Goal: Information Seeking & Learning: Learn about a topic

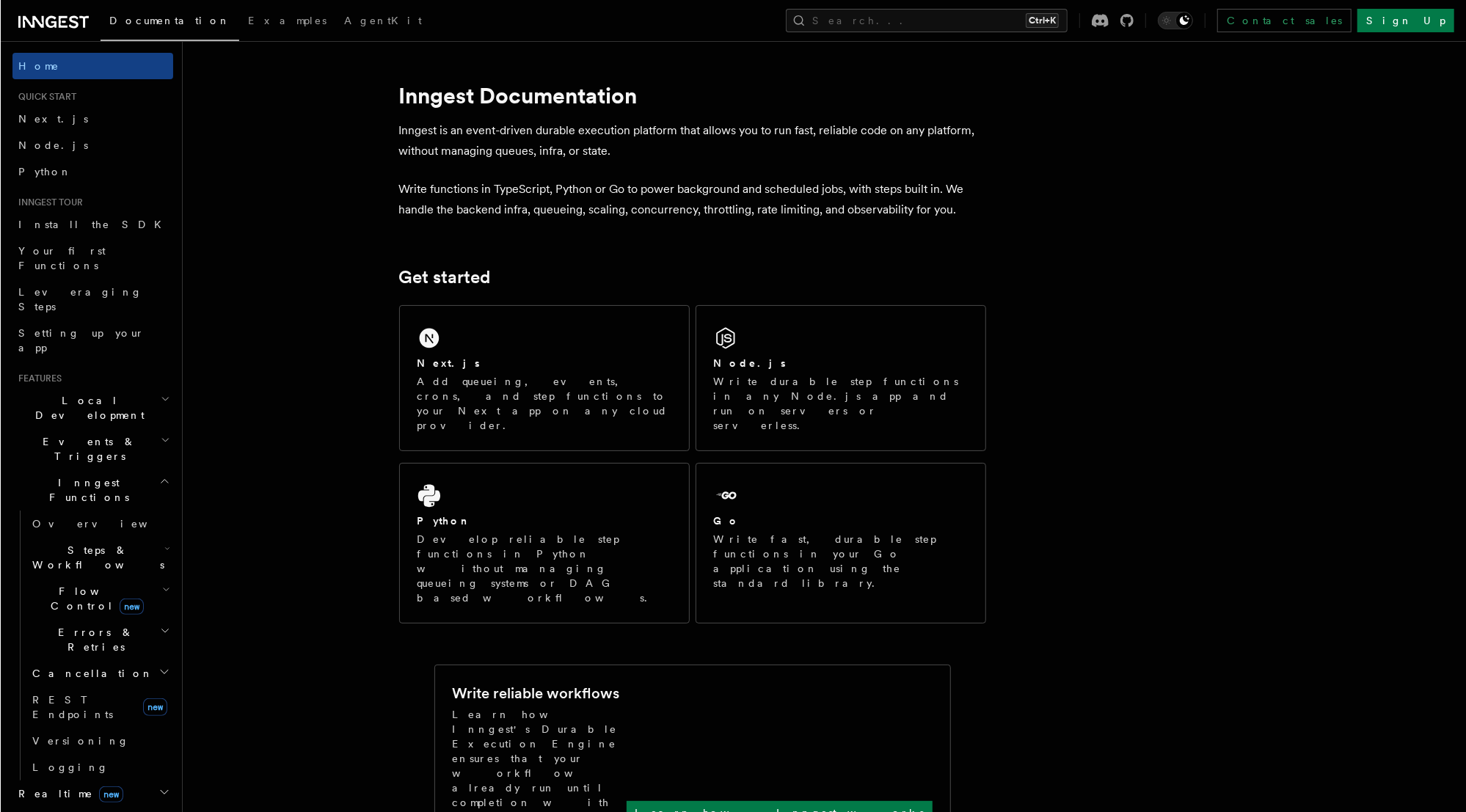
scroll to position [59, 0]
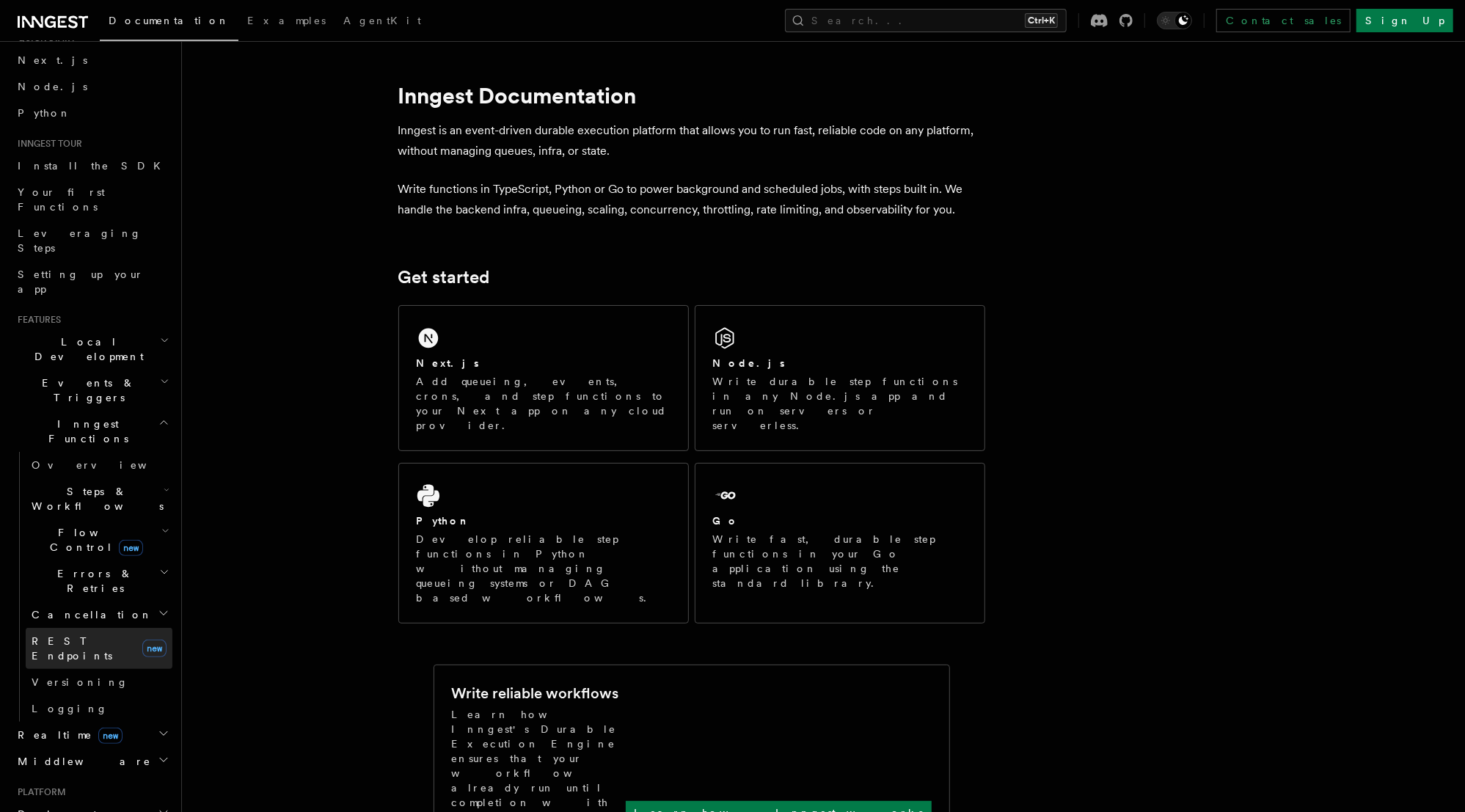
click at [85, 634] on span "REST Endpoints" at bounding box center [84, 648] width 105 height 29
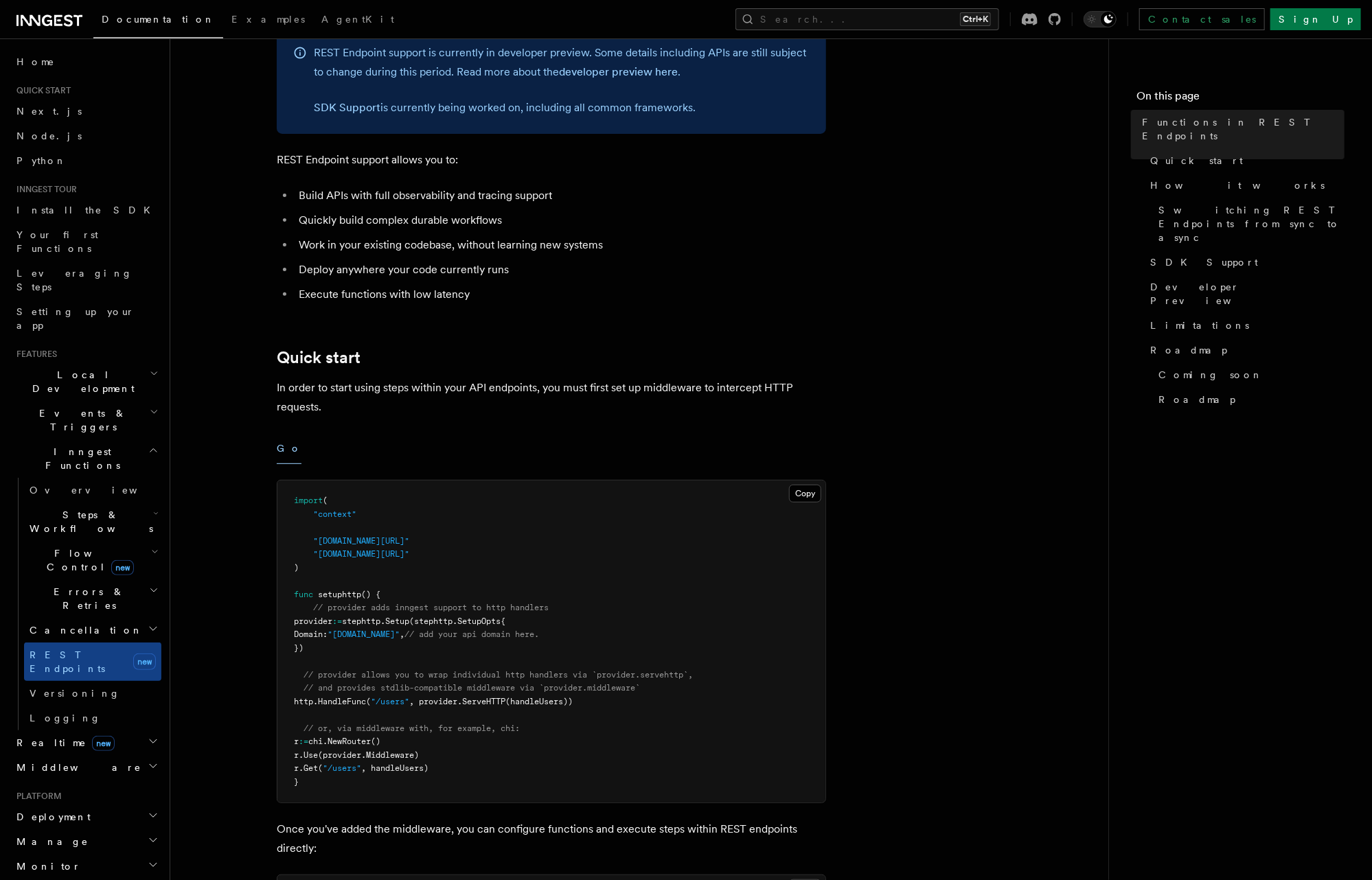
scroll to position [165, 0]
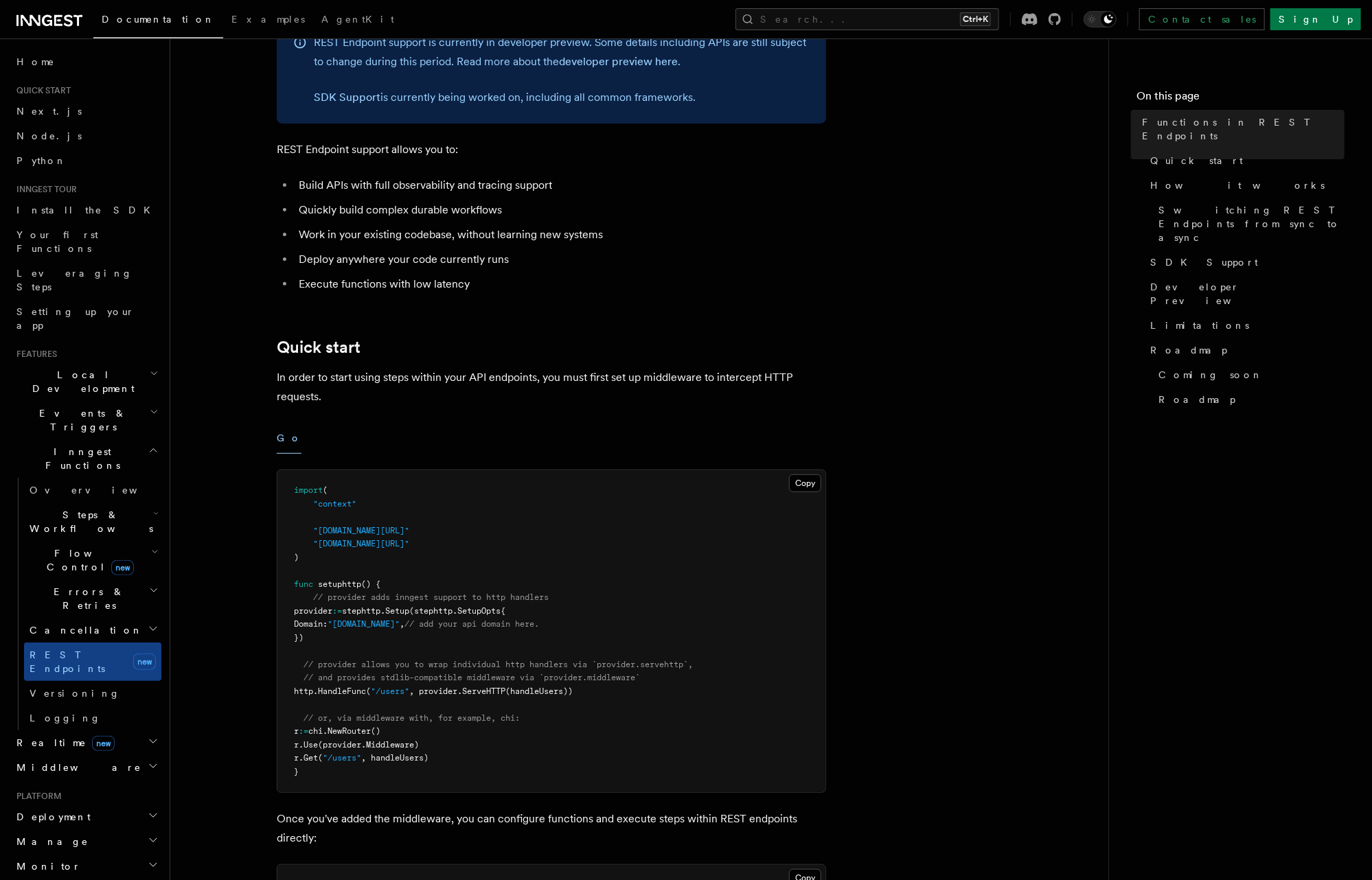
click at [604, 373] on p "In order to start using steps within your API endpoints, you must first set up …" at bounding box center [551, 387] width 550 height 38
click at [727, 372] on p "In order to start using steps within your API endpoints, you must first set up …" at bounding box center [551, 387] width 550 height 38
click at [798, 373] on p "In order to start using steps within your API endpoints, you must first set up …" at bounding box center [551, 387] width 550 height 38
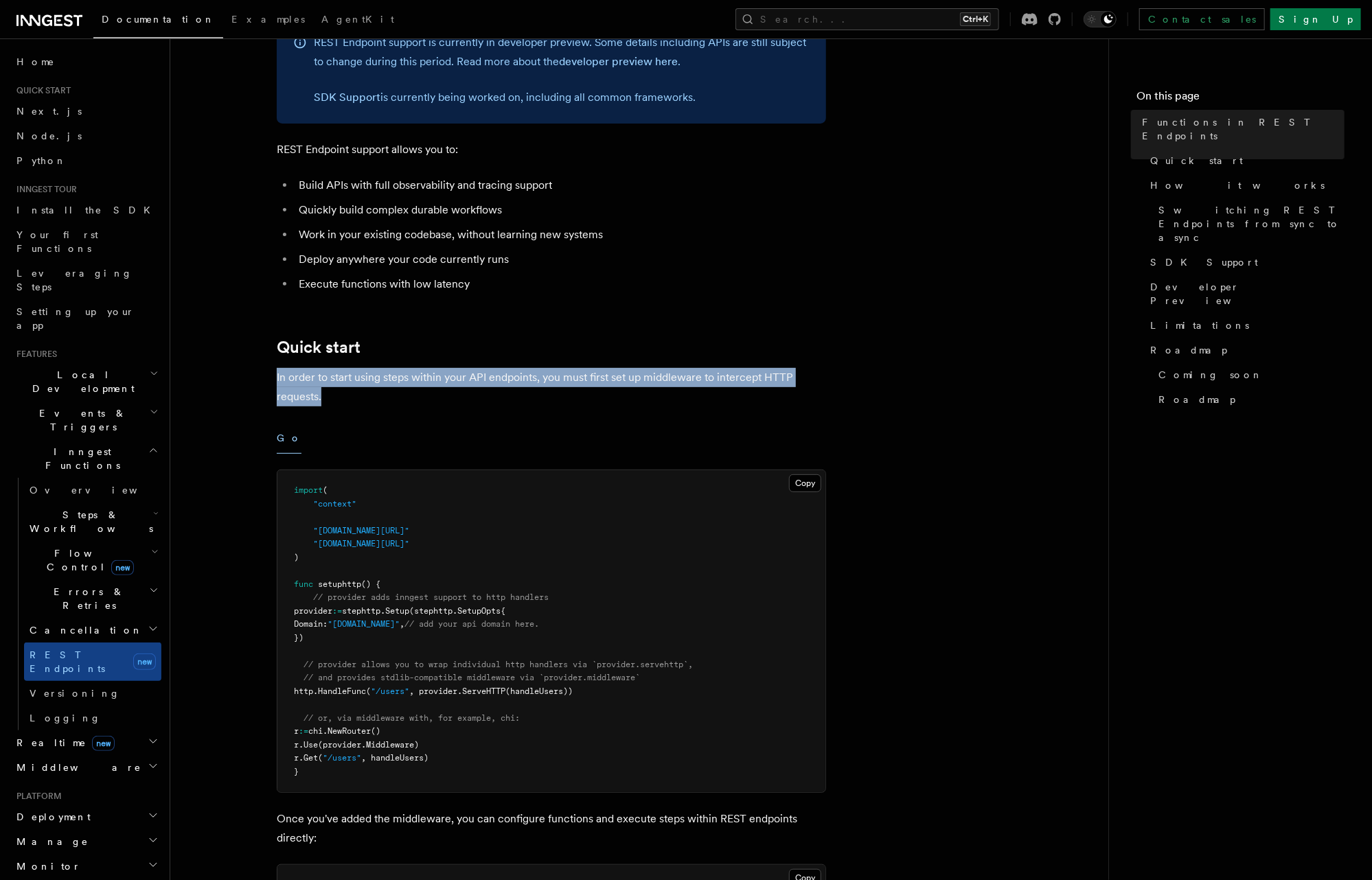
drag, startPoint x: 329, startPoint y: 393, endPoint x: 265, endPoint y: 369, distance: 68.4
click at [308, 393] on p "In order to start using steps within your API endpoints, you must first set up …" at bounding box center [551, 387] width 550 height 38
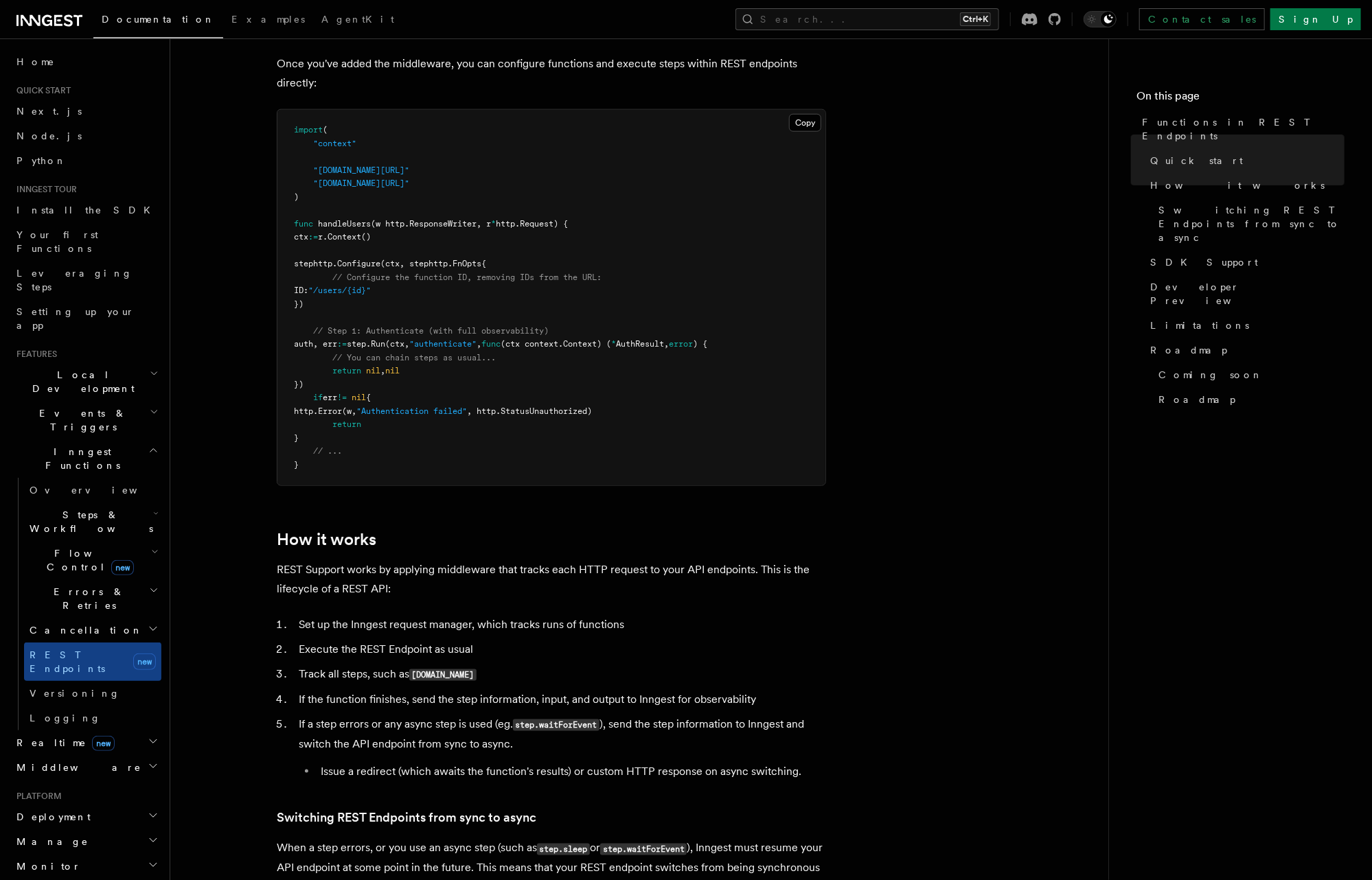
scroll to position [934, 0]
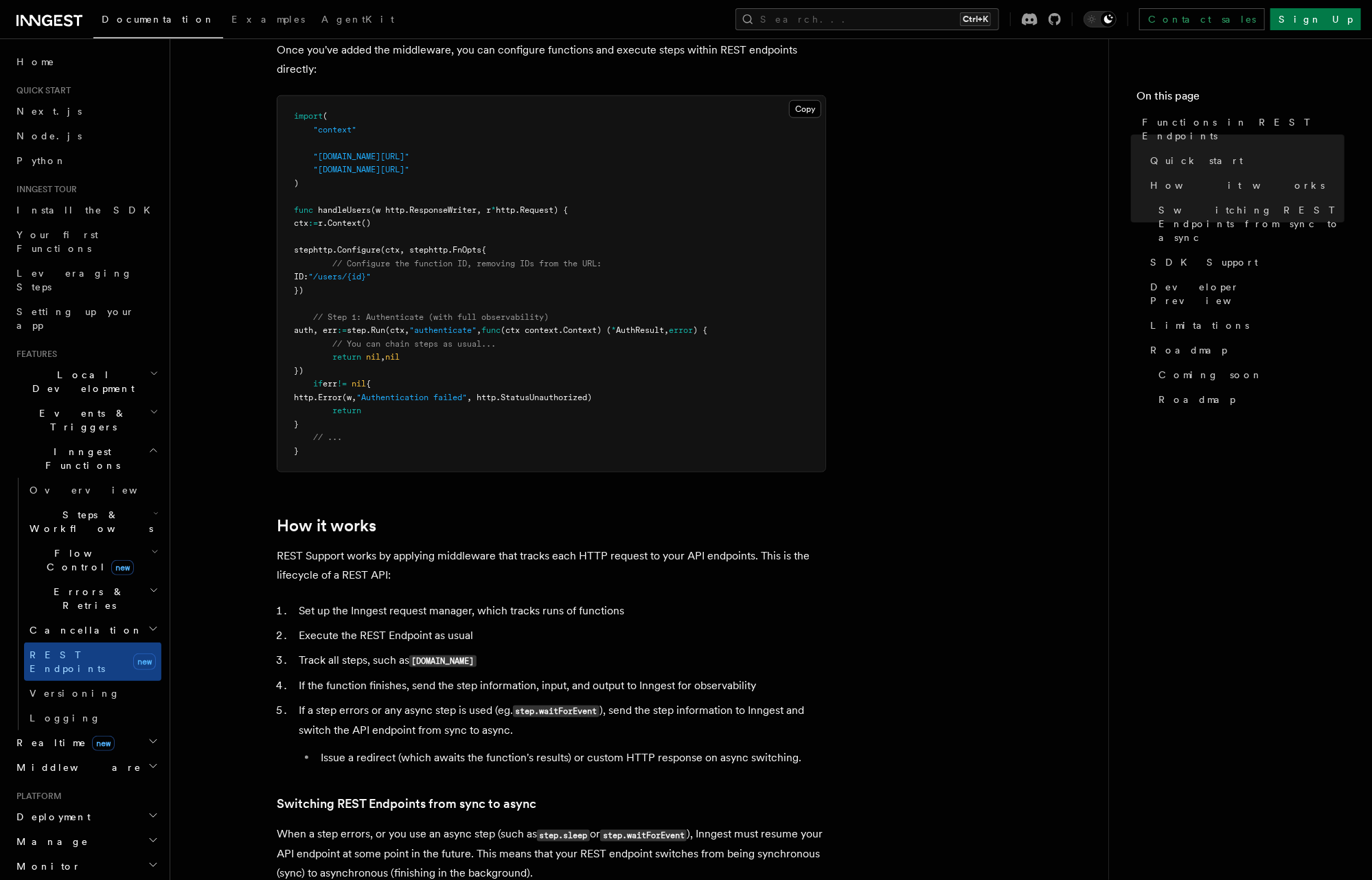
click at [396, 648] on ol "Set up the Inngest request manager, which tracks runs of functions Execute the …" at bounding box center [551, 685] width 550 height 166
drag, startPoint x: 542, startPoint y: 685, endPoint x: 758, endPoint y: 683, distance: 216.0
click at [758, 683] on li "If the function finishes, send the step information, input, and output to Innge…" at bounding box center [560, 686] width 531 height 19
click at [765, 685] on li "If the function finishes, send the step information, input, and output to Innge…" at bounding box center [560, 686] width 531 height 19
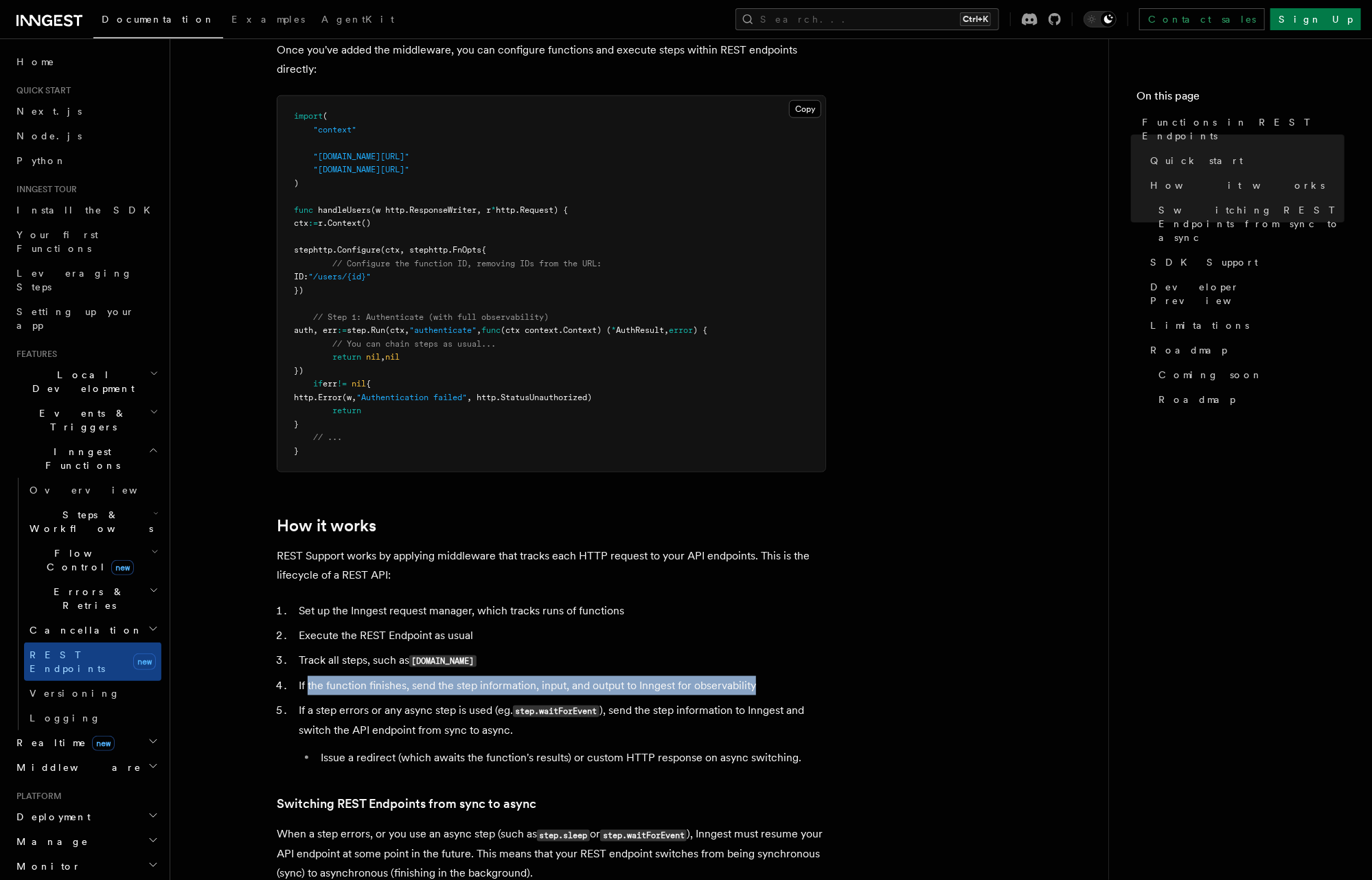
drag, startPoint x: 775, startPoint y: 684, endPoint x: 308, endPoint y: 685, distance: 467.0
click at [308, 685] on li "If the function finishes, send the step information, input, and output to Innge…" at bounding box center [560, 686] width 531 height 19
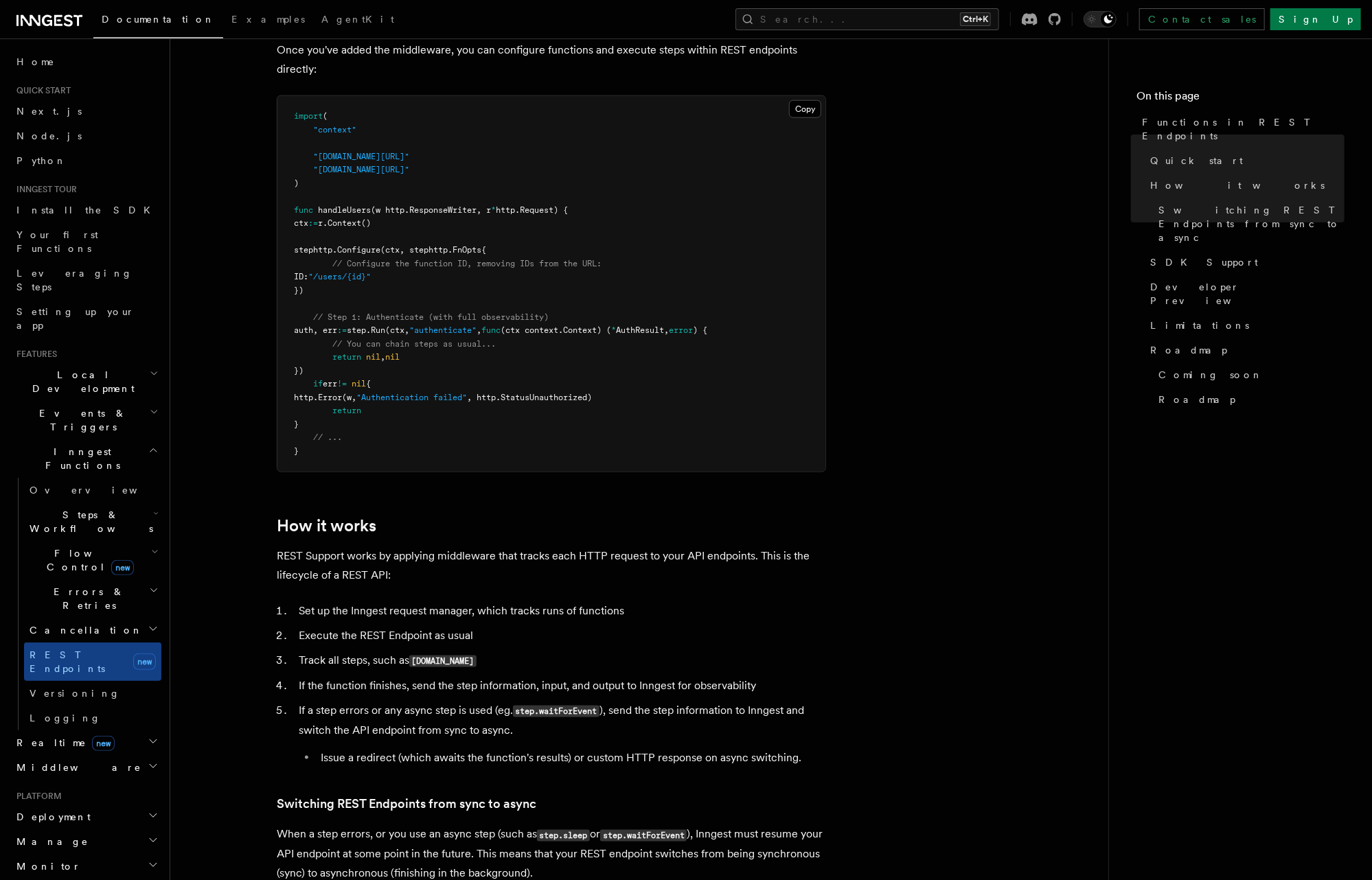
click at [373, 708] on li "If a step errors or any async step is used (eg. step.waitForEvent ), send the s…" at bounding box center [560, 734] width 531 height 66
click at [613, 707] on li "If a step errors or any async step is used (eg. step.waitForEvent ), send the s…" at bounding box center [560, 734] width 531 height 66
click at [756, 706] on li "If a step errors or any async step is used (eg. step.waitForEvent ), send the s…" at bounding box center [560, 734] width 531 height 66
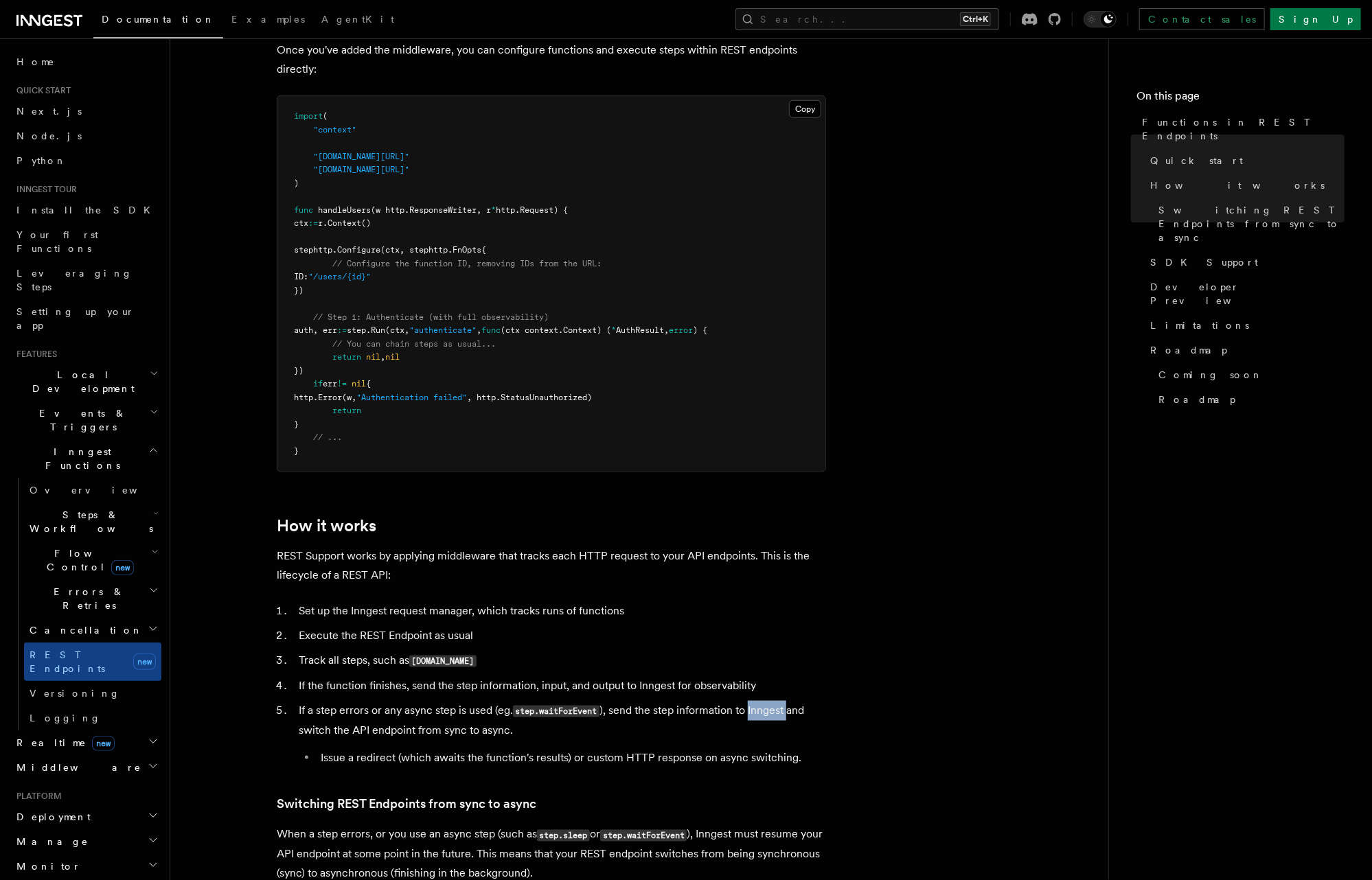
click at [756, 706] on li "If a step errors or any async step is used (eg. step.waitForEvent ), send the s…" at bounding box center [560, 734] width 531 height 66
click at [333, 733] on li "If a step errors or any async step is used (eg. step.waitForEvent ), send the s…" at bounding box center [560, 734] width 531 height 66
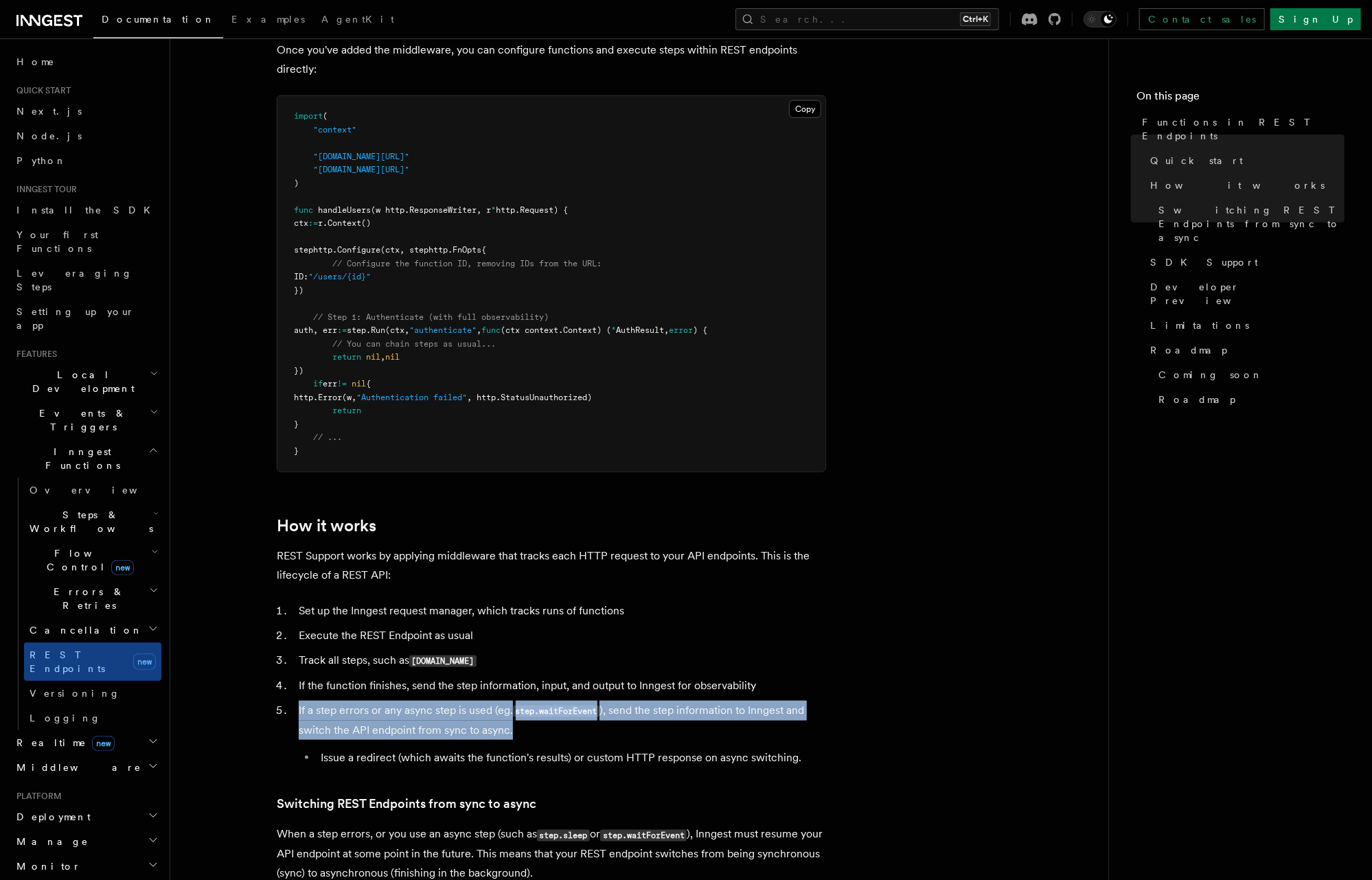
drag, startPoint x: 570, startPoint y: 728, endPoint x: 294, endPoint y: 701, distance: 277.3
click at [294, 701] on li "If a step errors or any async step is used (eg. step.waitForEvent ), send the s…" at bounding box center [560, 734] width 531 height 66
click at [386, 723] on li "If a step errors or any async step is used (eg. step.waitForEvent ), send the s…" at bounding box center [560, 734] width 531 height 66
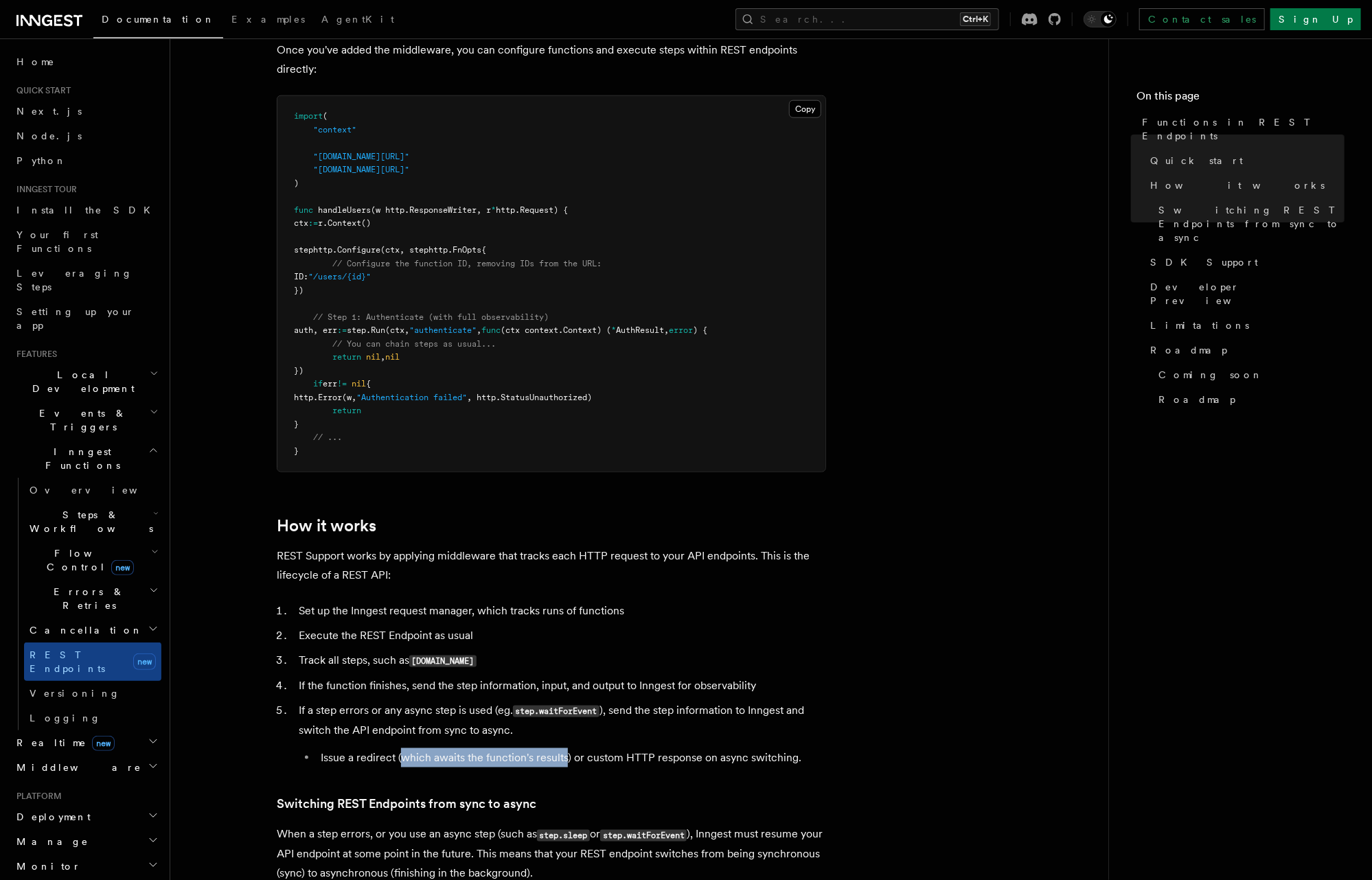
drag, startPoint x: 405, startPoint y: 760, endPoint x: 566, endPoint y: 752, distance: 161.2
click at [566, 752] on li "Issue a redirect (which awaits the function's results) or custom HTTP response …" at bounding box center [571, 758] width 510 height 19
click at [677, 753] on li "Issue a redirect (which awaits the function's results) or custom HTTP response …" at bounding box center [571, 758] width 510 height 19
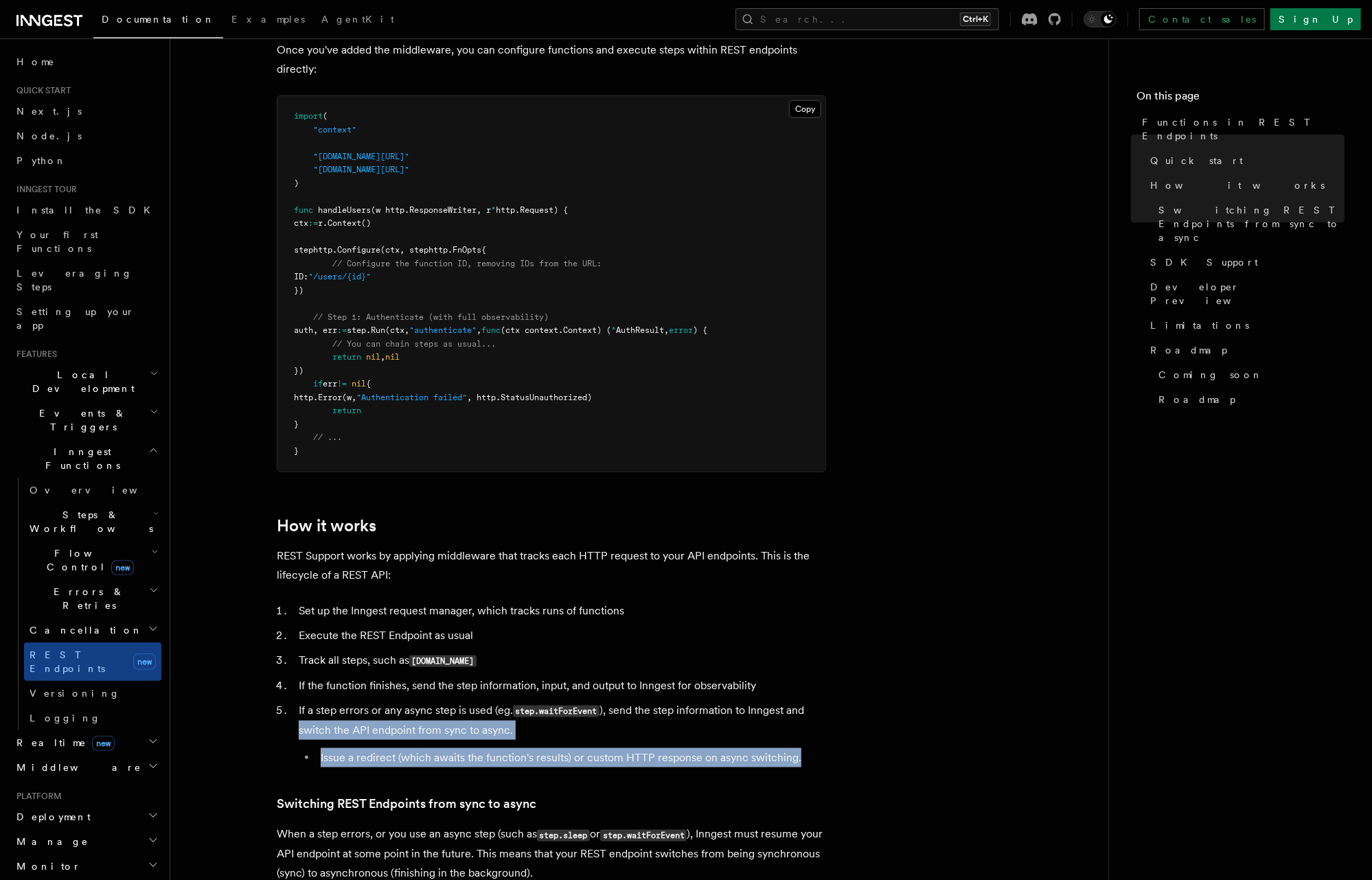
drag, startPoint x: 834, startPoint y: 757, endPoint x: 291, endPoint y: 724, distance: 544.0
click at [292, 726] on article "Features Inngest Functions Functions in REST Endpoints The latest versions of I…" at bounding box center [639, 680] width 894 height 3108
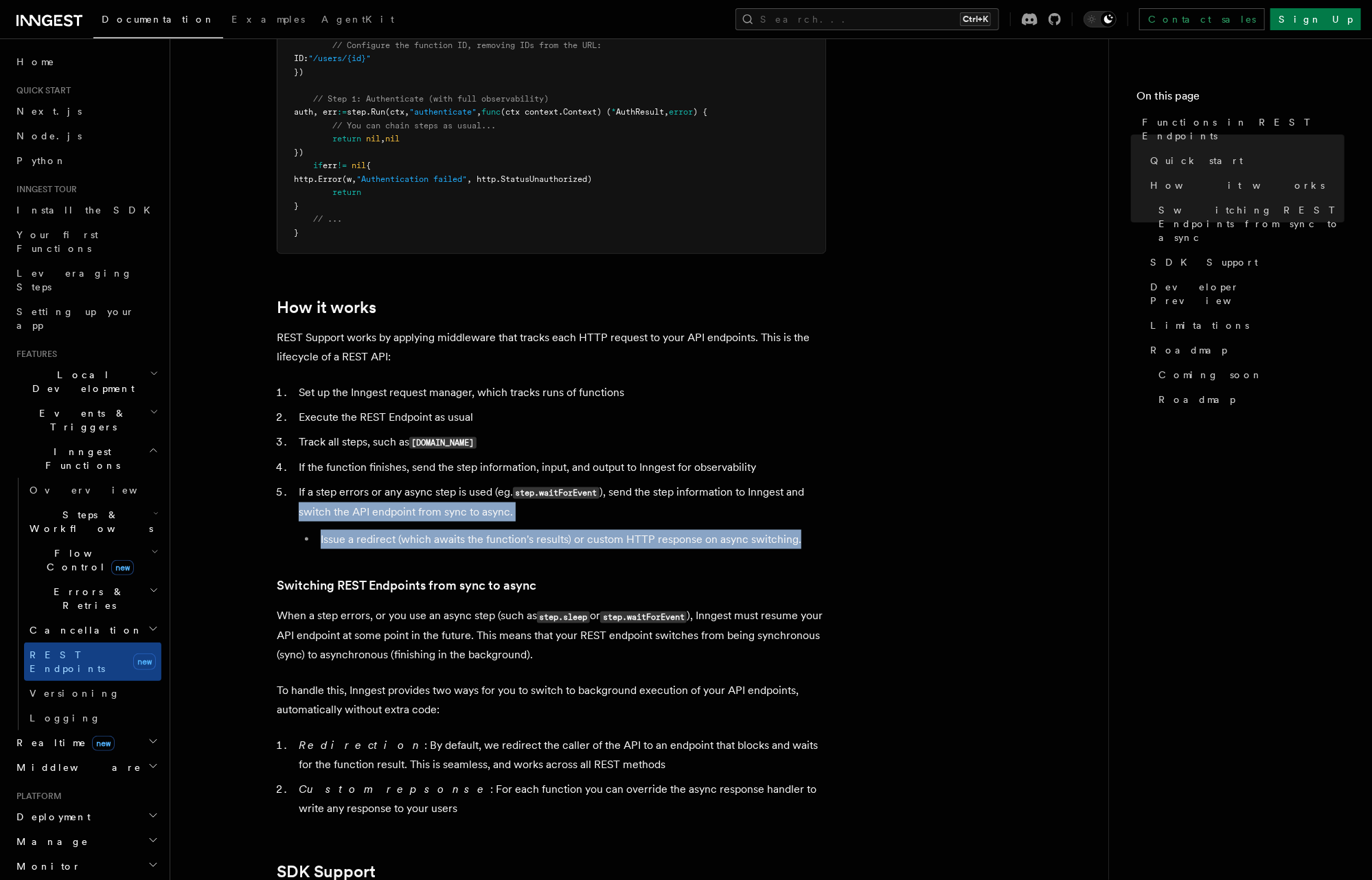
scroll to position [1154, 0]
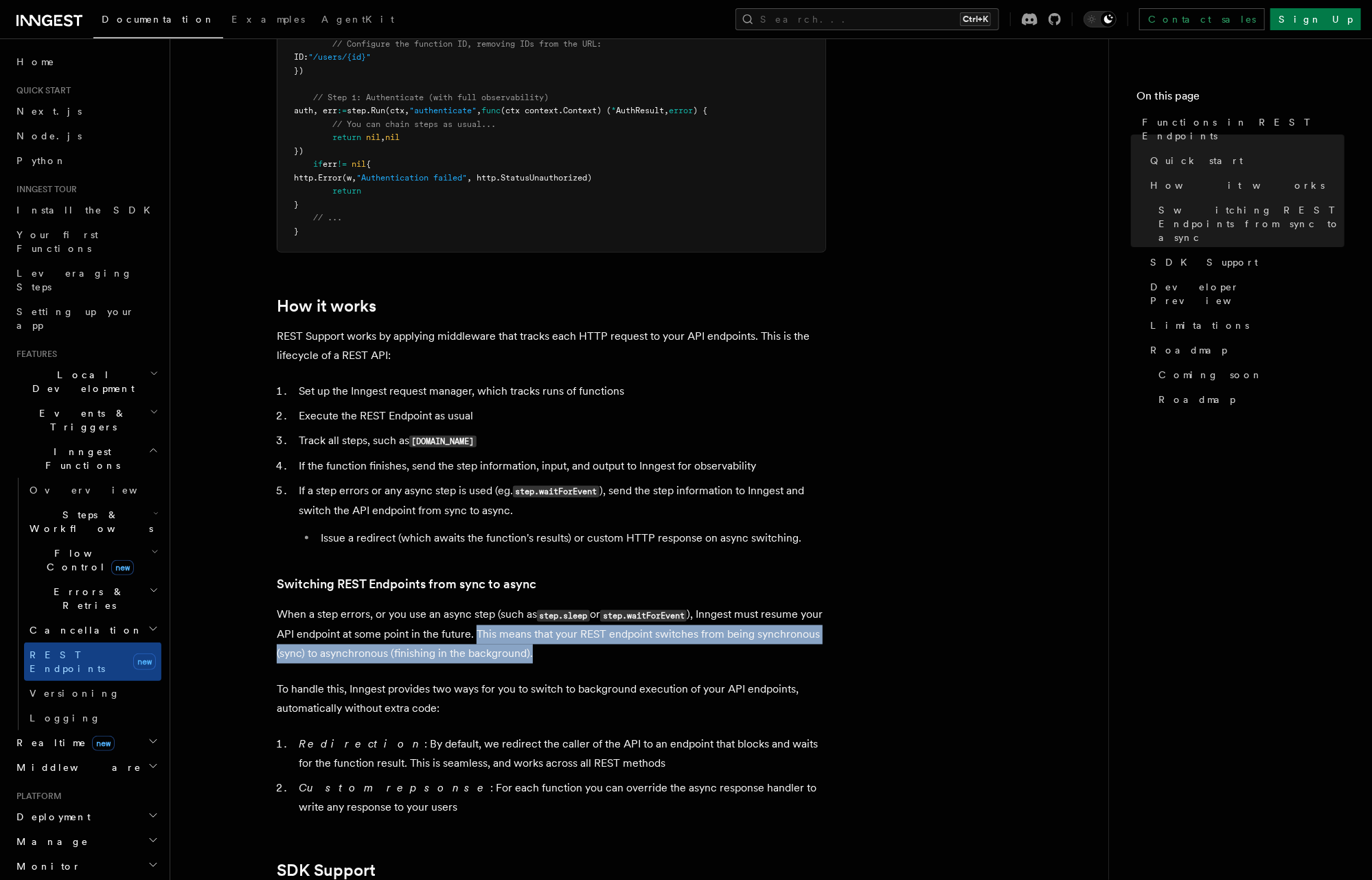
drag, startPoint x: 500, startPoint y: 637, endPoint x: 628, endPoint y: 656, distance: 129.4
click at [628, 656] on p "When a step errors, or you use an async step (such as step.sleep or step.waitFo…" at bounding box center [551, 634] width 550 height 58
click at [629, 651] on p "When a step errors, or you use an async step (such as step.sleep or step.waitFo…" at bounding box center [551, 634] width 550 height 58
drag, startPoint x: 643, startPoint y: 653, endPoint x: 503, endPoint y: 632, distance: 141.6
click at [503, 632] on p "When a step errors, or you use an async step (such as step.sleep or step.waitFo…" at bounding box center [551, 634] width 550 height 58
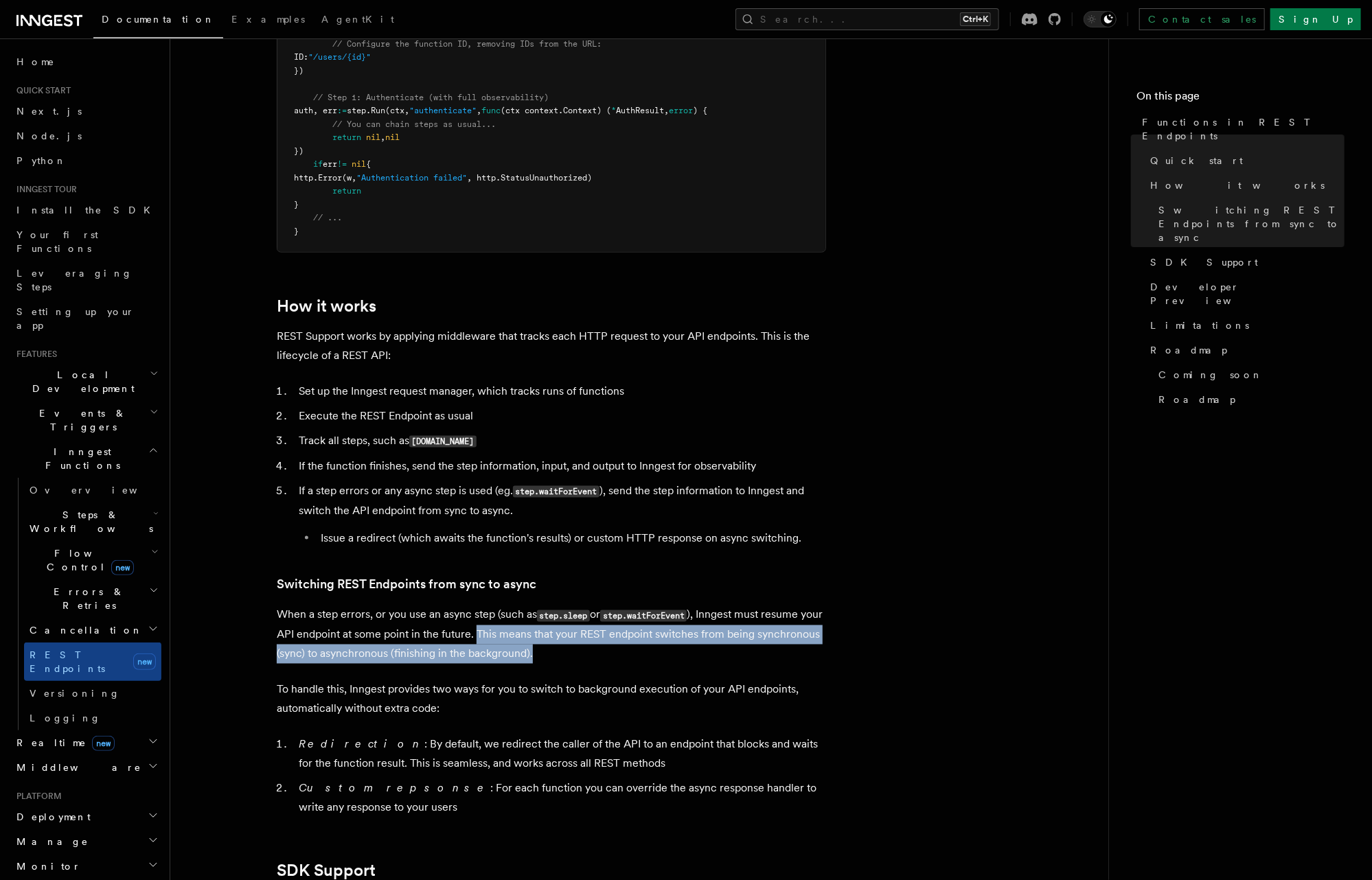
click at [424, 654] on p "When a step errors, or you use an async step (such as step.sleep or step.waitFo…" at bounding box center [551, 634] width 550 height 58
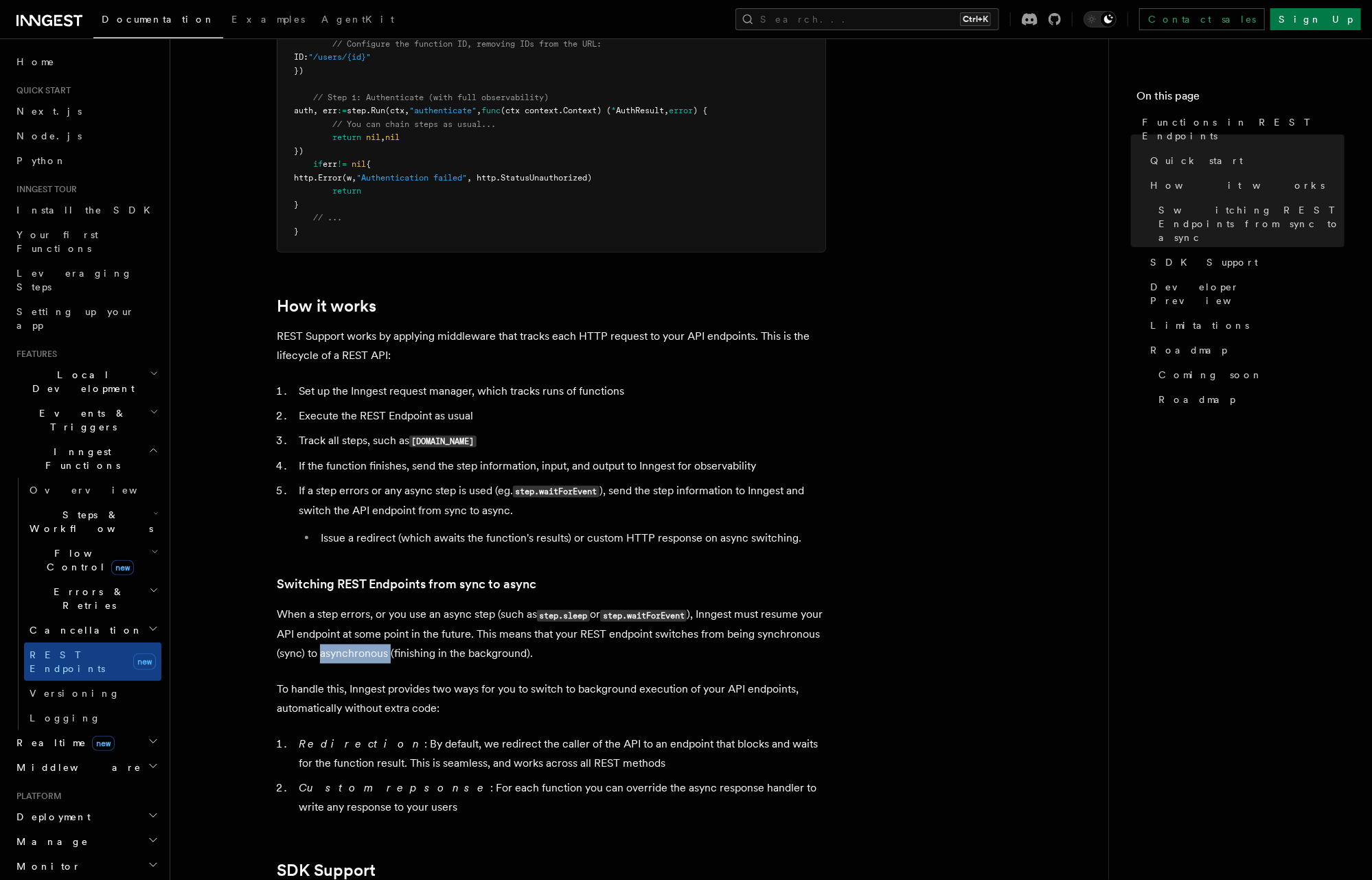
click at [424, 654] on p "When a step errors, or you use an async step (such as step.sleep or step.waitFo…" at bounding box center [551, 634] width 550 height 58
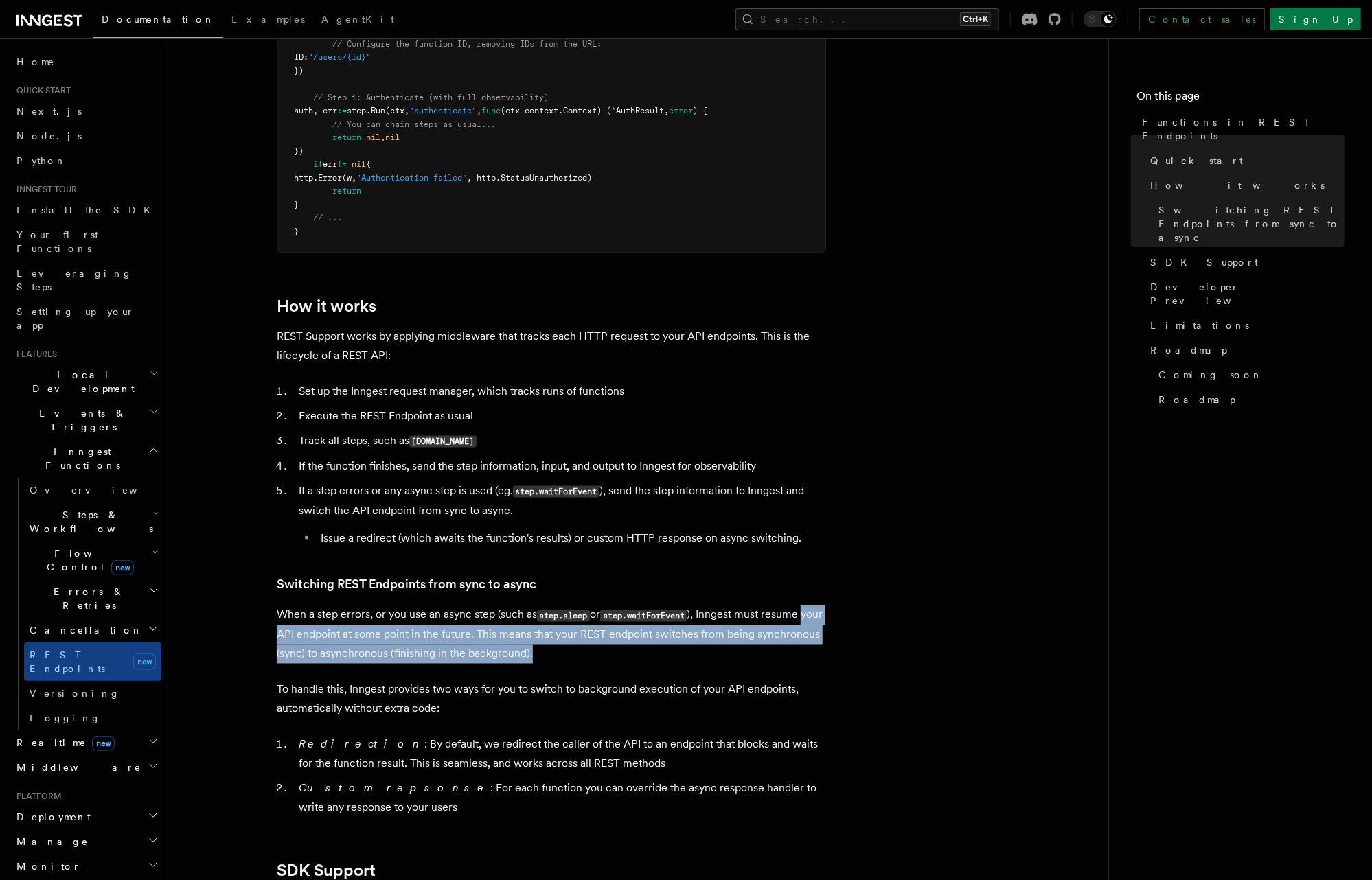
drag, startPoint x: 618, startPoint y: 657, endPoint x: 247, endPoint y: 625, distance: 372.4
click at [247, 627] on article "Features Inngest Functions Functions in REST Endpoints The latest versions of I…" at bounding box center [639, 460] width 894 height 3108
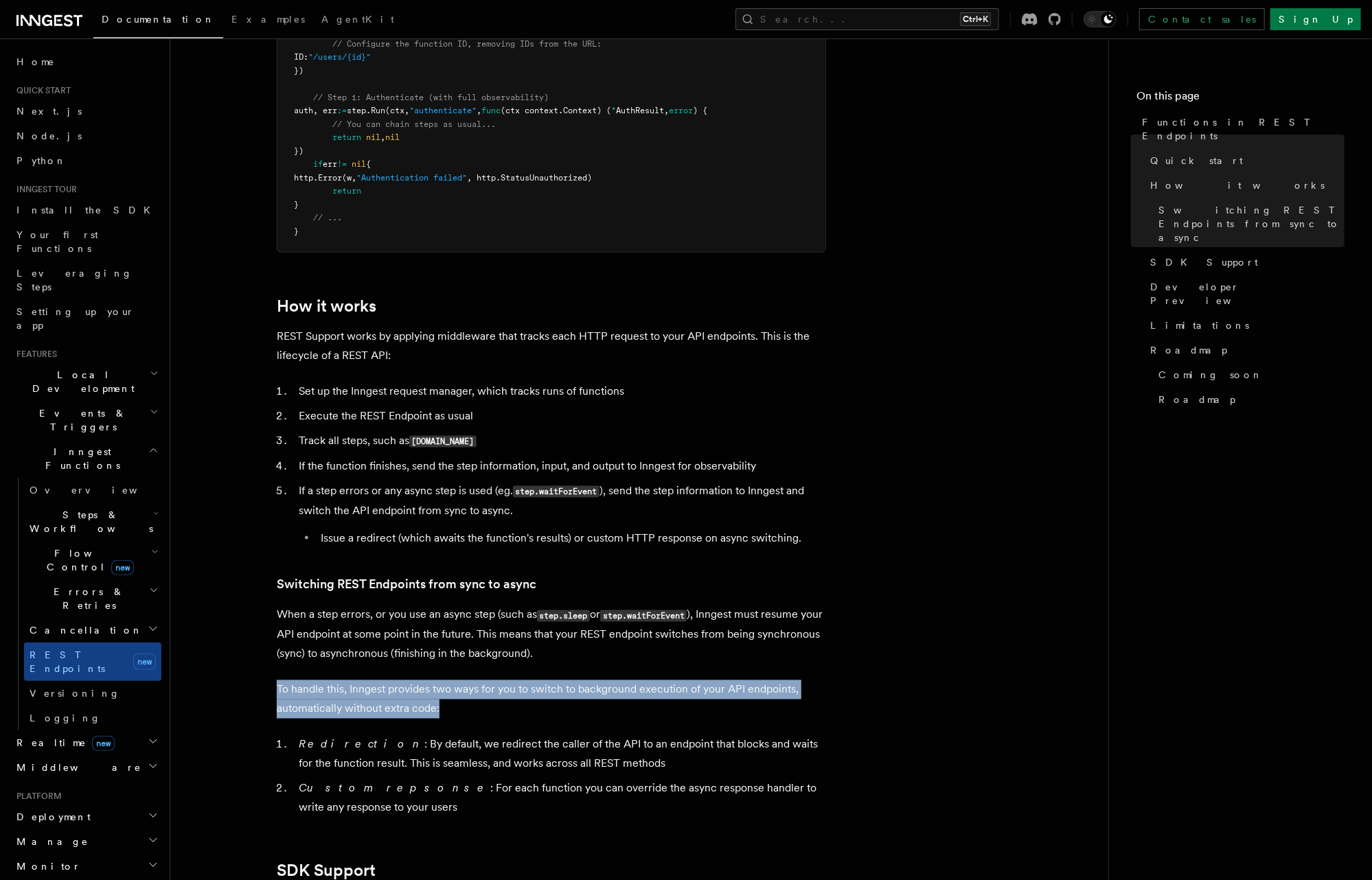
drag, startPoint x: 460, startPoint y: 706, endPoint x: 258, endPoint y: 683, distance: 203.3
click at [258, 683] on article "Features Inngest Functions Functions in REST Endpoints The latest versions of I…" at bounding box center [639, 460] width 894 height 3108
click at [708, 693] on p "To handle this, Inngest provides two ways for you to switch to background execu…" at bounding box center [551, 700] width 550 height 38
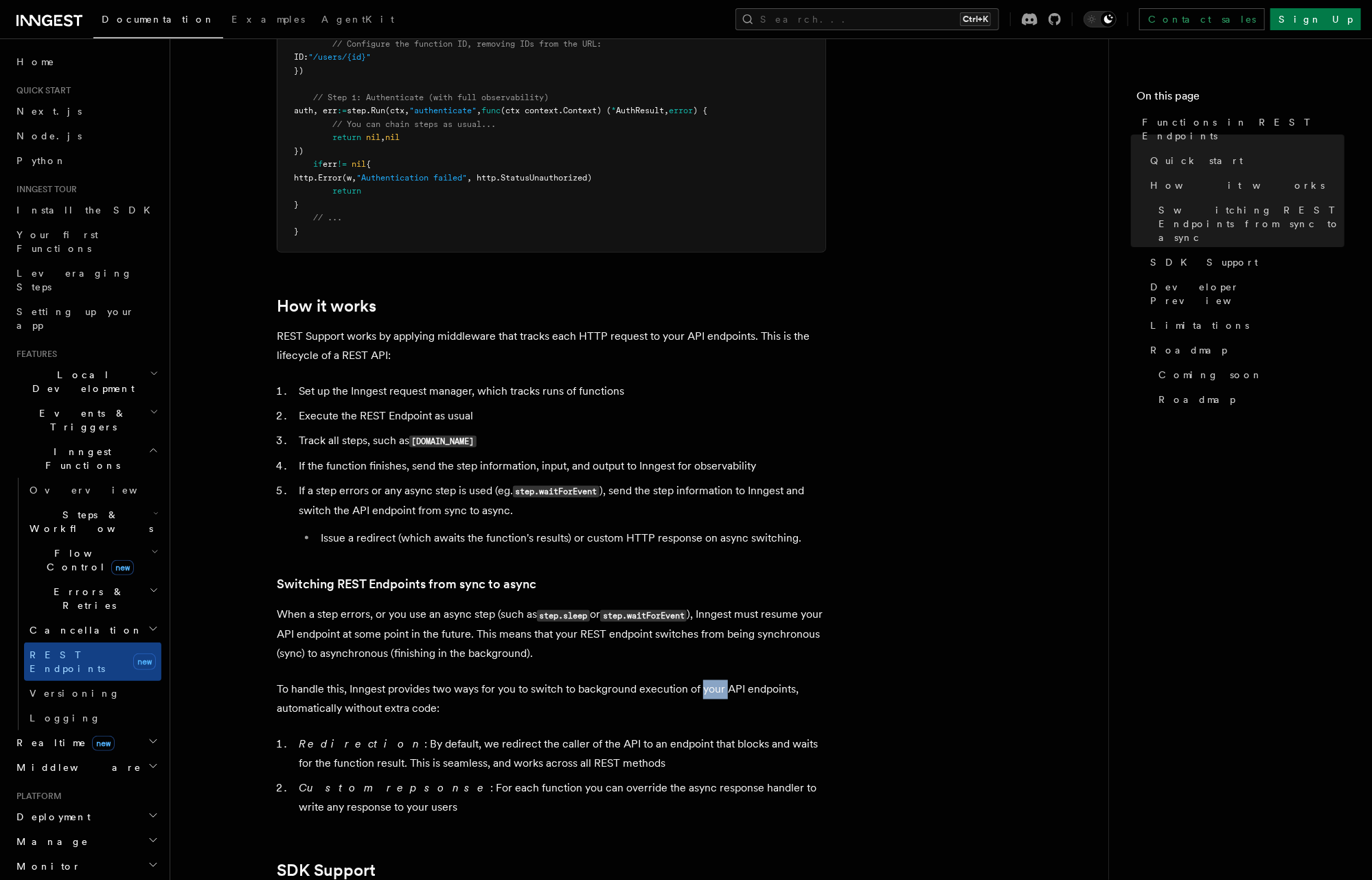
click at [708, 693] on p "To handle this, Inngest provides two ways for you to switch to background execu…" at bounding box center [551, 700] width 550 height 38
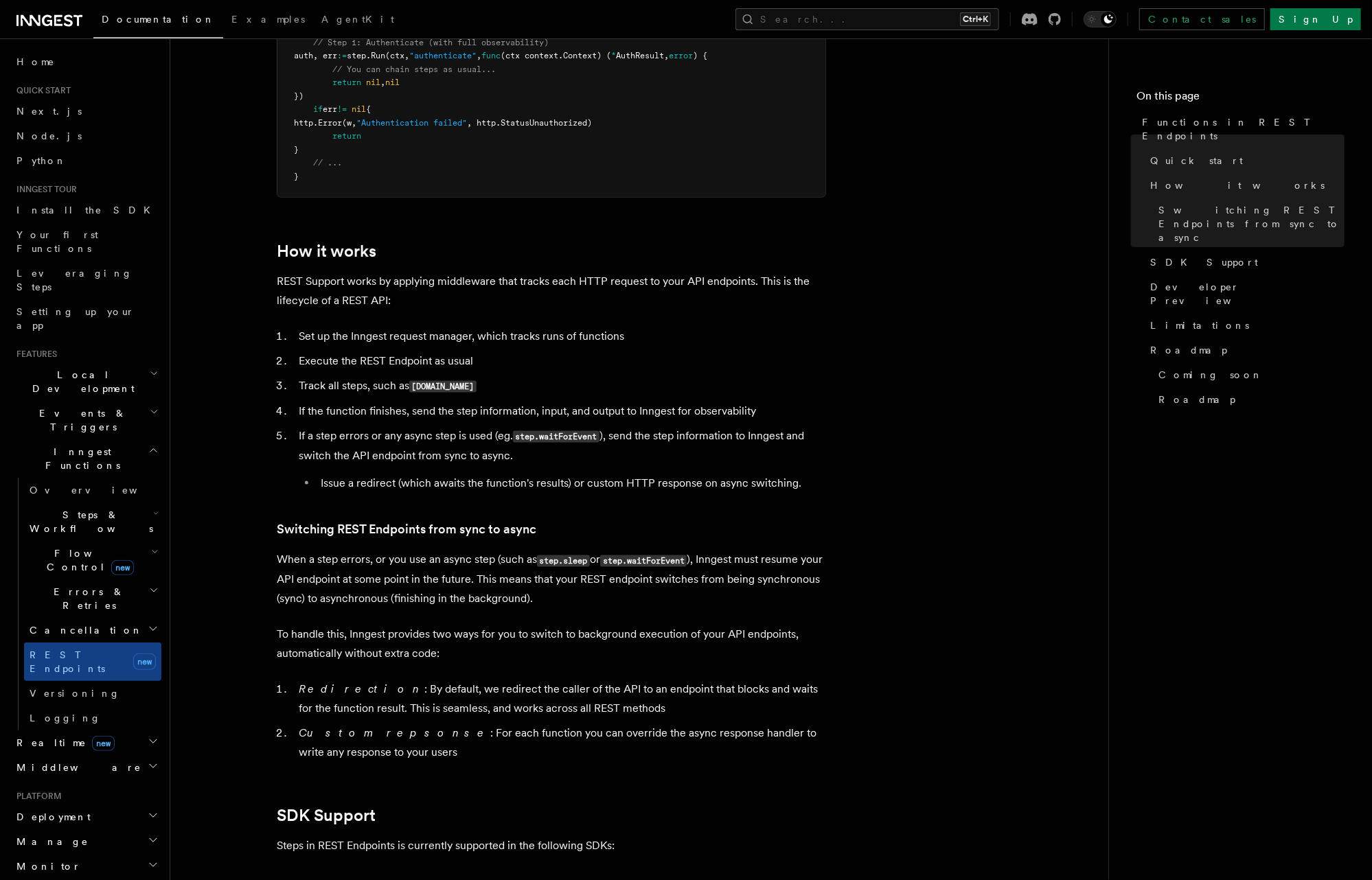
click at [451, 688] on li "Redirection : By default, we redirect the caller of the API to an endpoint that…" at bounding box center [560, 700] width 531 height 38
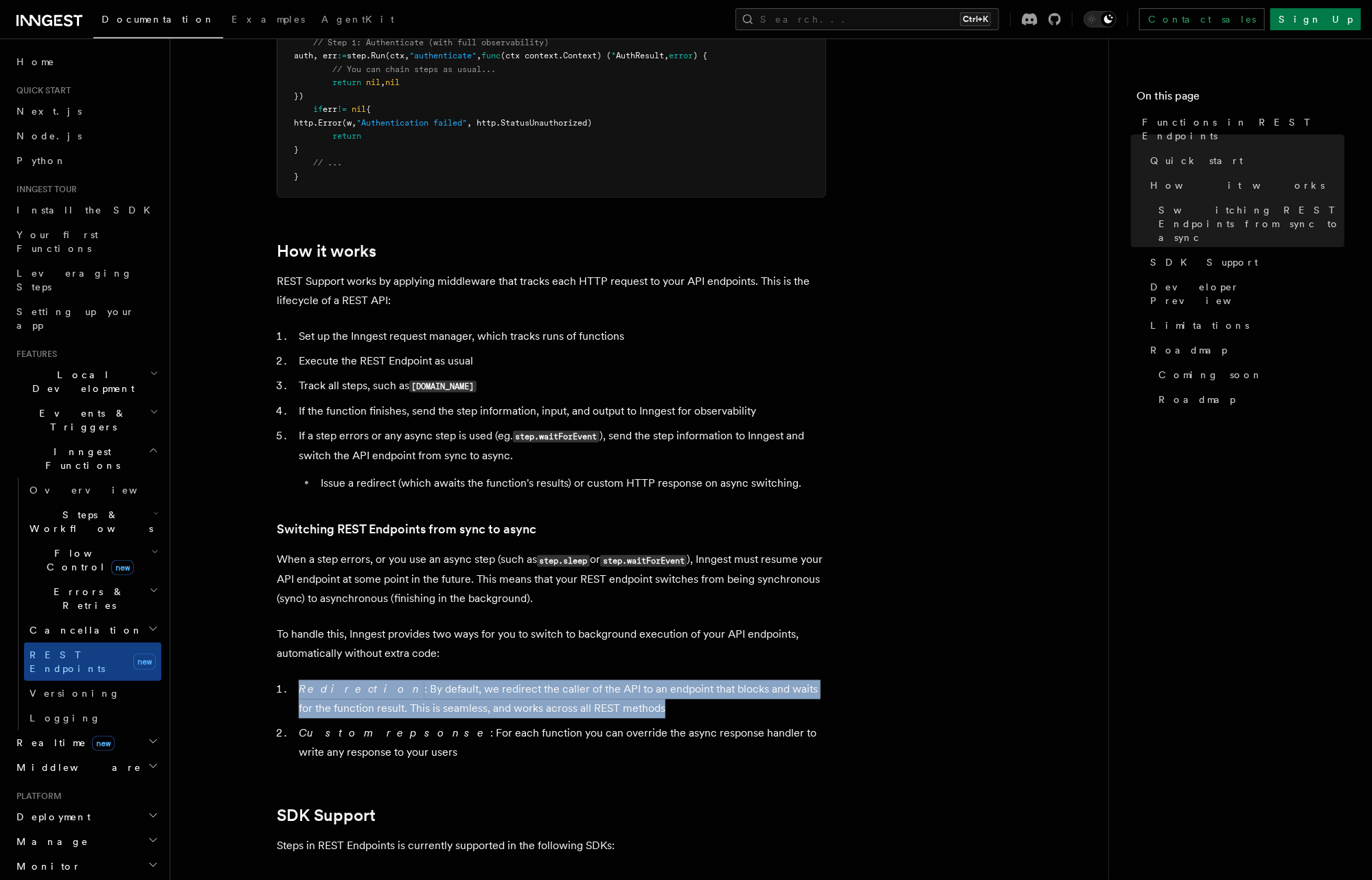
drag, startPoint x: 625, startPoint y: 706, endPoint x: 264, endPoint y: 673, distance: 362.5
click at [264, 673] on article "Features Inngest Functions Functions in REST Endpoints The latest versions of I…" at bounding box center [639, 405] width 894 height 3108
click at [727, 689] on li "Redirection : By default, we redirect the caller of the API to an endpoint that…" at bounding box center [560, 700] width 531 height 38
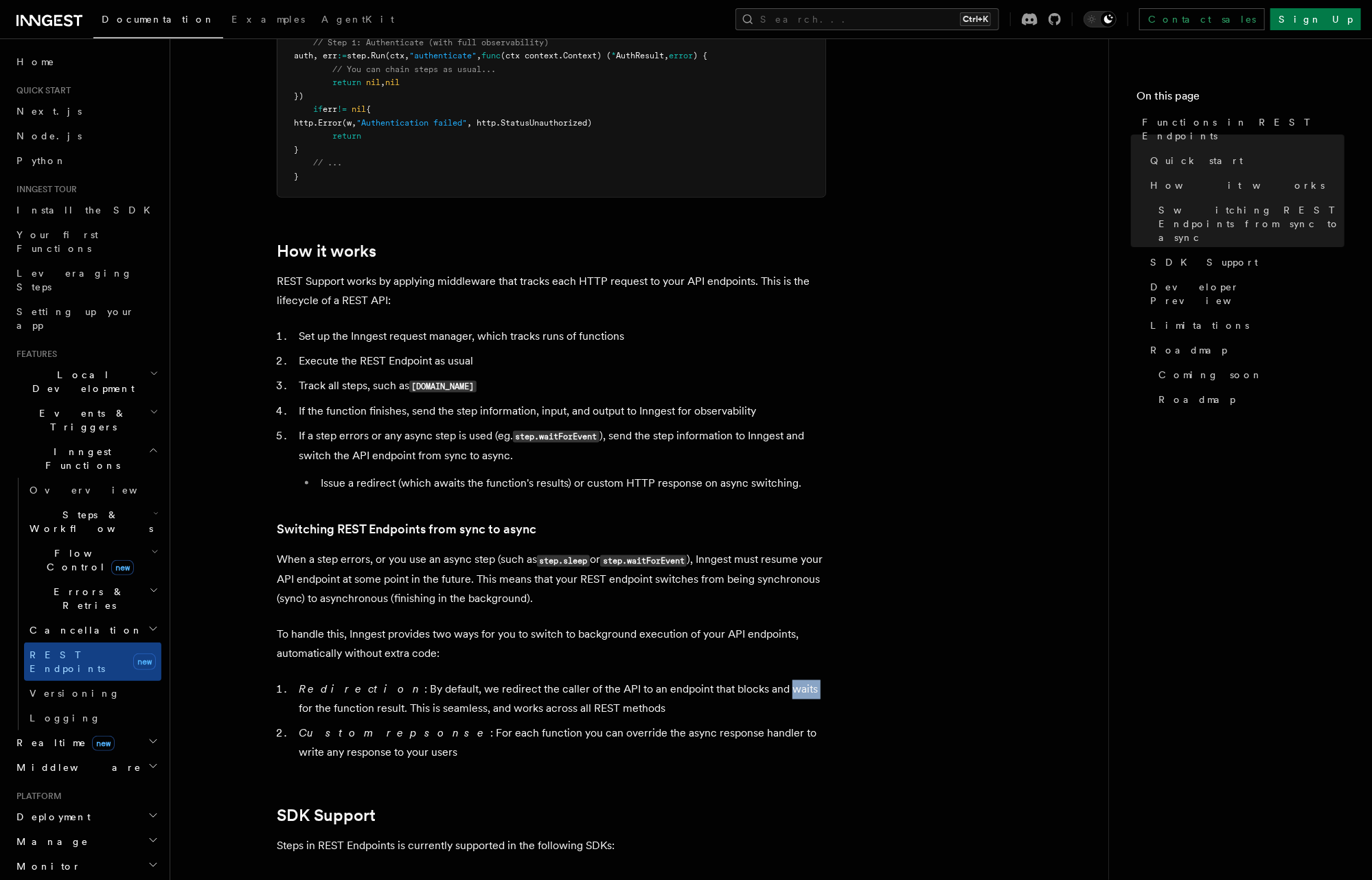
click at [727, 689] on li "Redirection : By default, we redirect the caller of the API to an endpoint that…" at bounding box center [560, 700] width 531 height 38
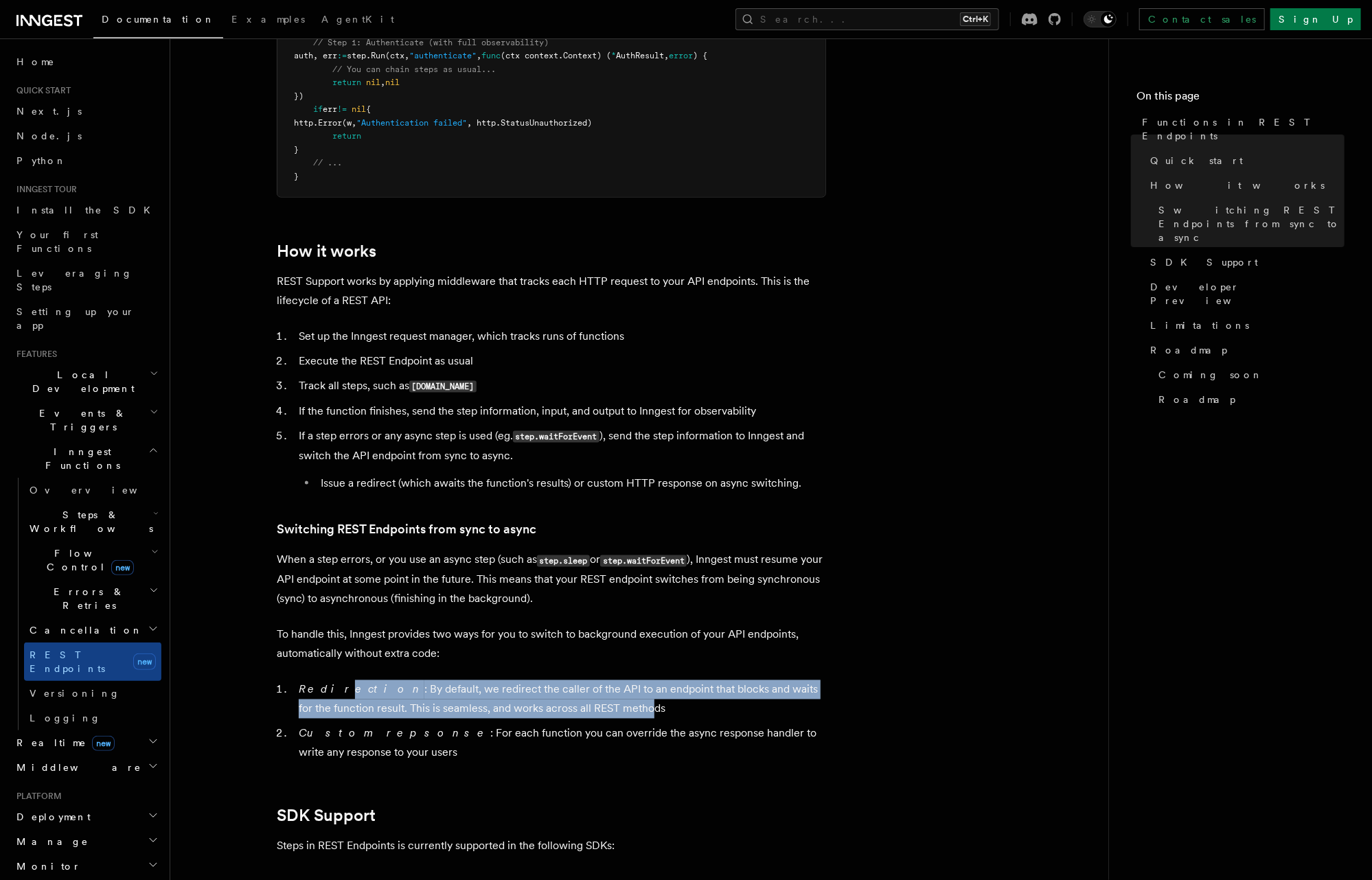
drag, startPoint x: 471, startPoint y: 697, endPoint x: 327, endPoint y: 687, distance: 144.3
click at [327, 687] on li "Redirection : By default, we redirect the caller of the API to an endpoint that…" at bounding box center [560, 700] width 531 height 38
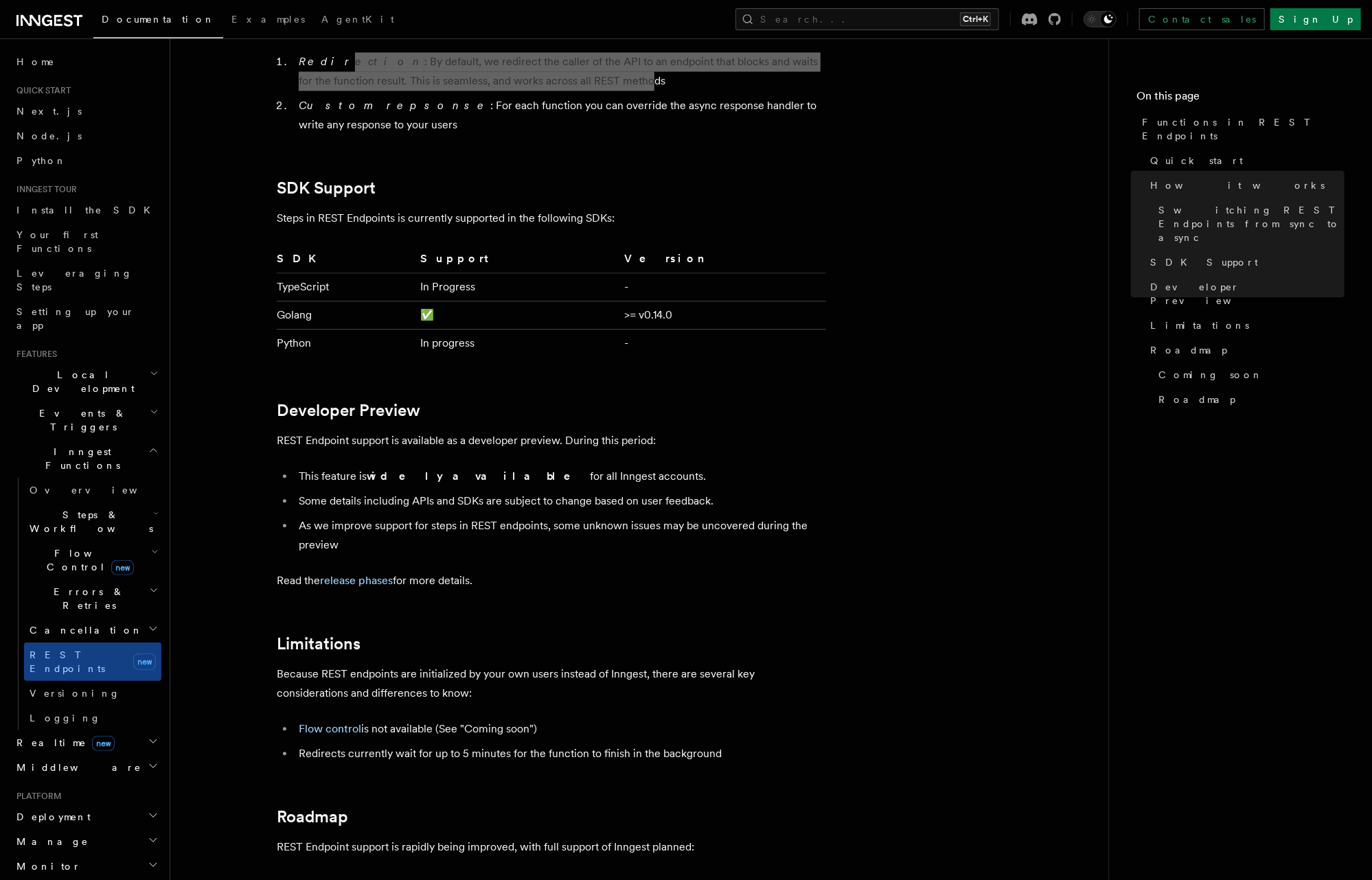
scroll to position [1868, 0]
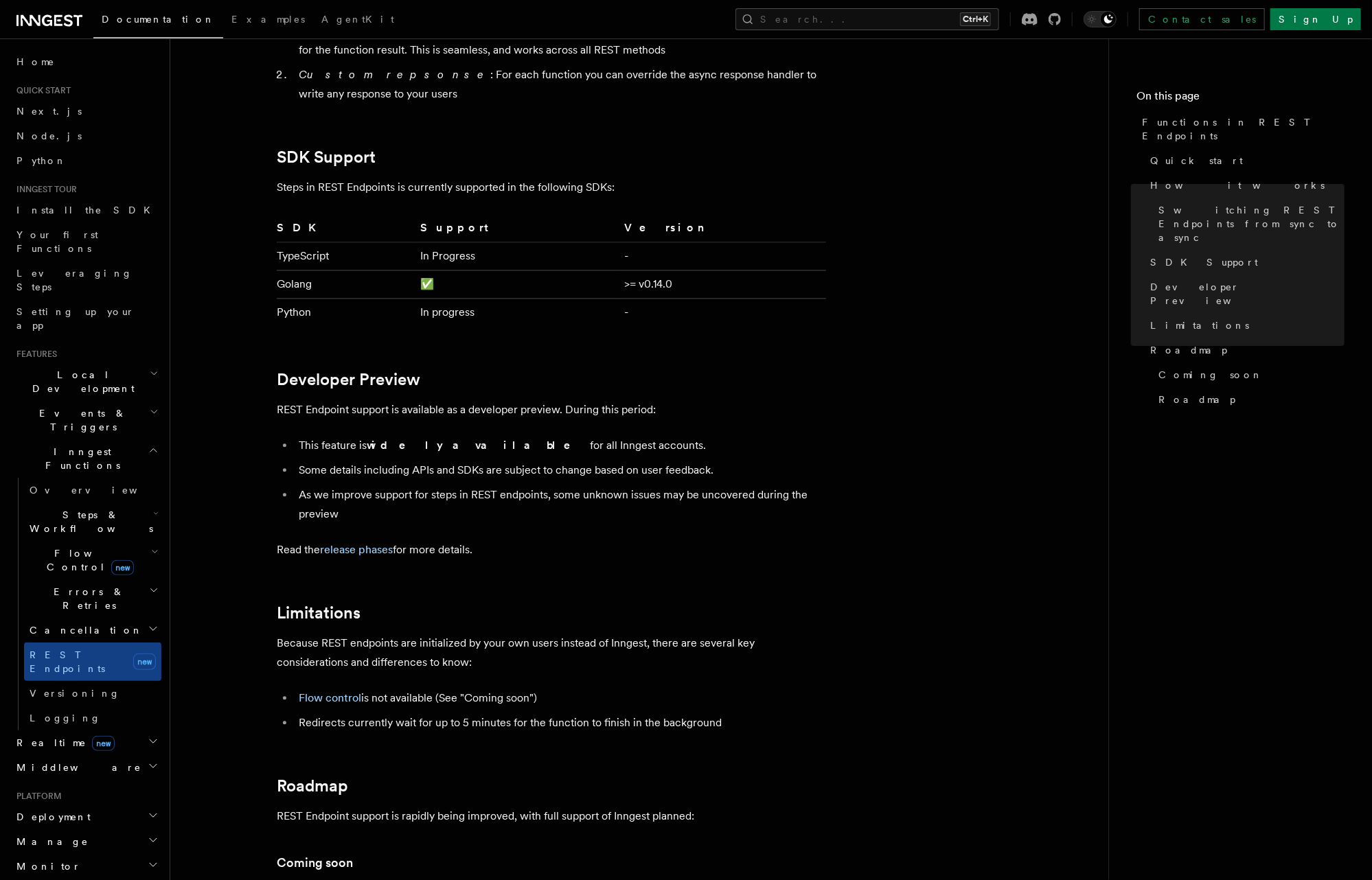
click at [151, 547] on icon "button" at bounding box center [154, 552] width 7 height 11
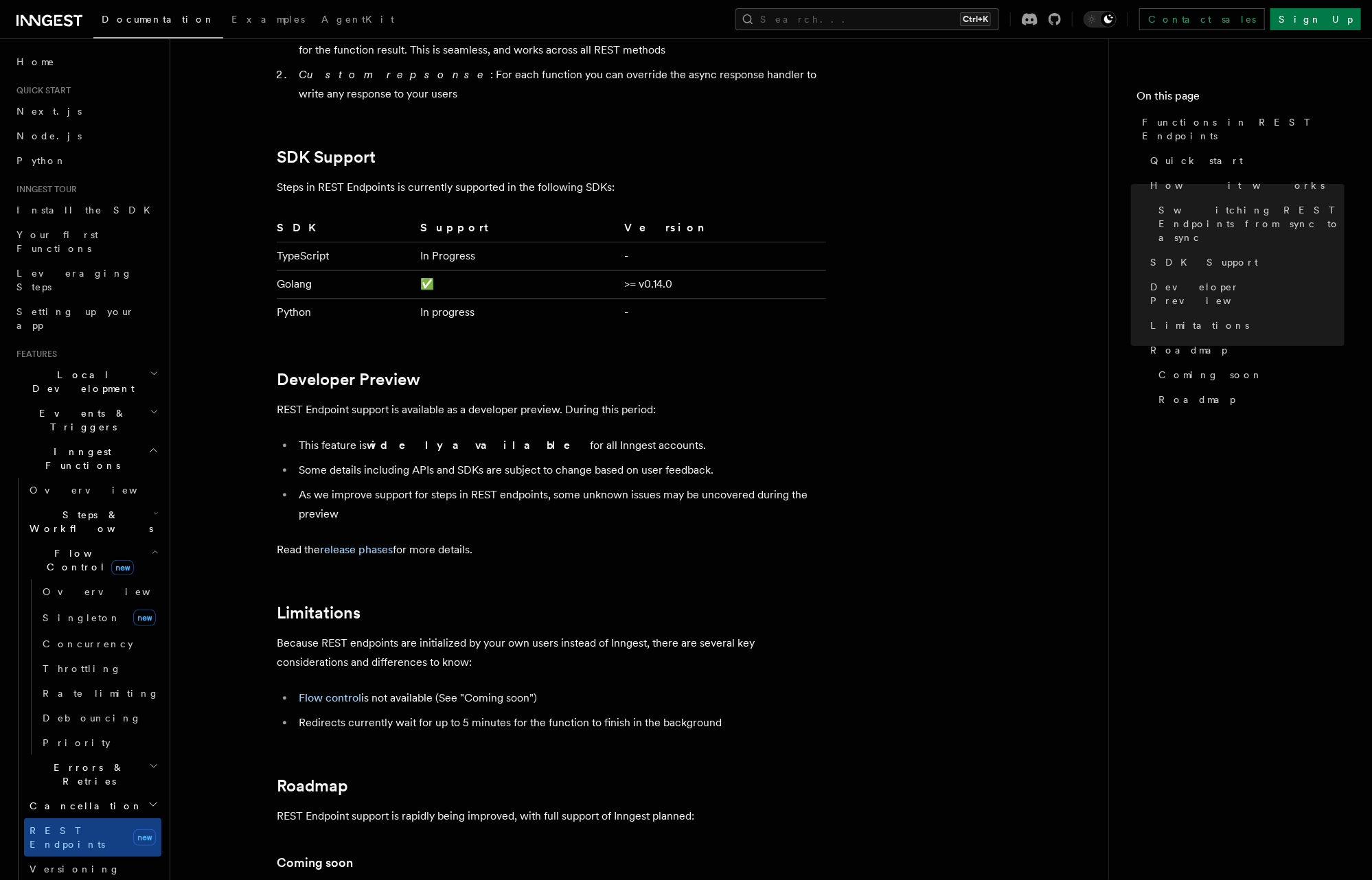
click at [151, 547] on icon "button" at bounding box center [154, 552] width 7 height 11
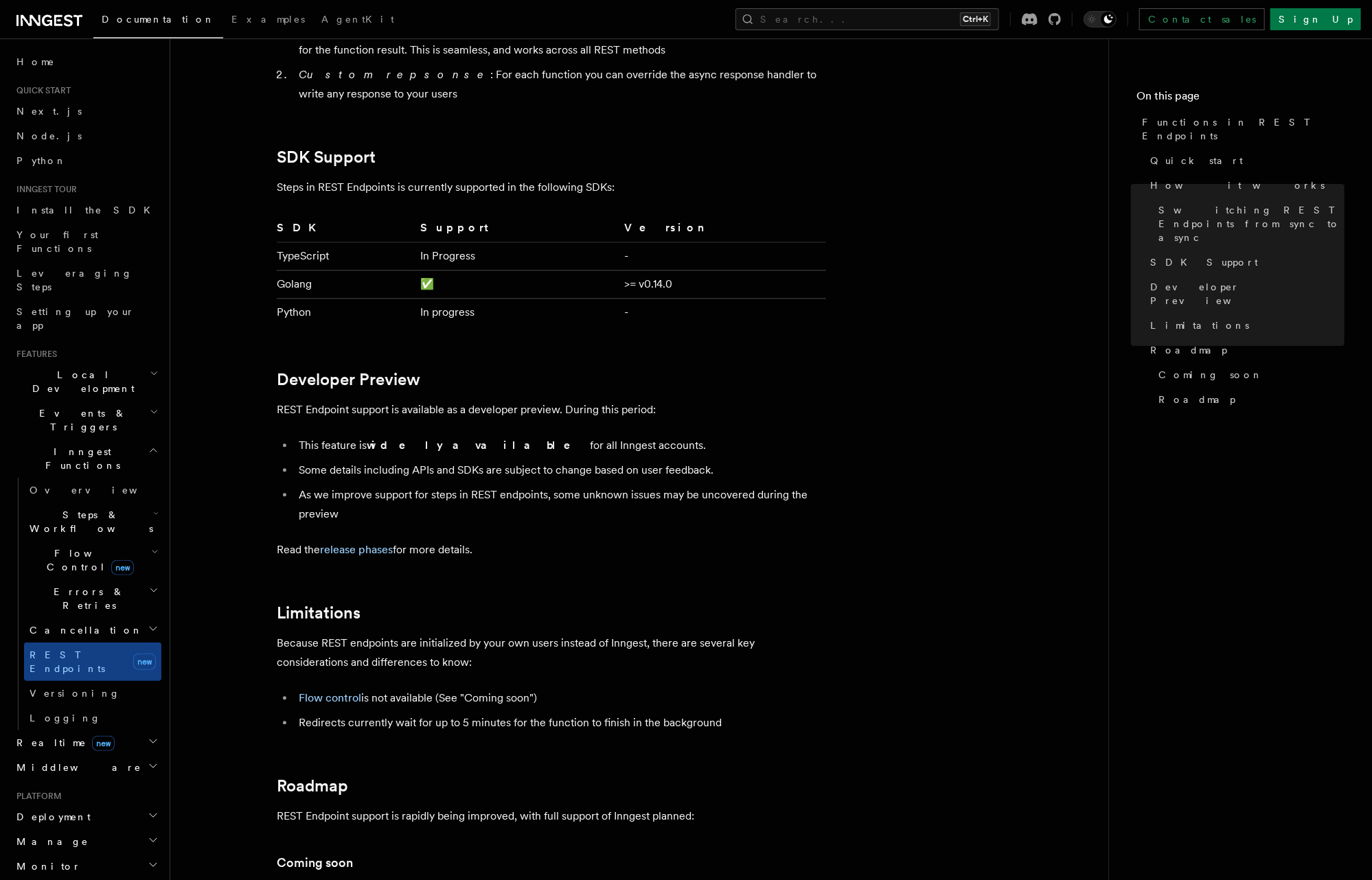
click at [148, 736] on icon "button" at bounding box center [153, 742] width 11 height 11
click at [150, 740] on icon "button" at bounding box center [153, 742] width 7 height 3
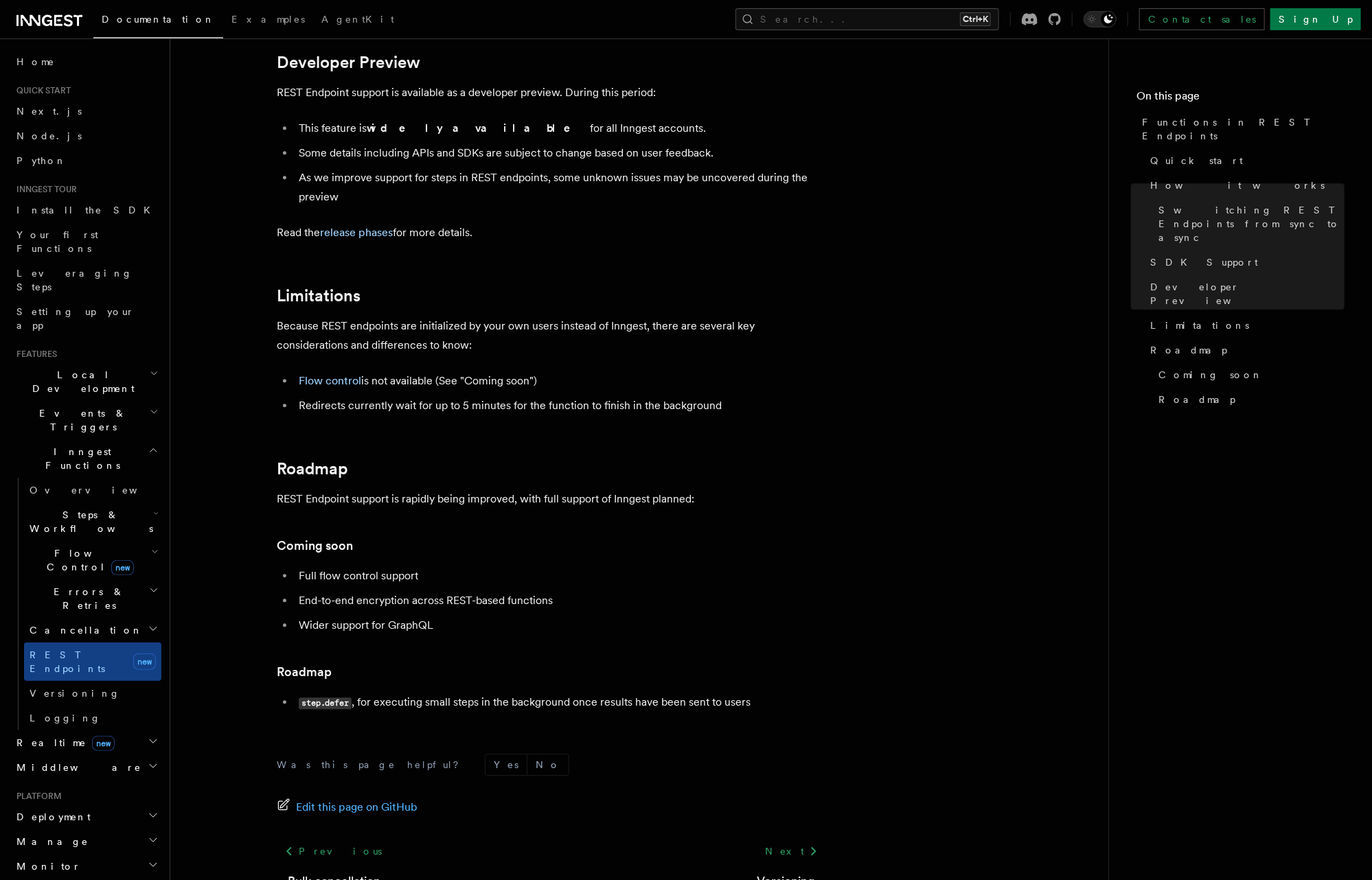
scroll to position [2197, 0]
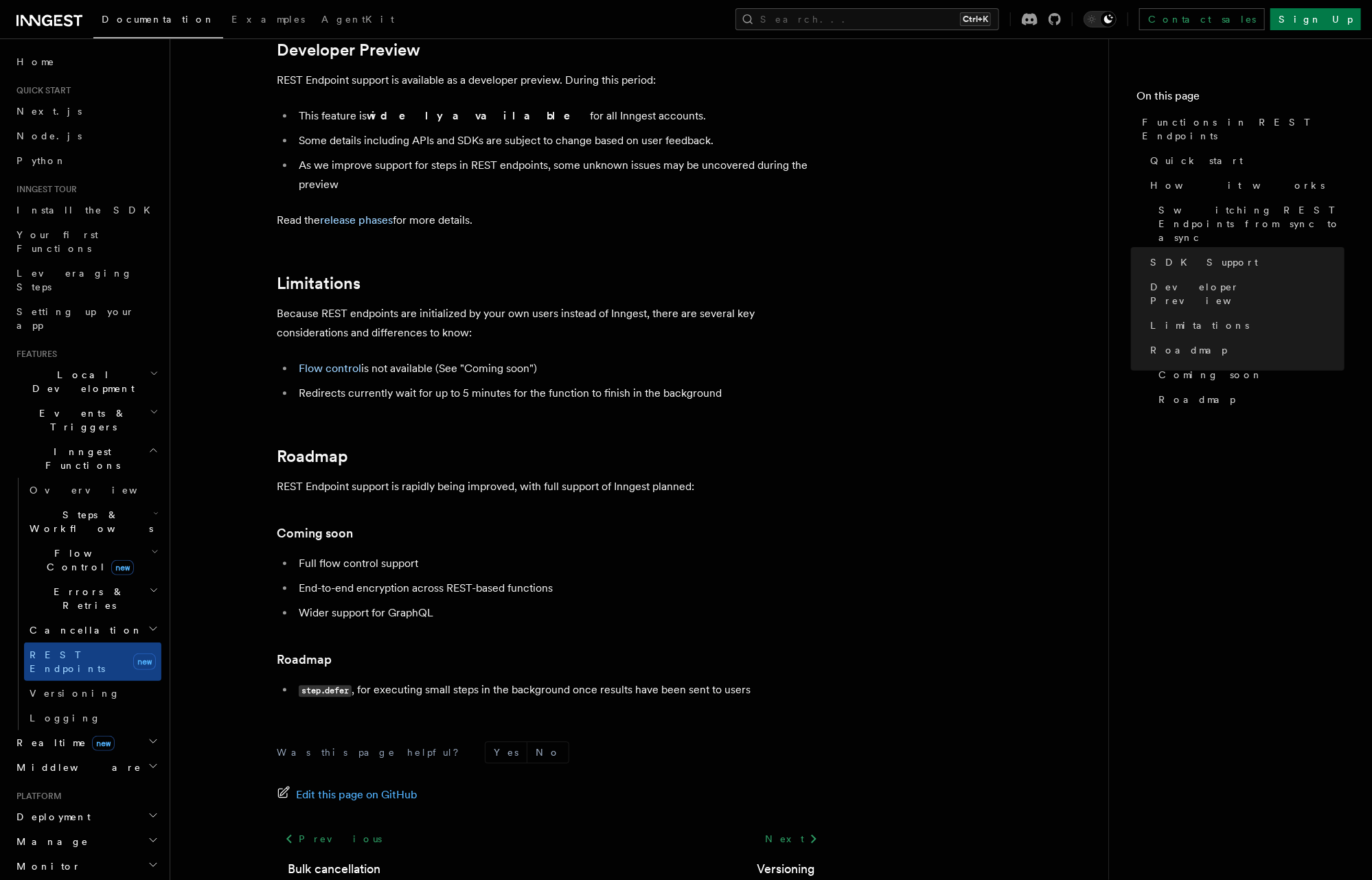
click at [85, 368] on span "Local Development" at bounding box center [81, 381] width 139 height 27
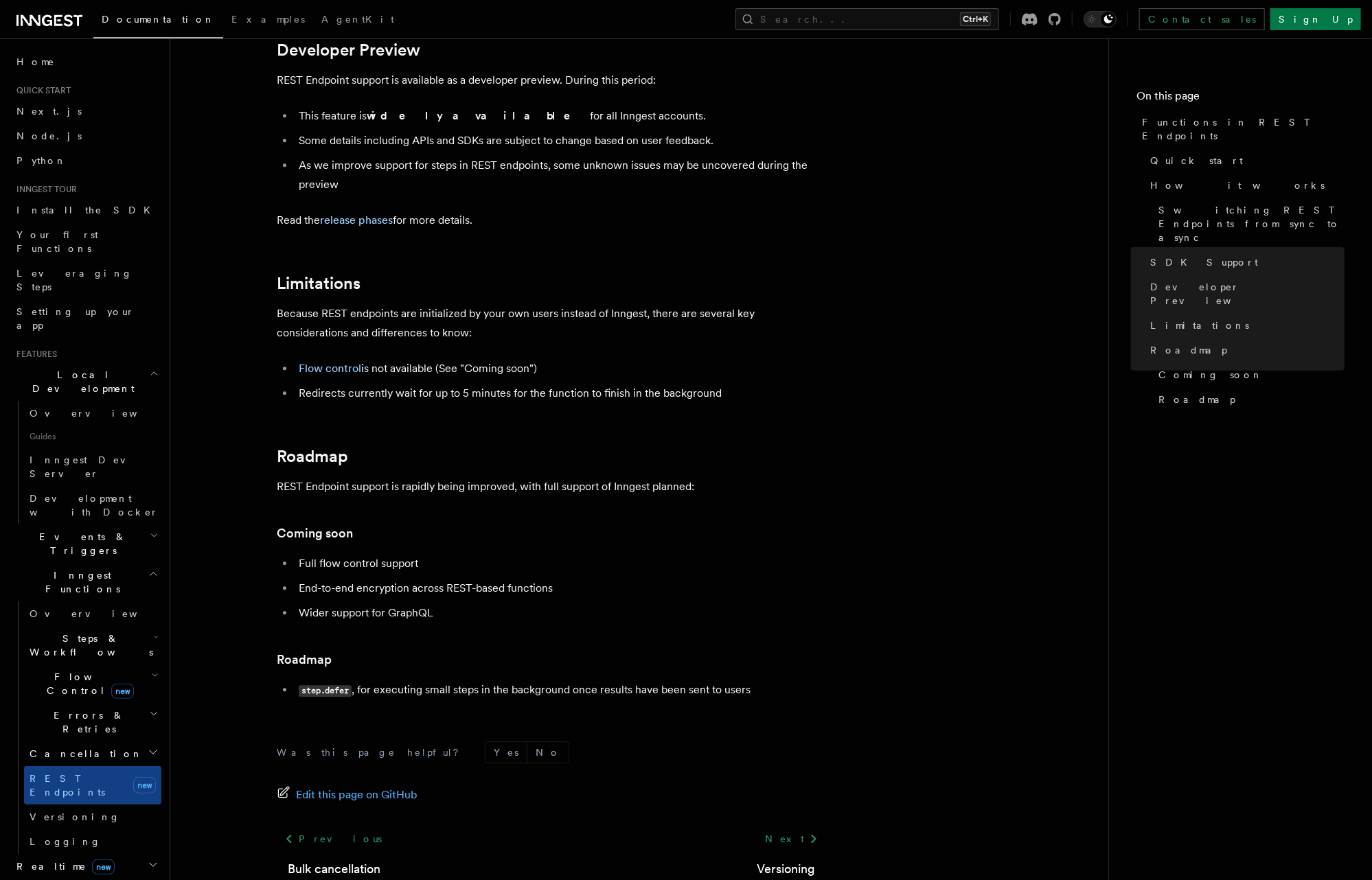
click at [85, 368] on span "Local Development" at bounding box center [81, 381] width 139 height 27
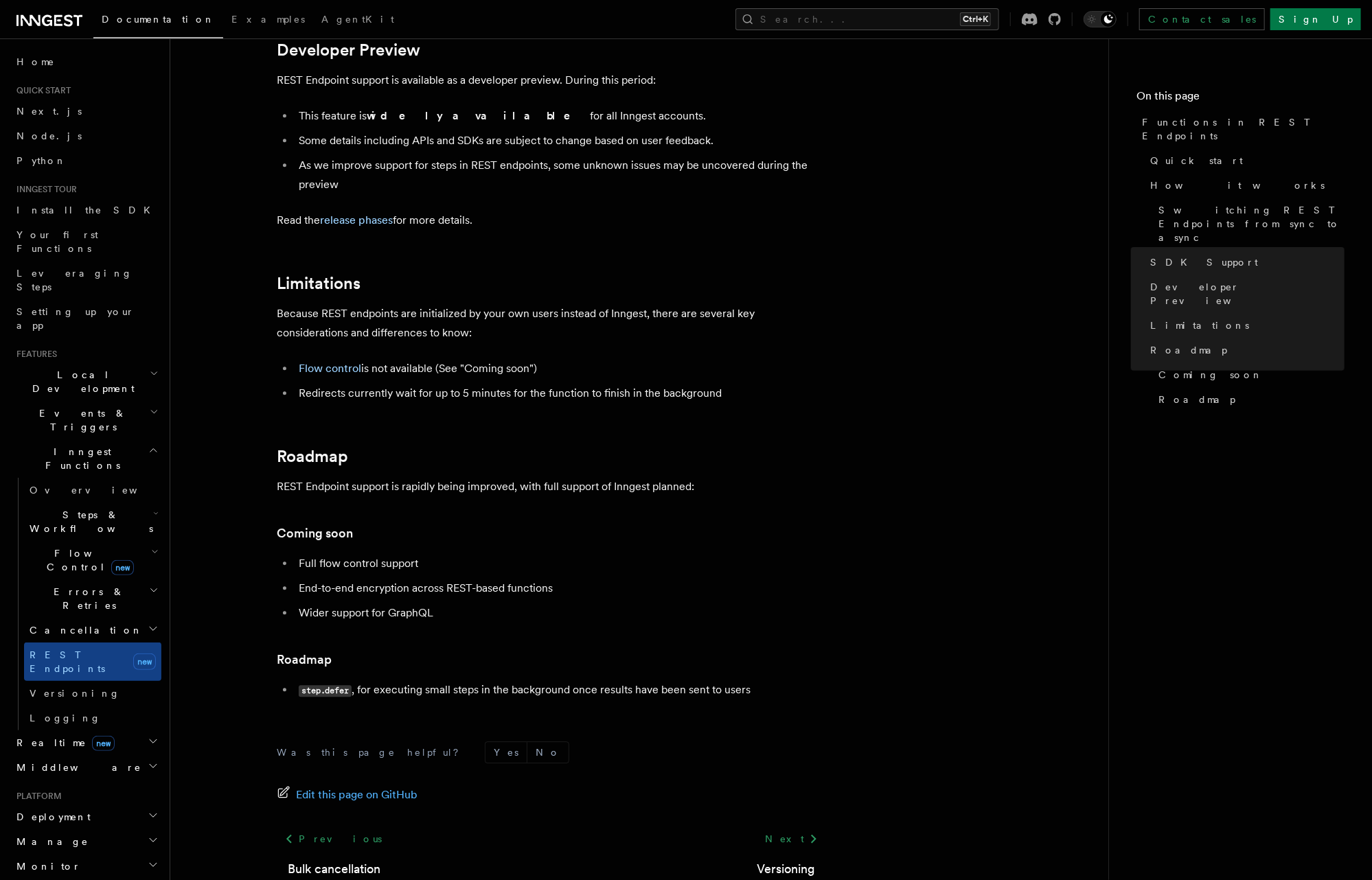
click at [85, 407] on span "Events & Triggers" at bounding box center [81, 420] width 139 height 27
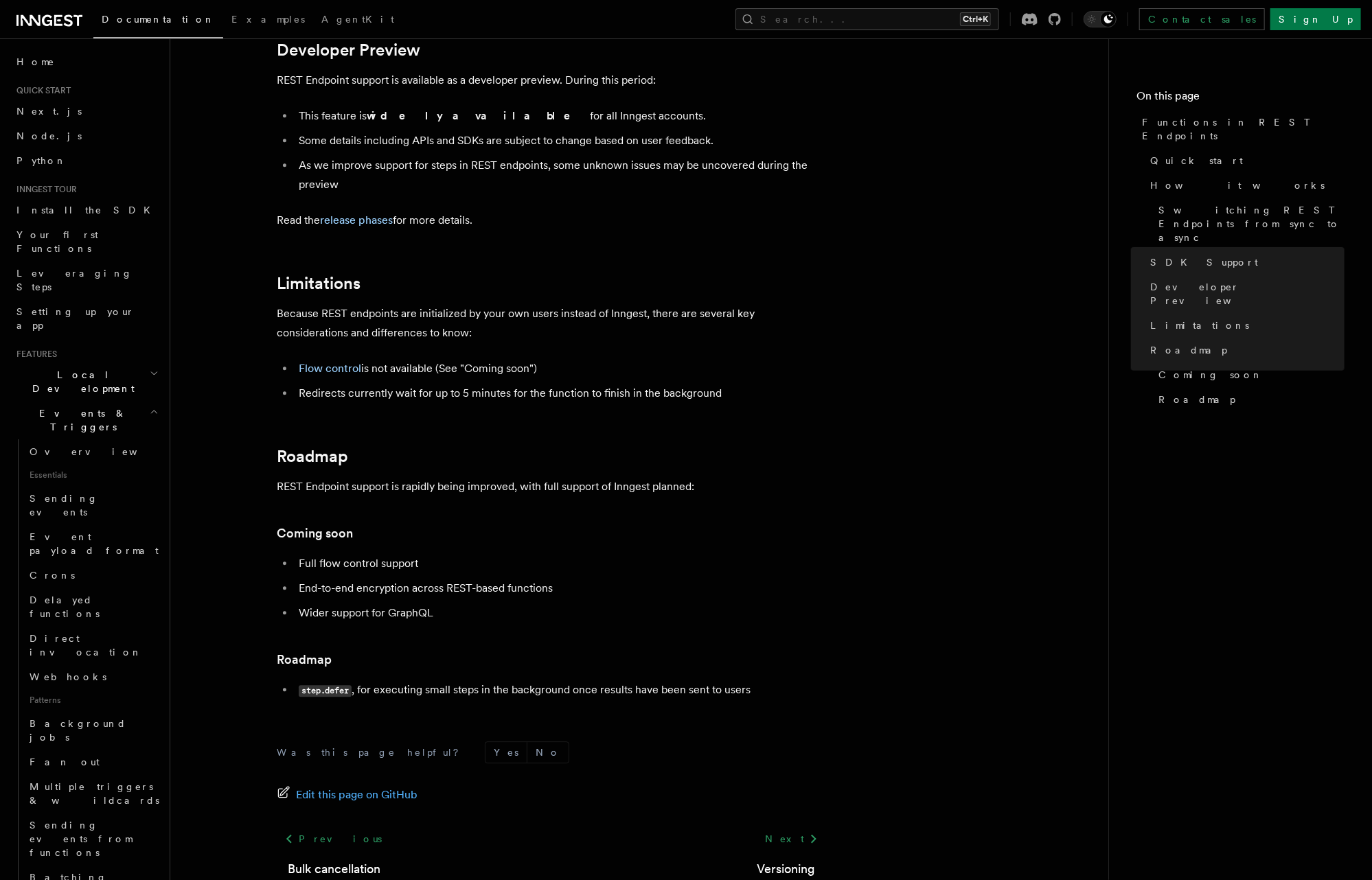
click at [85, 407] on span "Events & Triggers" at bounding box center [81, 420] width 139 height 27
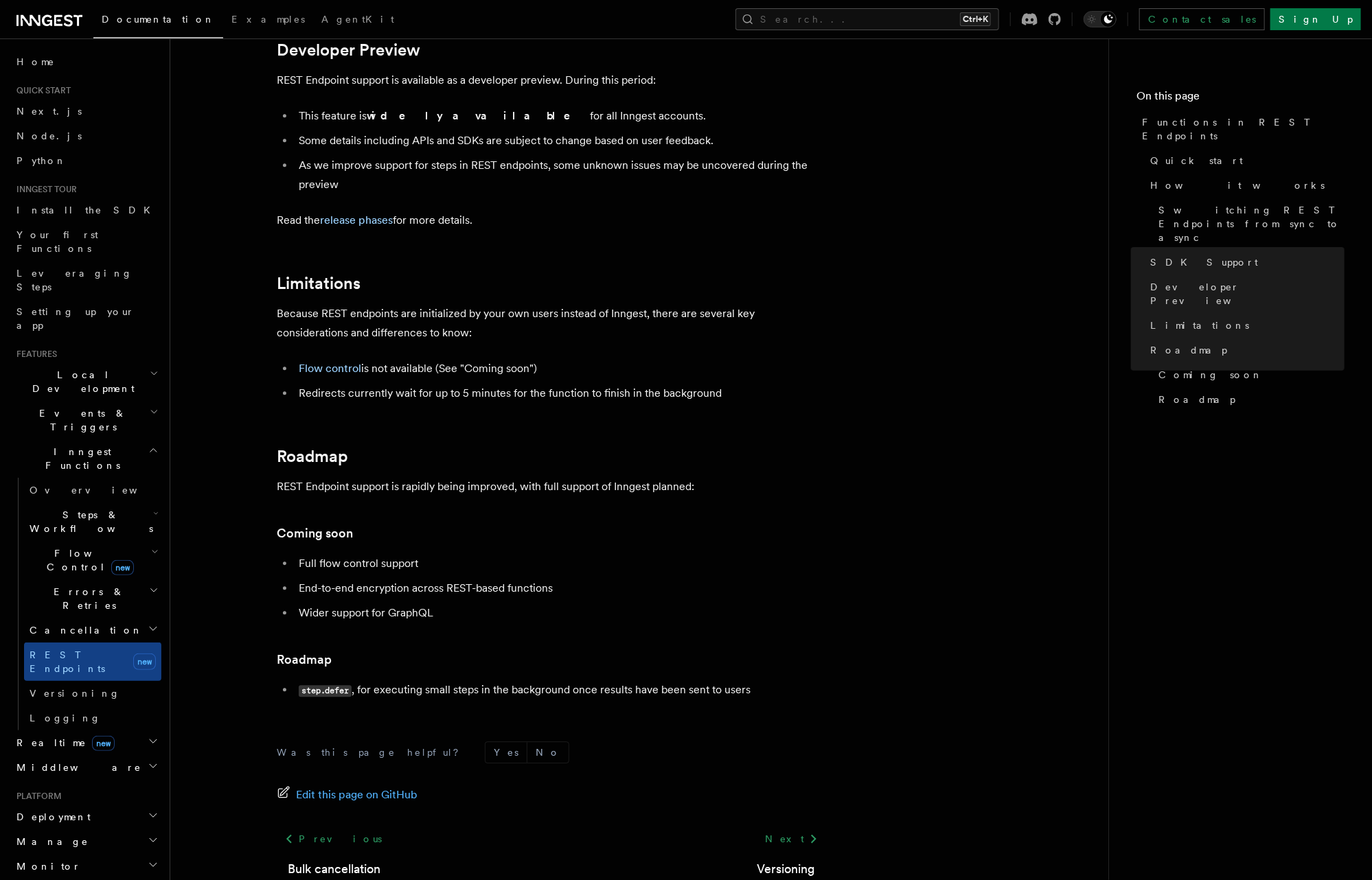
click at [85, 407] on span "Events & Triggers" at bounding box center [81, 420] width 139 height 27
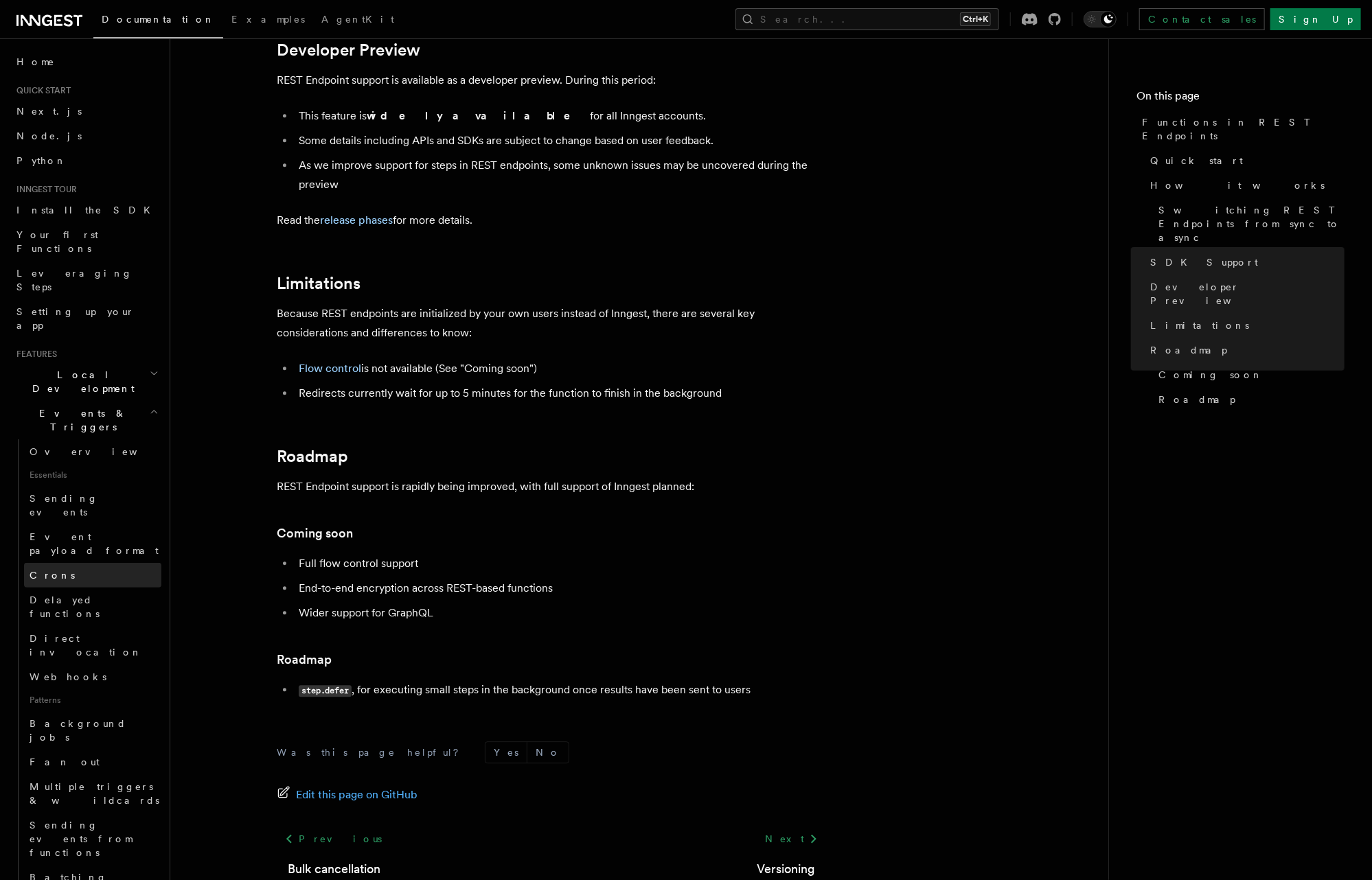
click at [65, 563] on link "Crons" at bounding box center [93, 575] width 137 height 25
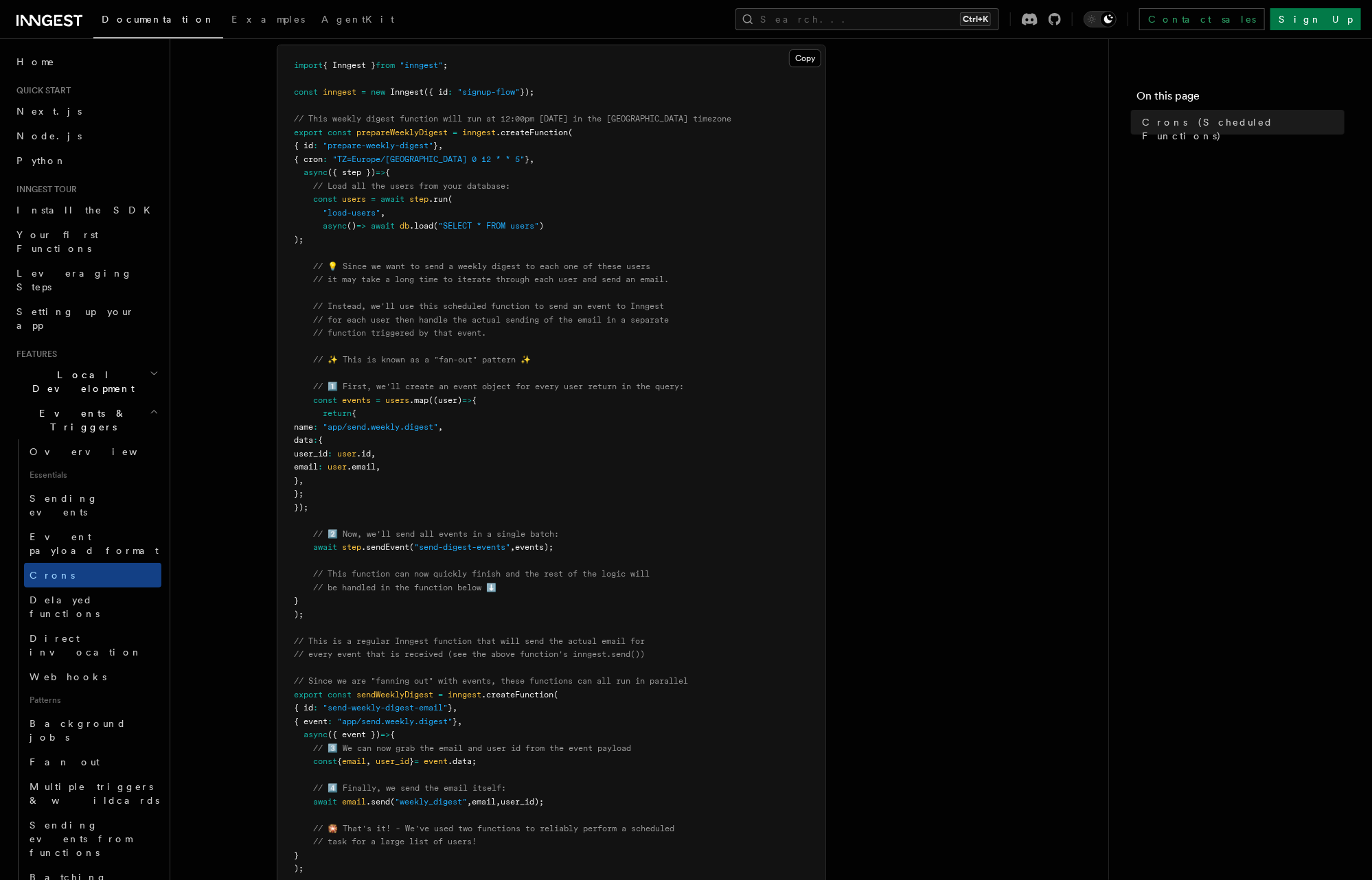
scroll to position [165, 0]
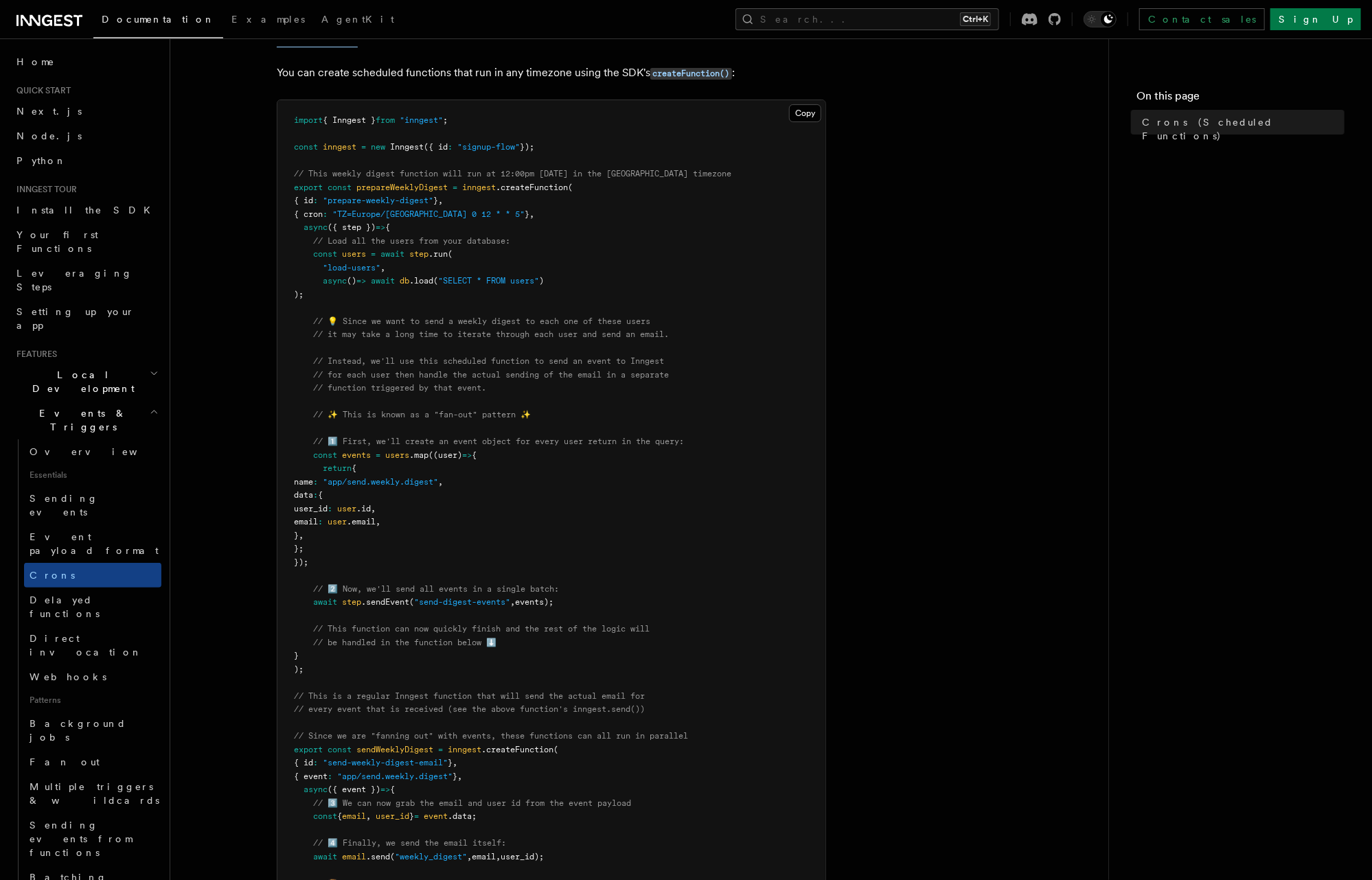
drag, startPoint x: 582, startPoint y: 600, endPoint x: 280, endPoint y: 579, distance: 302.7
click at [280, 579] on pre "import { Inngest } from "inngest" ; const inngest = new Inngest ({ id : "signup…" at bounding box center [551, 523] width 548 height 845
click at [434, 594] on pre "import { Inngest } from "inngest" ; const inngest = new Inngest ({ id : "signup…" at bounding box center [551, 523] width 548 height 845
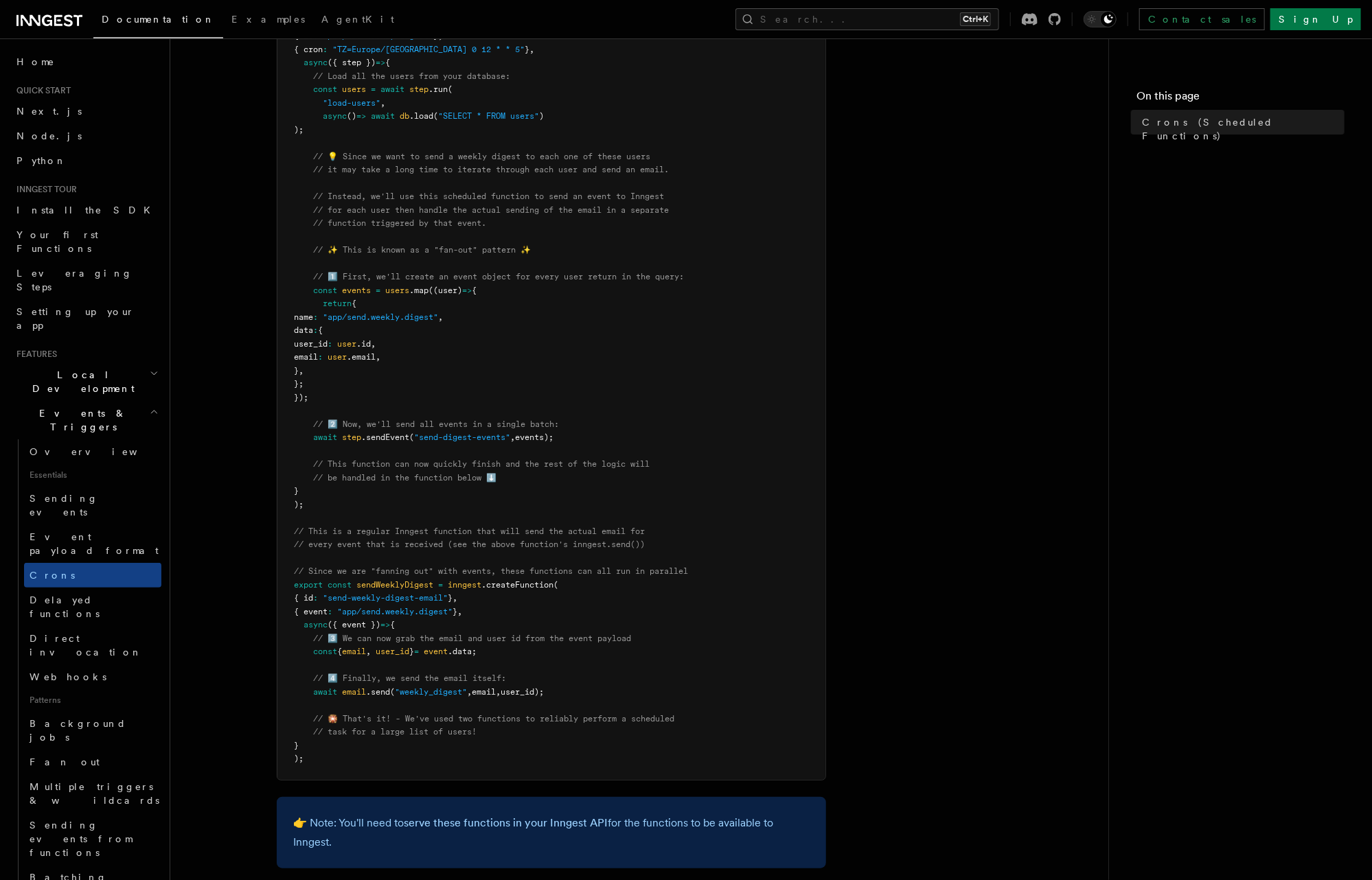
click at [243, 305] on article "Features Events & Triggers Crons (Scheduled Functions) You can create scheduled…" at bounding box center [639, 454] width 894 height 1446
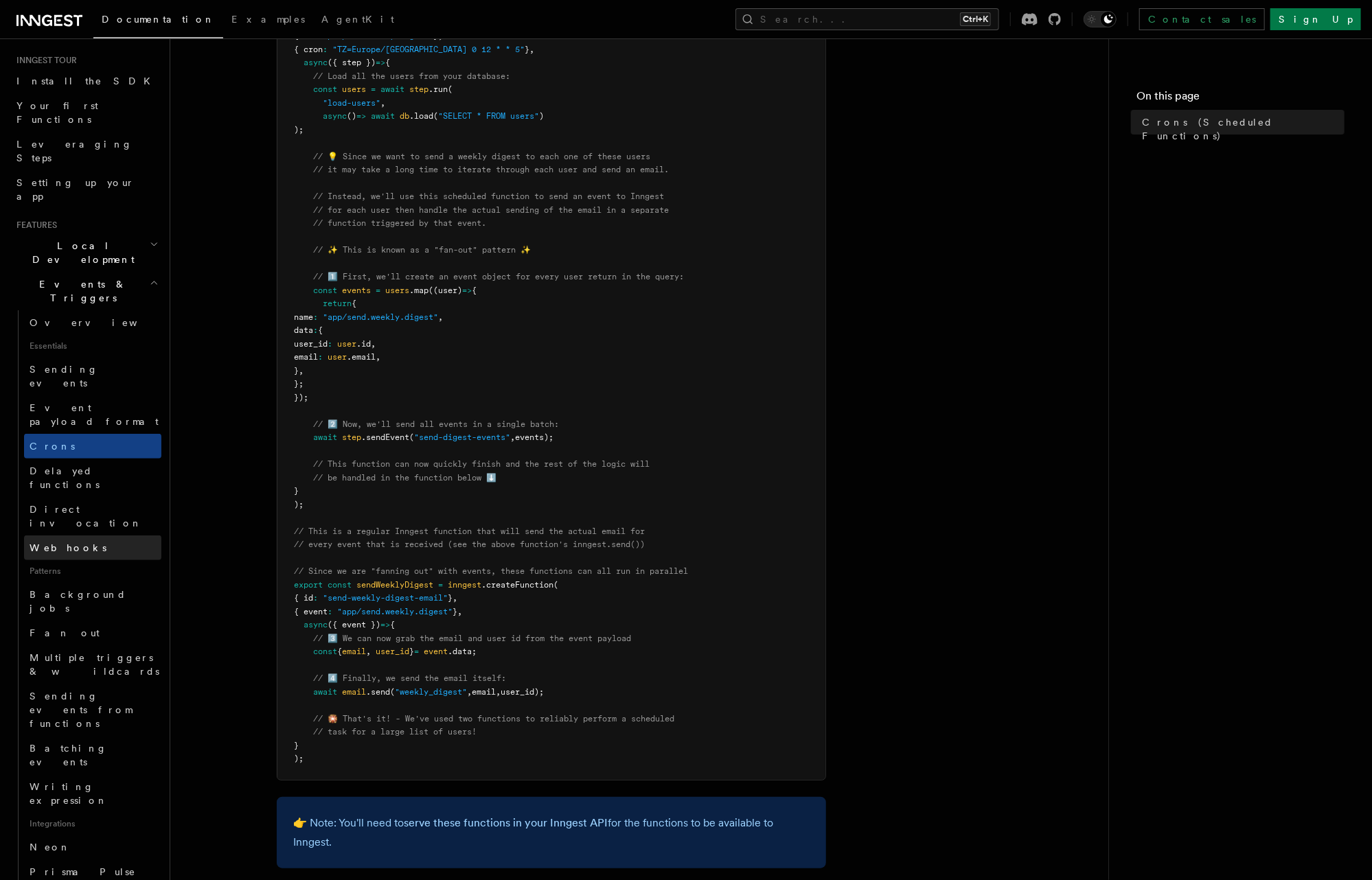
scroll to position [110, 0]
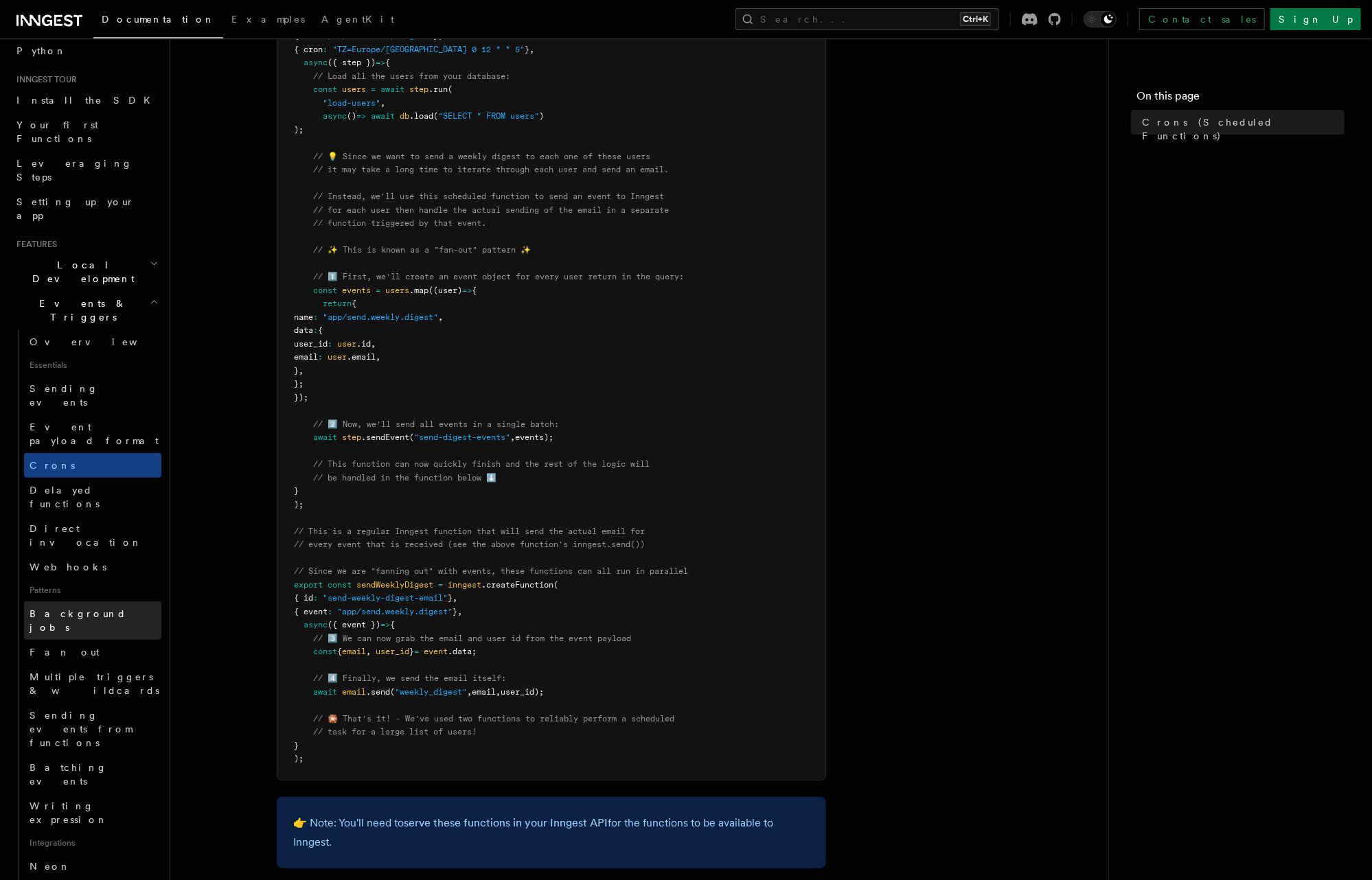
click at [59, 607] on span "Background jobs" at bounding box center [95, 621] width 132 height 27
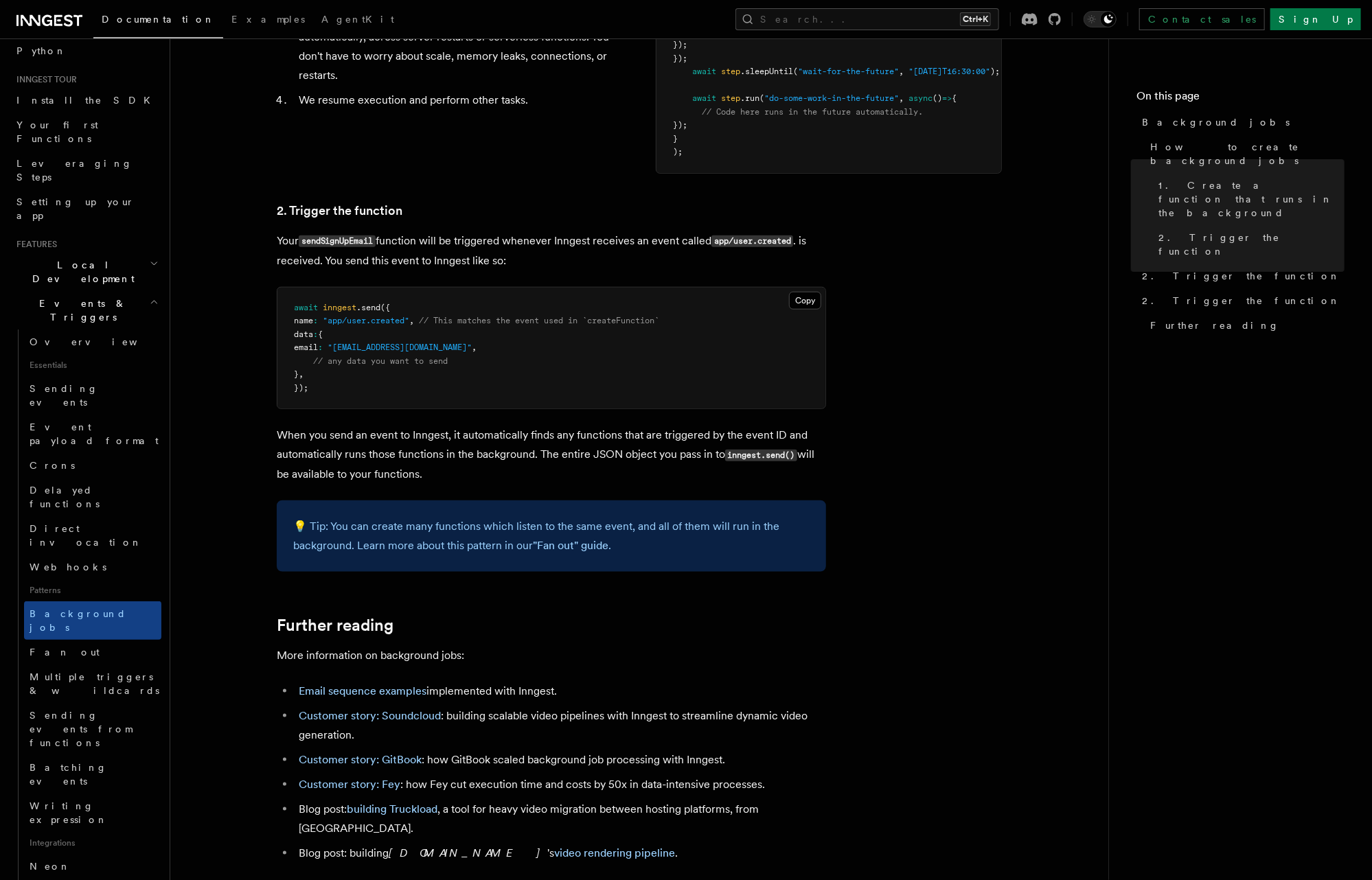
scroll to position [824, 0]
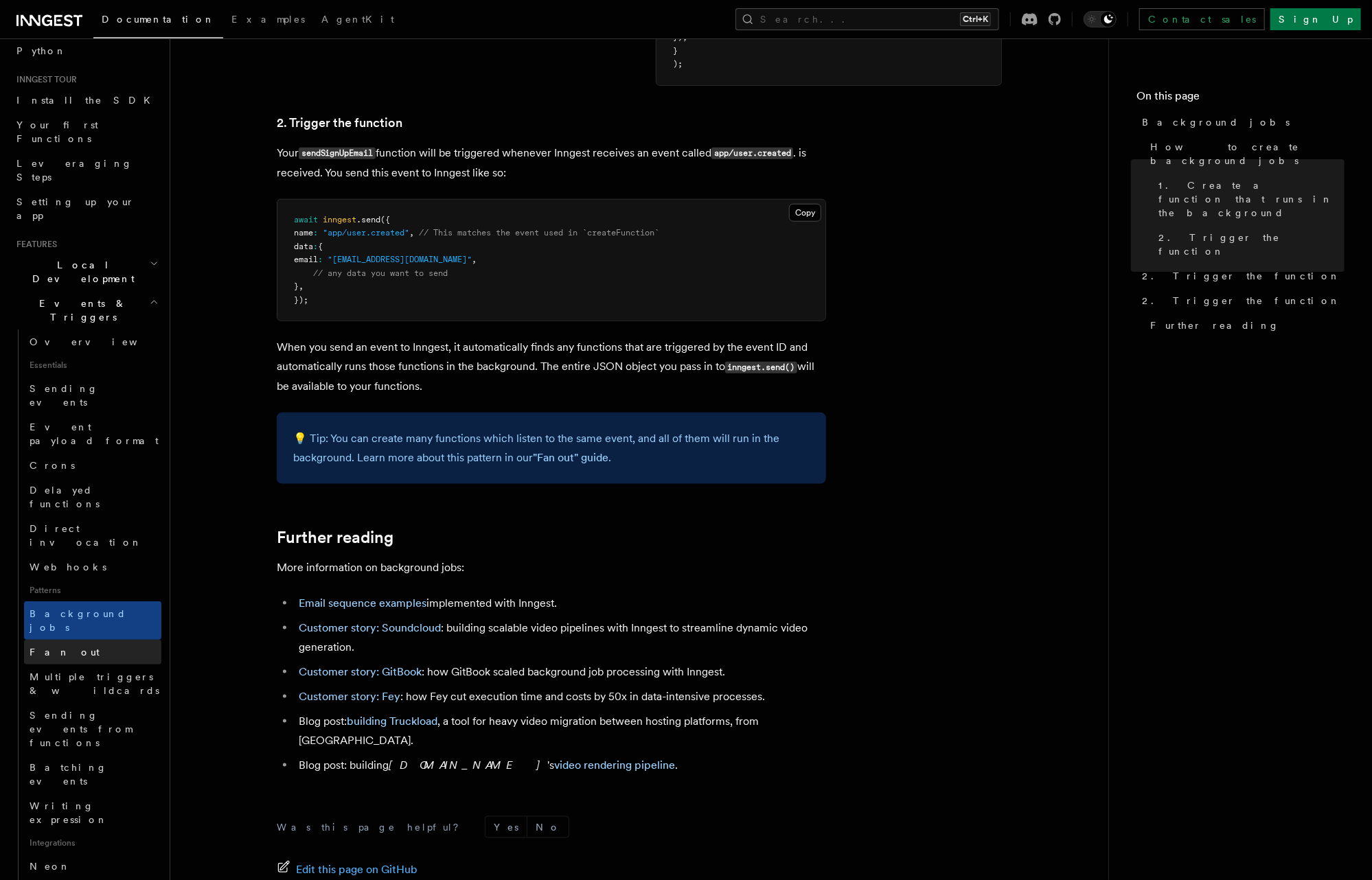
click at [72, 640] on link "Fan out" at bounding box center [93, 652] width 137 height 25
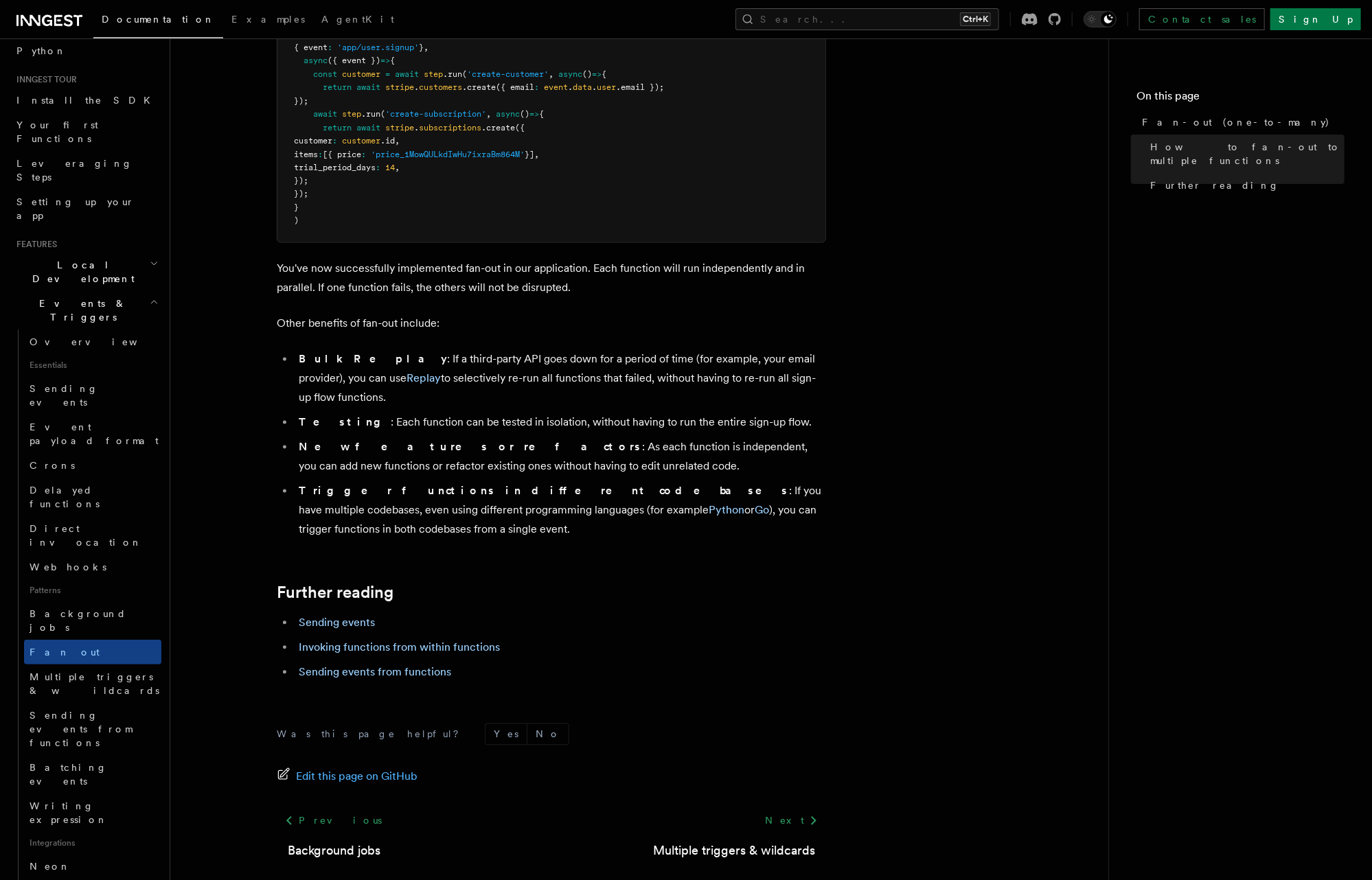
scroll to position [1549, 0]
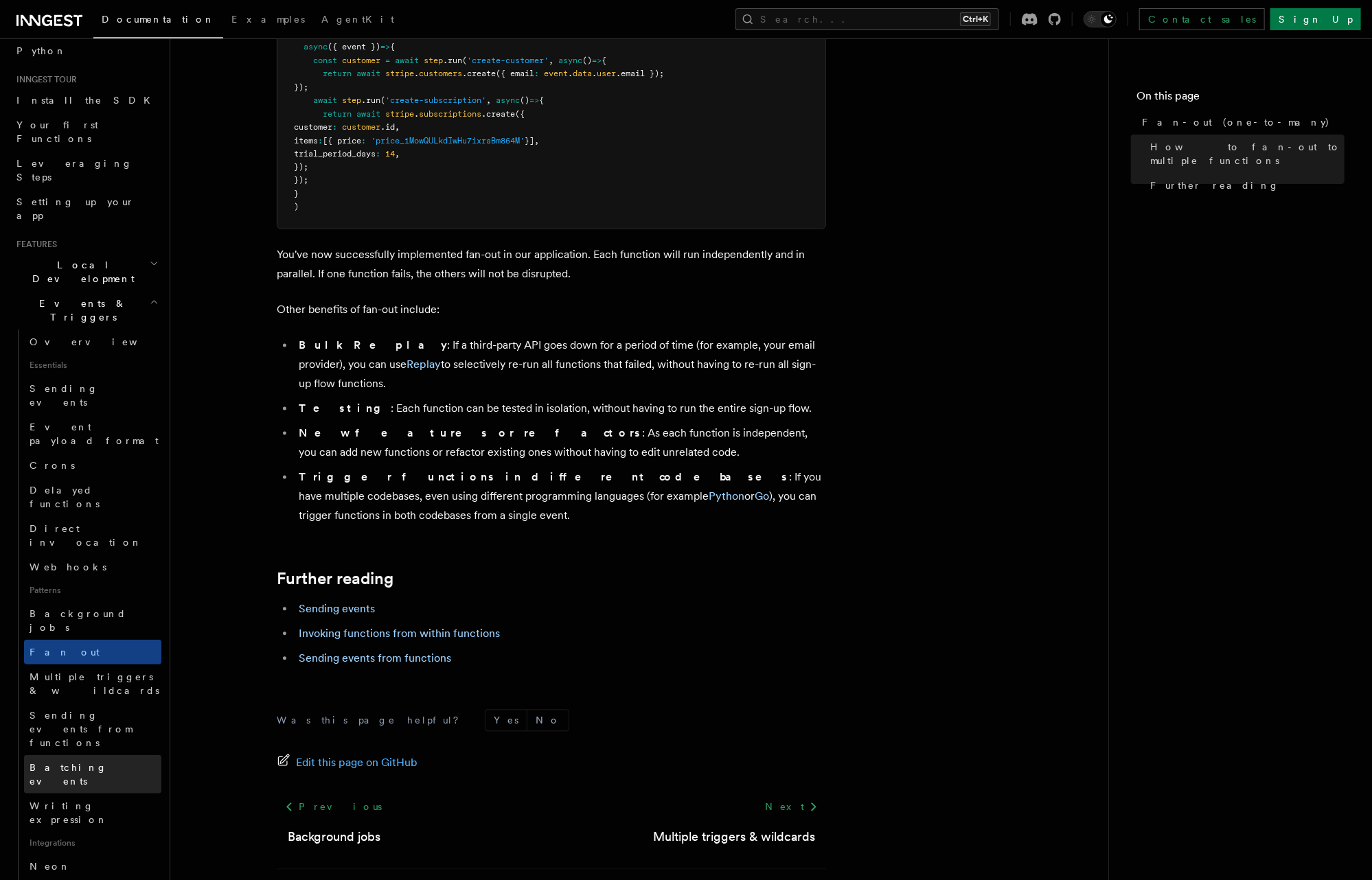
click at [91, 760] on span "Batching events" at bounding box center [95, 775] width 132 height 27
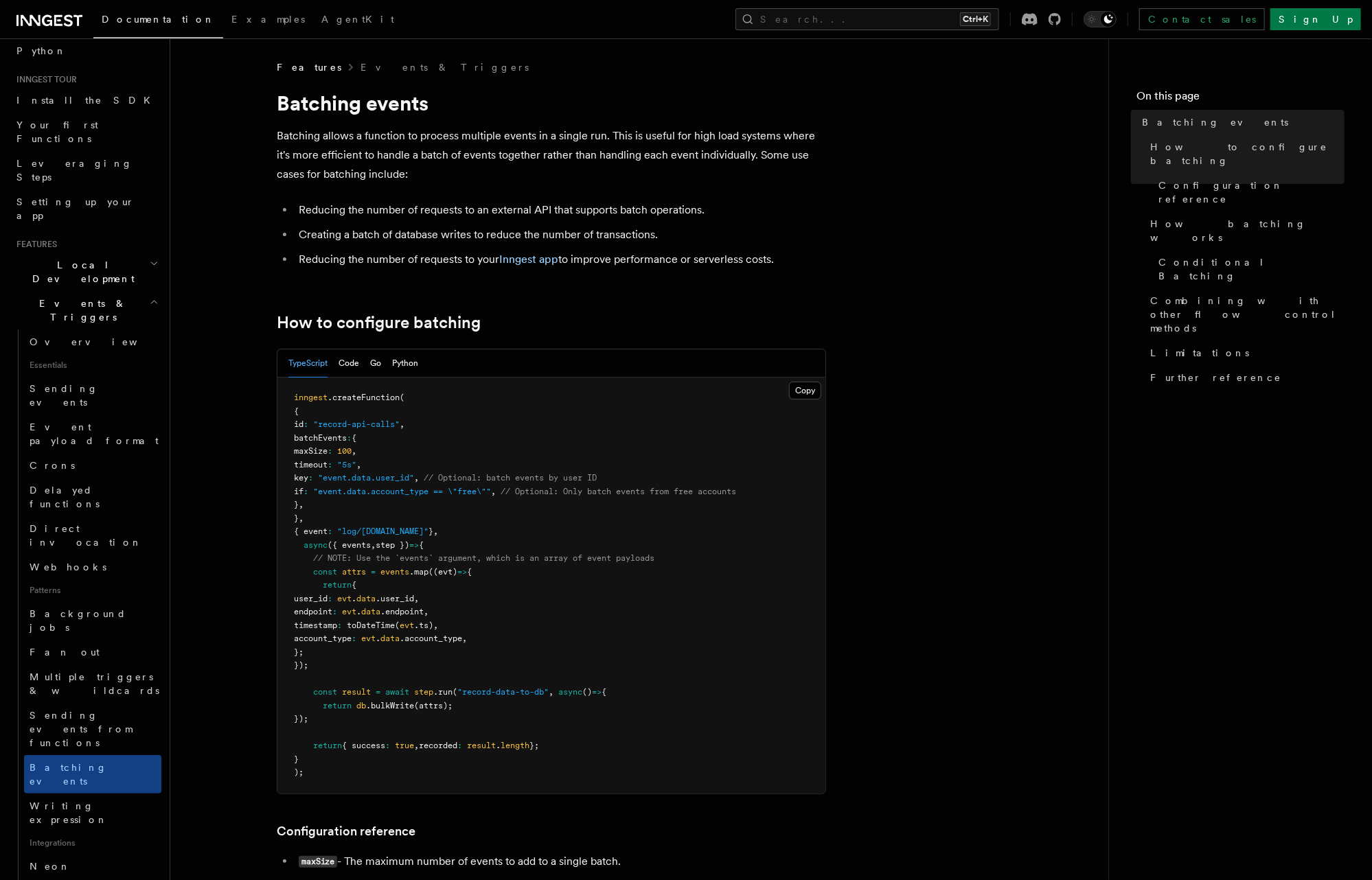
click at [653, 152] on p "Batching allows a function to process multiple events in a single run. This is …" at bounding box center [551, 155] width 550 height 57
click at [570, 173] on p "Batching allows a function to process multiple events in a single run. This is …" at bounding box center [551, 155] width 550 height 57
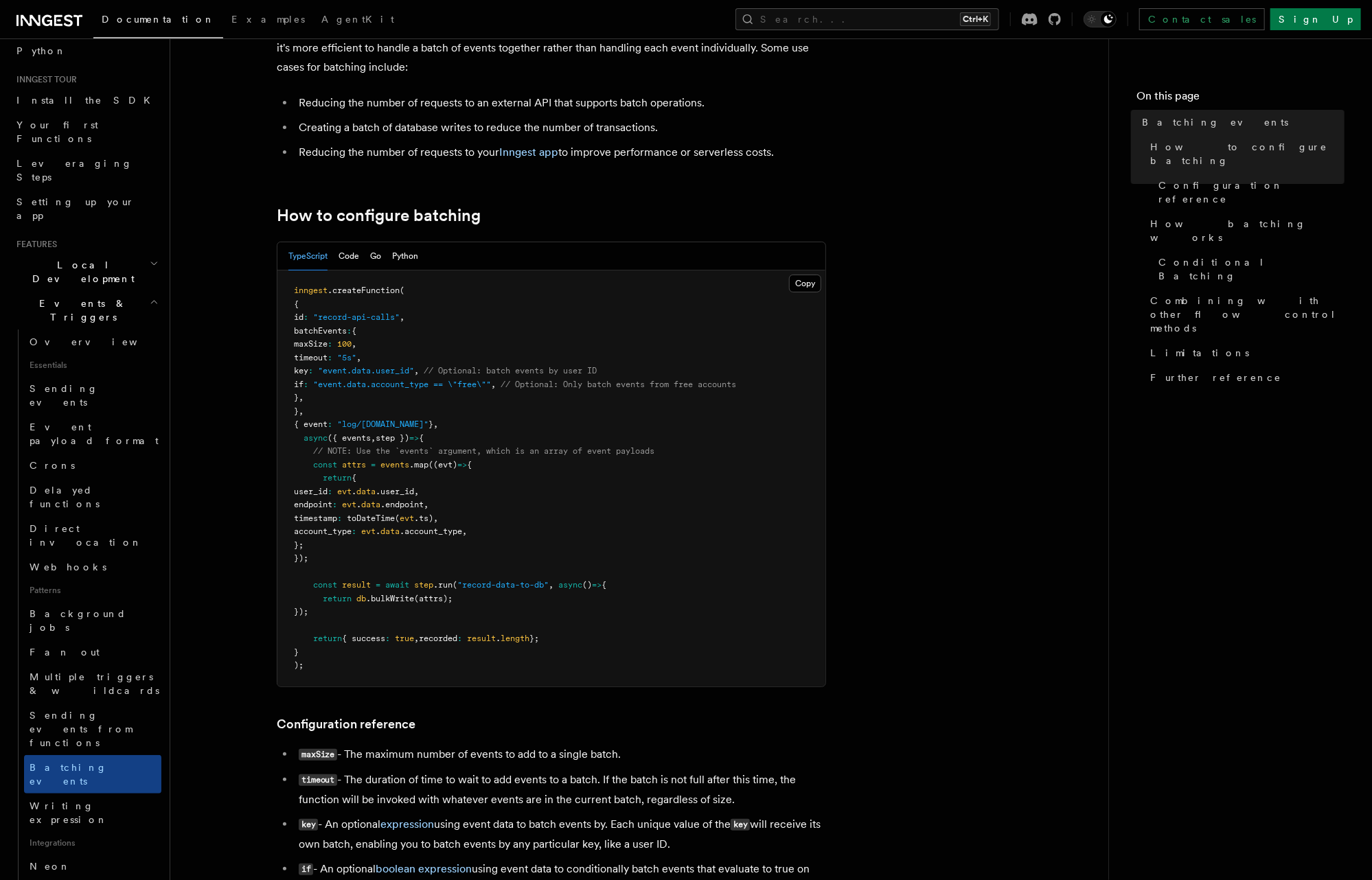
scroll to position [110, 0]
click at [401, 464] on span "events" at bounding box center [395, 462] width 29 height 10
click at [347, 326] on span "batchEvents" at bounding box center [320, 328] width 53 height 10
click at [338, 348] on pre "inngest .createFunction ( { id : "record-api-calls" , batchEvents : { maxSize :…" at bounding box center [551, 476] width 548 height 416
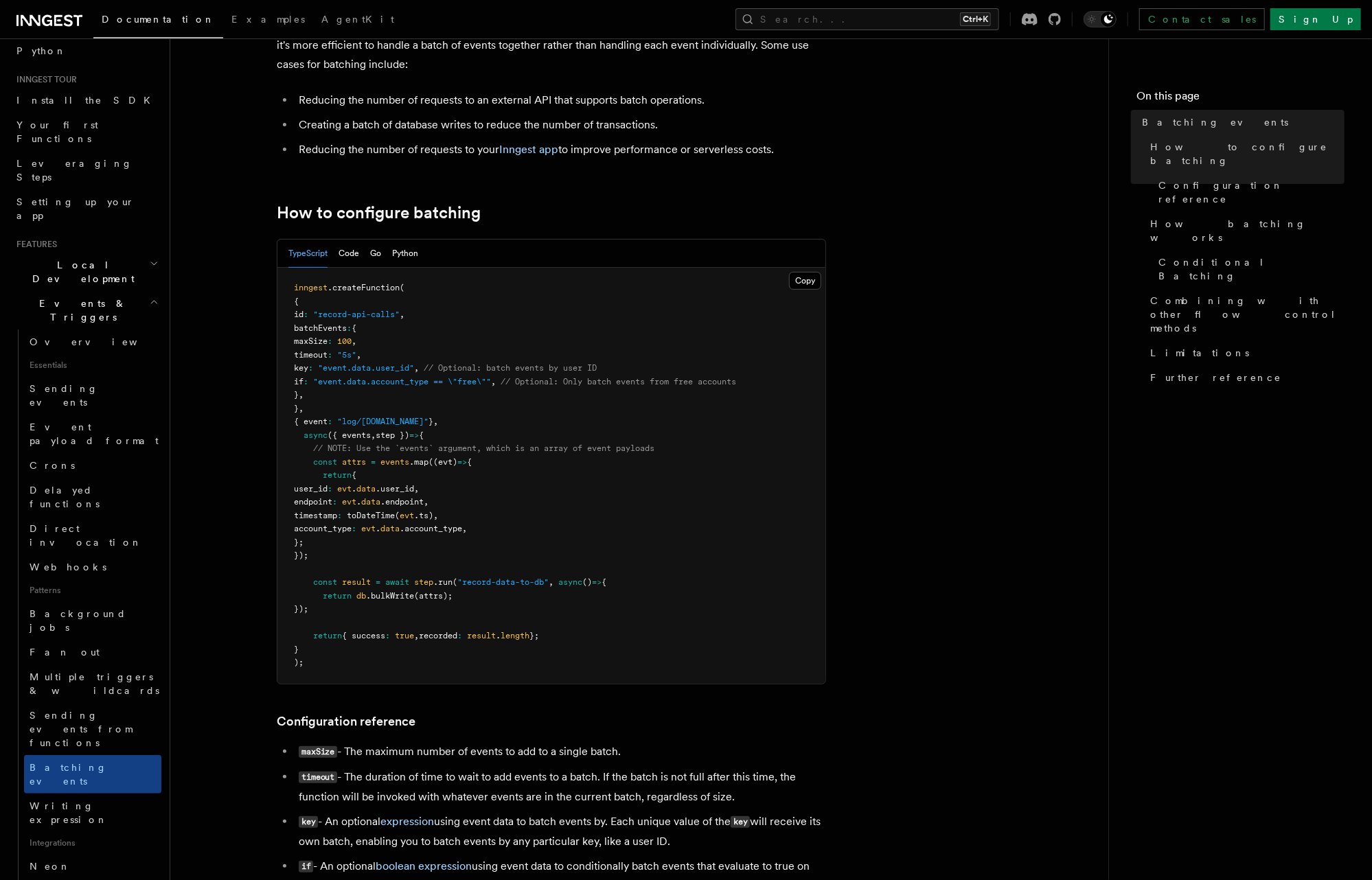
click at [338, 348] on pre "inngest .createFunction ( { id : "record-api-calls" , batchEvents : { maxSize :…" at bounding box center [551, 476] width 548 height 416
click at [328, 360] on span "timeout" at bounding box center [310, 355] width 34 height 10
click at [308, 369] on span "key" at bounding box center [301, 368] width 14 height 10
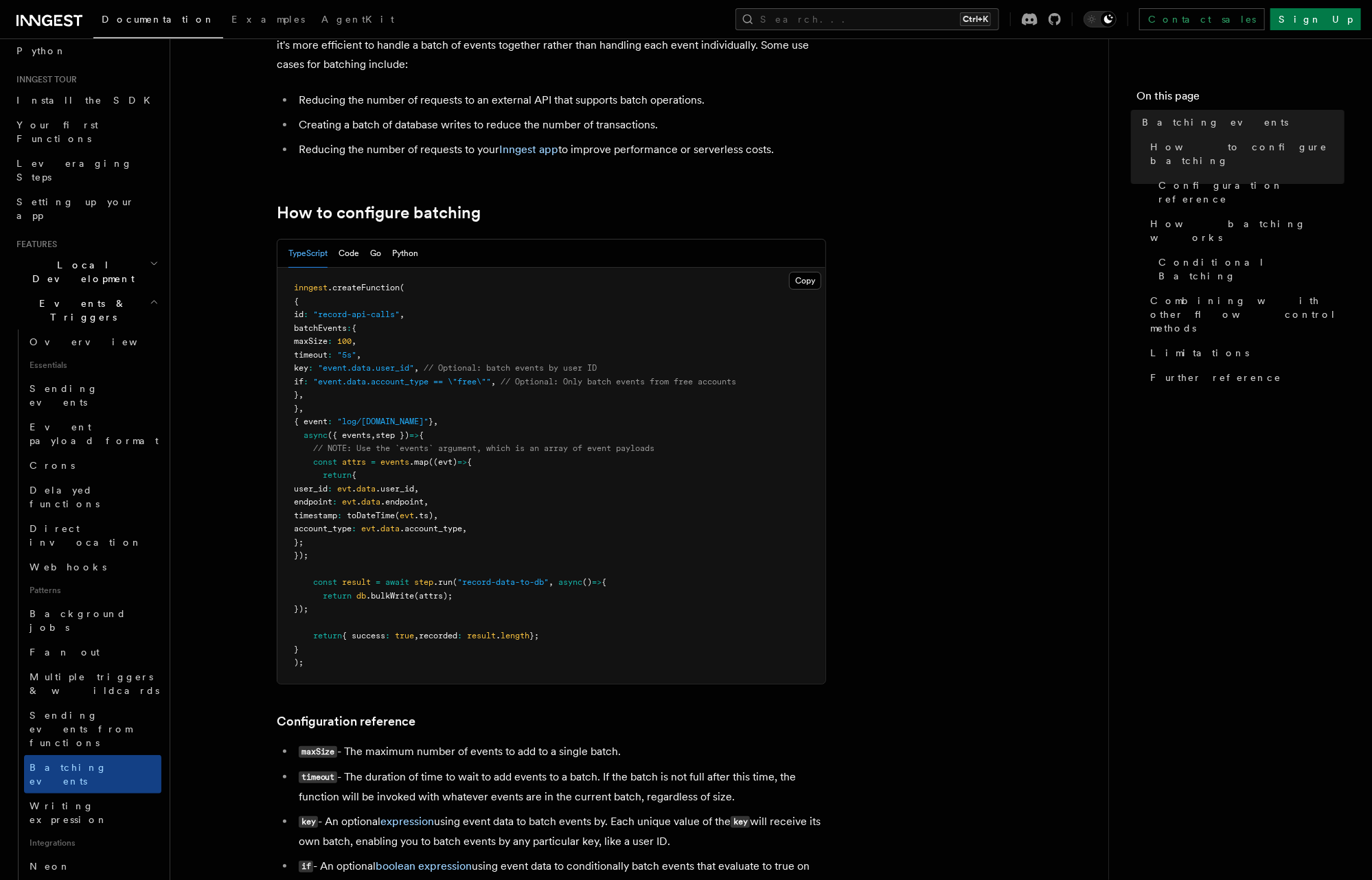
click at [328, 357] on span "timeout" at bounding box center [310, 355] width 34 height 10
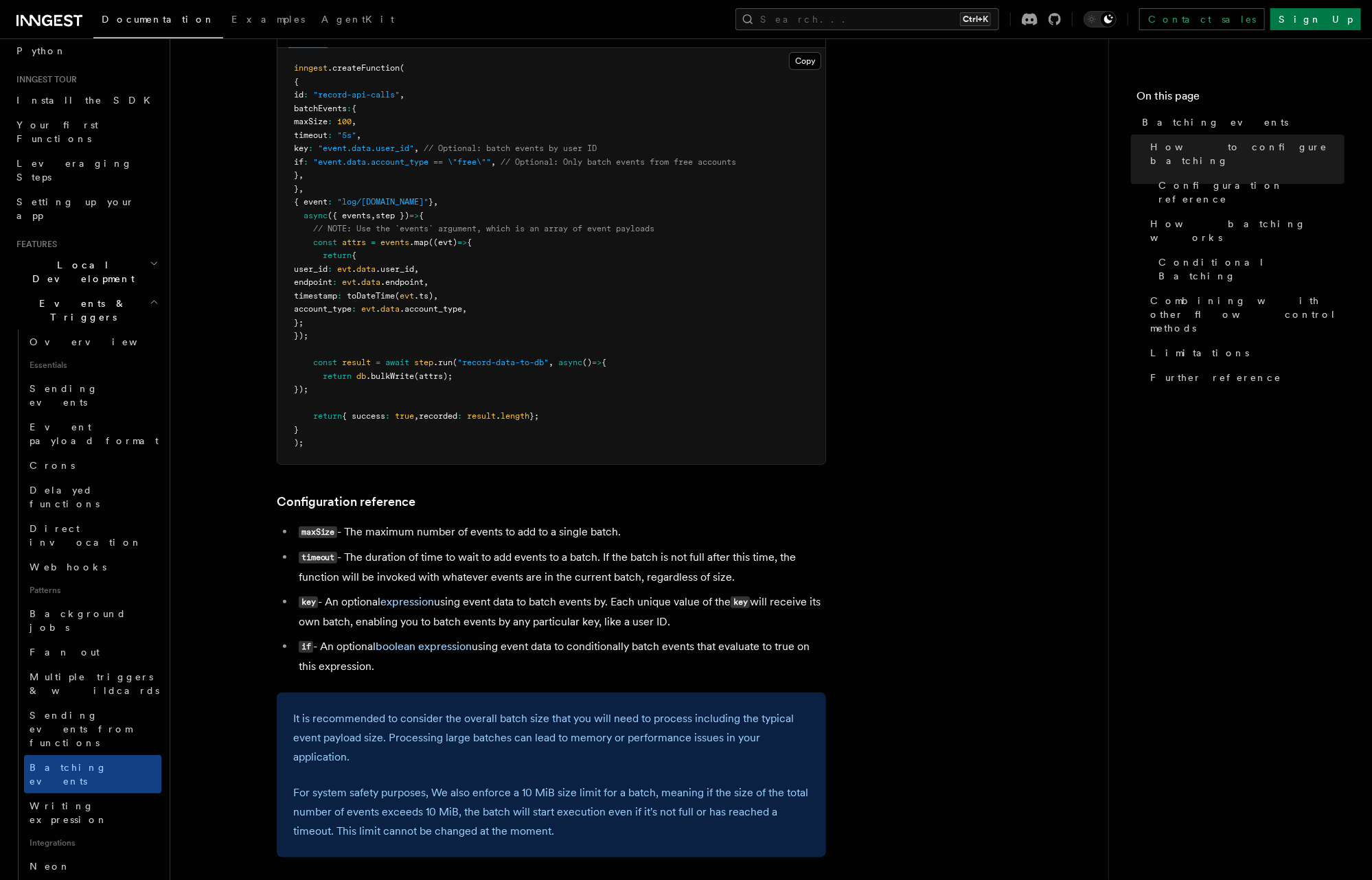
scroll to position [495, 0]
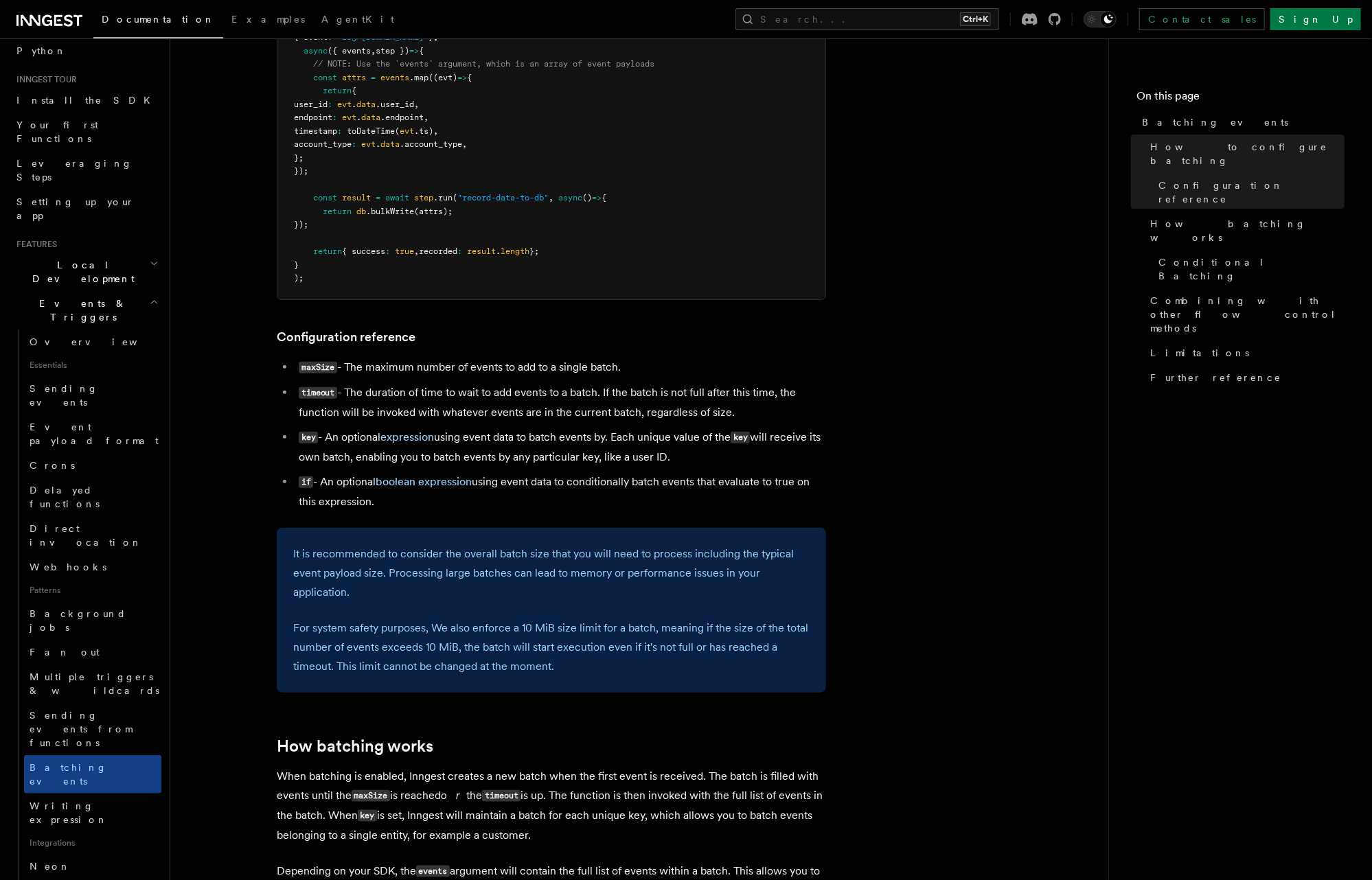
drag, startPoint x: 697, startPoint y: 456, endPoint x: 622, endPoint y: 432, distance: 78.7
click at [622, 432] on li "key - An optional expression using event data to batch events by. Each unique v…" at bounding box center [560, 447] width 531 height 39
click at [664, 437] on li "key - An optional expression using event data to batch events by. Each unique v…" at bounding box center [560, 447] width 531 height 39
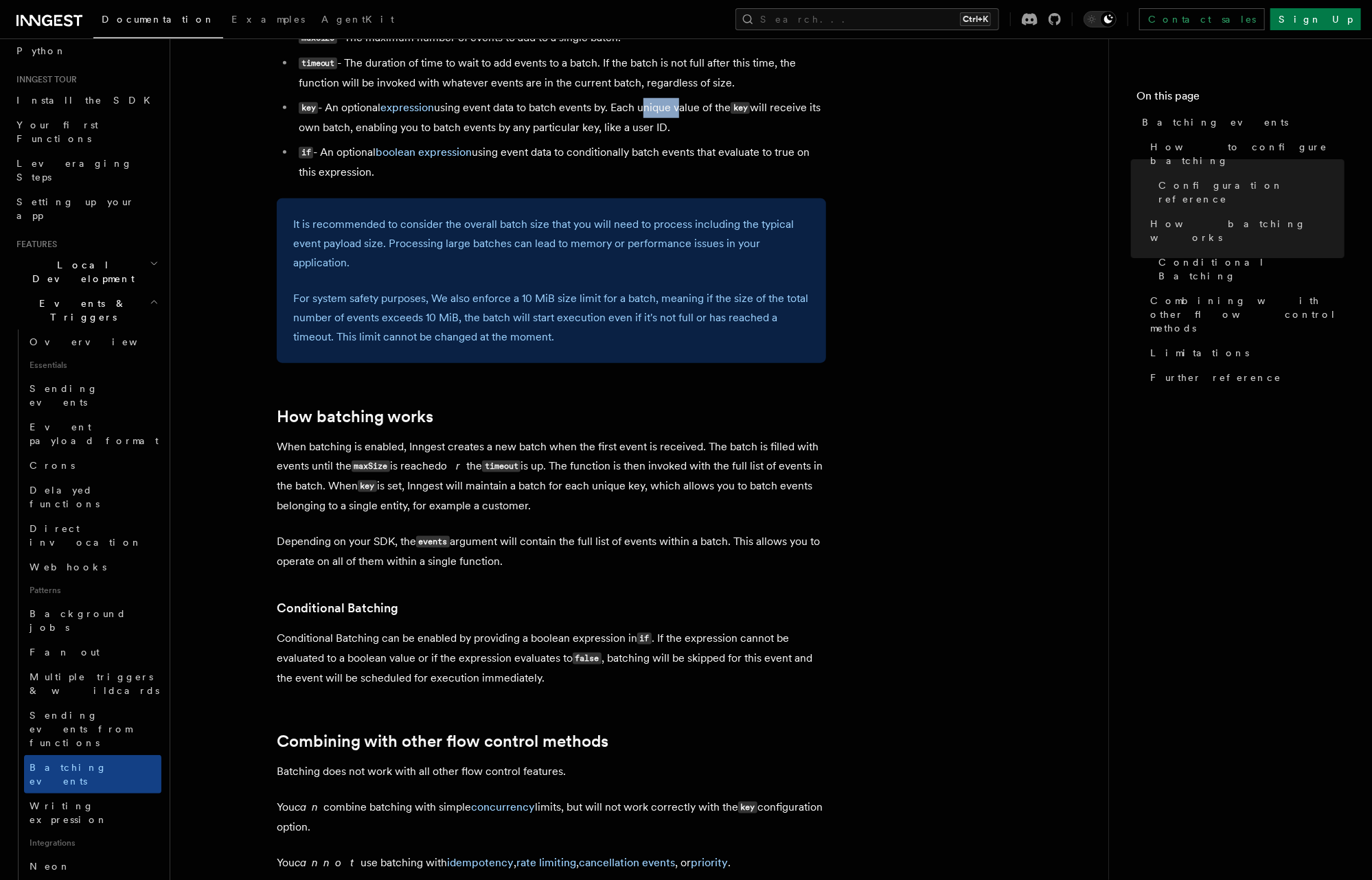
scroll to position [1044, 0]
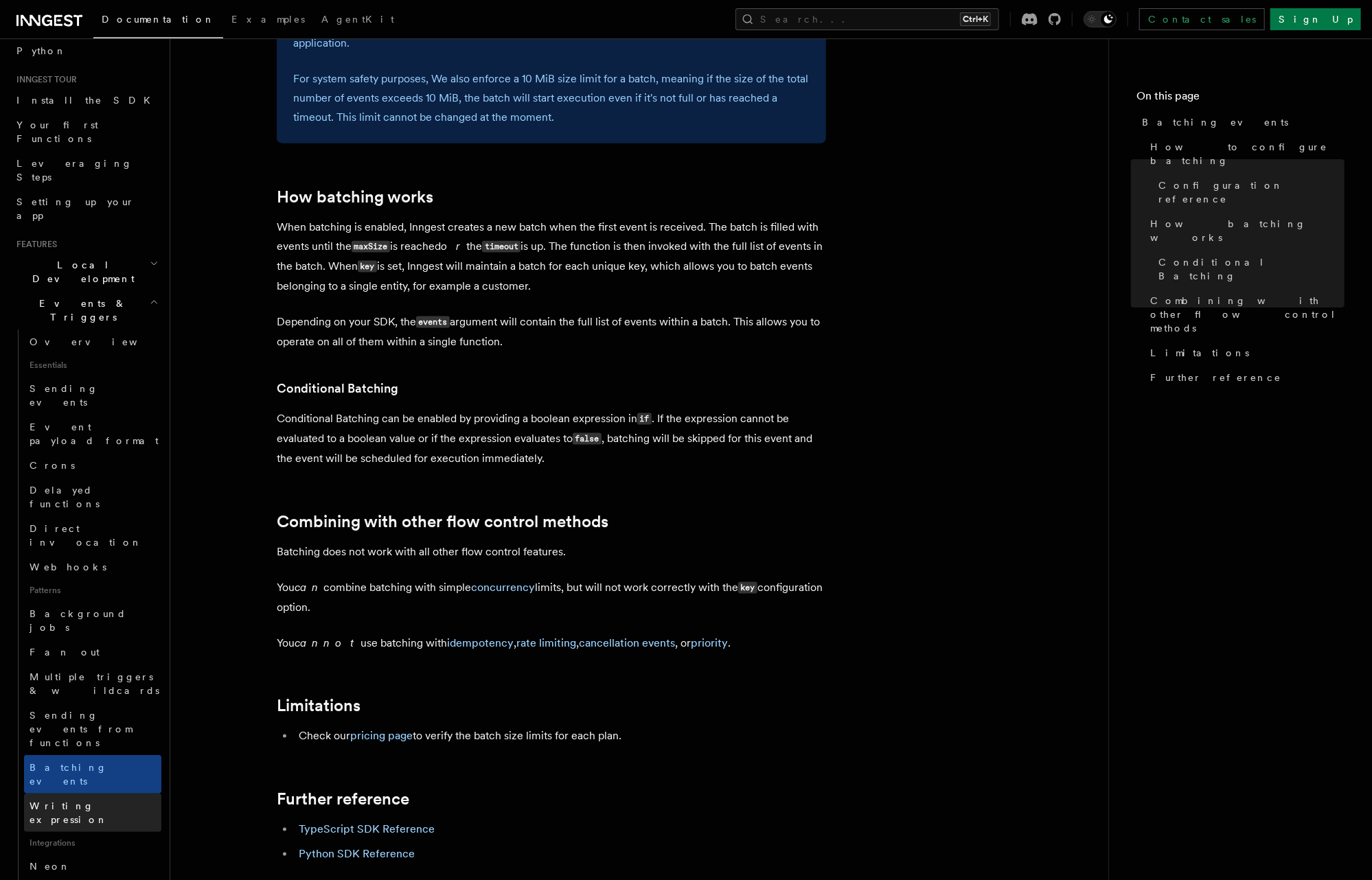
click at [81, 760] on span "Writing expression" at bounding box center [69, 813] width 78 height 25
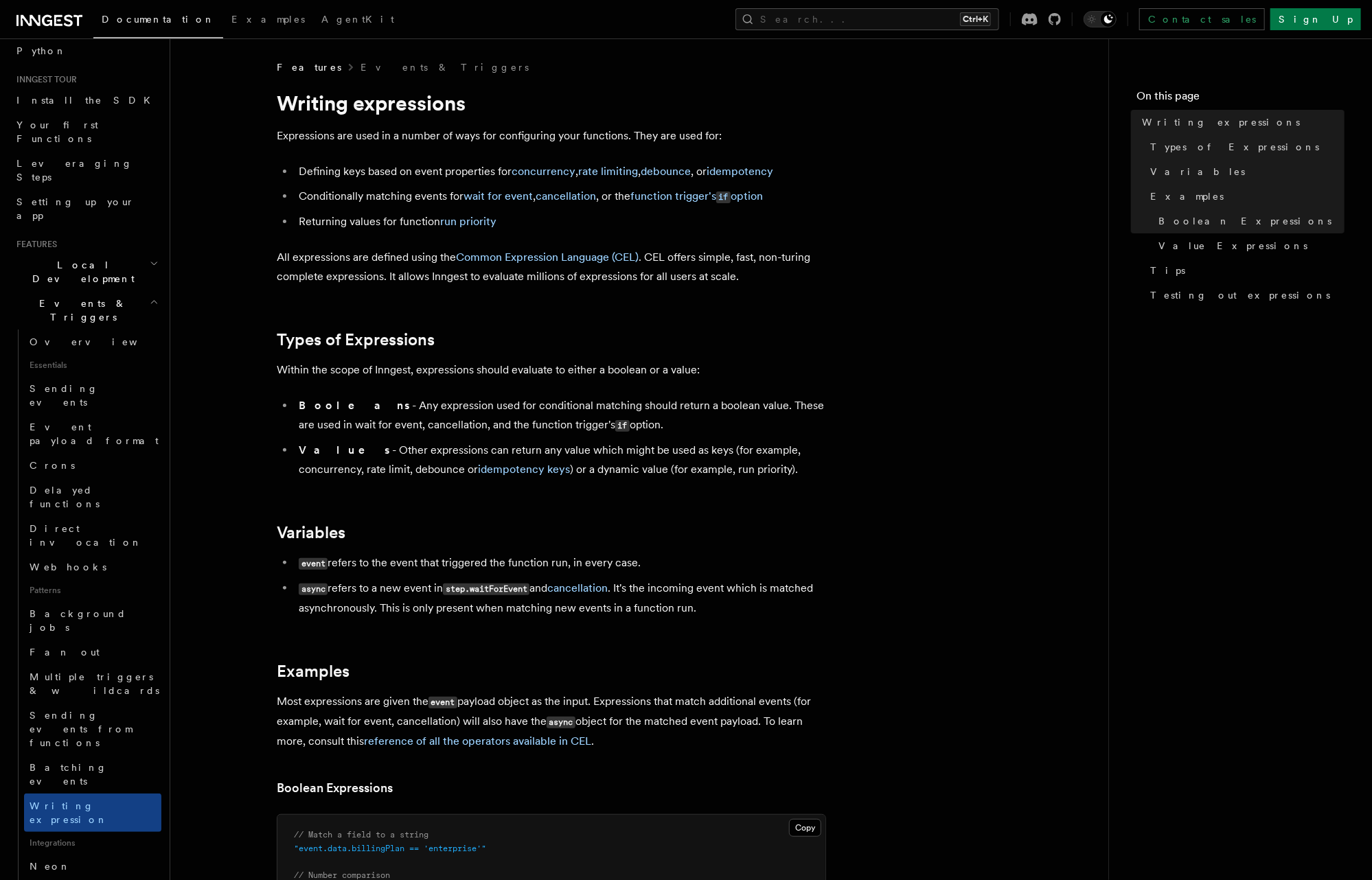
click at [398, 184] on ul "Defining keys based on event properties for concurrency , rate limiting , debou…" at bounding box center [551, 196] width 550 height 69
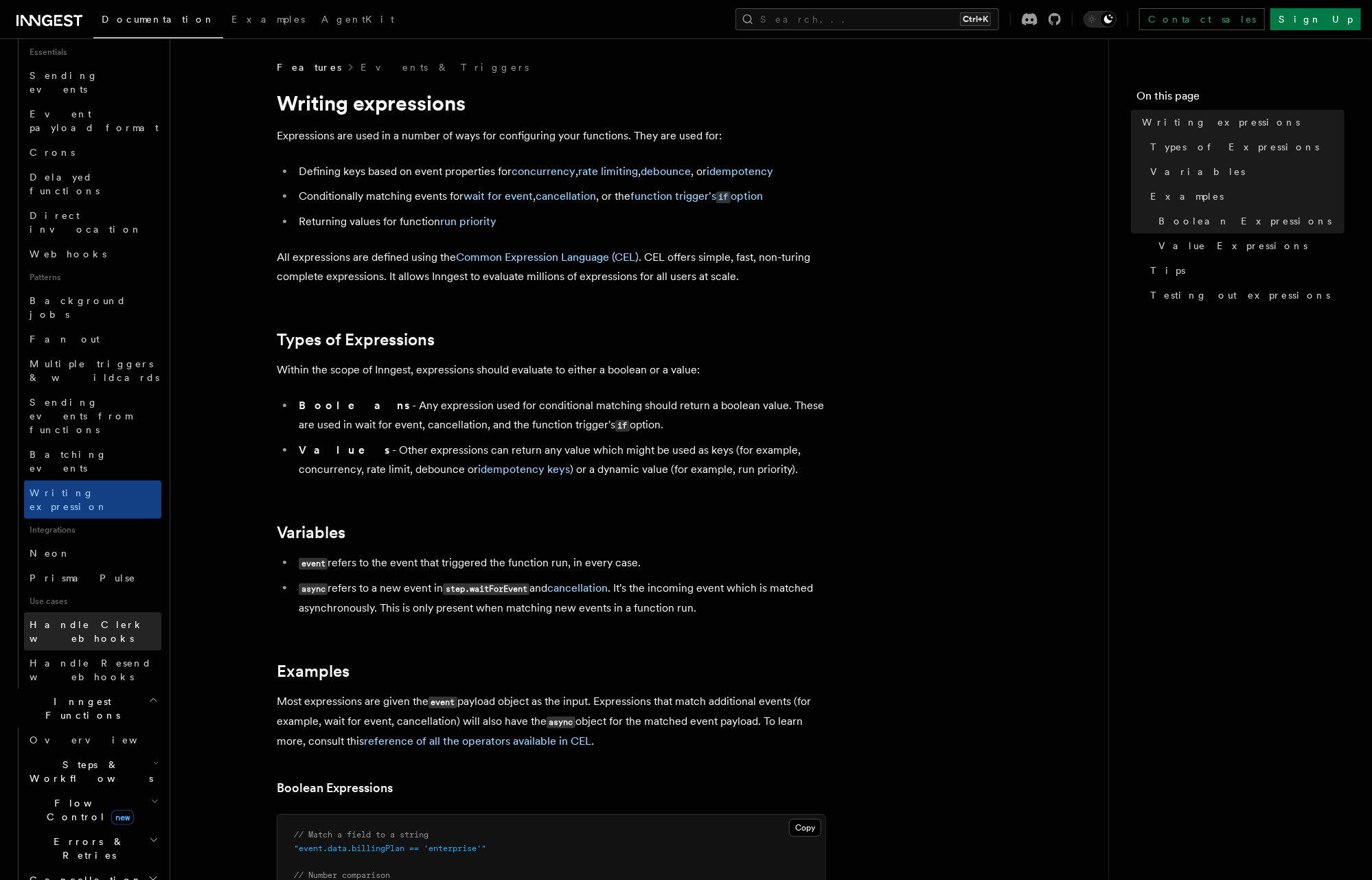
scroll to position [440, 0]
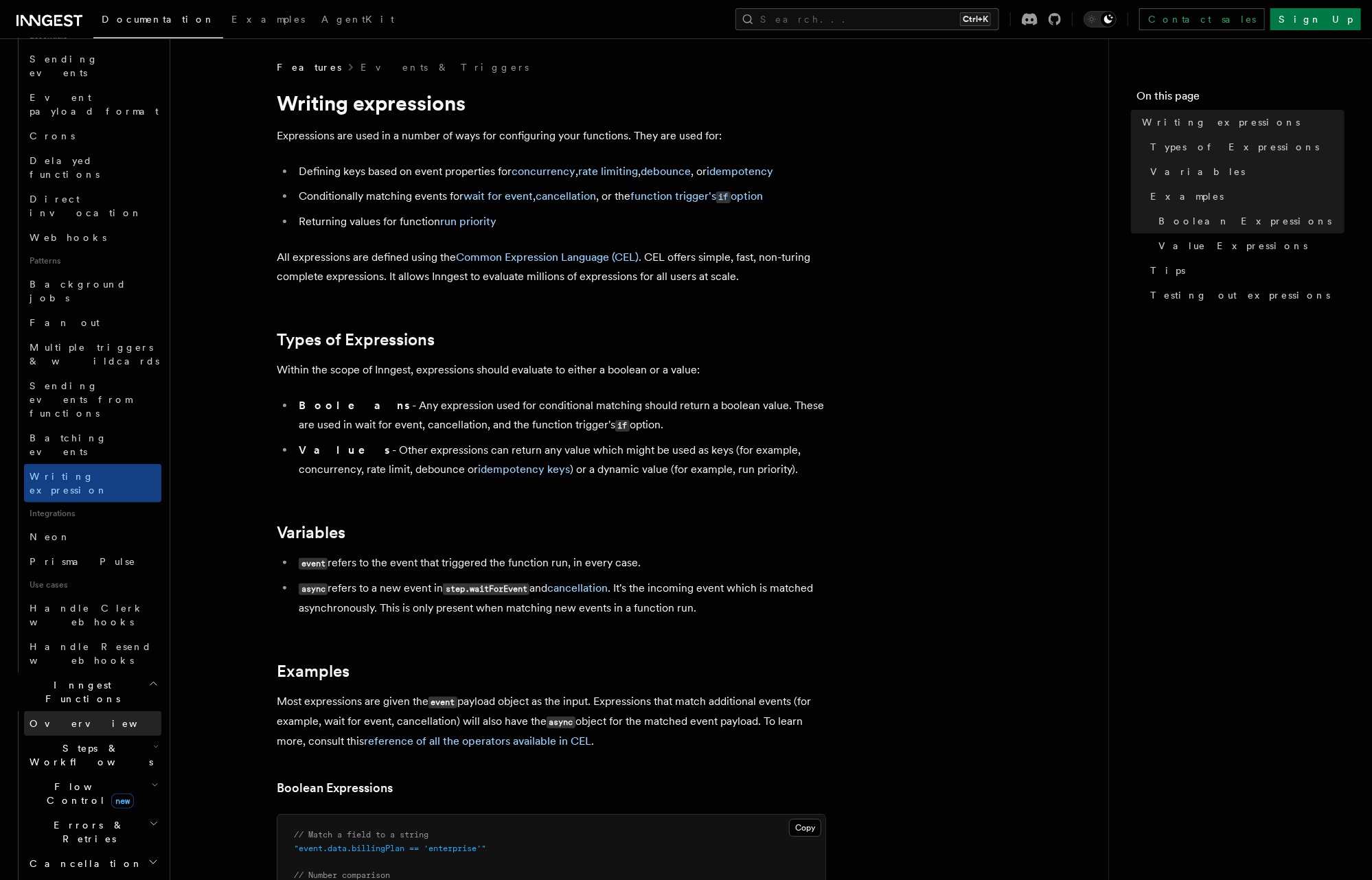
click at [71, 718] on span "Overview" at bounding box center [100, 724] width 141 height 11
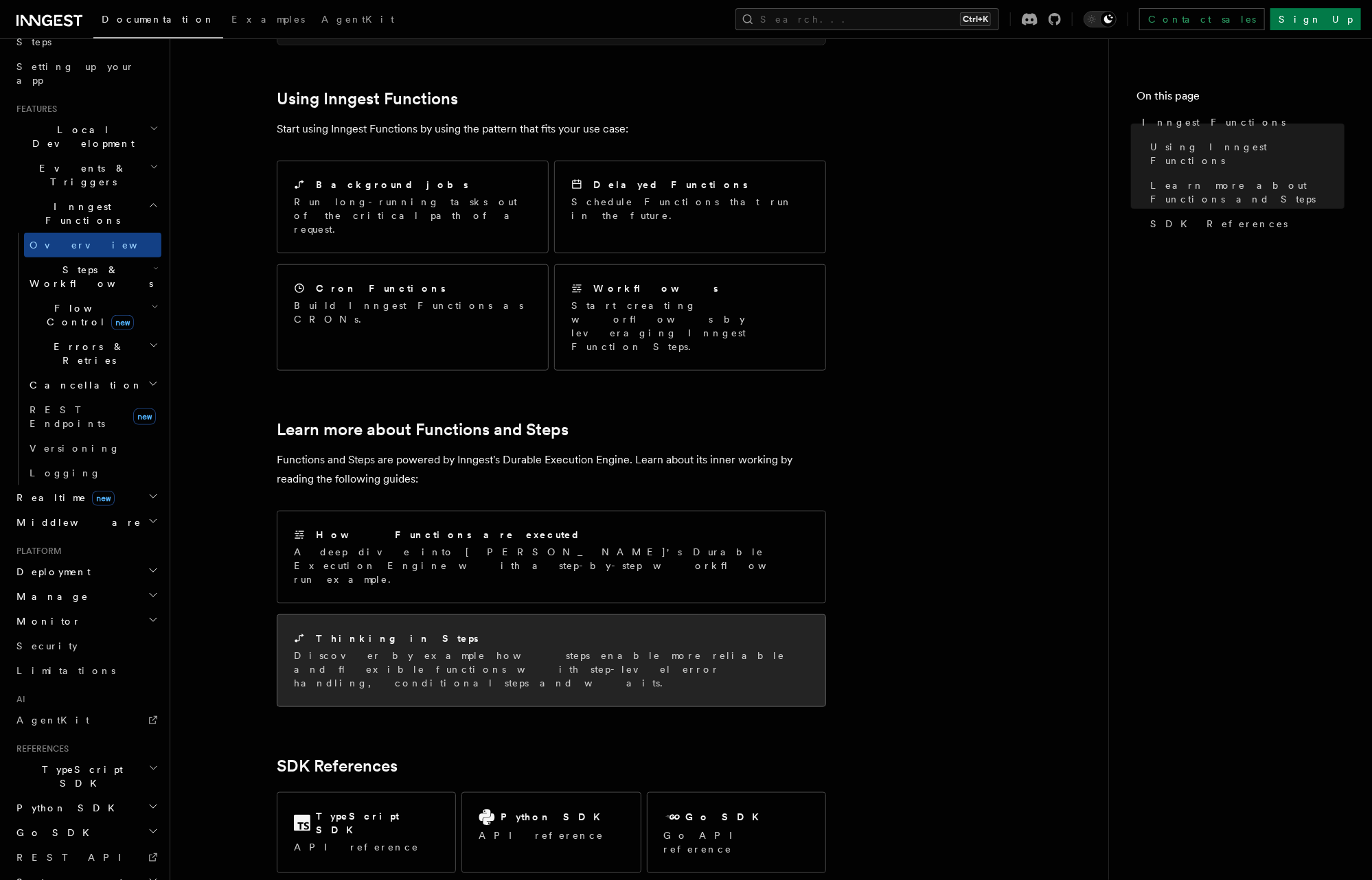
scroll to position [659, 0]
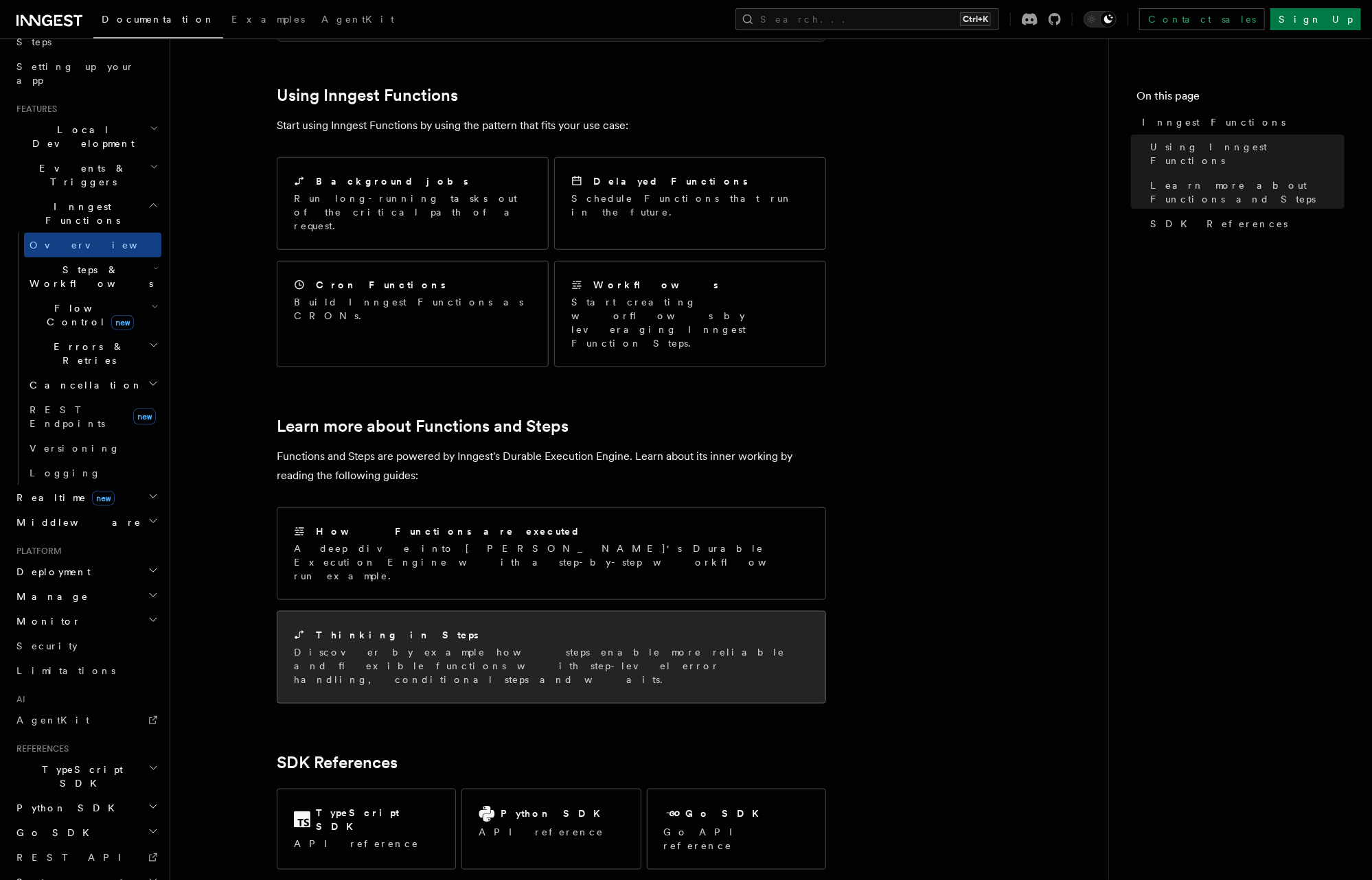
click at [404, 645] on p "Discover by example how steps enable more reliable and flexible functions with …" at bounding box center [551, 666] width 515 height 41
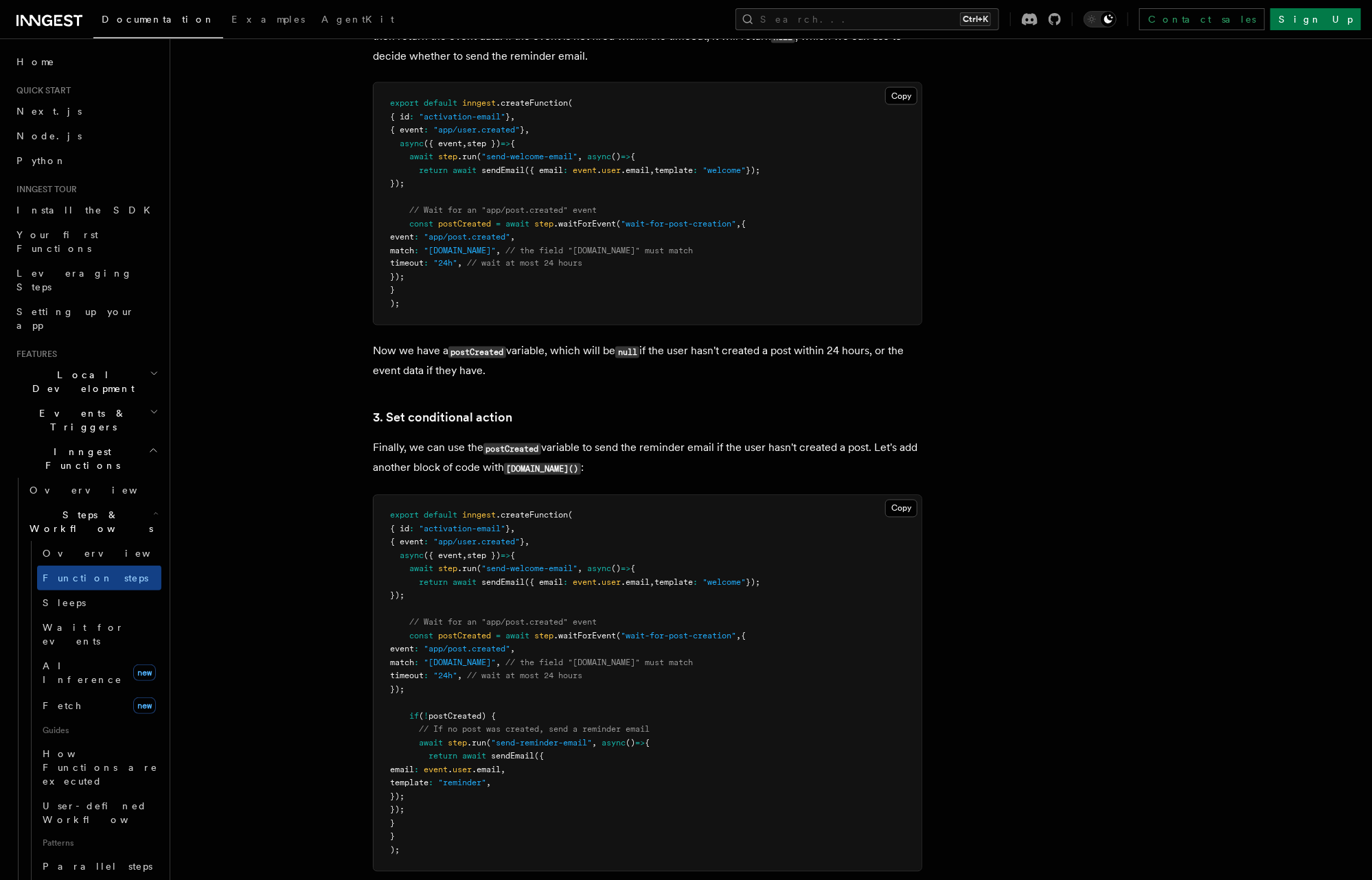
scroll to position [1483, 0]
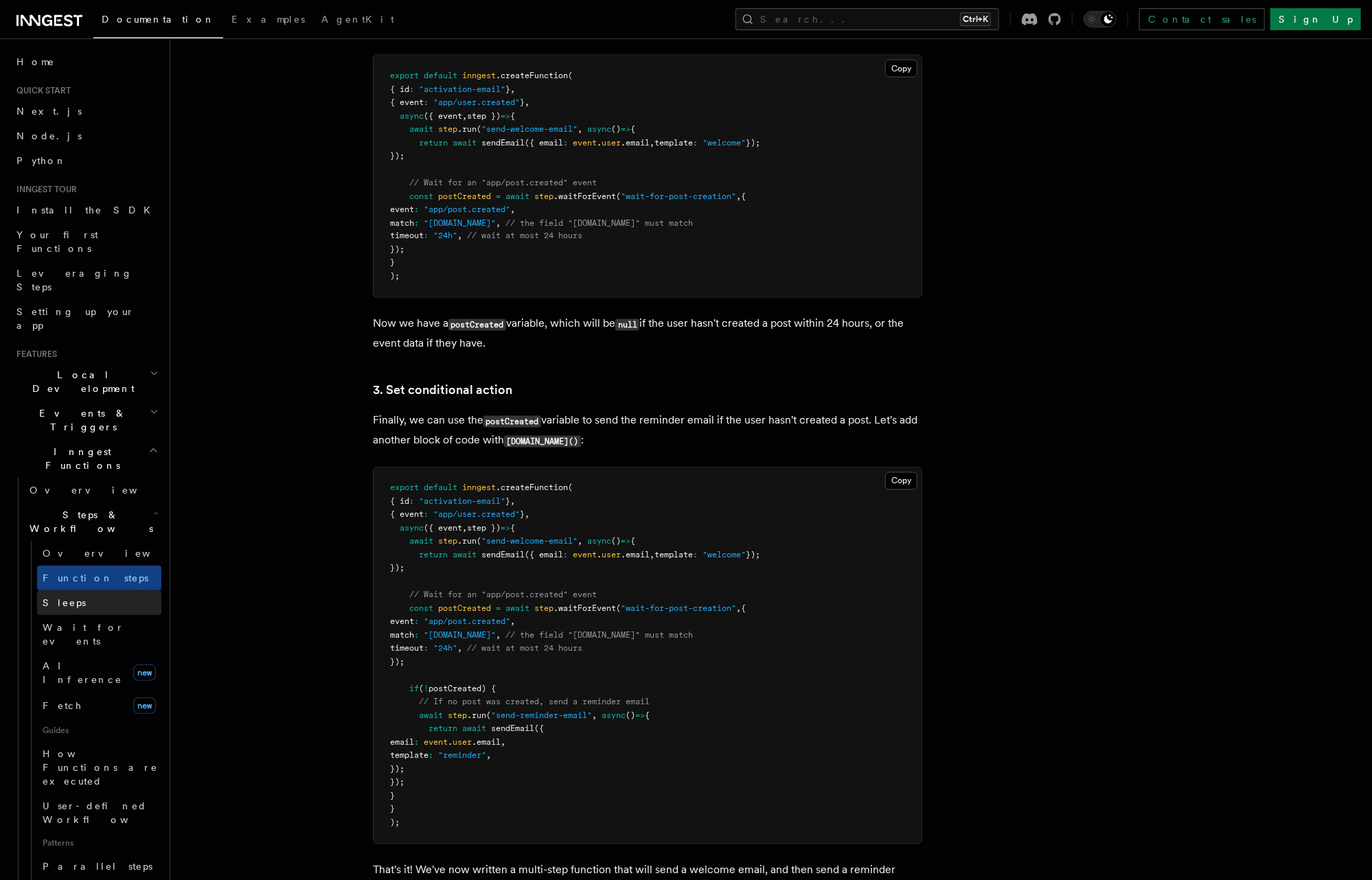
click at [80, 590] on link "Sleeps" at bounding box center [99, 602] width 124 height 25
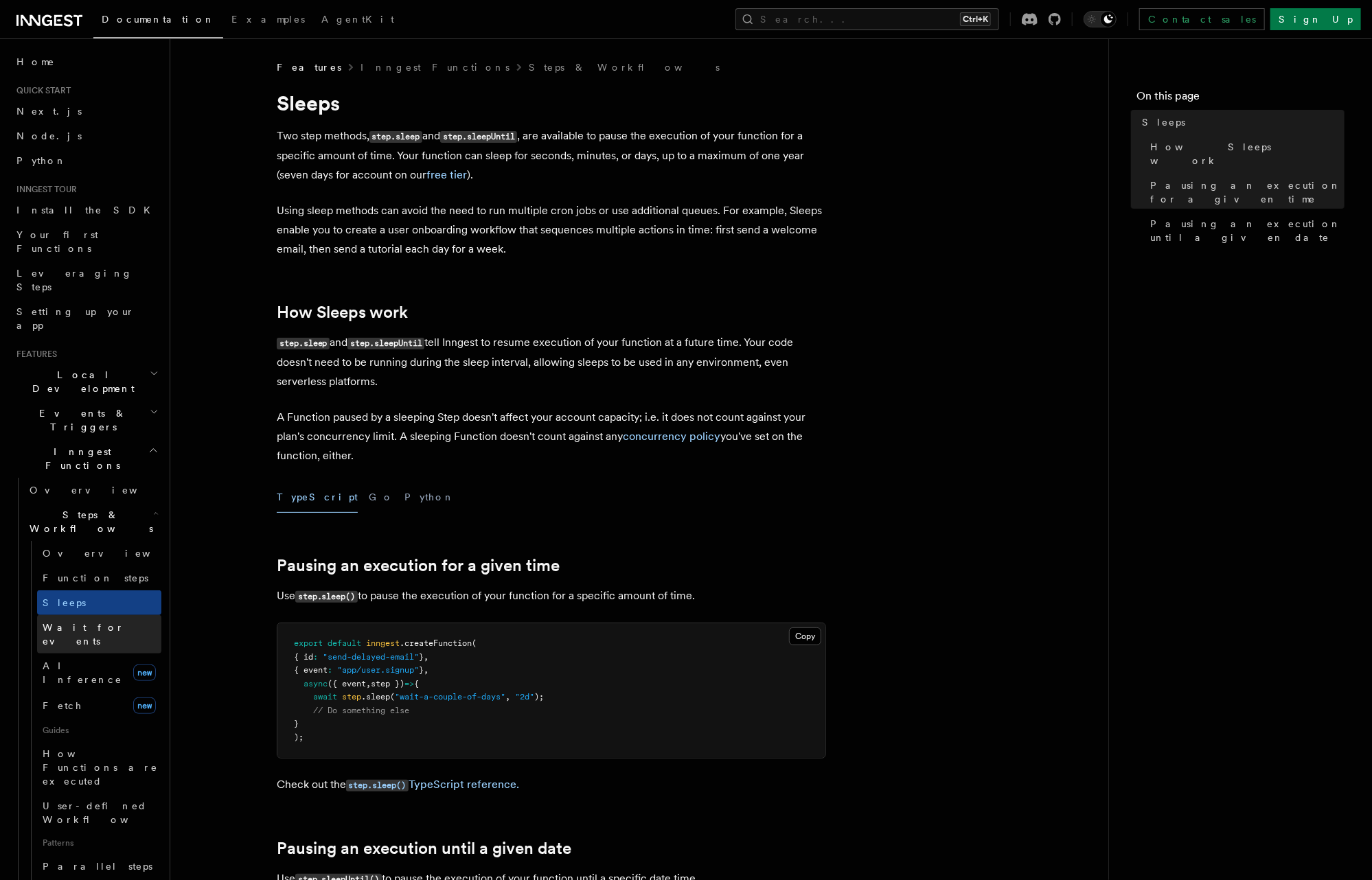
click at [80, 622] on span "Wait for events" at bounding box center [83, 634] width 81 height 25
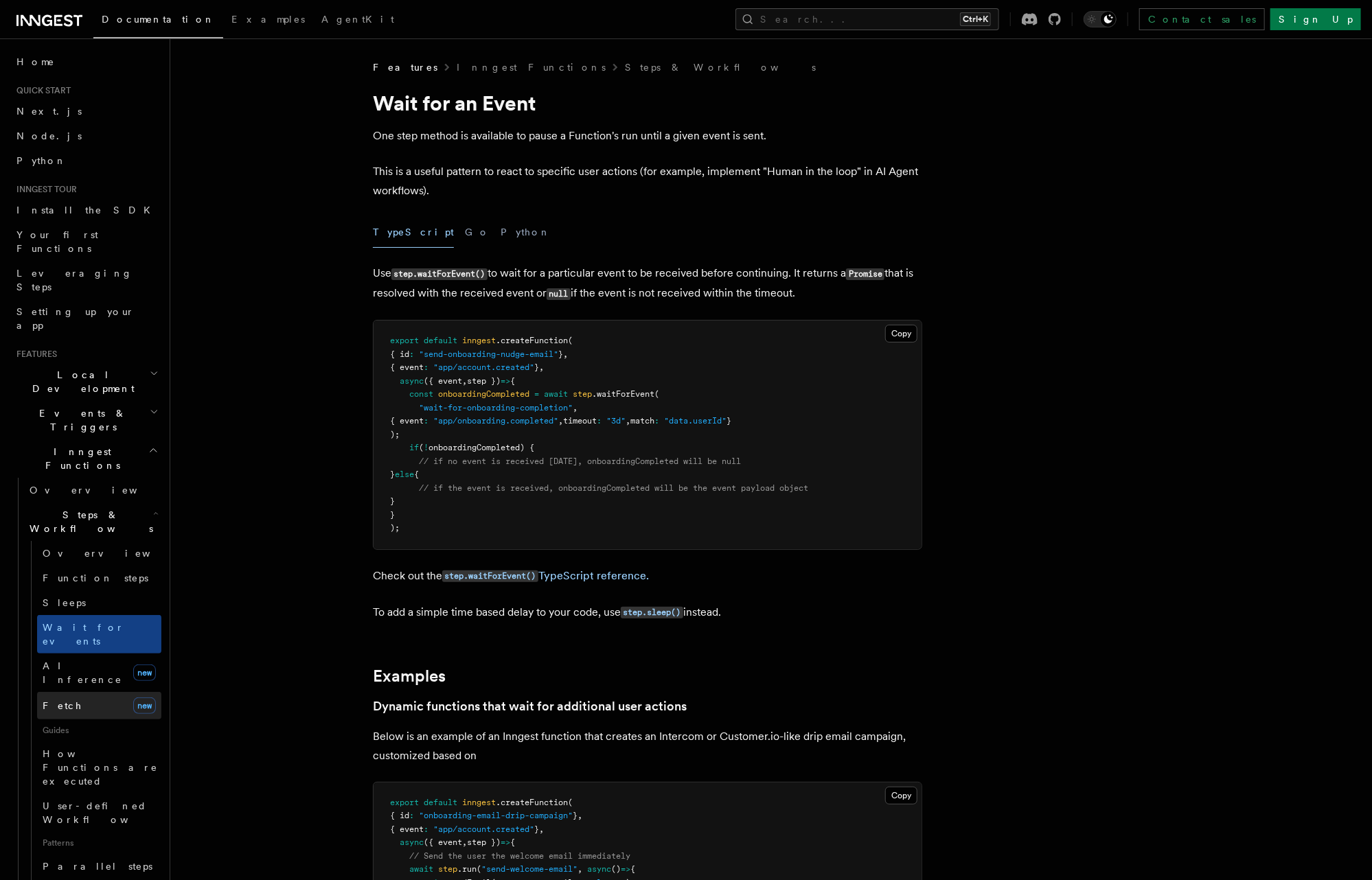
click at [70, 693] on link "Fetch new" at bounding box center [99, 706] width 124 height 27
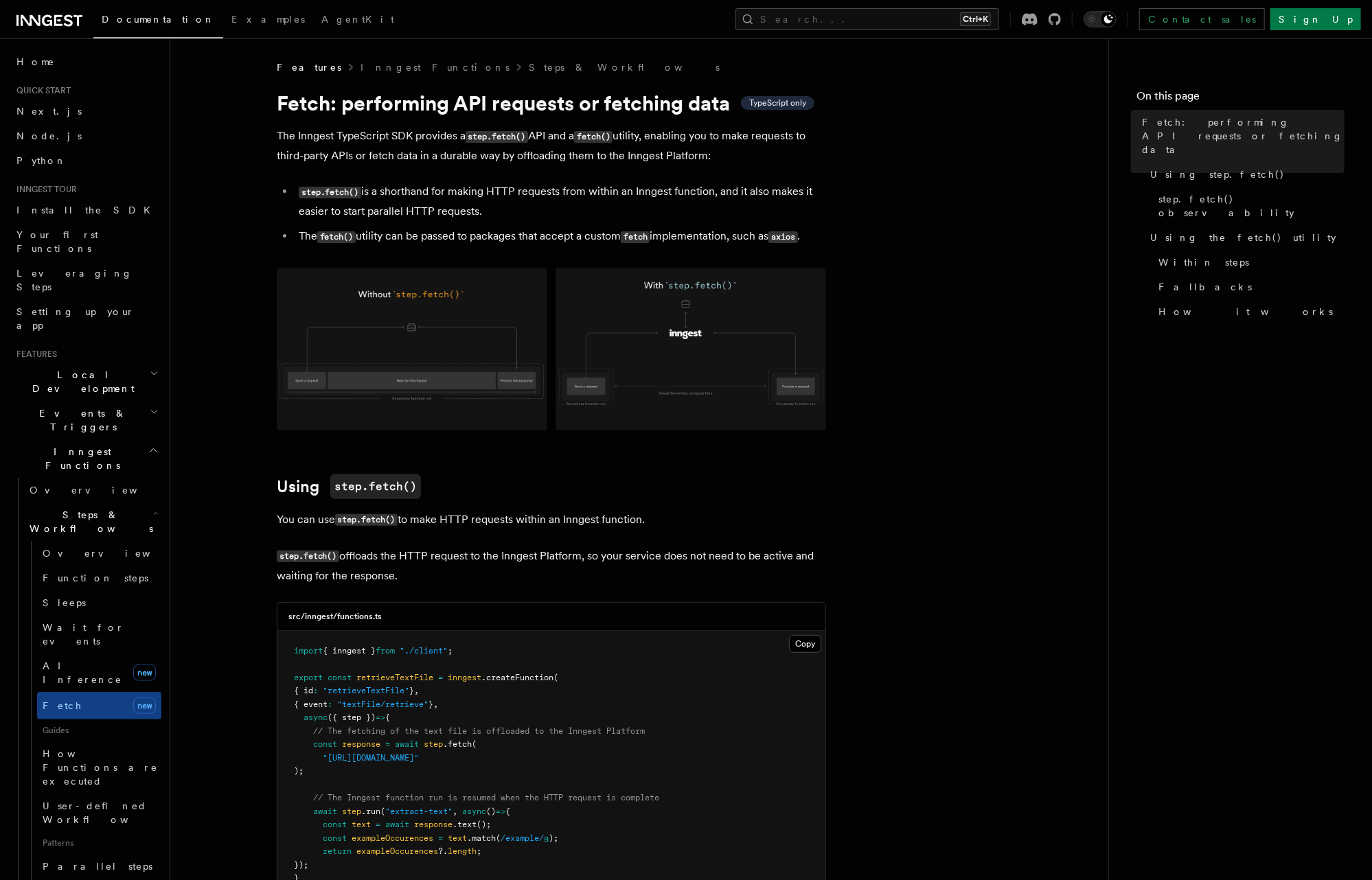
click at [407, 366] on img at bounding box center [551, 349] width 550 height 162
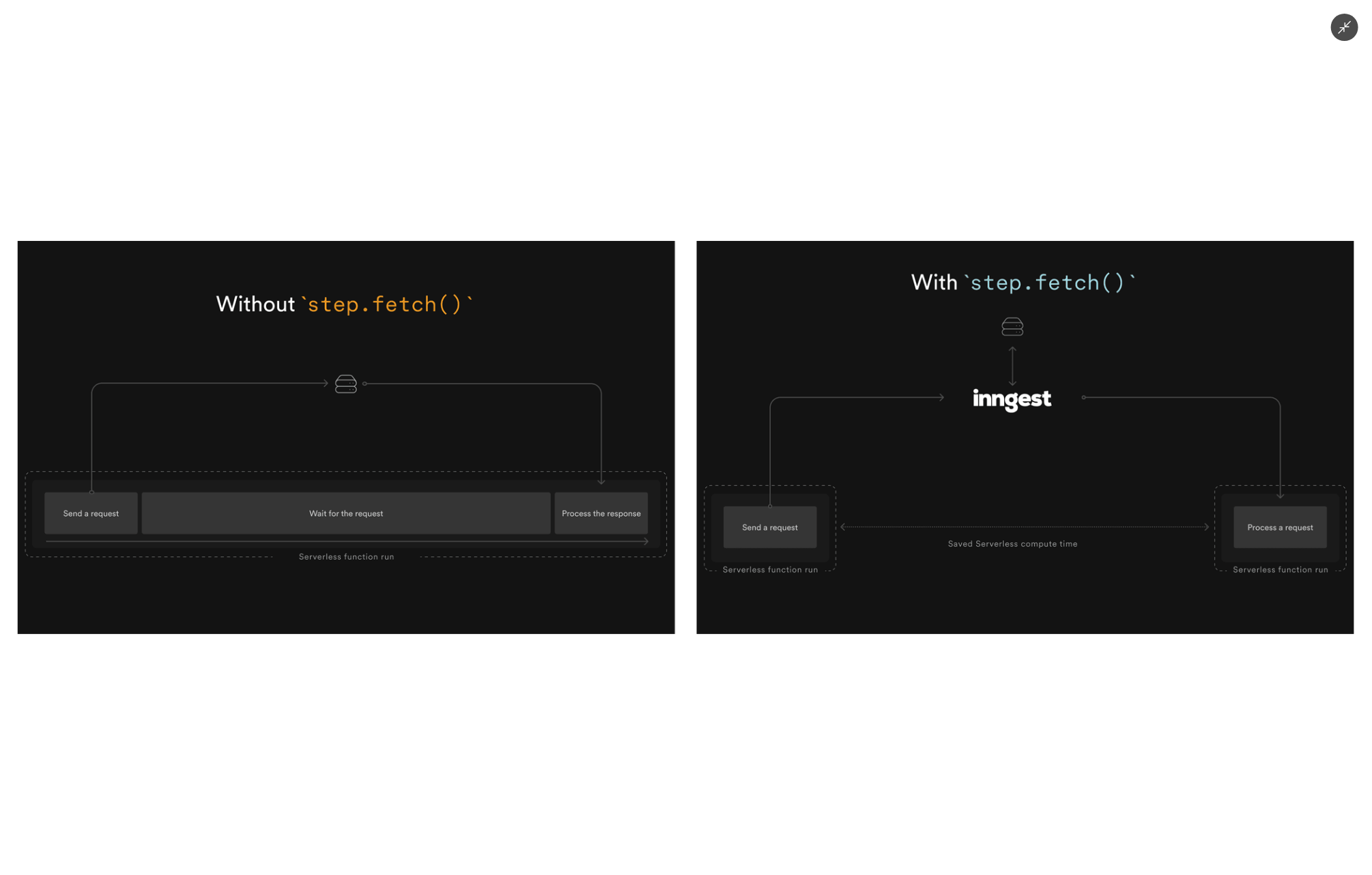
click at [1349, 27] on icon "Minimize image" at bounding box center [1345, 28] width 13 height 13
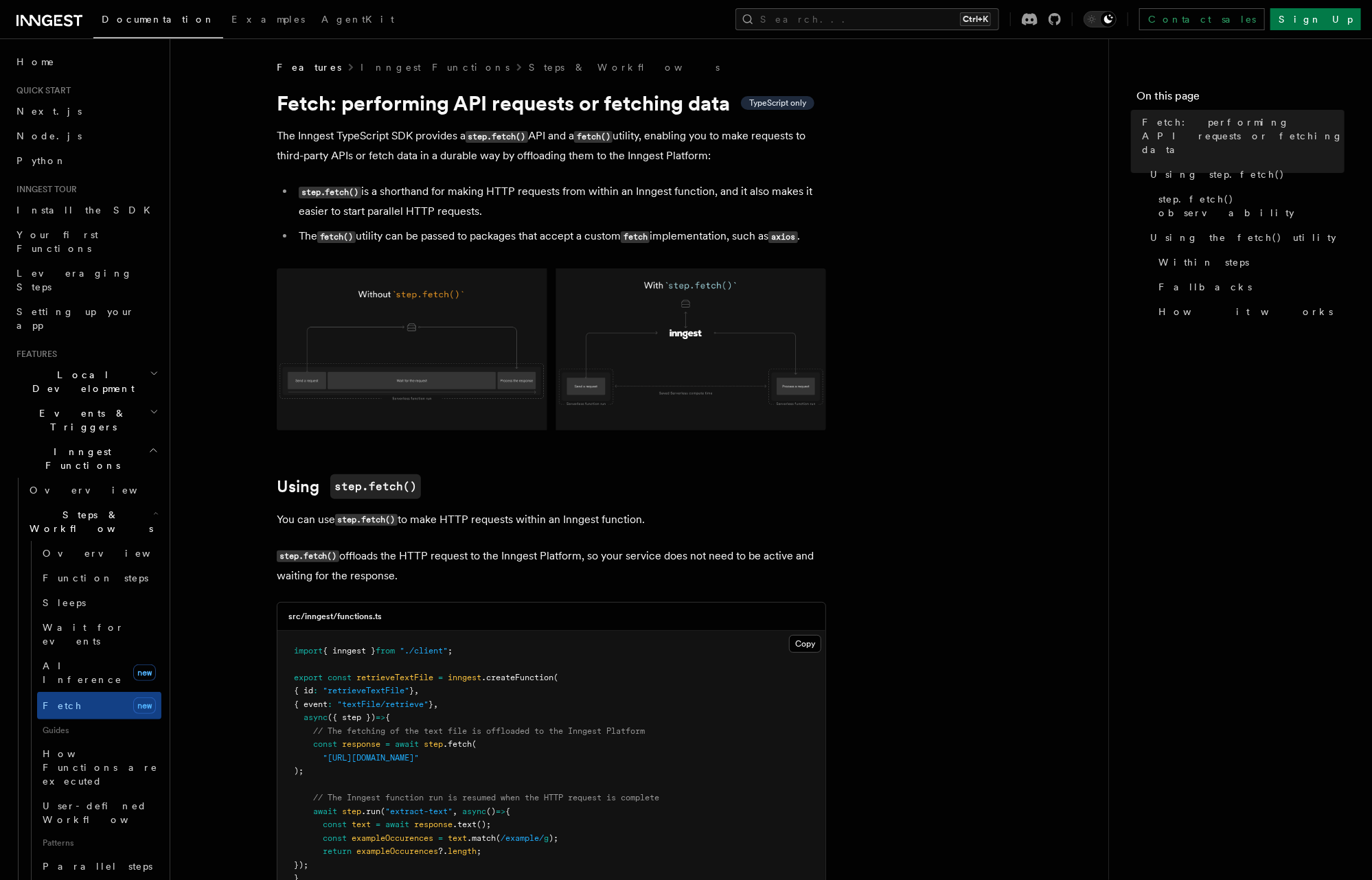
drag, startPoint x: 410, startPoint y: 574, endPoint x: 346, endPoint y: 550, distance: 68.4
click at [346, 550] on p "step.fetch() offloads the HTTP request to the Inngest Platform, so your service…" at bounding box center [551, 566] width 550 height 39
click at [423, 551] on p "step.fetch() offloads the HTTP request to the Inngest Platform, so your service…" at bounding box center [551, 566] width 550 height 39
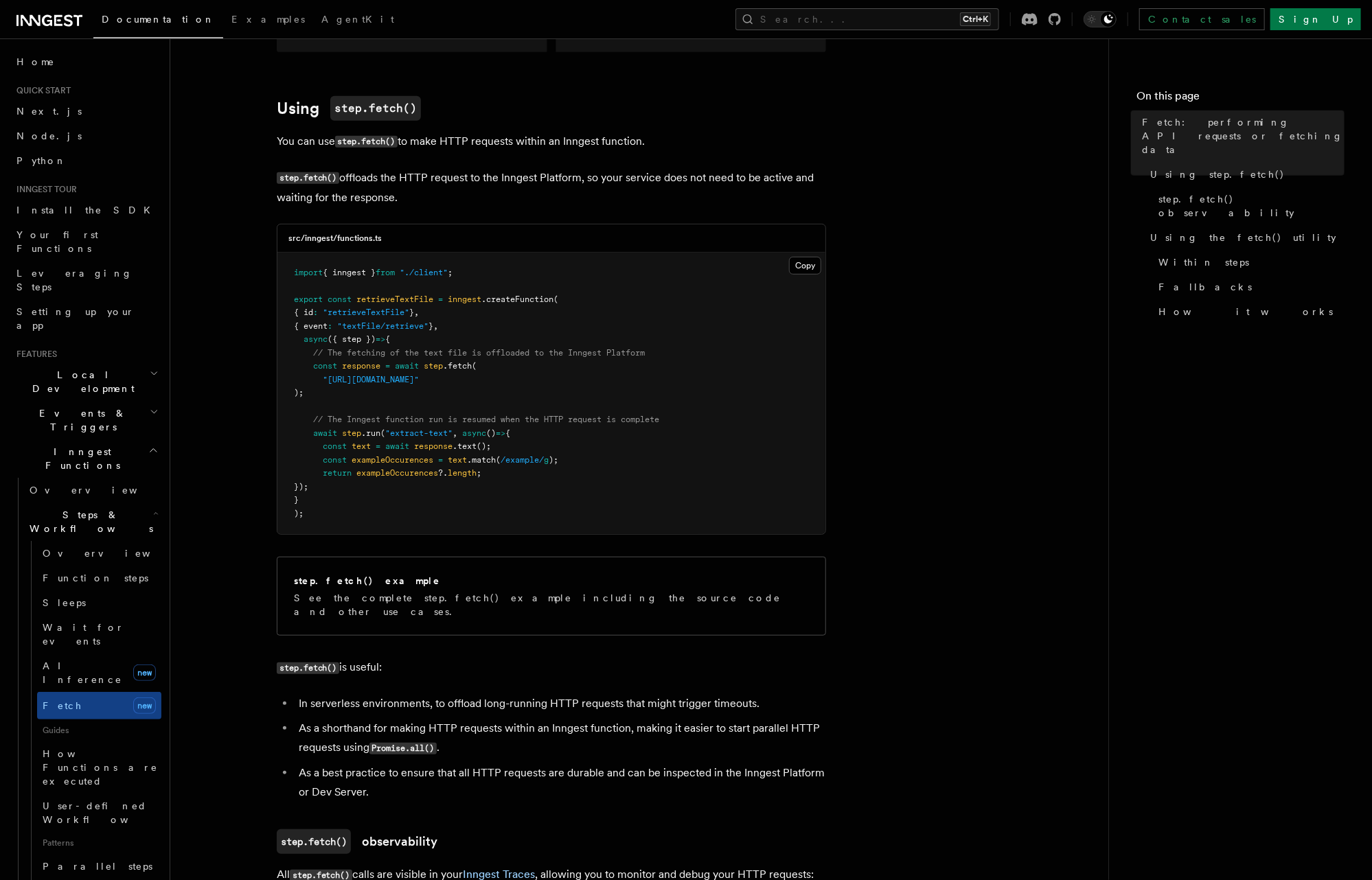
scroll to position [495, 0]
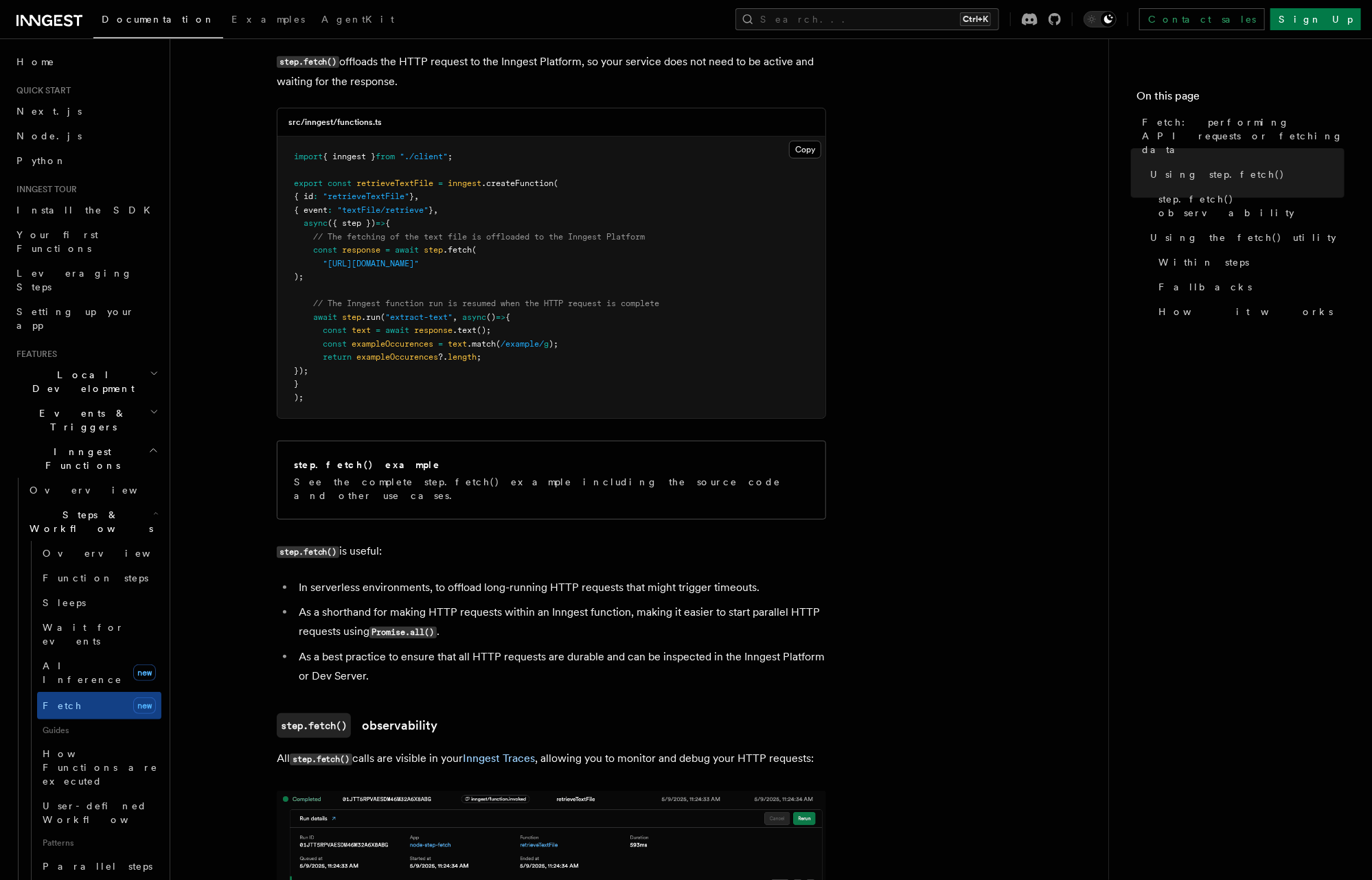
drag, startPoint x: 305, startPoint y: 643, endPoint x: 534, endPoint y: 648, distance: 229.1
click at [534, 648] on li "As a best practice to ensure that all HTTP requests are durable and can be insp…" at bounding box center [560, 667] width 531 height 38
click at [650, 648] on li "As a best practice to ensure that all HTTP requests are durable and can be insp…" at bounding box center [560, 667] width 531 height 38
click at [775, 648] on li "As a best practice to ensure that all HTTP requests are durable and can be insp…" at bounding box center [560, 667] width 531 height 38
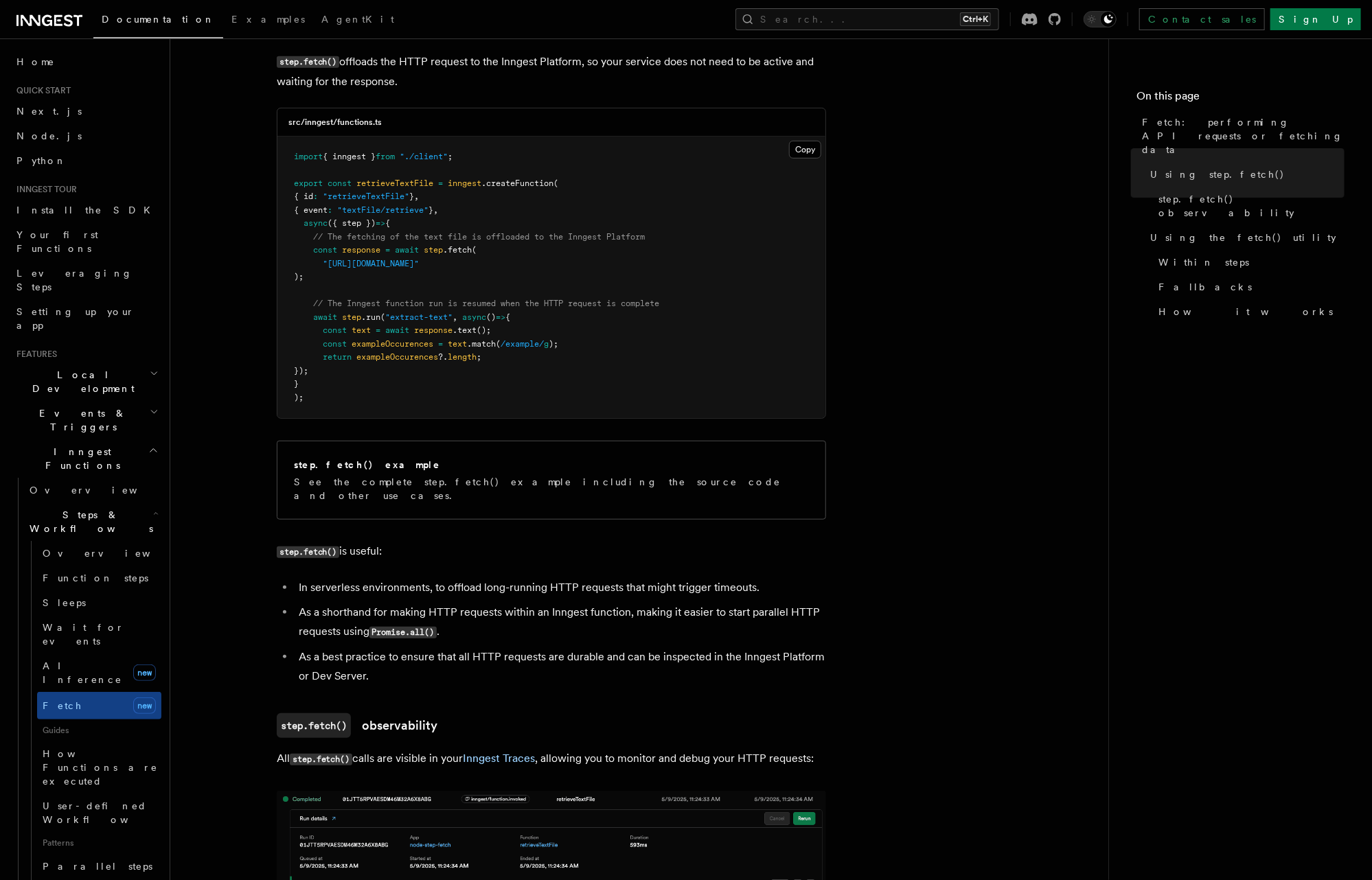
click at [775, 648] on li "As a best practice to ensure that all HTTP requests are durable and can be insp…" at bounding box center [560, 667] width 531 height 38
click at [823, 648] on li "As a best practice to ensure that all HTTP requests are durable and can be insp…" at bounding box center [560, 667] width 531 height 38
drag, startPoint x: 341, startPoint y: 659, endPoint x: 332, endPoint y: 658, distance: 9.1
click at [337, 659] on li "As a best practice to ensure that all HTTP requests are durable and can be insp…" at bounding box center [560, 667] width 531 height 38
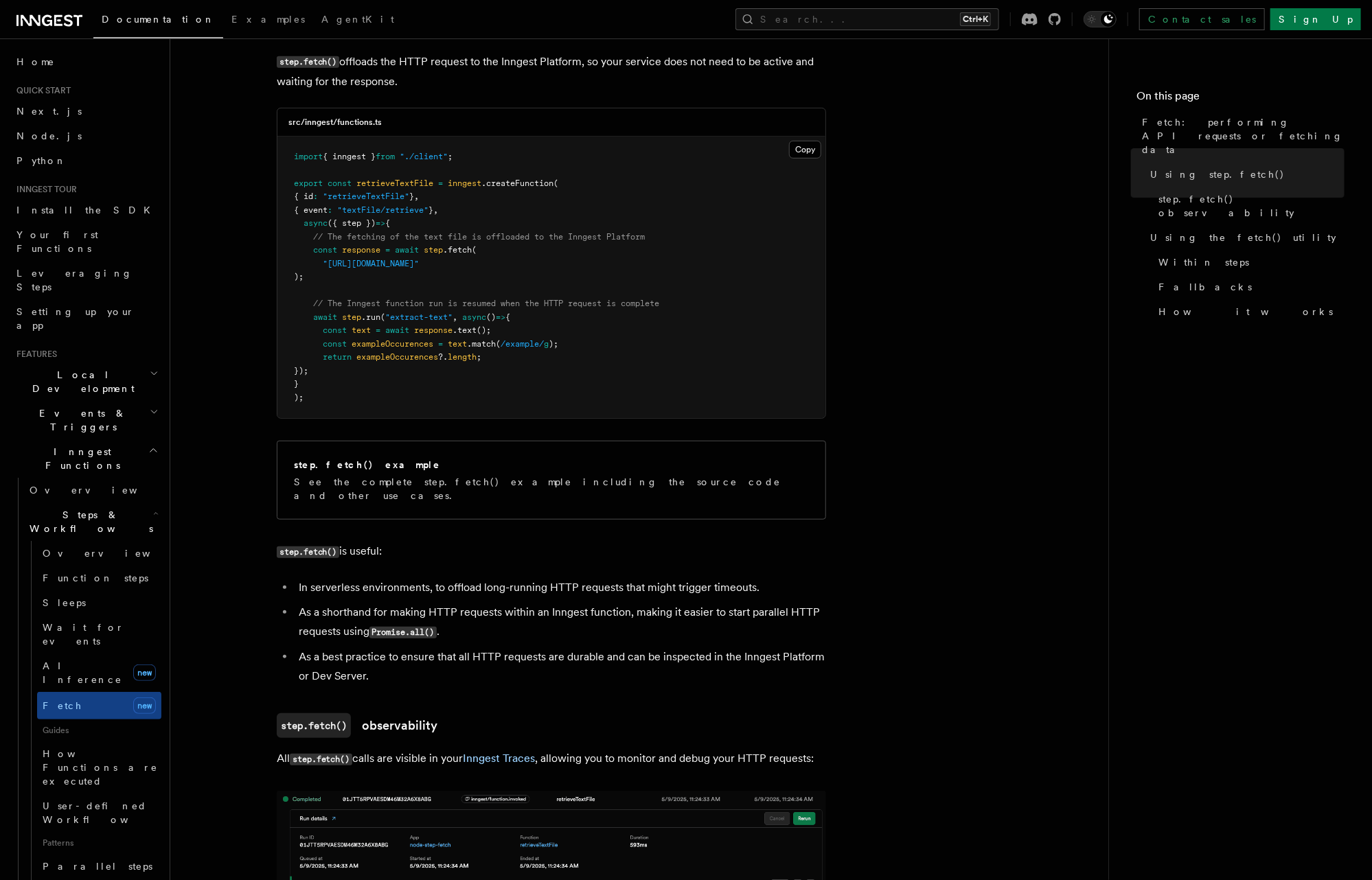
click at [404, 668] on li "As a best practice to ensure that all HTTP requests are durable and can be insp…" at bounding box center [560, 667] width 531 height 38
drag, startPoint x: 410, startPoint y: 667, endPoint x: 298, endPoint y: 645, distance: 114.1
click at [298, 648] on li "As a best practice to ensure that all HTTP requests are durable and can be insp…" at bounding box center [560, 667] width 531 height 38
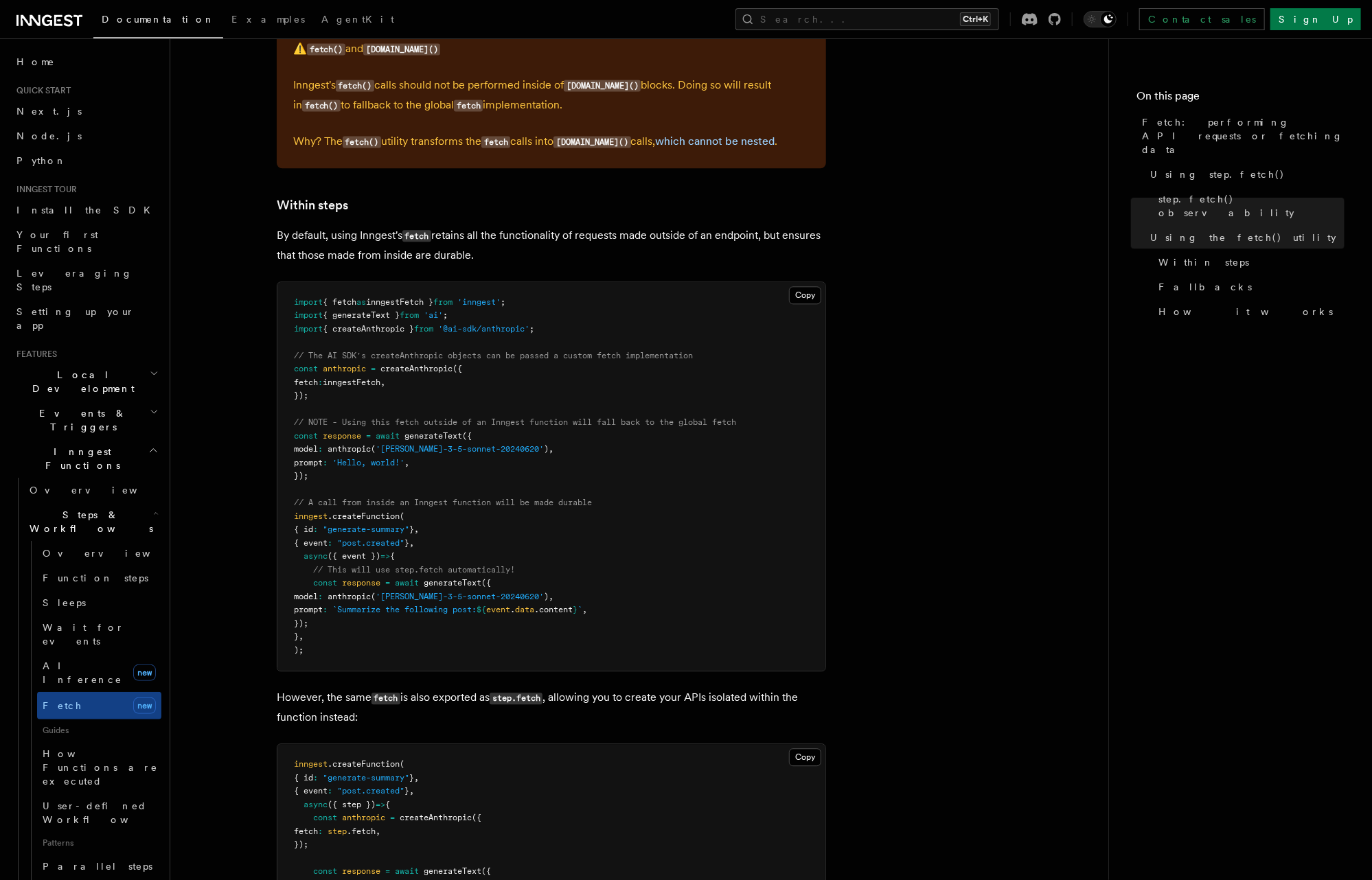
scroll to position [1978, 0]
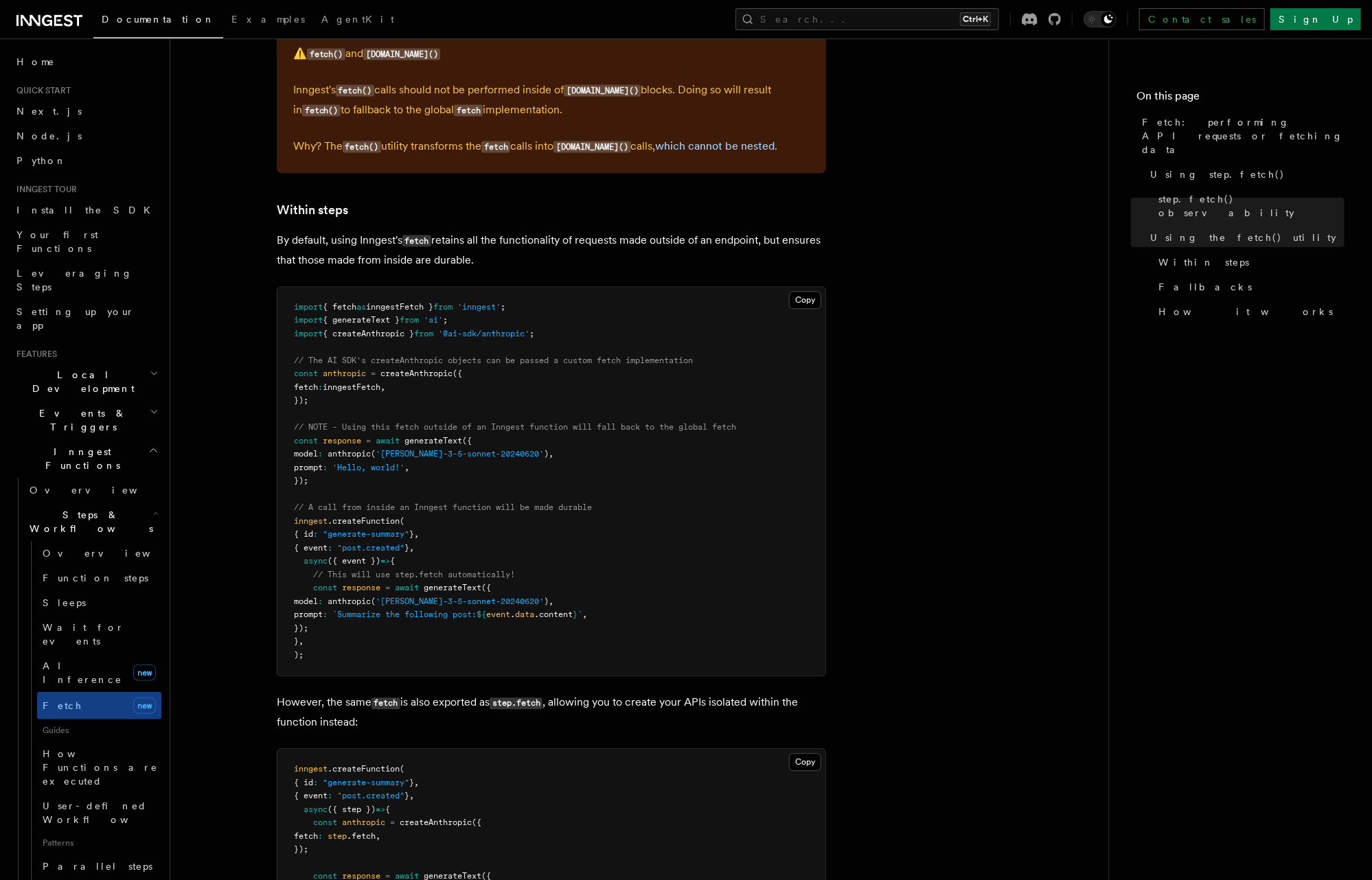
click at [436, 369] on span "createAnthropic" at bounding box center [416, 373] width 72 height 10
click at [346, 382] on span "inngestFetch" at bounding box center [352, 387] width 57 height 10
click at [348, 369] on span "anthropic" at bounding box center [345, 373] width 43 height 10
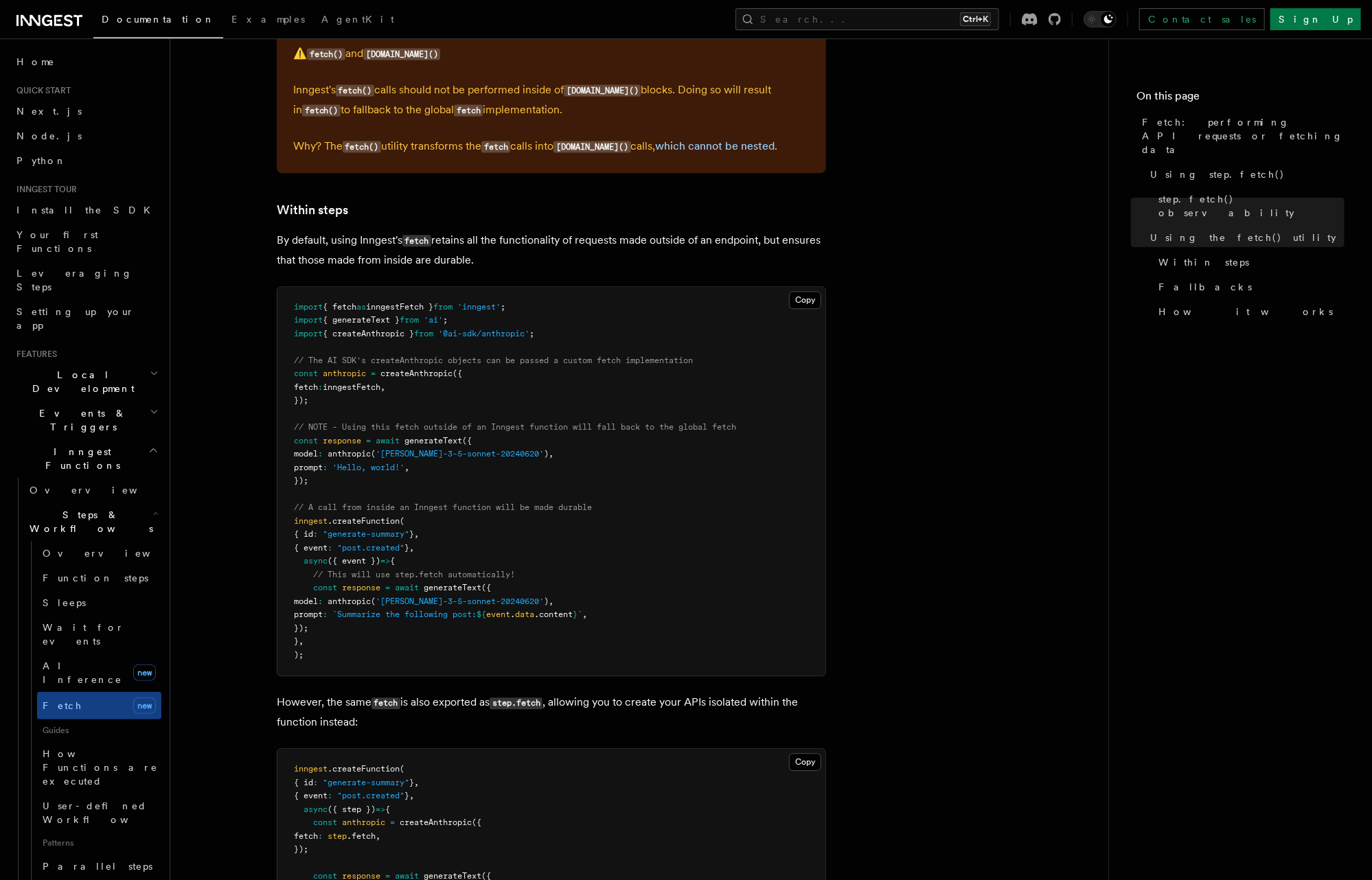
click at [348, 369] on span "anthropic" at bounding box center [345, 373] width 43 height 10
drag, startPoint x: 318, startPoint y: 472, endPoint x: 283, endPoint y: 432, distance: 53.2
click at [283, 432] on pre "import { fetch as inngestFetch } from 'inngest' ; import { generateText } from …" at bounding box center [551, 482] width 548 height 389
click at [436, 422] on span "// NOTE - Using this fetch outside of an Inngest function will fall back to the…" at bounding box center [514, 427] width 442 height 10
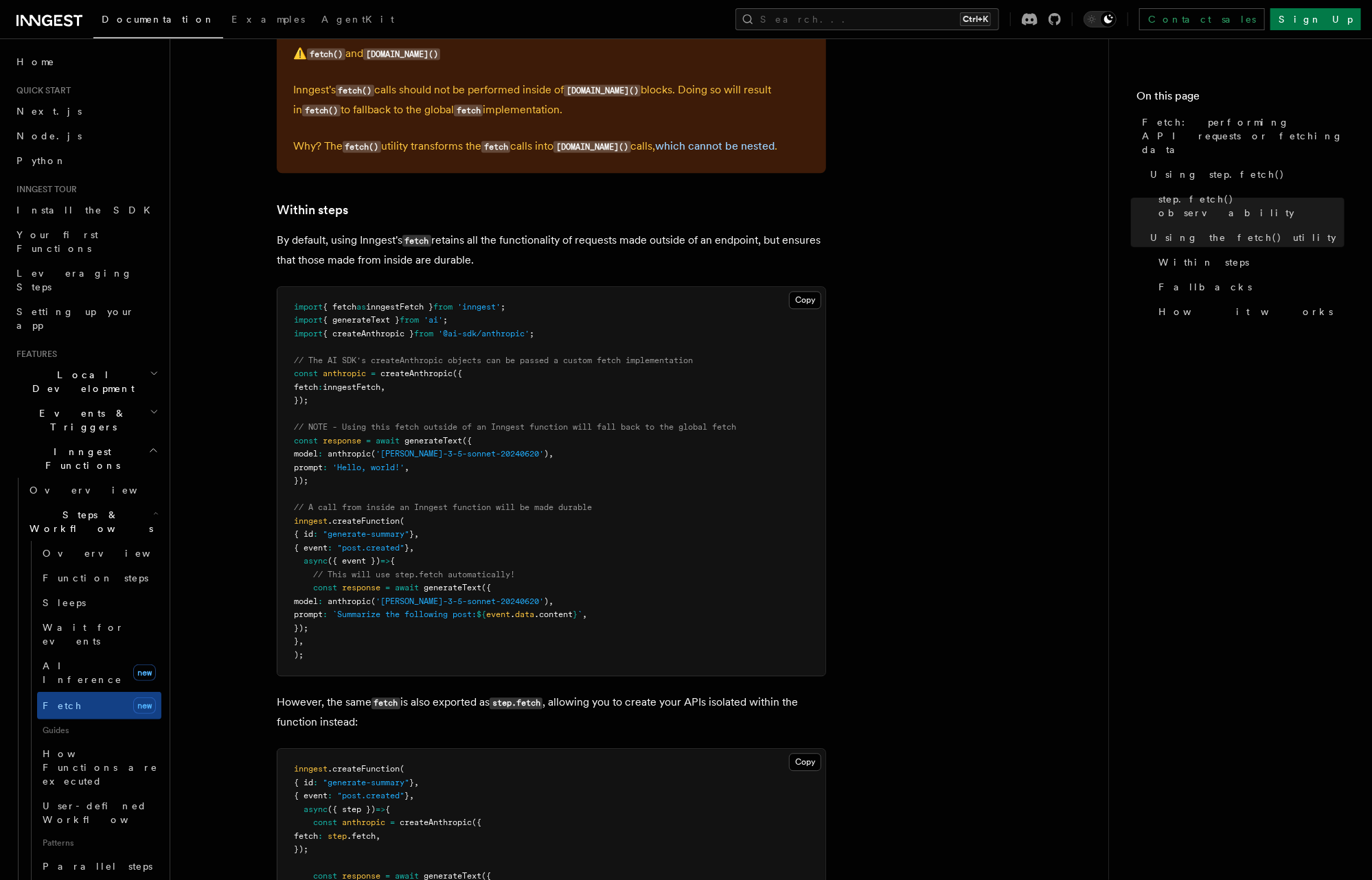
click at [554, 422] on span "// NOTE - Using this fetch outside of an Inngest function will fall back to the…" at bounding box center [514, 427] width 442 height 10
click at [756, 416] on pre "import { fetch as inngestFetch } from 'inngest' ; import { generateText } from …" at bounding box center [551, 482] width 548 height 389
drag, startPoint x: 294, startPoint y: 446, endPoint x: 282, endPoint y: 415, distance: 33.2
click at [282, 415] on pre "import { fetch as inngestFetch } from 'inngest' ; import { generateText } from …" at bounding box center [551, 482] width 548 height 389
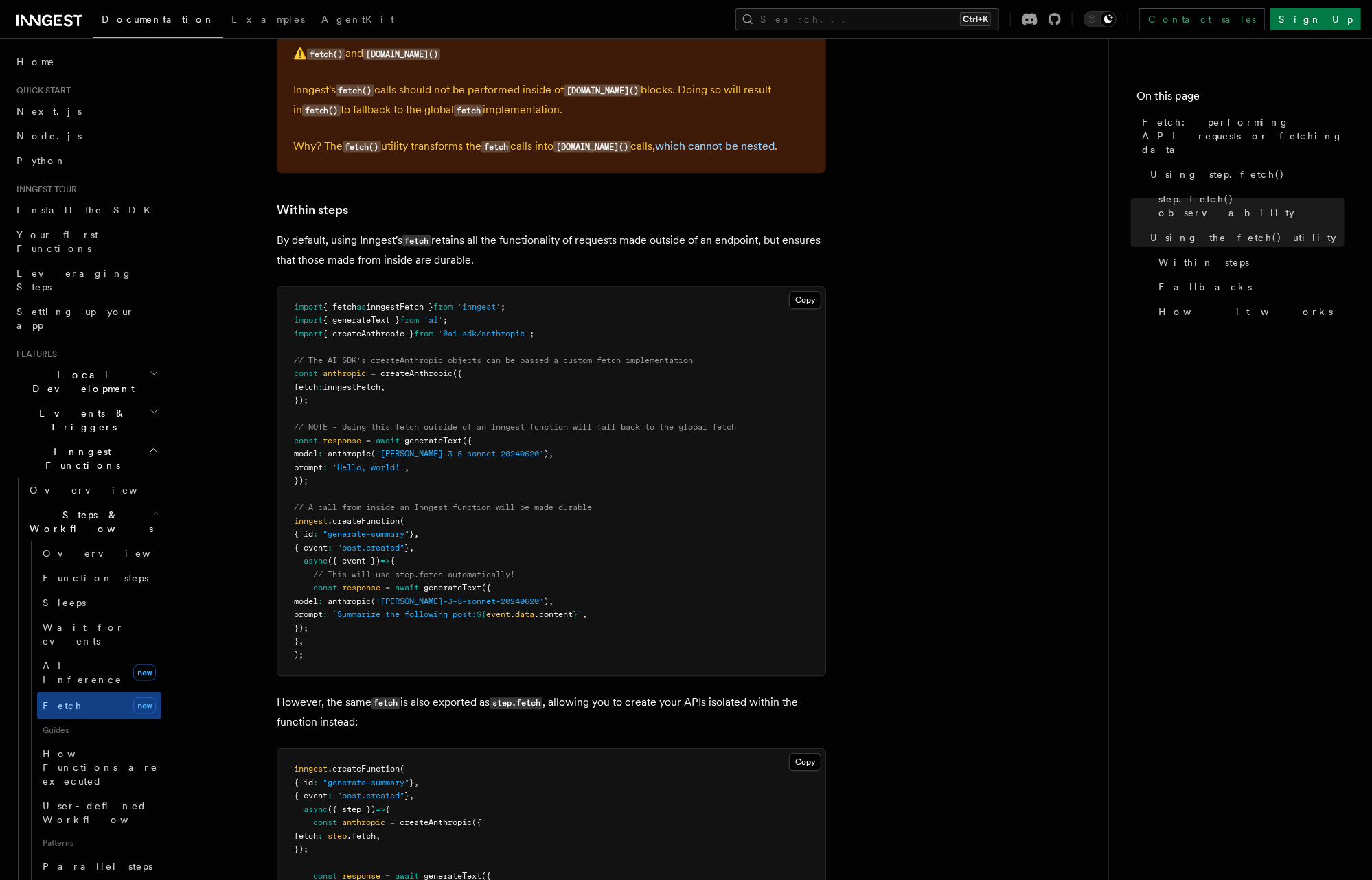
click at [613, 422] on span "// NOTE - Using this fetch outside of an Inngest function will fall back to the…" at bounding box center [514, 427] width 442 height 10
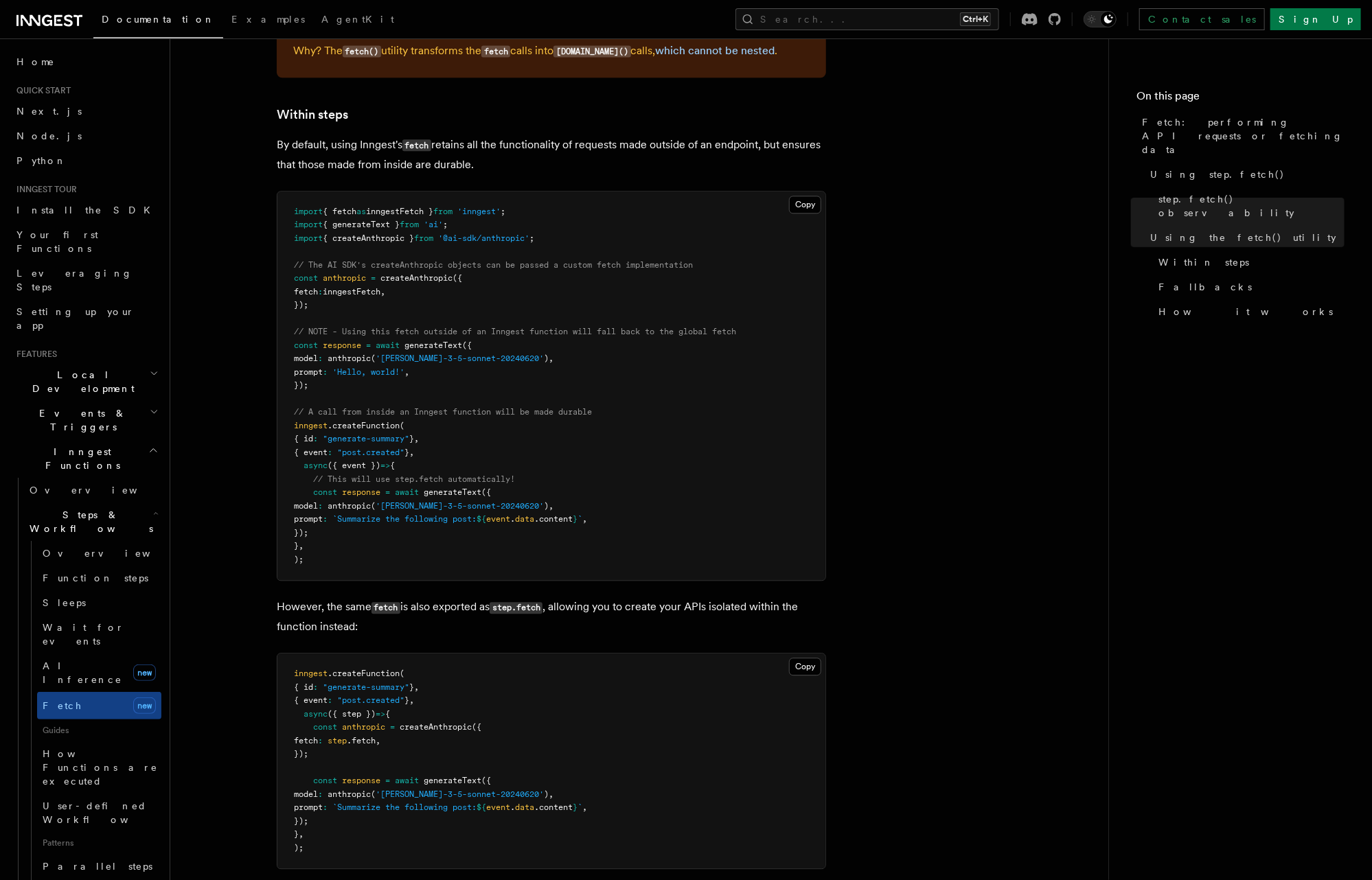
scroll to position [2087, 0]
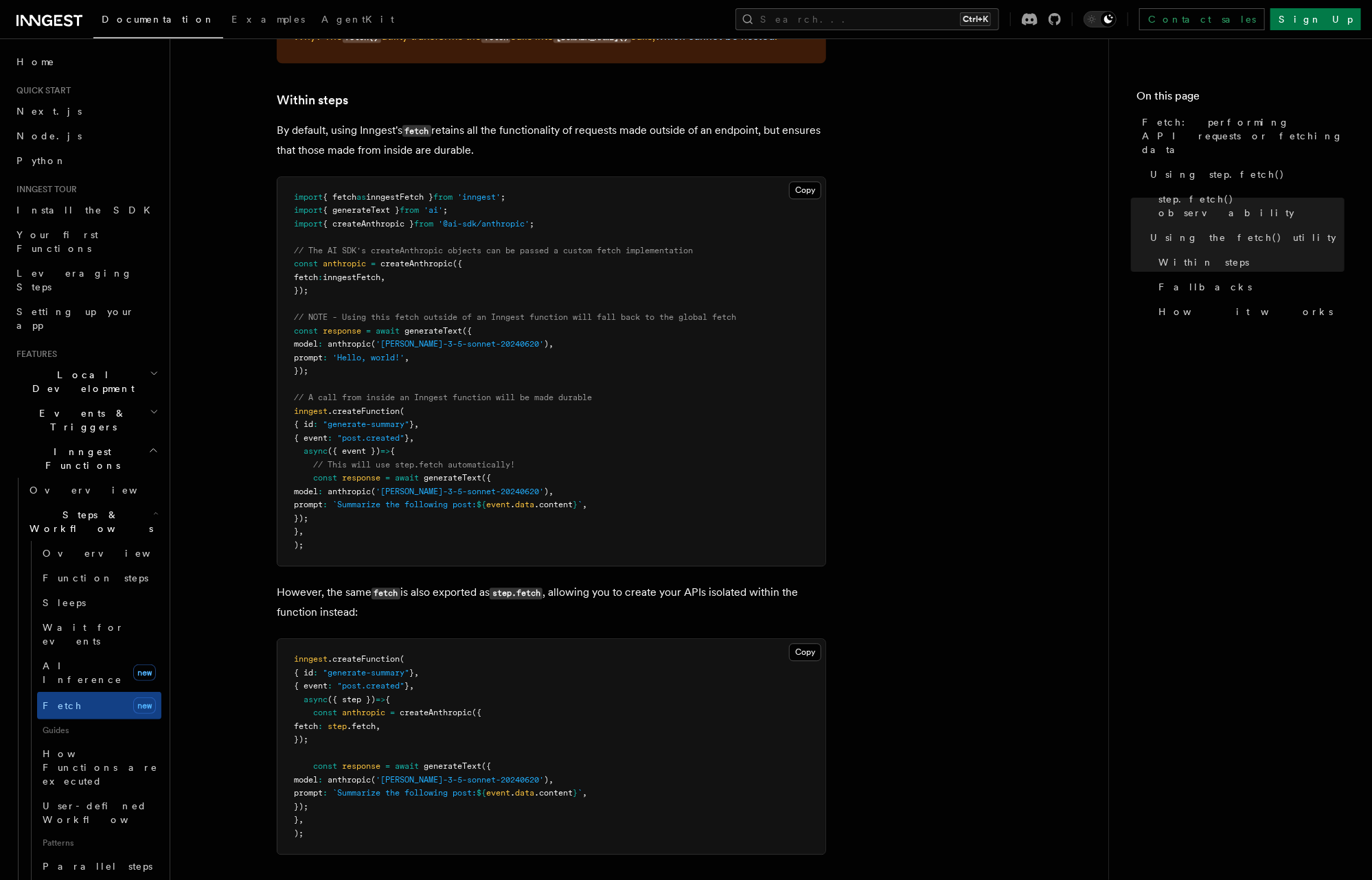
click at [358, 708] on span "anthropic" at bounding box center [364, 712] width 43 height 10
click at [414, 708] on span "createAnthropic" at bounding box center [436, 712] width 72 height 10
drag, startPoint x: 337, startPoint y: 722, endPoint x: 317, endPoint y: 706, distance: 25.6
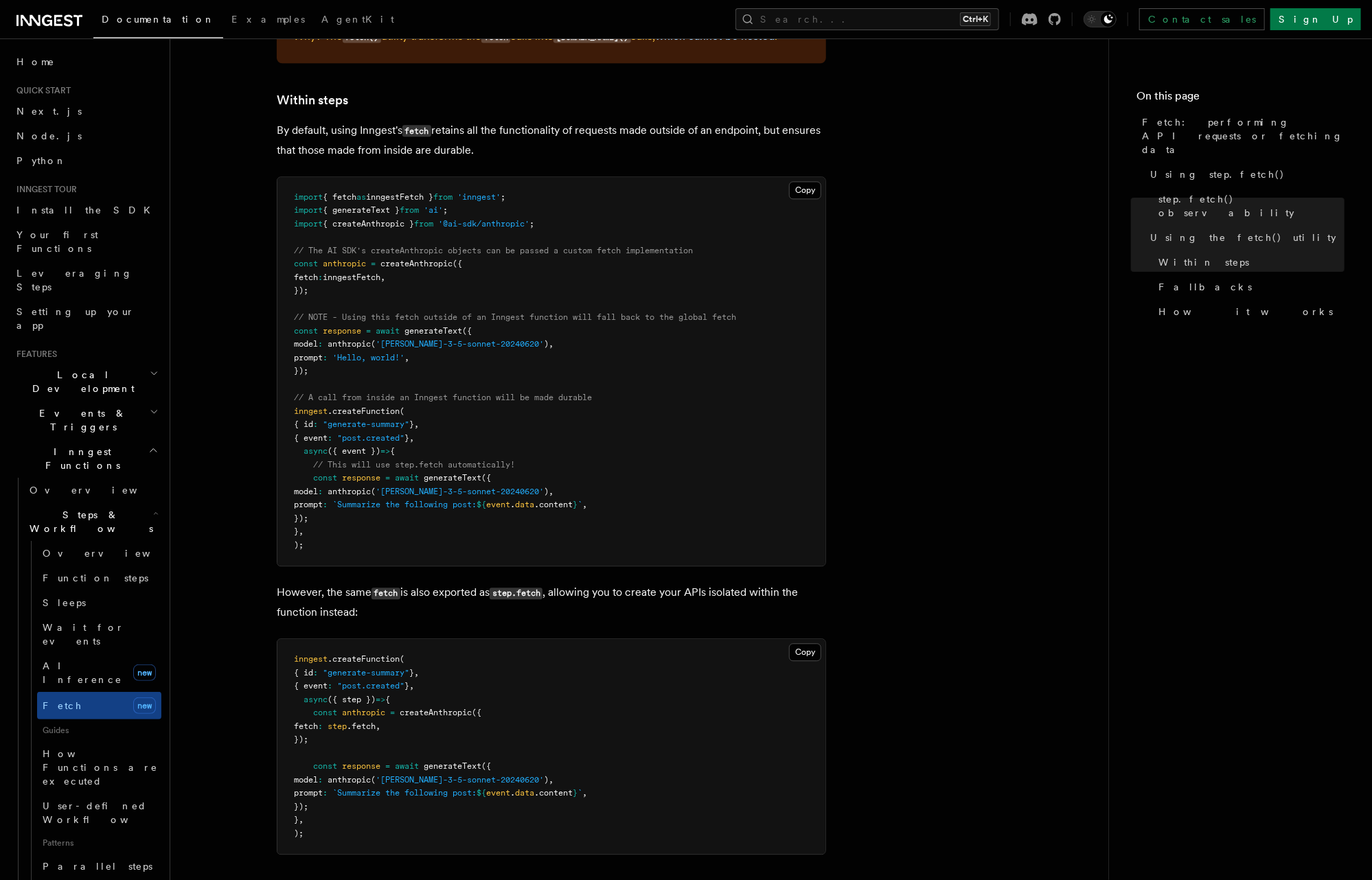
click at [317, 706] on pre "inngest .createFunction ( { id : "generate-summary" } , { event : "post.created…" at bounding box center [551, 746] width 548 height 215
click at [475, 762] on span "generateText" at bounding box center [452, 767] width 57 height 10
drag, startPoint x: 343, startPoint y: 689, endPoint x: 372, endPoint y: 687, distance: 29.1
click at [372, 695] on span "({ step })" at bounding box center [352, 700] width 48 height 10
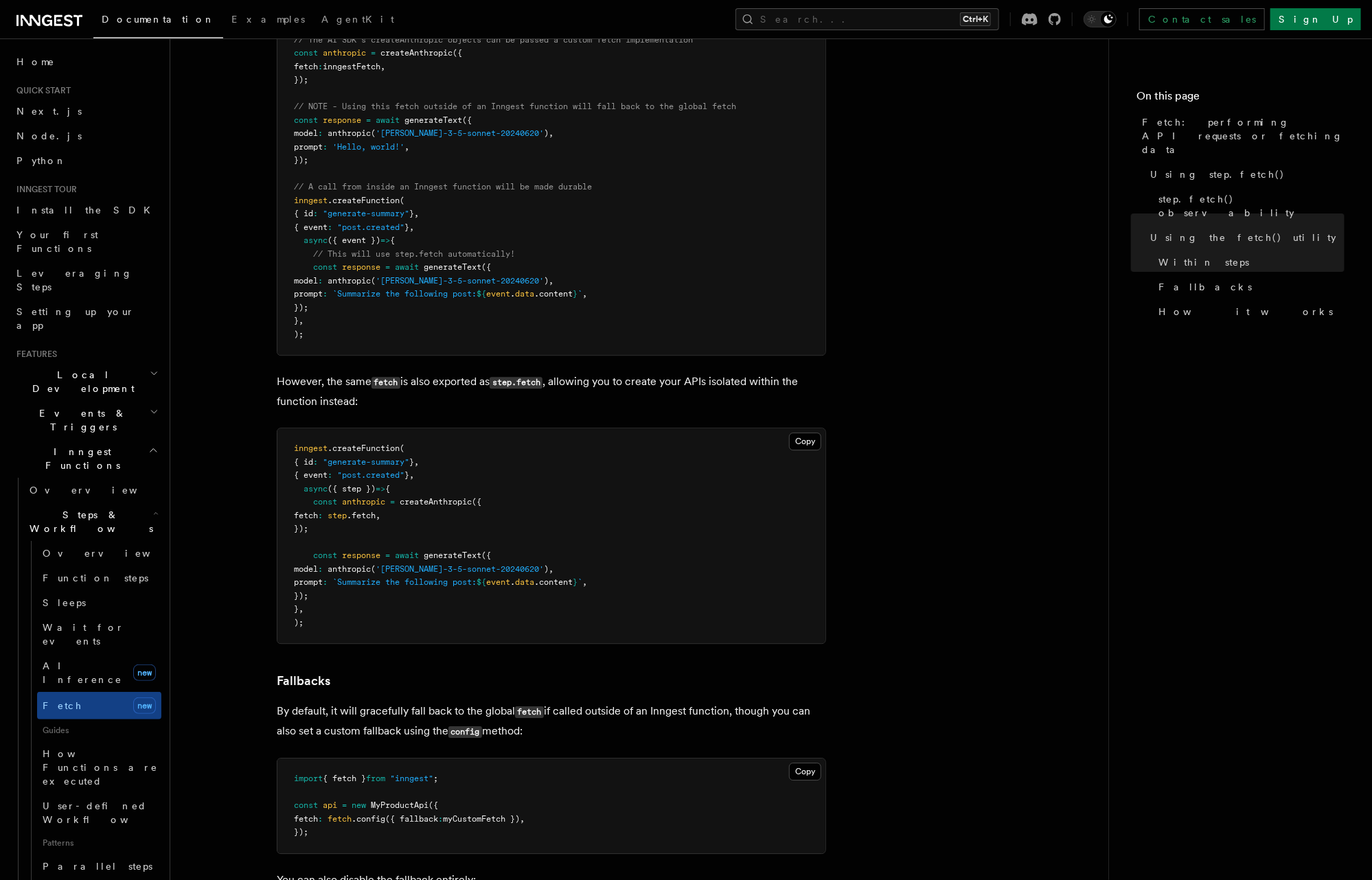
scroll to position [2307, 0]
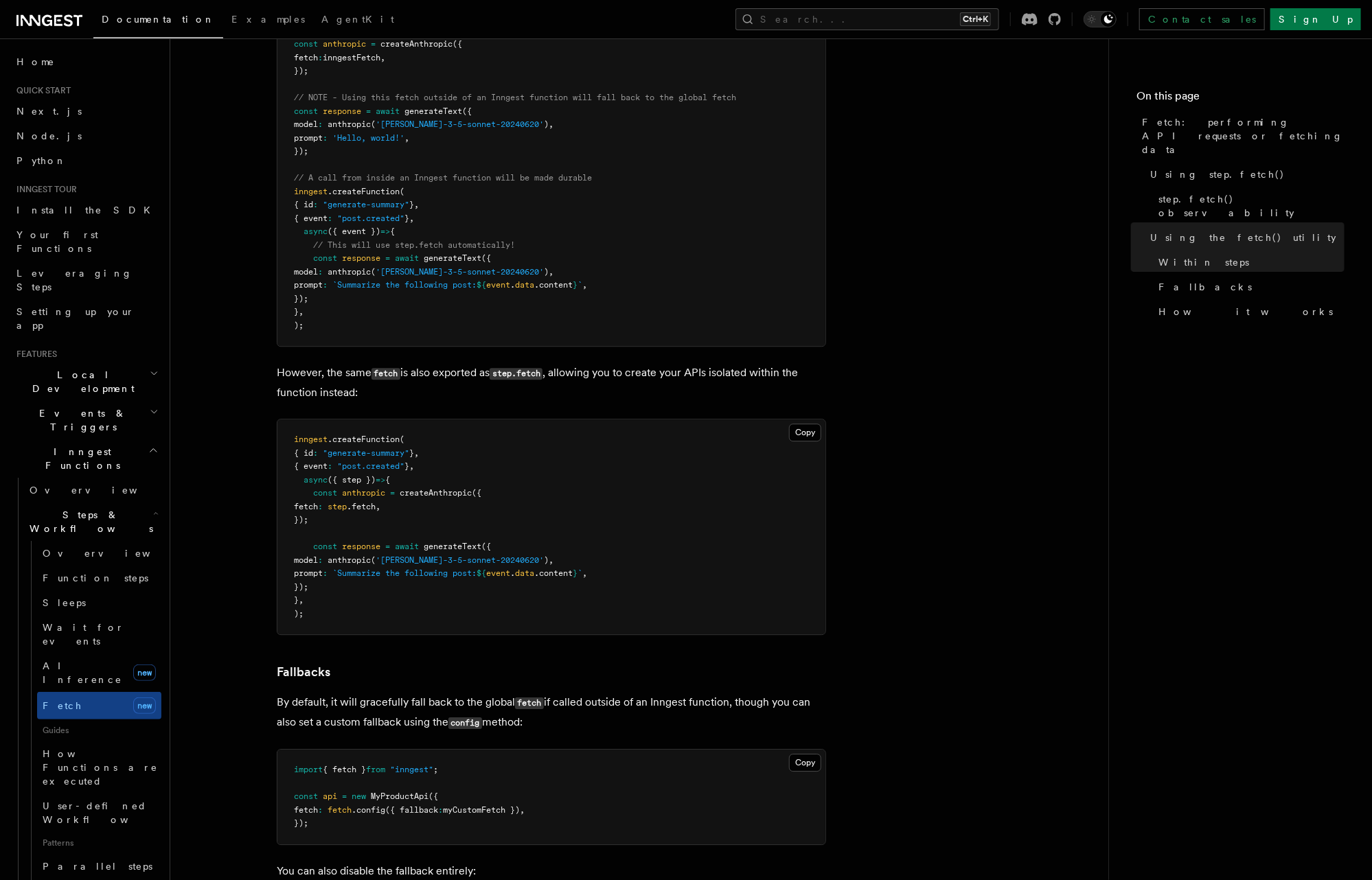
click at [306, 712] on p "By default, it will gracefully fall back to the global fetch if called outside …" at bounding box center [551, 712] width 550 height 40
click at [377, 712] on p "By default, it will gracefully fall back to the global fetch if called outside …" at bounding box center [551, 712] width 550 height 40
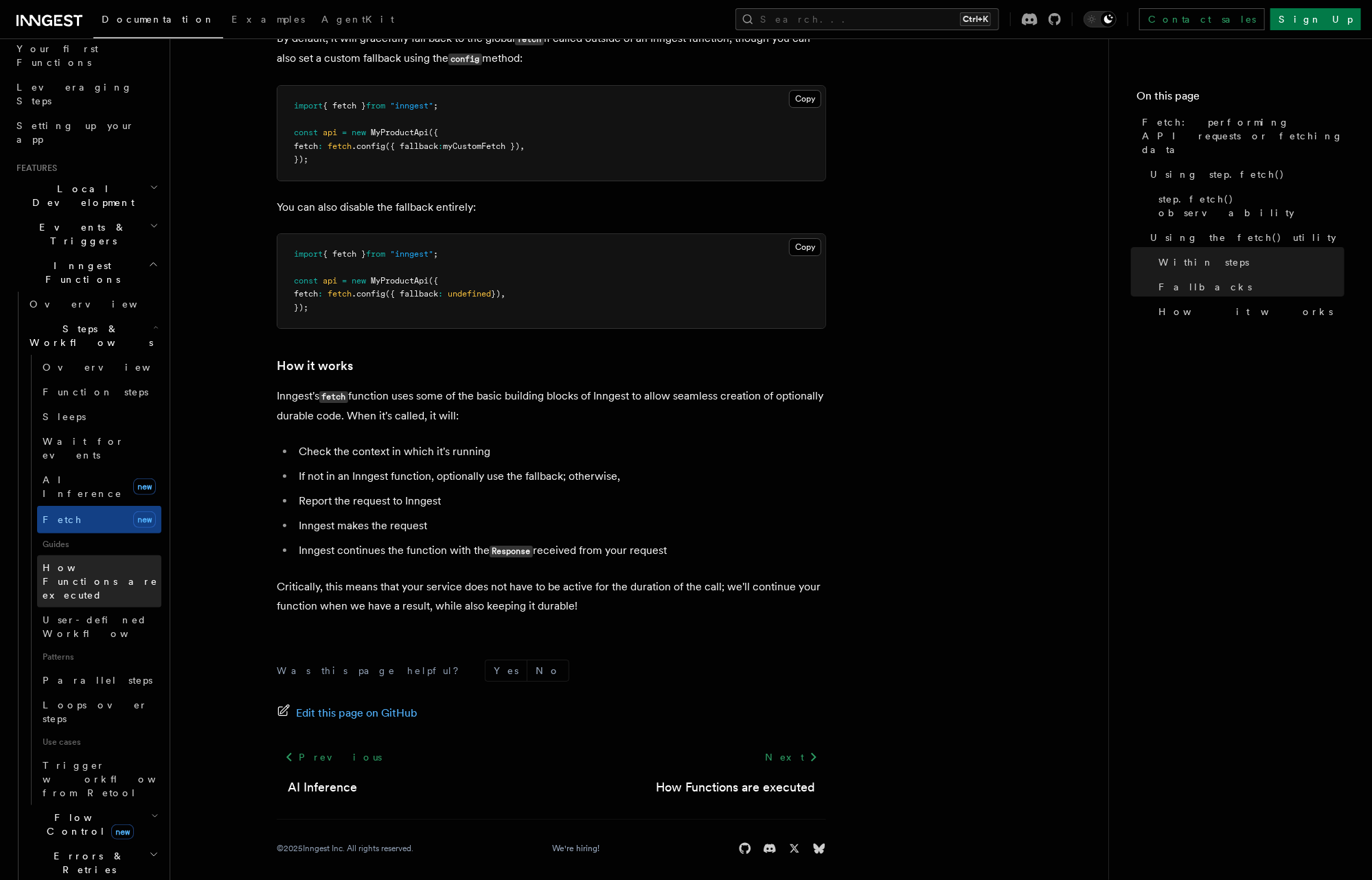
scroll to position [219, 0]
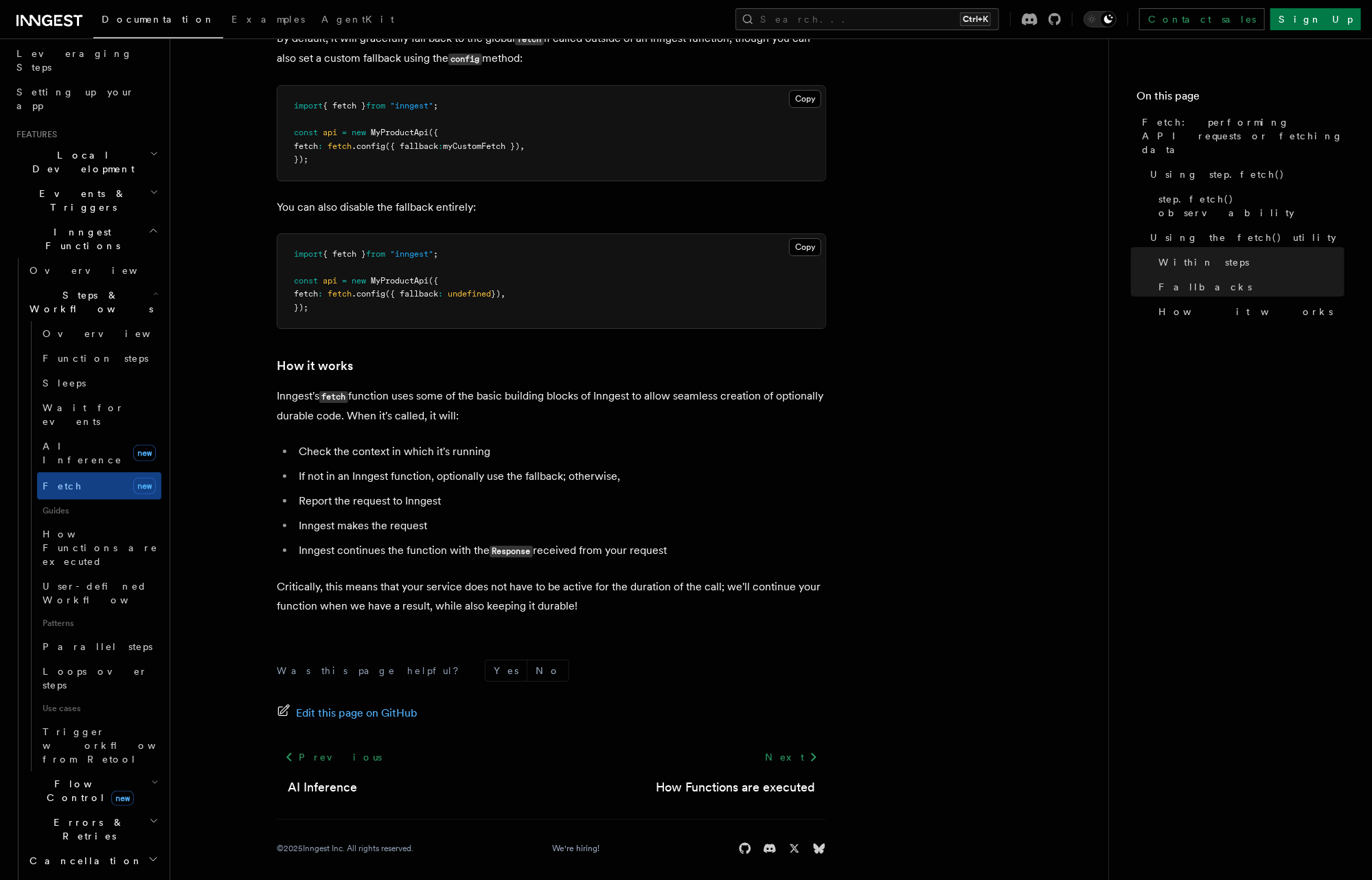
click at [72, 777] on span "Flow Control new" at bounding box center [87, 791] width 127 height 27
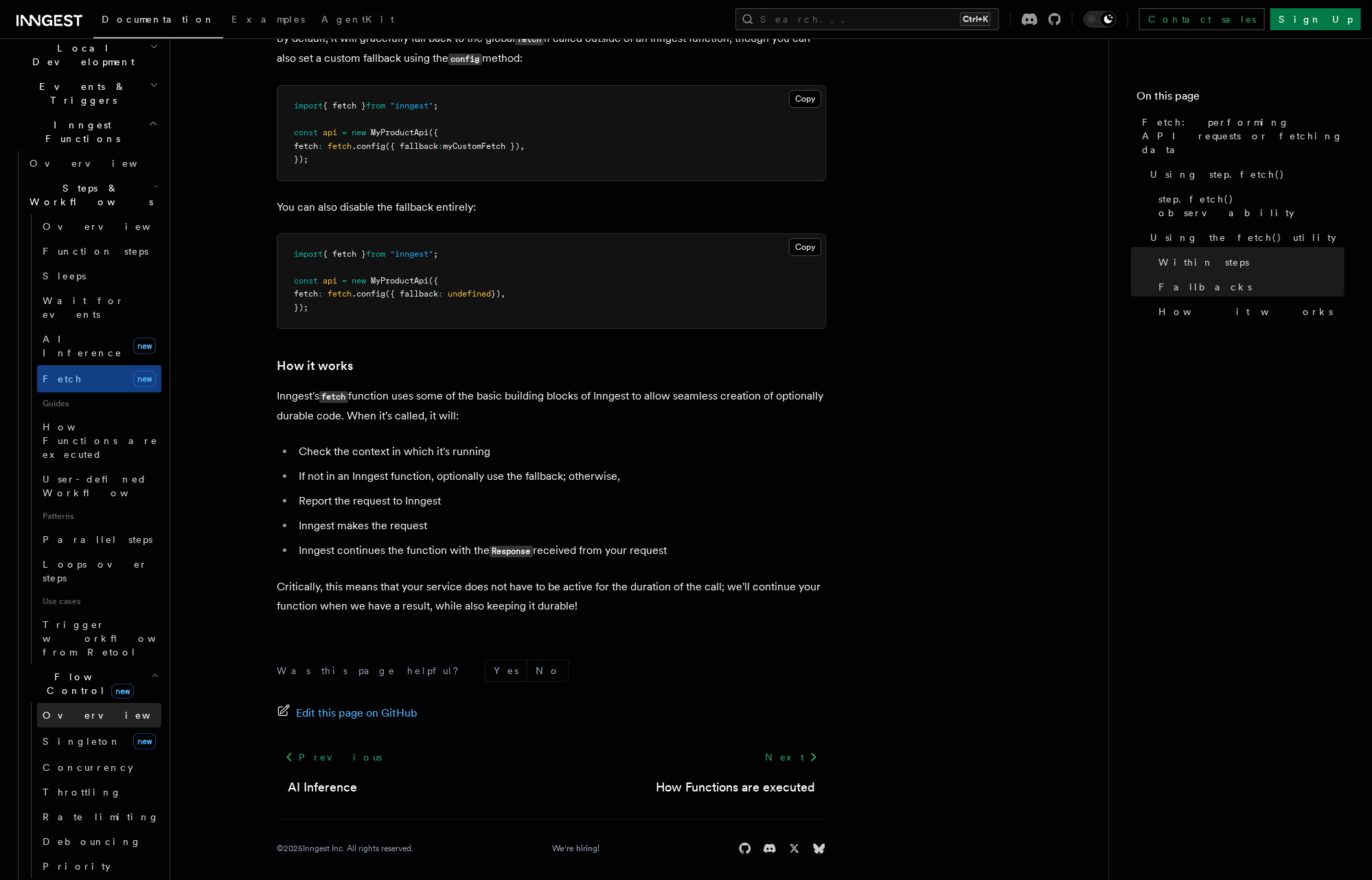
scroll to position [330, 0]
click at [81, 880] on span "Errors & Retries" at bounding box center [86, 895] width 125 height 27
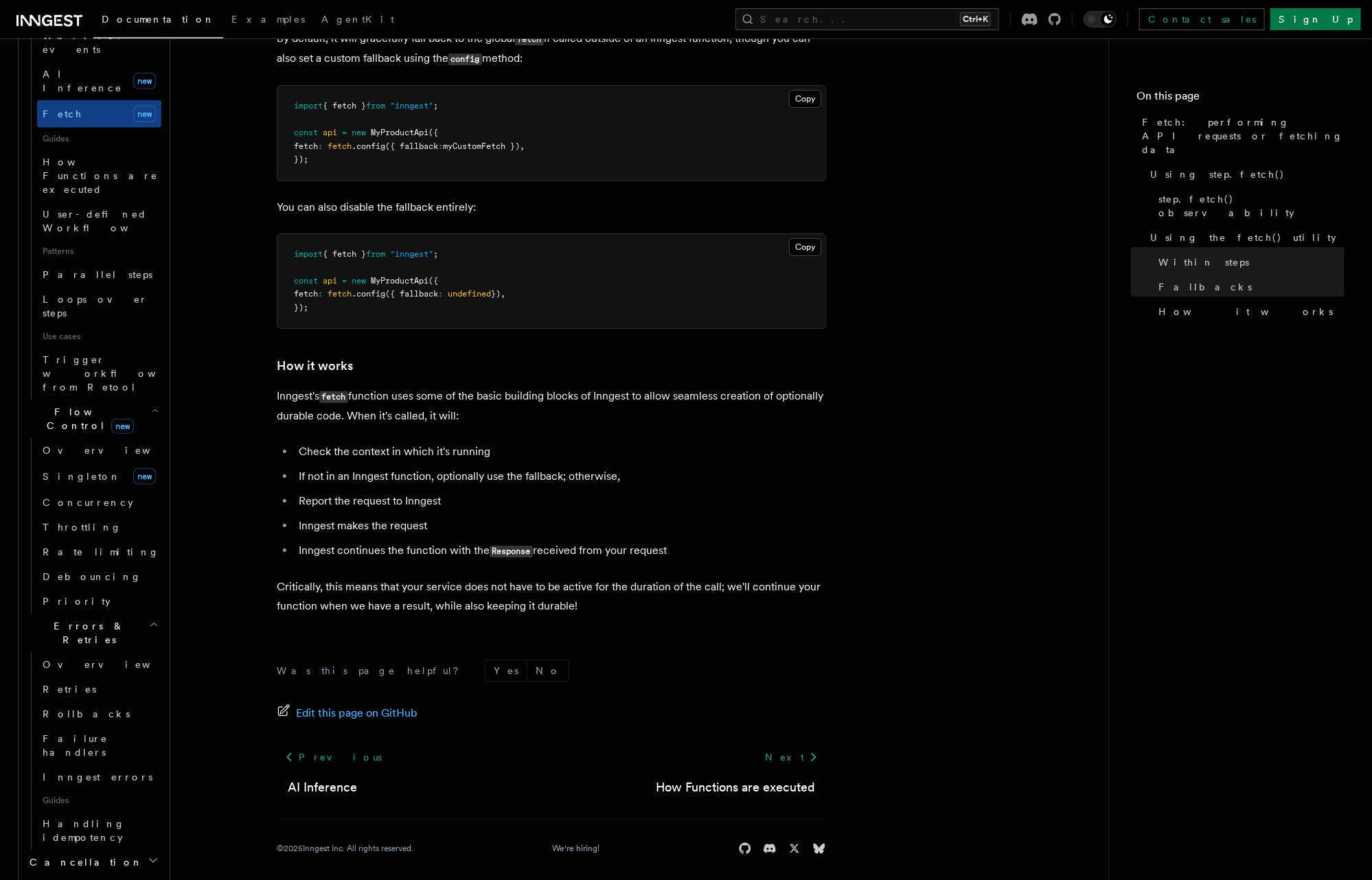
scroll to position [604, 0]
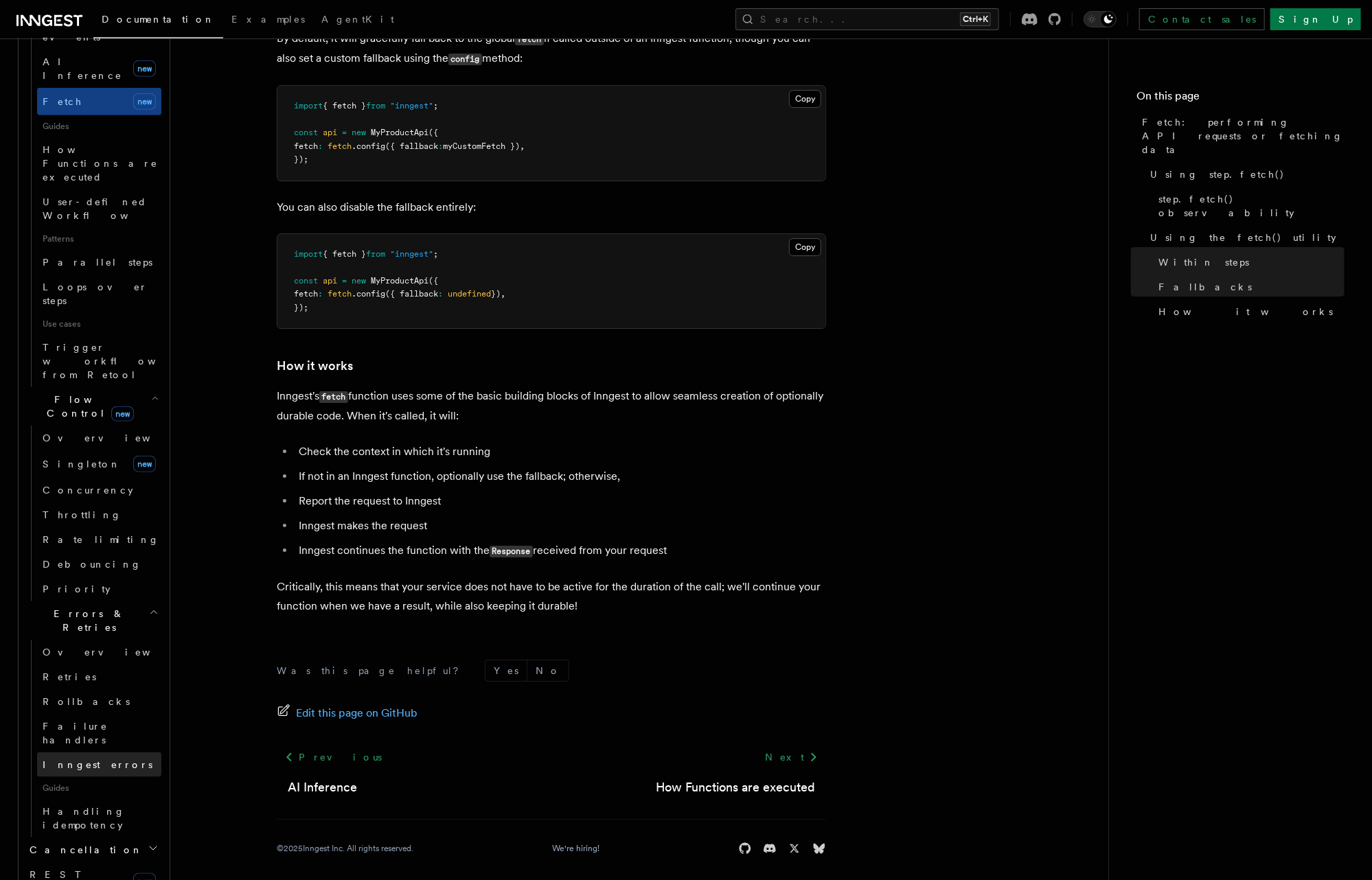
click at [85, 760] on span "Inngest errors" at bounding box center [97, 765] width 110 height 11
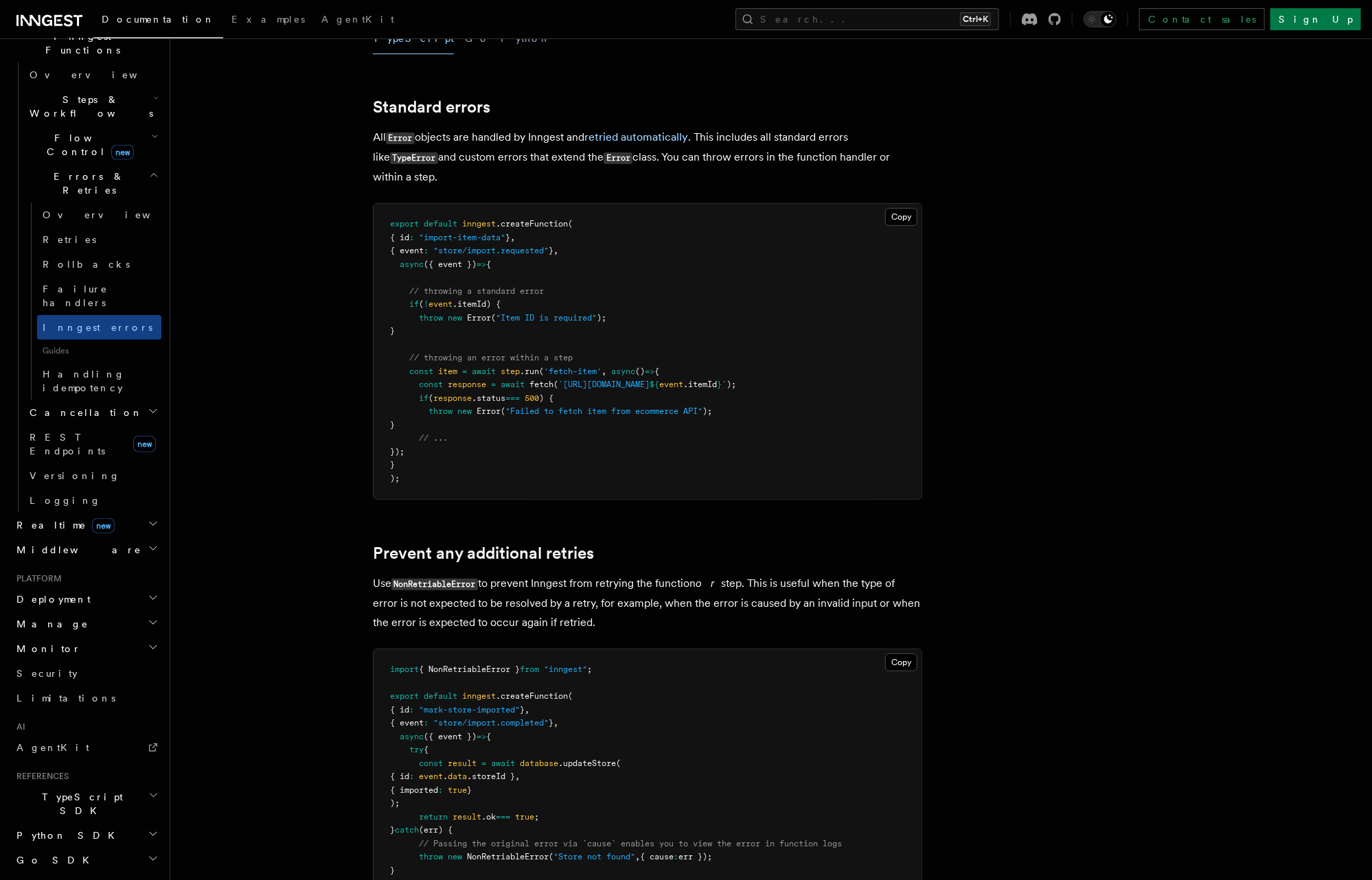
scroll to position [219, 0]
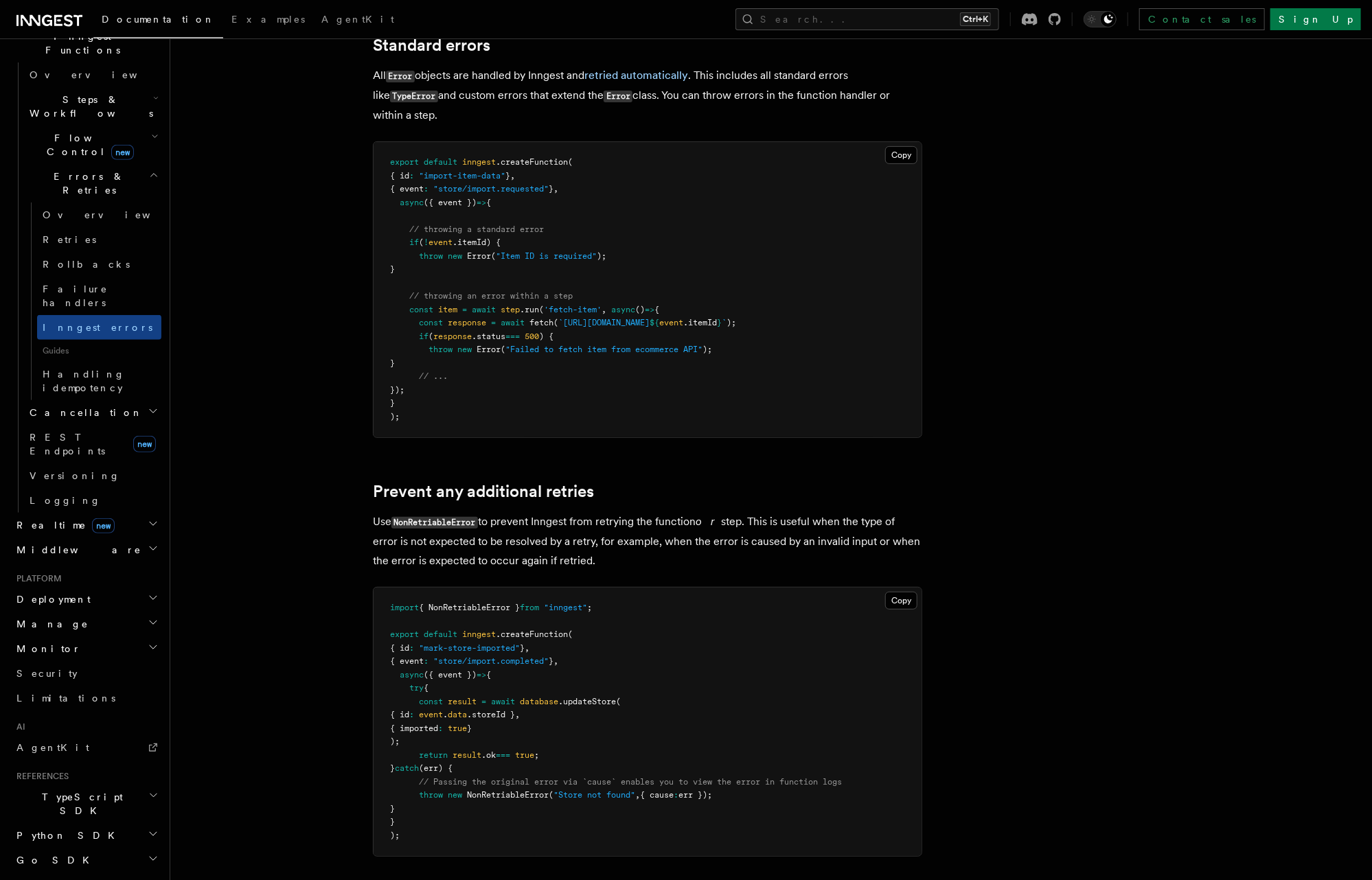
click at [617, 522] on p "Use NonRetriableError to prevent Inngest from retrying the function or step. Th…" at bounding box center [647, 541] width 550 height 58
click at [708, 519] on em "or" at bounding box center [708, 522] width 26 height 13
click at [753, 519] on p "Use NonRetriableError to prevent Inngest from retrying the function or step. Th…" at bounding box center [647, 541] width 550 height 58
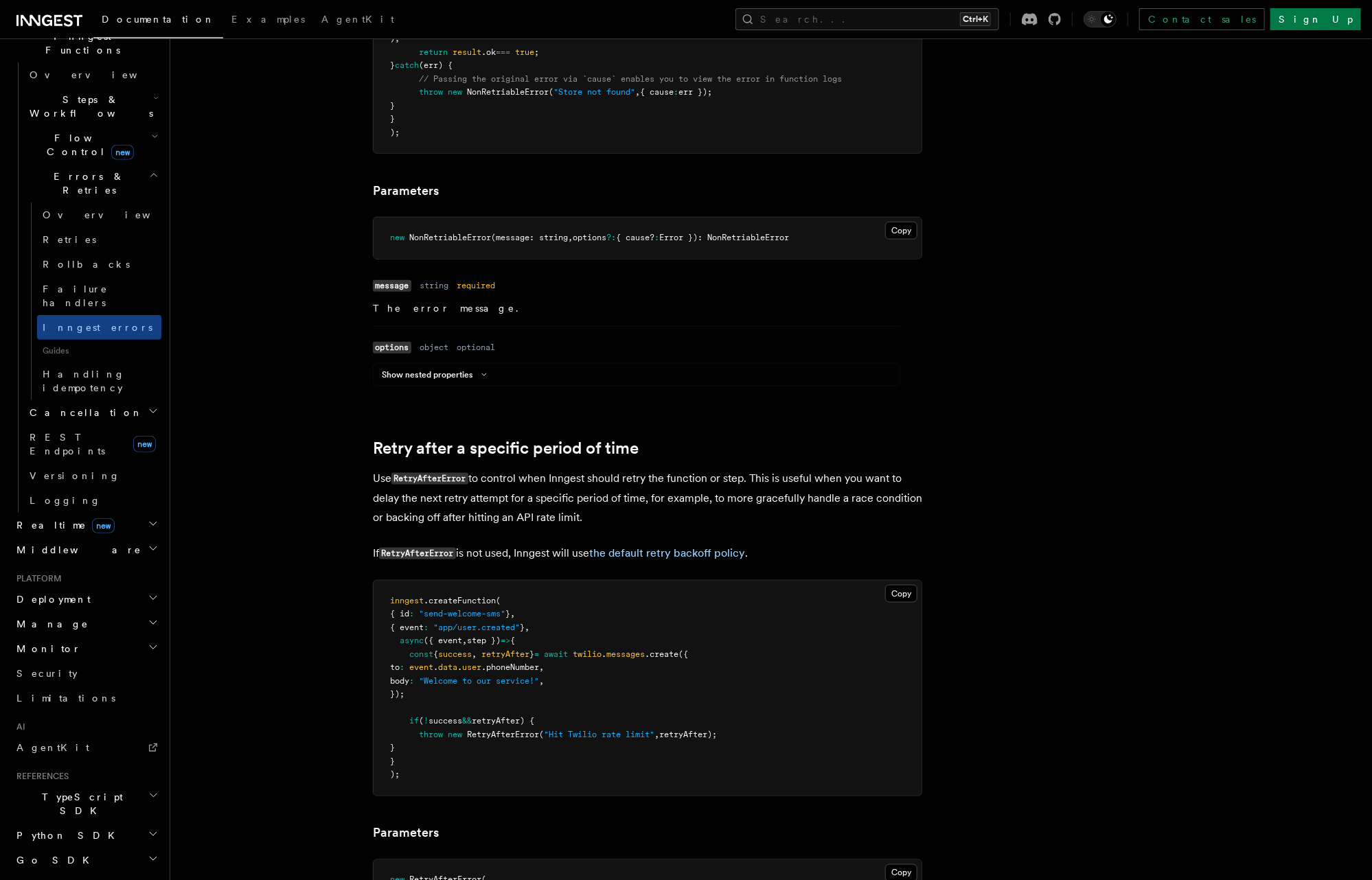
scroll to position [934, 0]
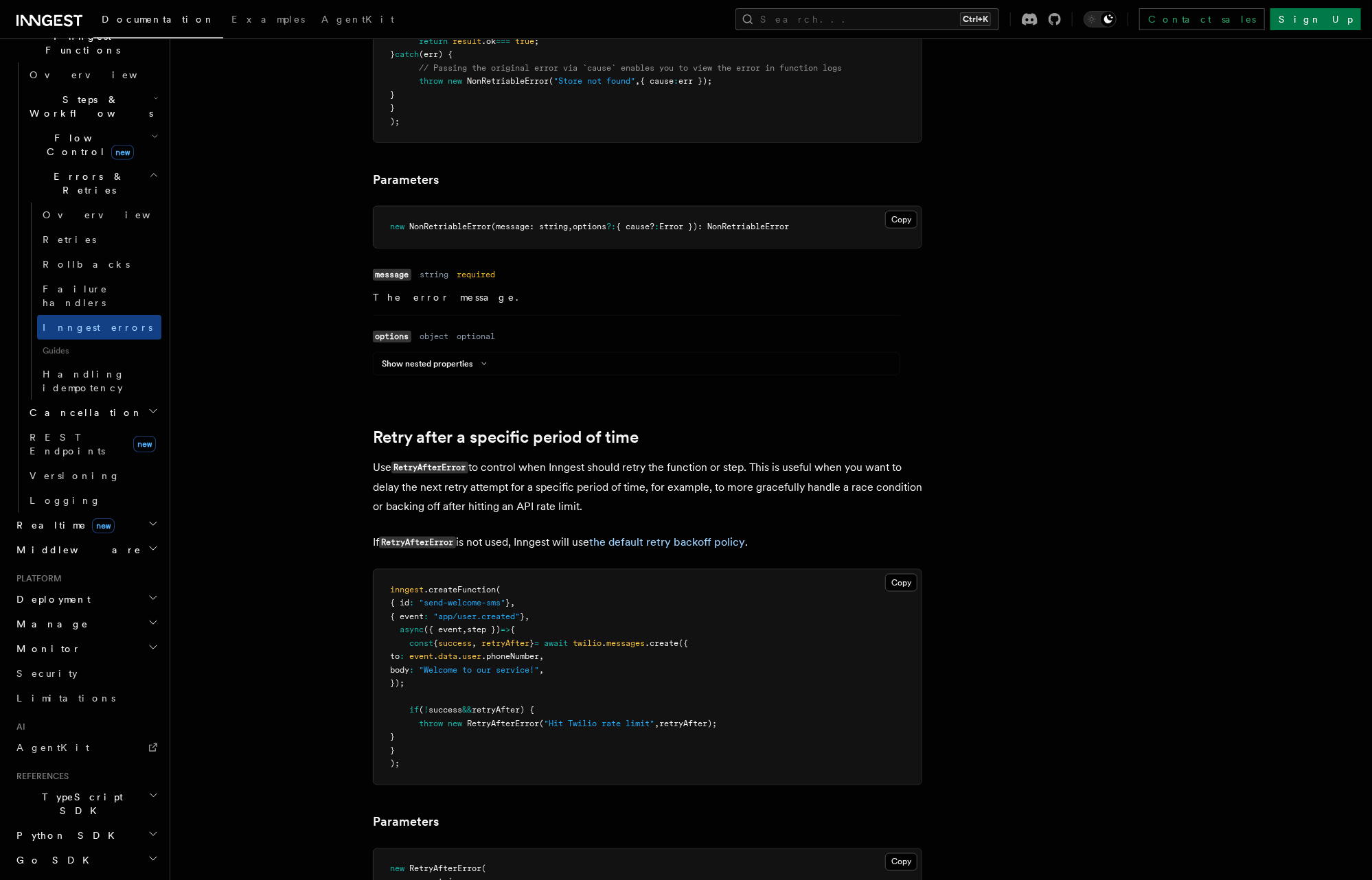
click at [373, 466] on p "Use RetryAfterError to control when Inngest should retry the function or step. …" at bounding box center [647, 487] width 550 height 58
click at [505, 466] on p "Use RetryAfterError to control when Inngest should retry the function or step. …" at bounding box center [647, 487] width 550 height 58
click at [640, 464] on p "Use RetryAfterError to control when Inngest should retry the function or step. …" at bounding box center [647, 487] width 550 height 58
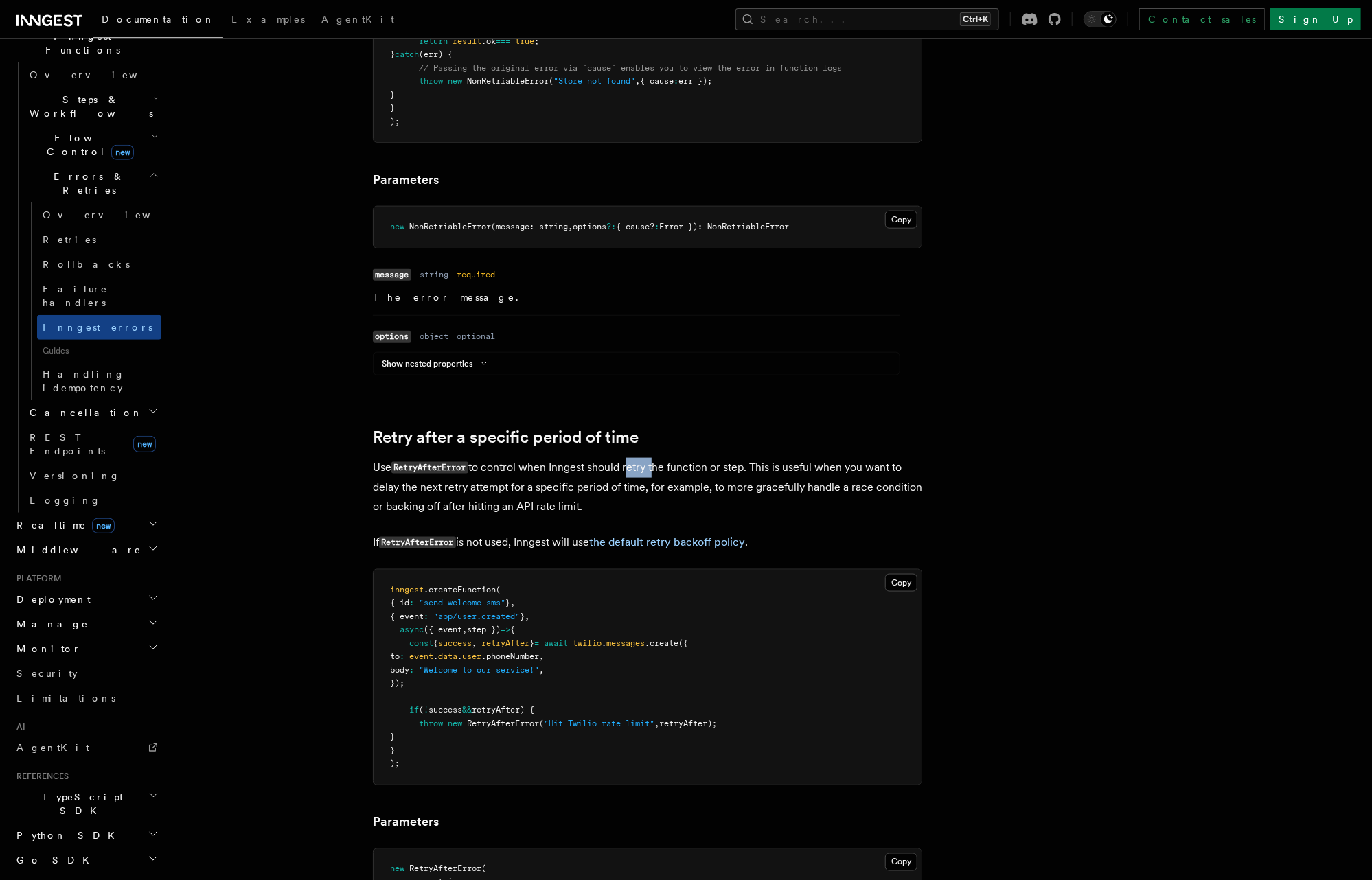
click at [640, 464] on p "Use RetryAfterError to control when Inngest should retry the function or step. …" at bounding box center [647, 487] width 550 height 58
click at [730, 468] on p "Use RetryAfterError to control when Inngest should retry the function or step. …" at bounding box center [647, 487] width 550 height 58
click at [755, 465] on p "Use RetryAfterError to control when Inngest should retry the function or step. …" at bounding box center [647, 487] width 550 height 58
click at [475, 489] on p "Use RetryAfterError to control when Inngest should retry the function or step. …" at bounding box center [647, 487] width 550 height 58
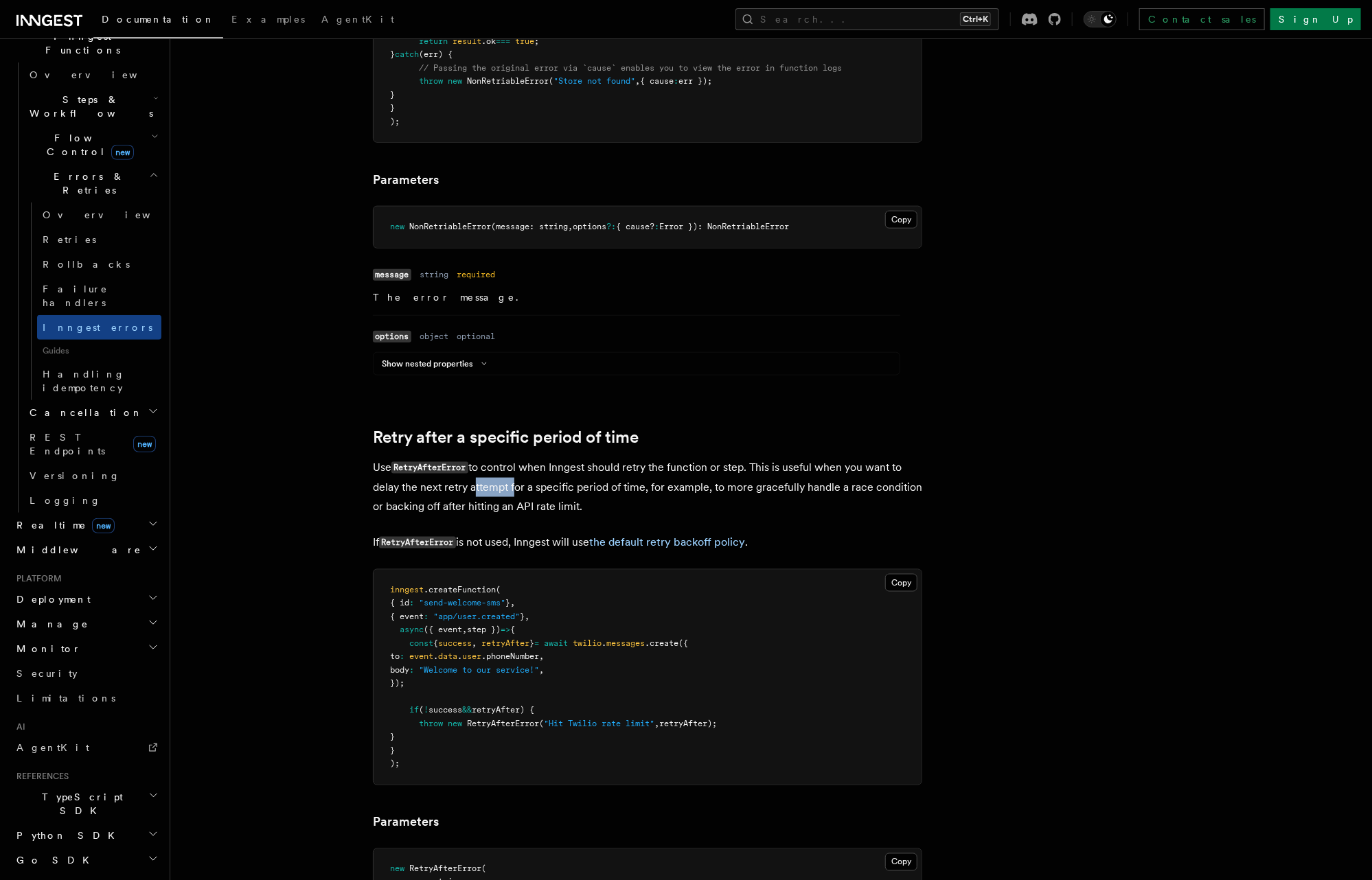
click at [475, 489] on p "Use RetryAfterError to control when Inngest should retry the function or step. …" at bounding box center [647, 487] width 550 height 58
click at [538, 483] on p "Use RetryAfterError to control when Inngest should retry the function or step. …" at bounding box center [647, 487] width 550 height 58
click at [639, 486] on p "Use RetryAfterError to control when Inngest should retry the function or step. …" at bounding box center [647, 487] width 550 height 58
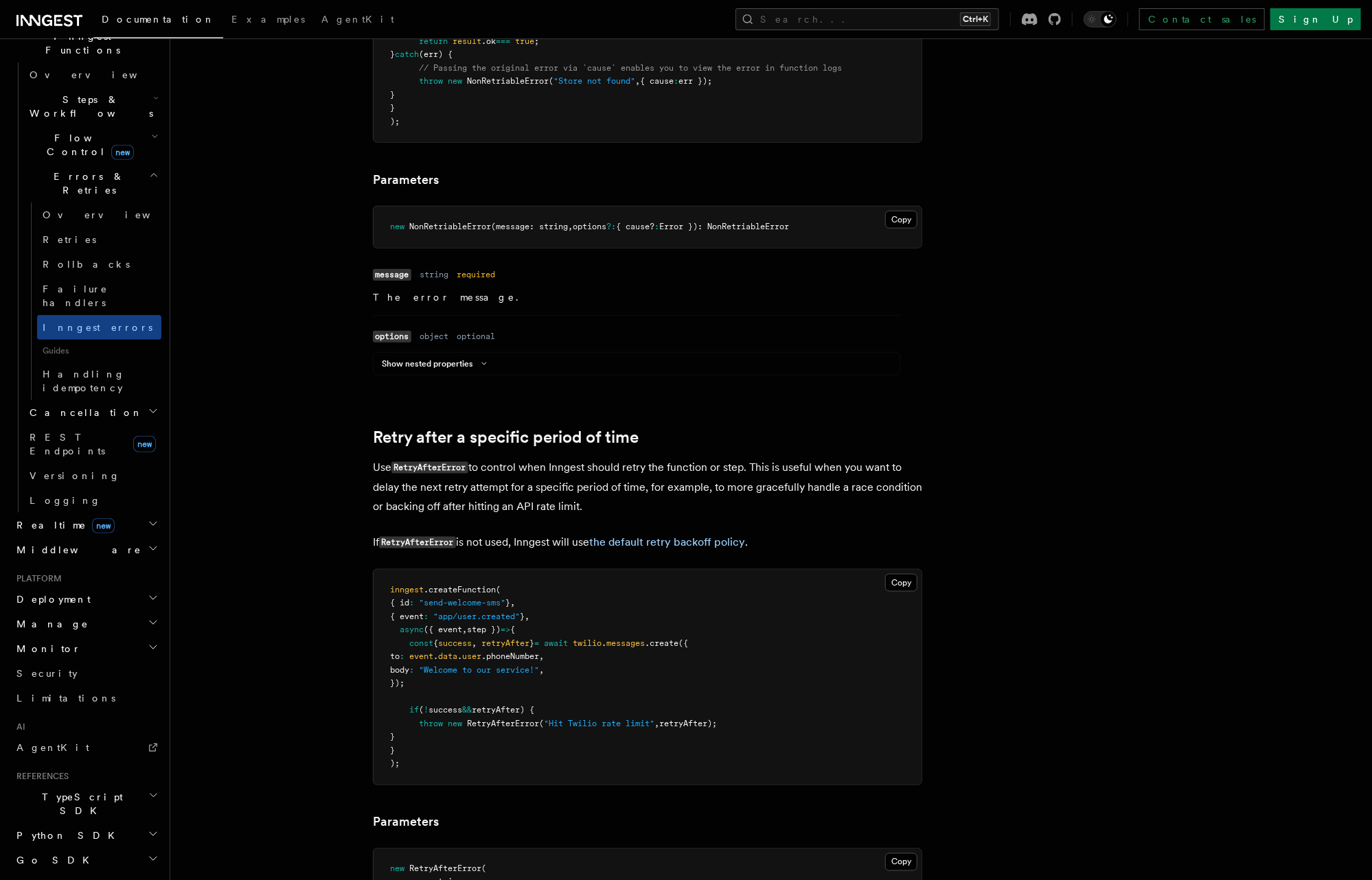
click at [646, 486] on p "Use RetryAfterError to control when Inngest should retry the function or step. …" at bounding box center [647, 487] width 550 height 58
drag, startPoint x: 666, startPoint y: 509, endPoint x: 353, endPoint y: 466, distance: 315.9
click at [475, 503] on p "Use RetryAfterError to control when Inngest should retry the function or step. …" at bounding box center [647, 487] width 550 height 58
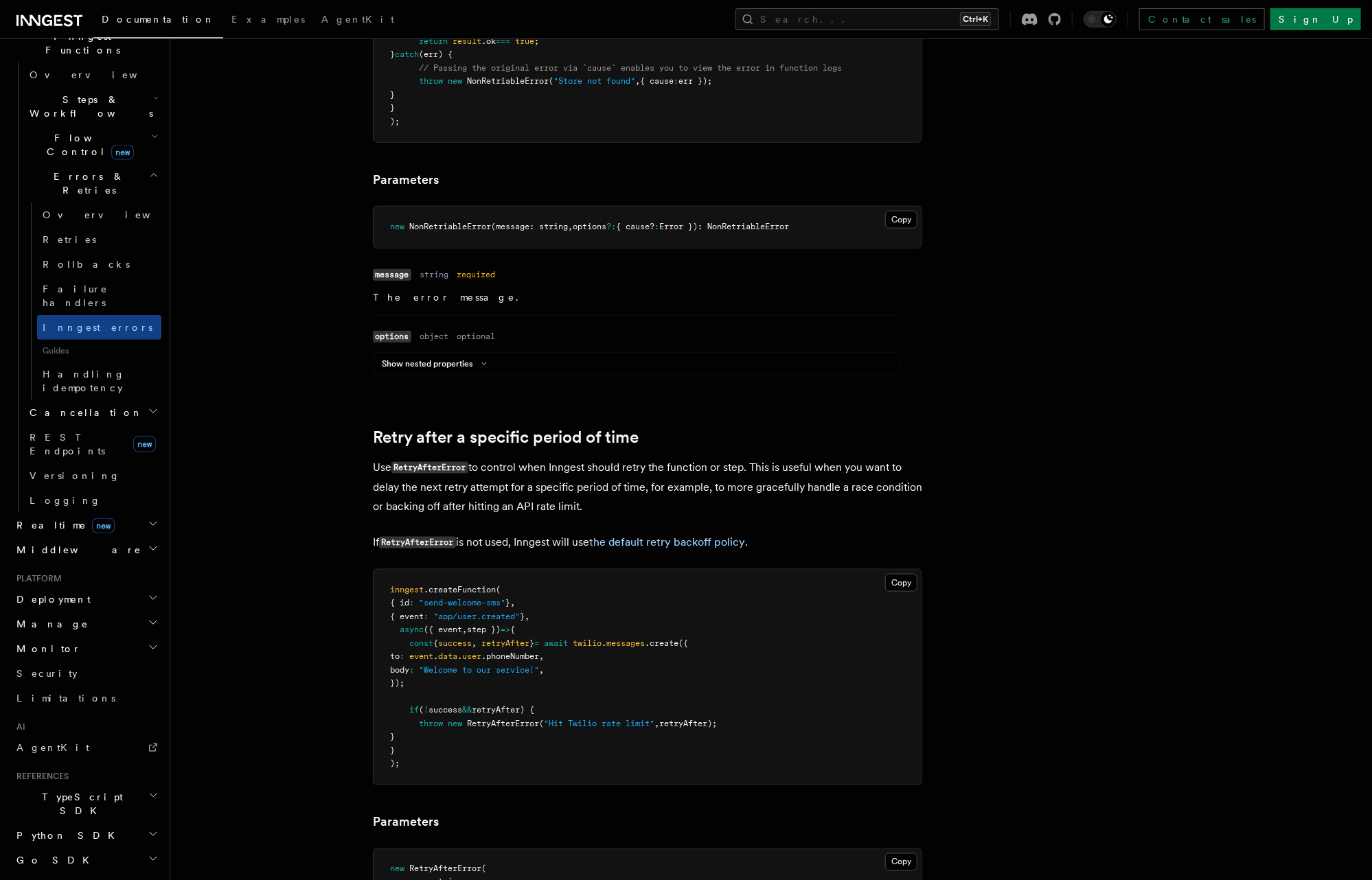
click at [631, 511] on p "Use RetryAfterError to control when Inngest should retry the function or step. …" at bounding box center [647, 487] width 550 height 58
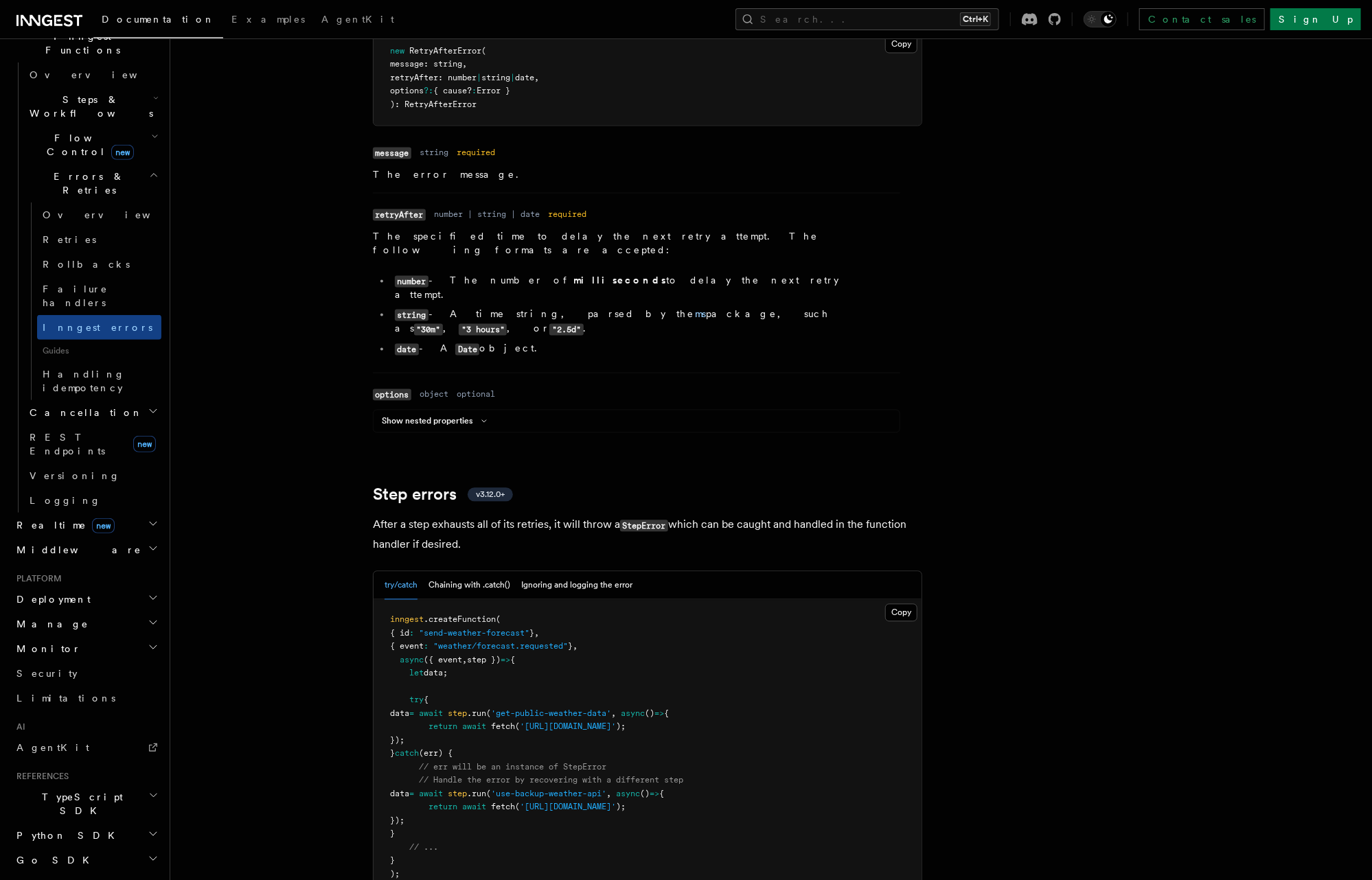
scroll to position [1758, 0]
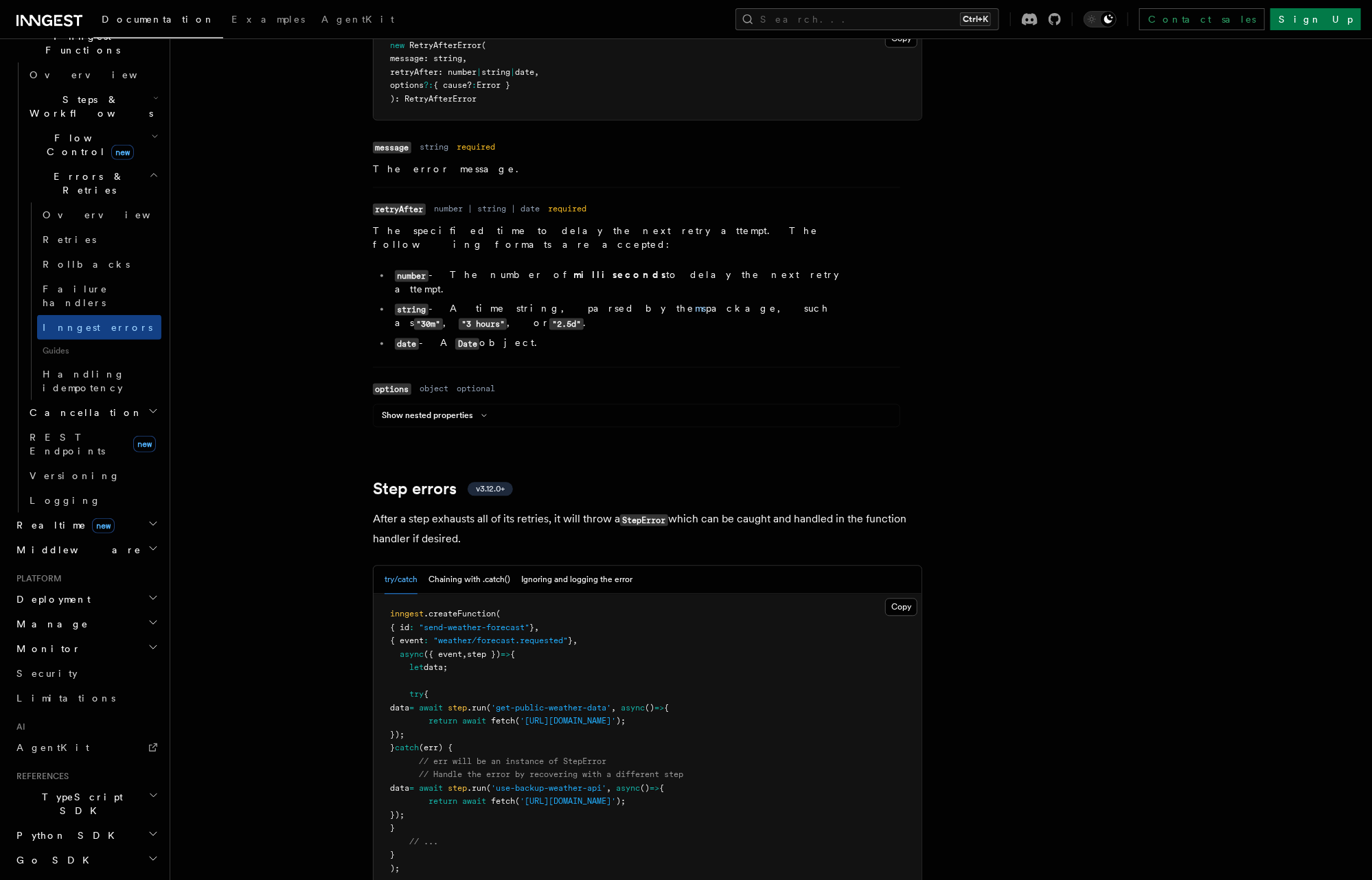
drag, startPoint x: 462, startPoint y: 500, endPoint x: 379, endPoint y: 480, distance: 85.4
click at [379, 510] on p "After a step exhausts all of its retries, it will throw a StepError which can b…" at bounding box center [647, 529] width 550 height 39
click at [486, 510] on p "After a step exhausts all of its retries, it will throw a StepError which can b…" at bounding box center [647, 529] width 550 height 39
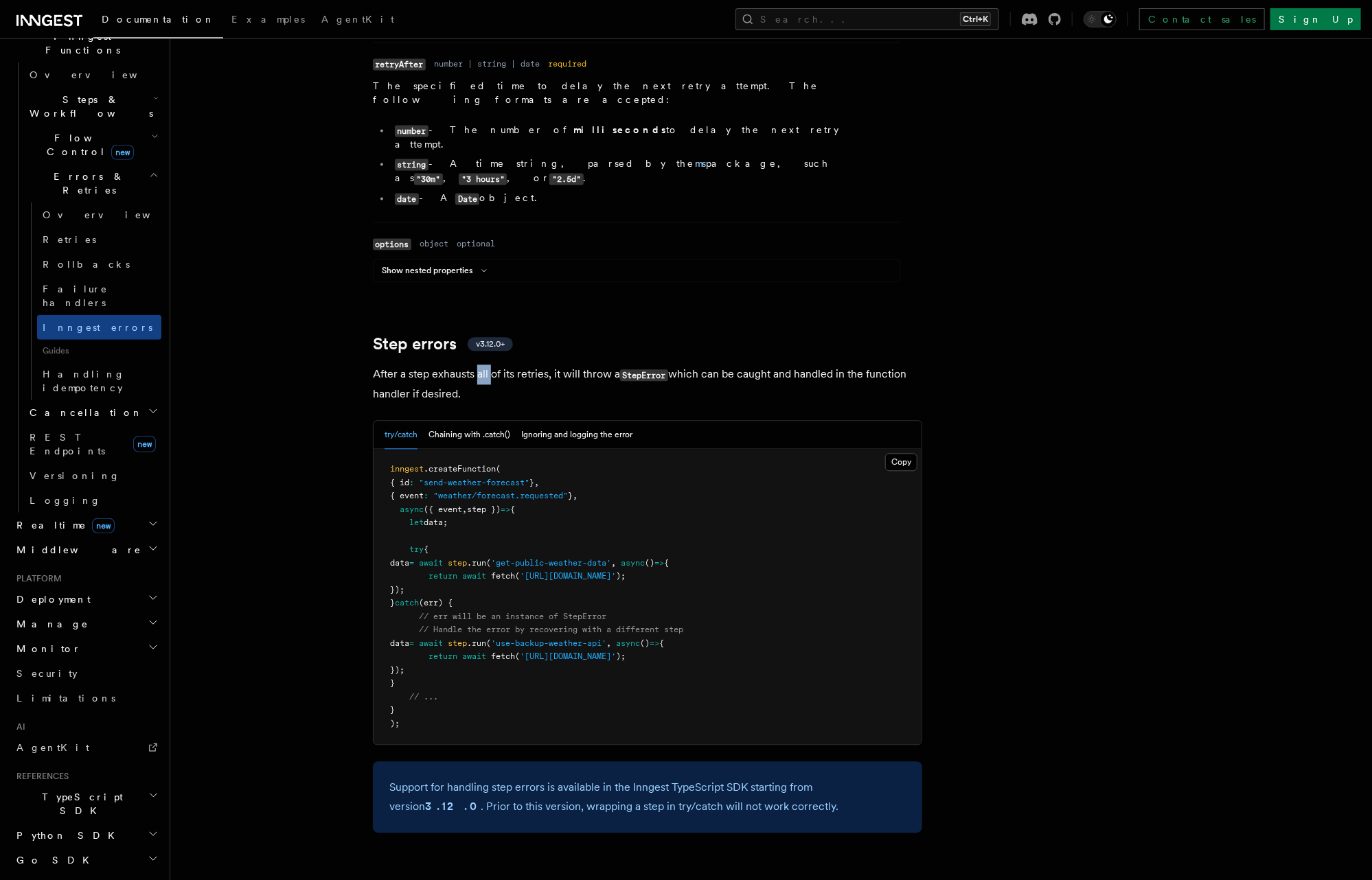
scroll to position [1923, 0]
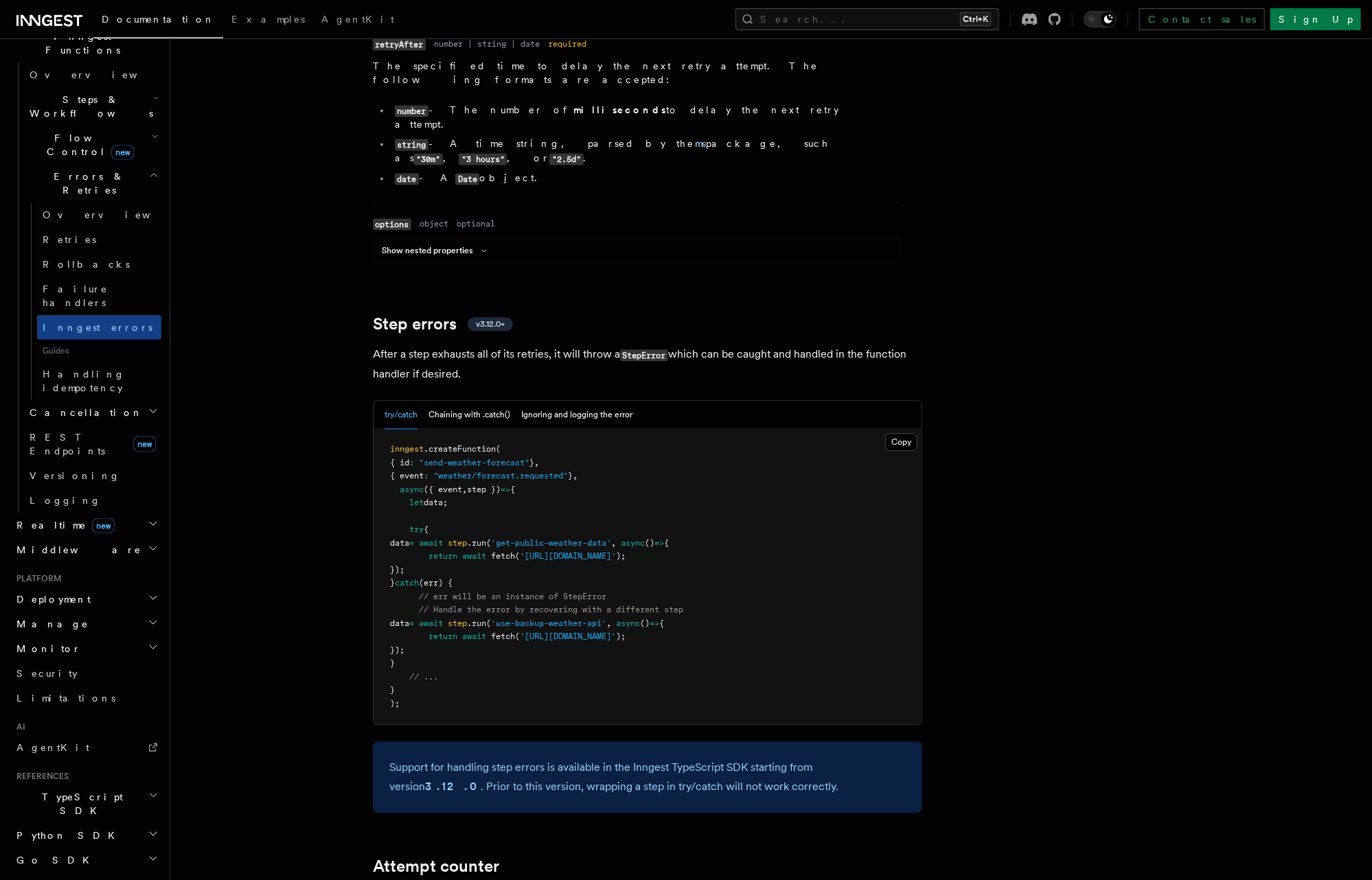
click at [452, 578] on span "(err) {" at bounding box center [436, 583] width 34 height 10
click at [447, 592] on span "// err will be an instance of StepError" at bounding box center [512, 597] width 187 height 10
click at [533, 592] on span "// err will be an instance of StepError" at bounding box center [512, 597] width 187 height 10
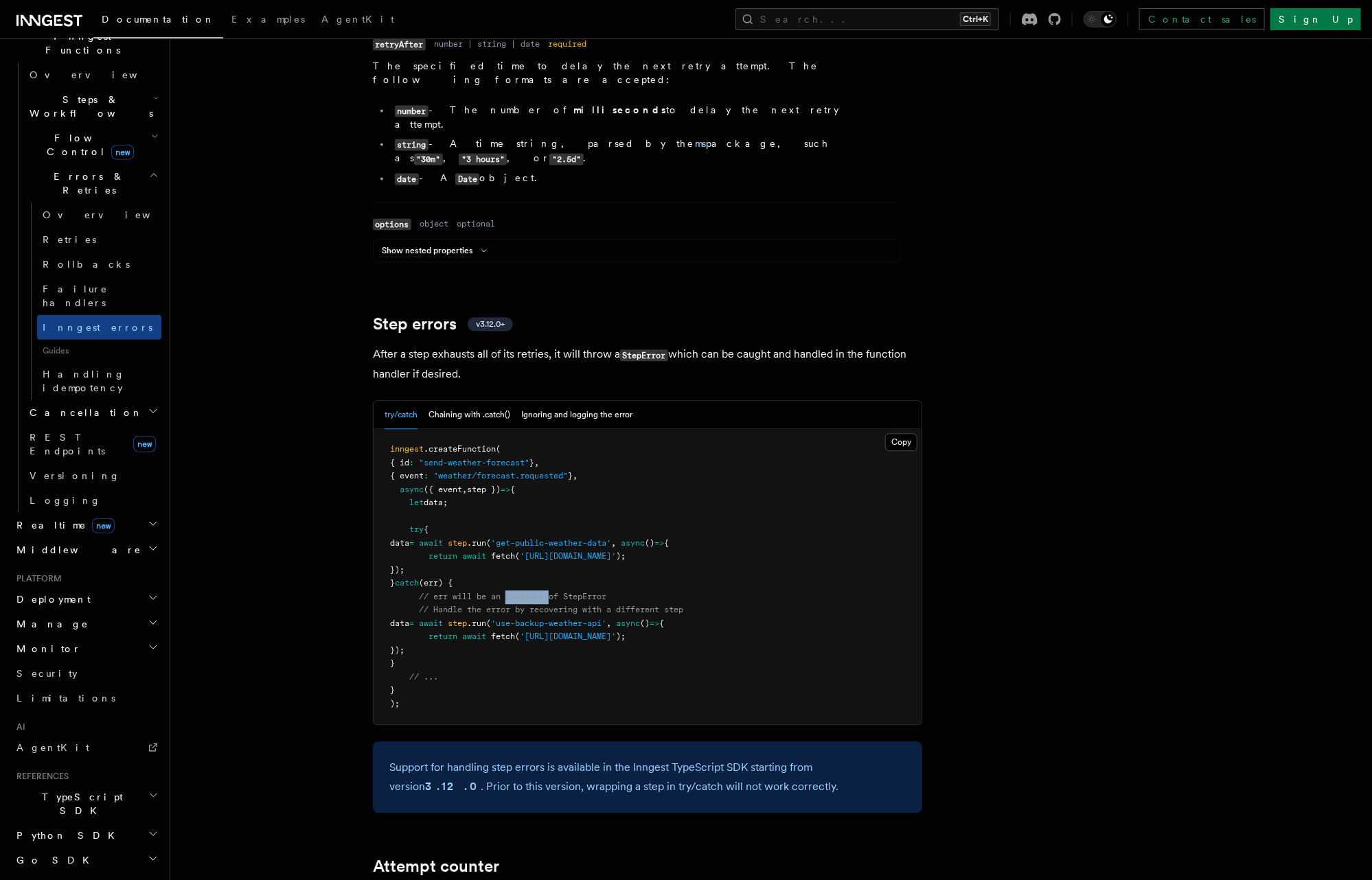
click at [533, 592] on span "// err will be an instance of StepError" at bounding box center [512, 597] width 187 height 10
click at [572, 592] on span "// err will be an instance of StepError" at bounding box center [512, 597] width 187 height 10
click at [461, 401] on button "Chaining with .catch()" at bounding box center [469, 415] width 81 height 28
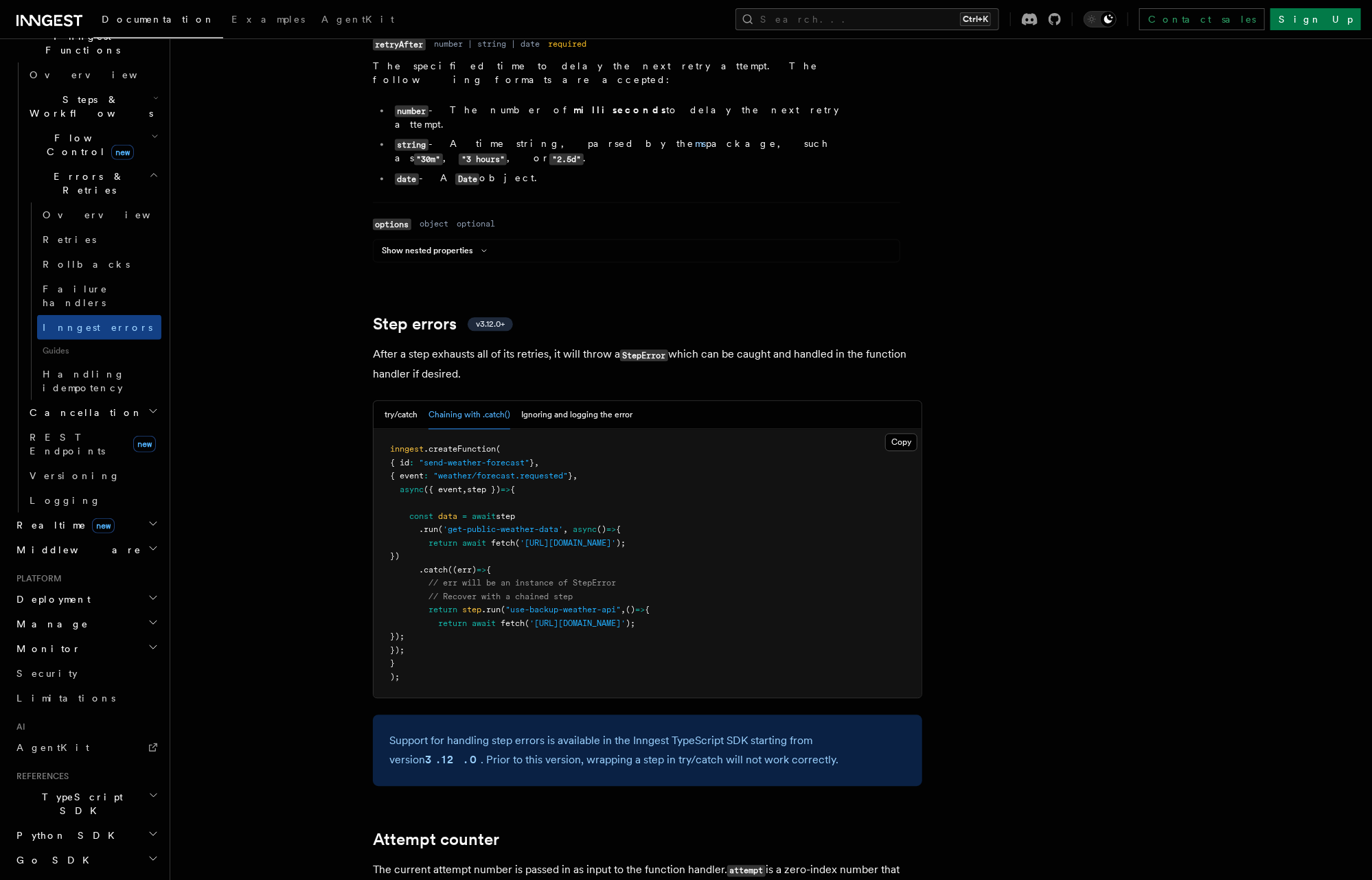
click at [433, 519] on pre "inngest .createFunction ( { id : "send-weather-forecast" } , { event : "weather…" at bounding box center [647, 563] width 548 height 269
drag, startPoint x: 416, startPoint y: 528, endPoint x: 480, endPoint y: 525, distance: 64.1
click at [480, 525] on pre "inngest .createFunction ( { id : "send-weather-forecast" } , { event : "weather…" at bounding box center [647, 563] width 548 height 269
click at [475, 605] on span "step" at bounding box center [471, 610] width 19 height 10
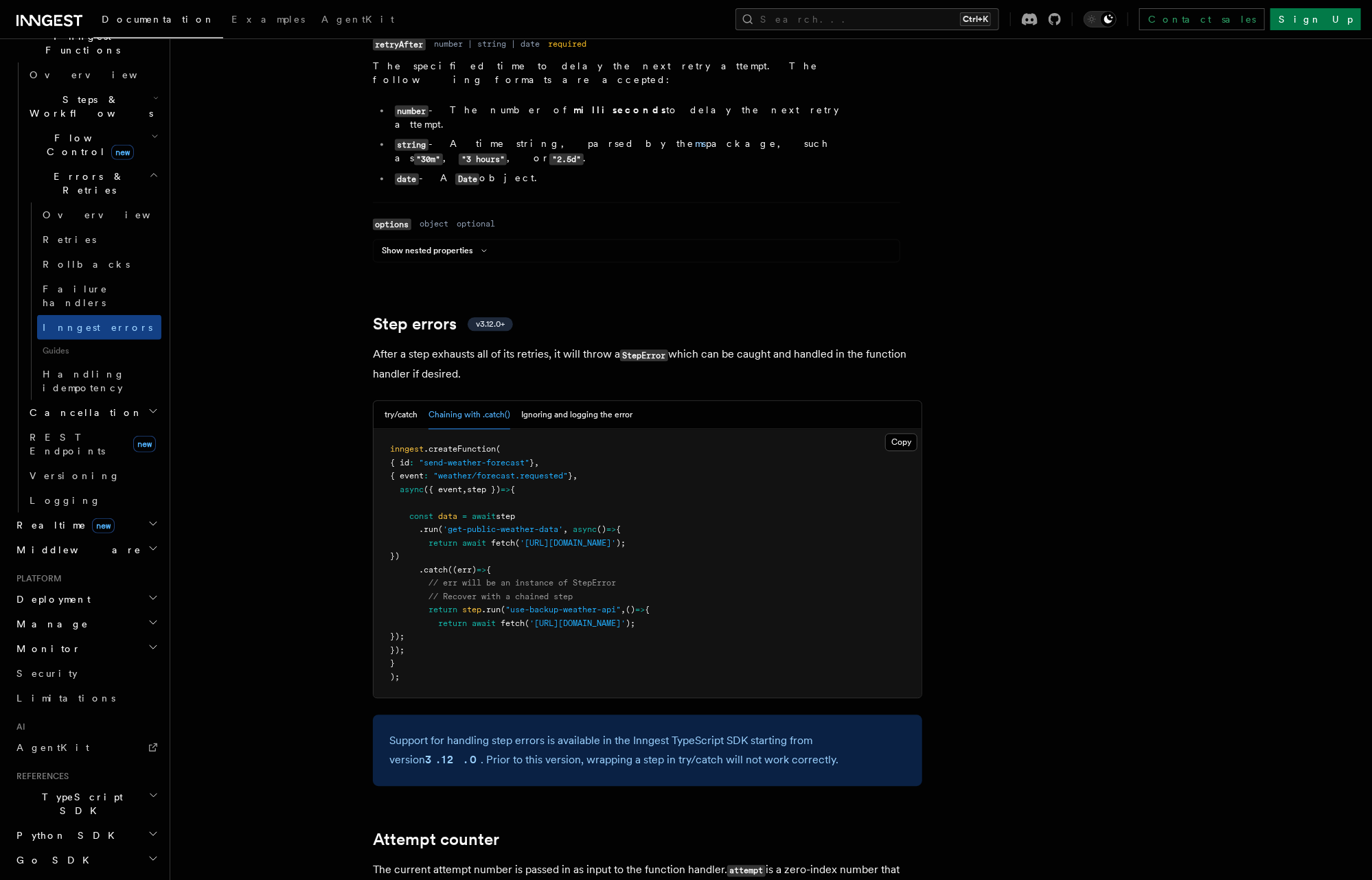
click at [475, 607] on pre "inngest .createFunction ( { id : "send-weather-forecast" } , { event : "weather…" at bounding box center [647, 563] width 548 height 269
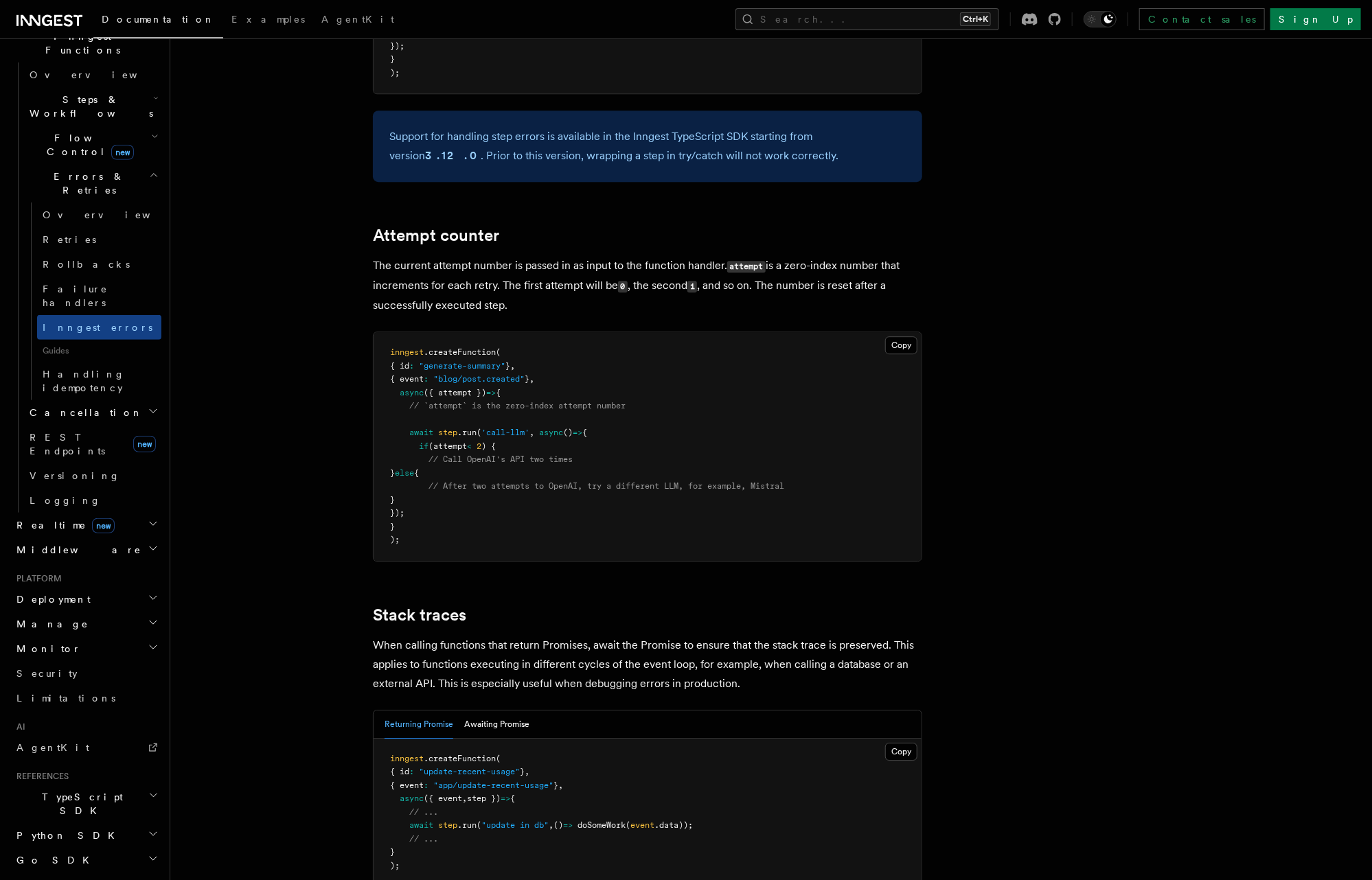
scroll to position [2582, 0]
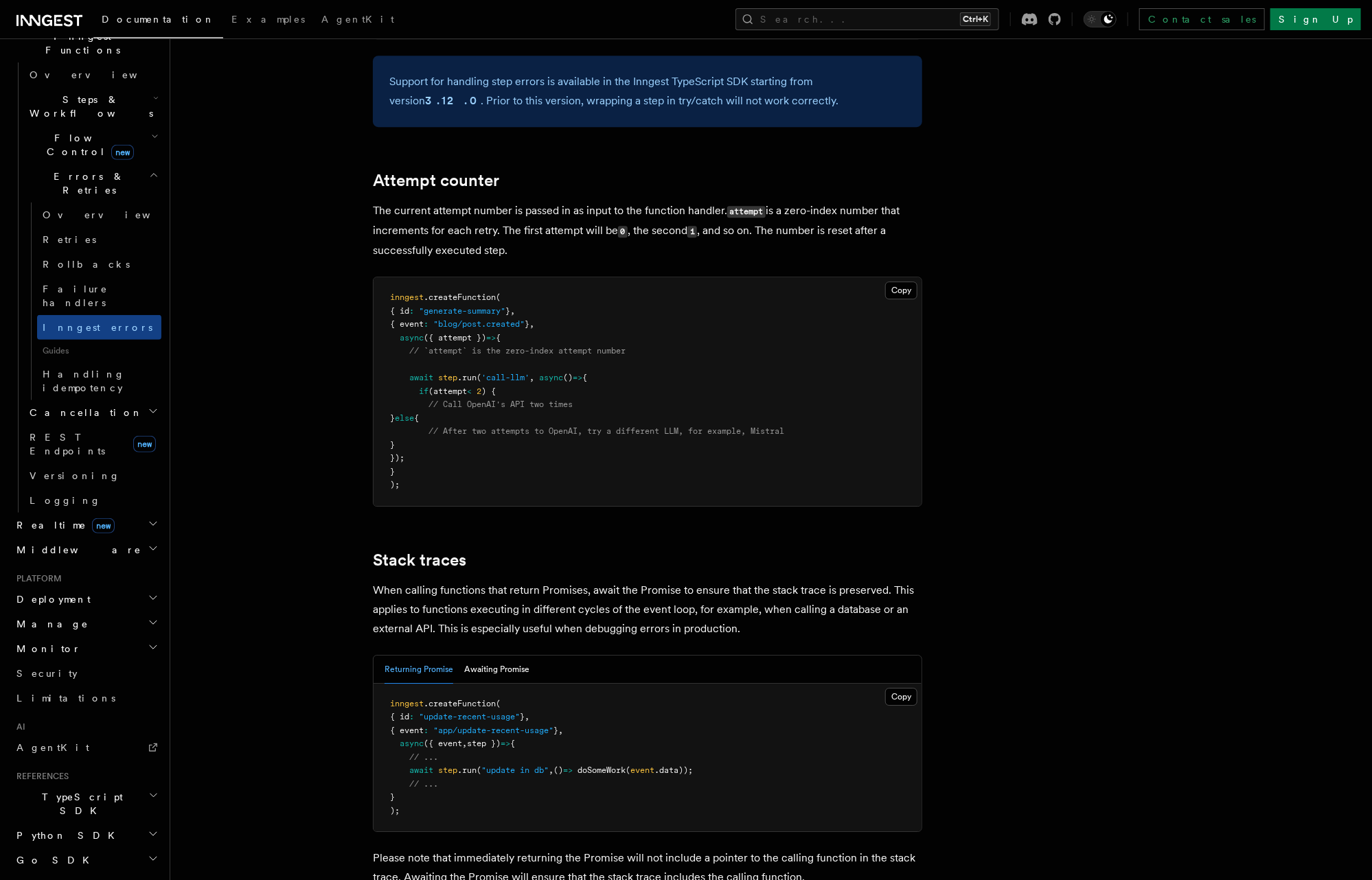
click at [545, 581] on p "When calling functions that return Promises, await the Promise to ensure that t…" at bounding box center [647, 610] width 550 height 57
click at [663, 581] on p "When calling functions that return Promises, await the Promise to ensure that t…" at bounding box center [647, 610] width 550 height 57
click at [766, 581] on p "When calling functions that return Promises, await the Promise to ensure that t…" at bounding box center [647, 610] width 550 height 57
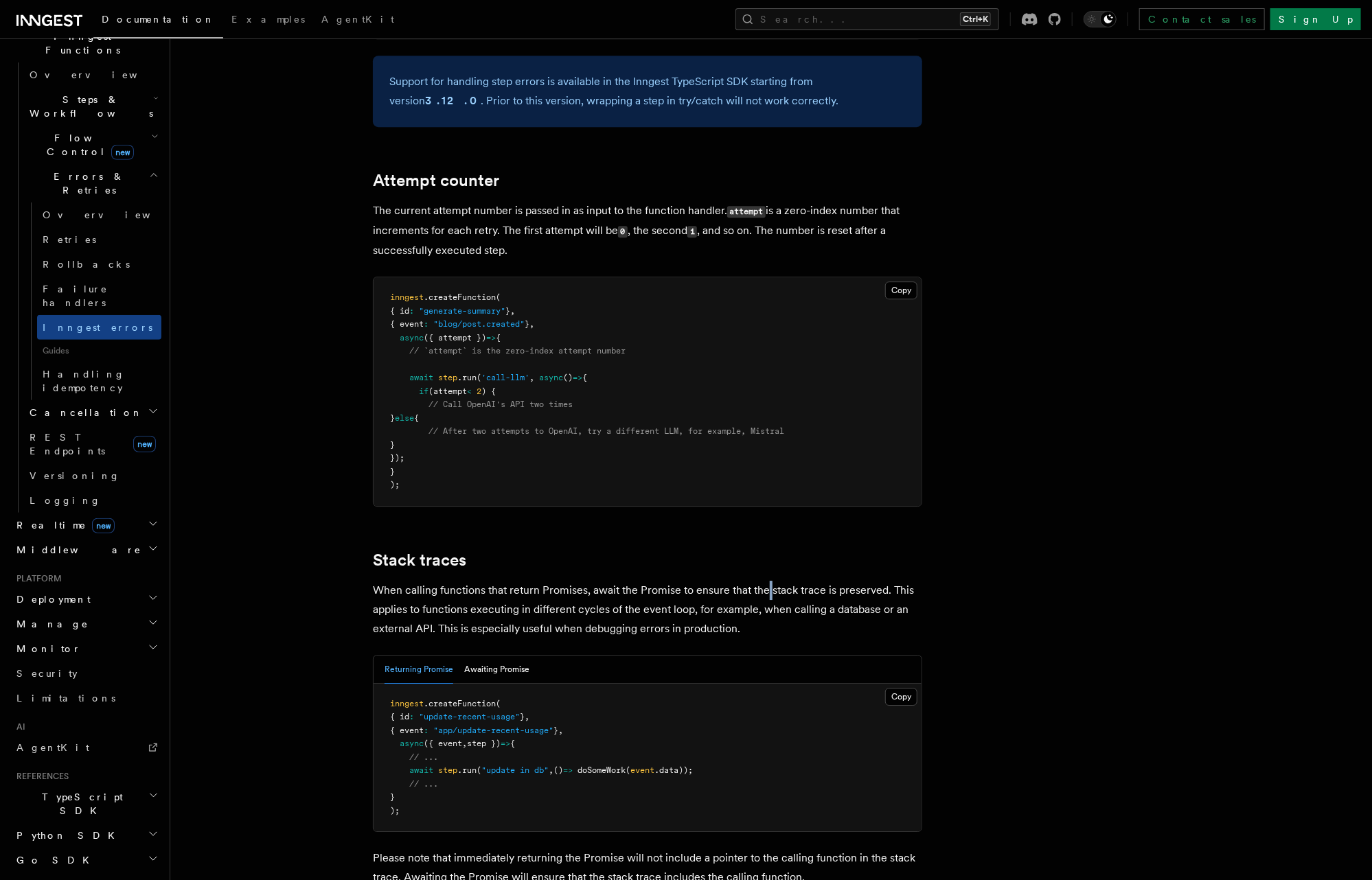
click at [766, 581] on p "When calling functions that return Promises, await the Promise to ensure that t…" at bounding box center [647, 610] width 550 height 57
click at [861, 581] on p "When calling functions that return Promises, await the Promise to ensure that t…" at bounding box center [647, 610] width 550 height 57
click at [914, 581] on p "When calling functions that return Promises, await the Promise to ensure that t…" at bounding box center [647, 610] width 550 height 57
click at [438, 581] on p "When calling functions that return Promises, await the Promise to ensure that t…" at bounding box center [647, 610] width 550 height 57
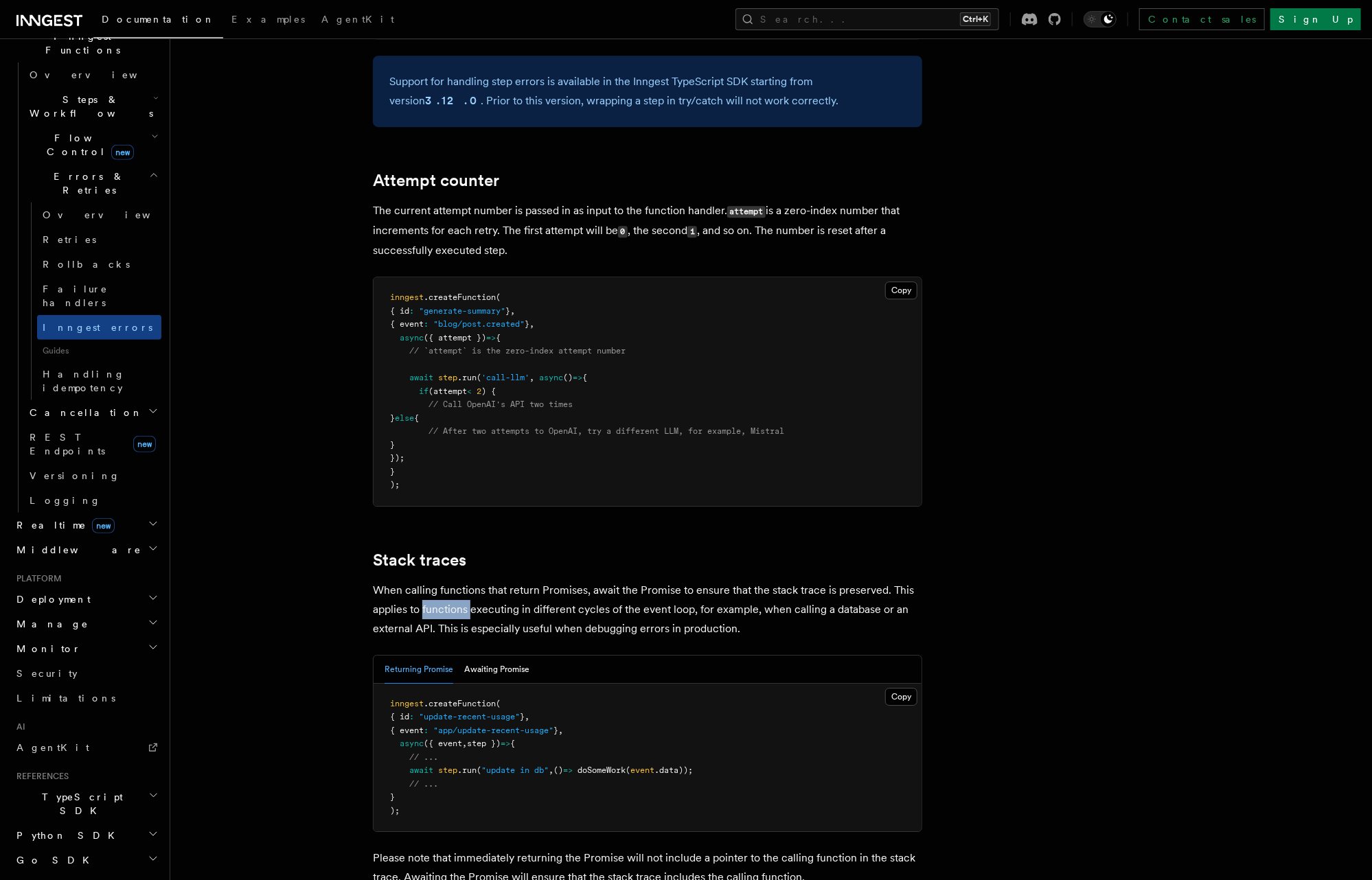
click at [438, 581] on p "When calling functions that return Promises, await the Promise to ensure that t…" at bounding box center [647, 610] width 550 height 57
click at [542, 581] on p "When calling functions that return Promises, await the Promise to ensure that t…" at bounding box center [647, 610] width 550 height 57
click at [662, 581] on p "When calling functions that return Promises, await the Promise to ensure that t…" at bounding box center [647, 610] width 550 height 57
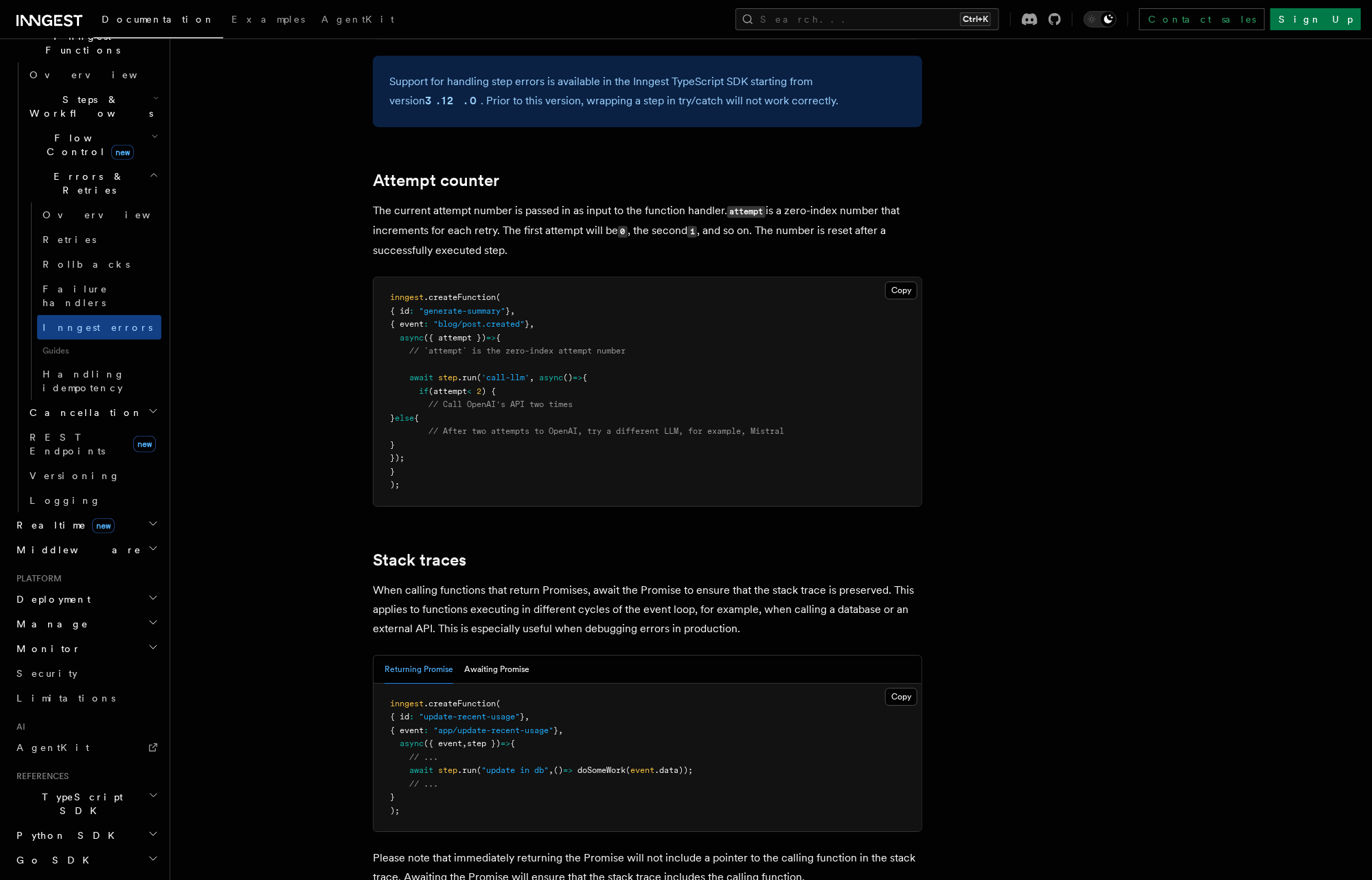
click at [699, 581] on p "When calling functions that return Promises, await the Promise to ensure that t…" at bounding box center [647, 610] width 550 height 57
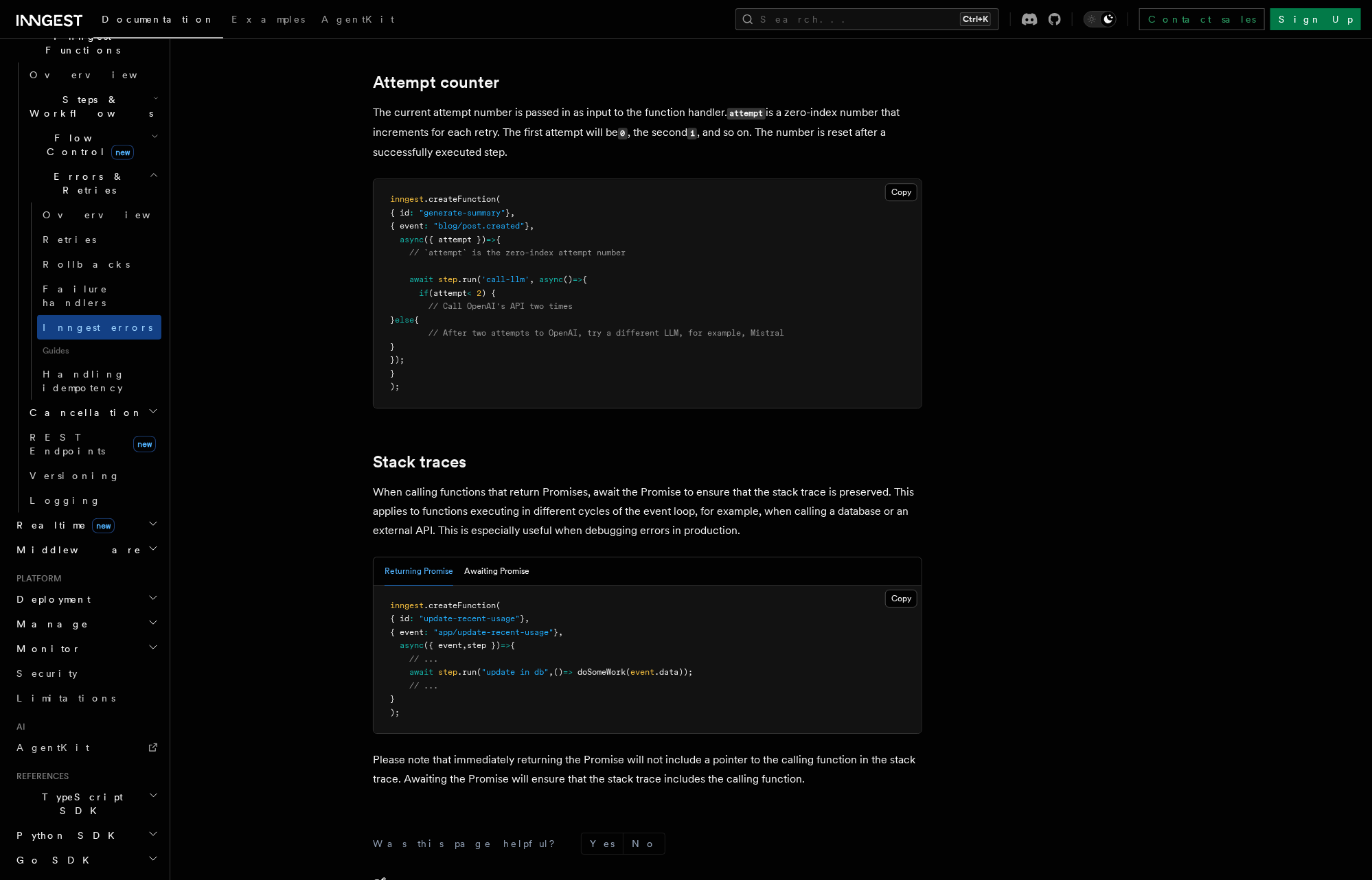
scroll to position [2692, 0]
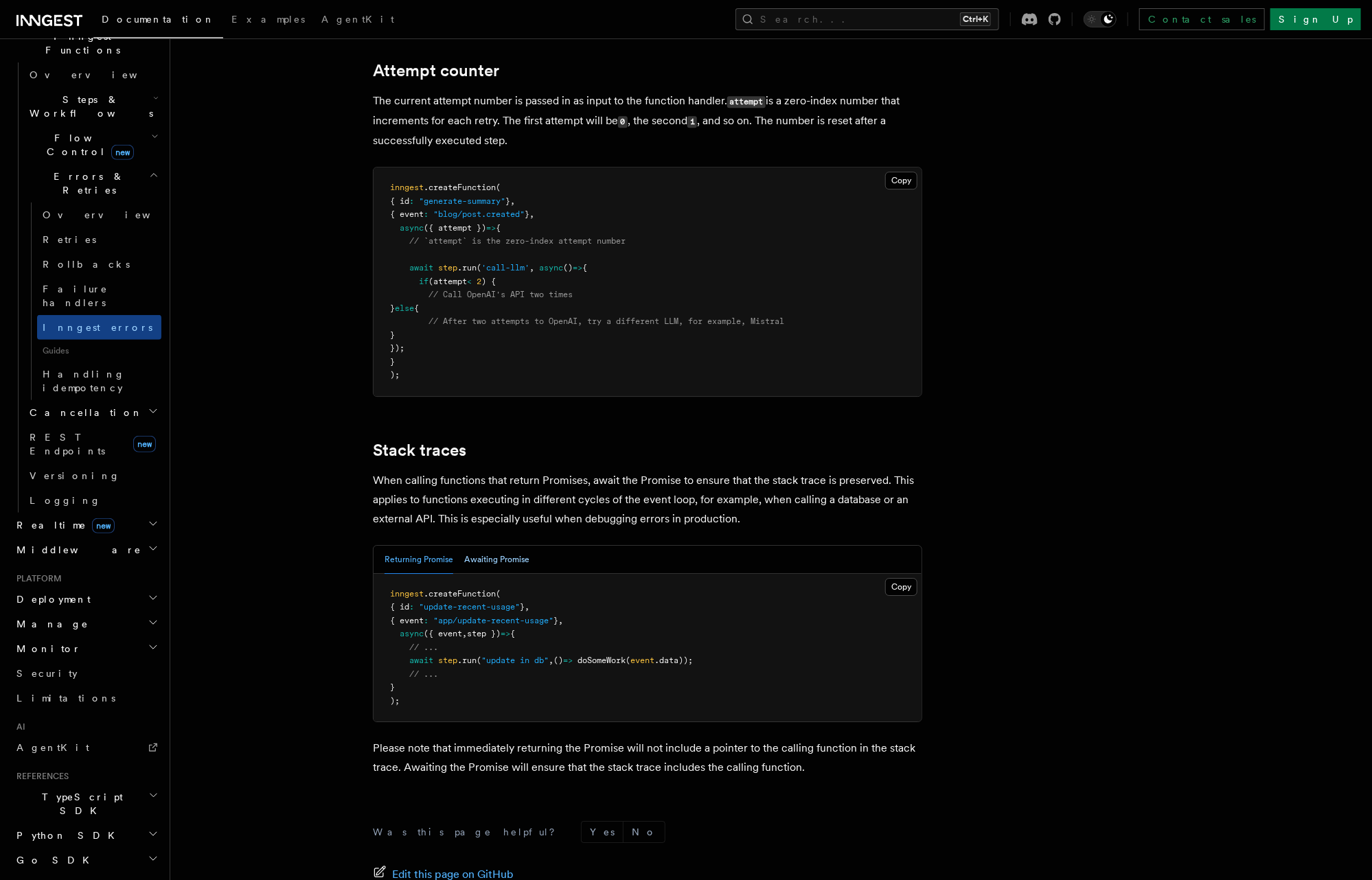
click at [491, 546] on button "Awaiting Promise" at bounding box center [497, 559] width 65 height 28
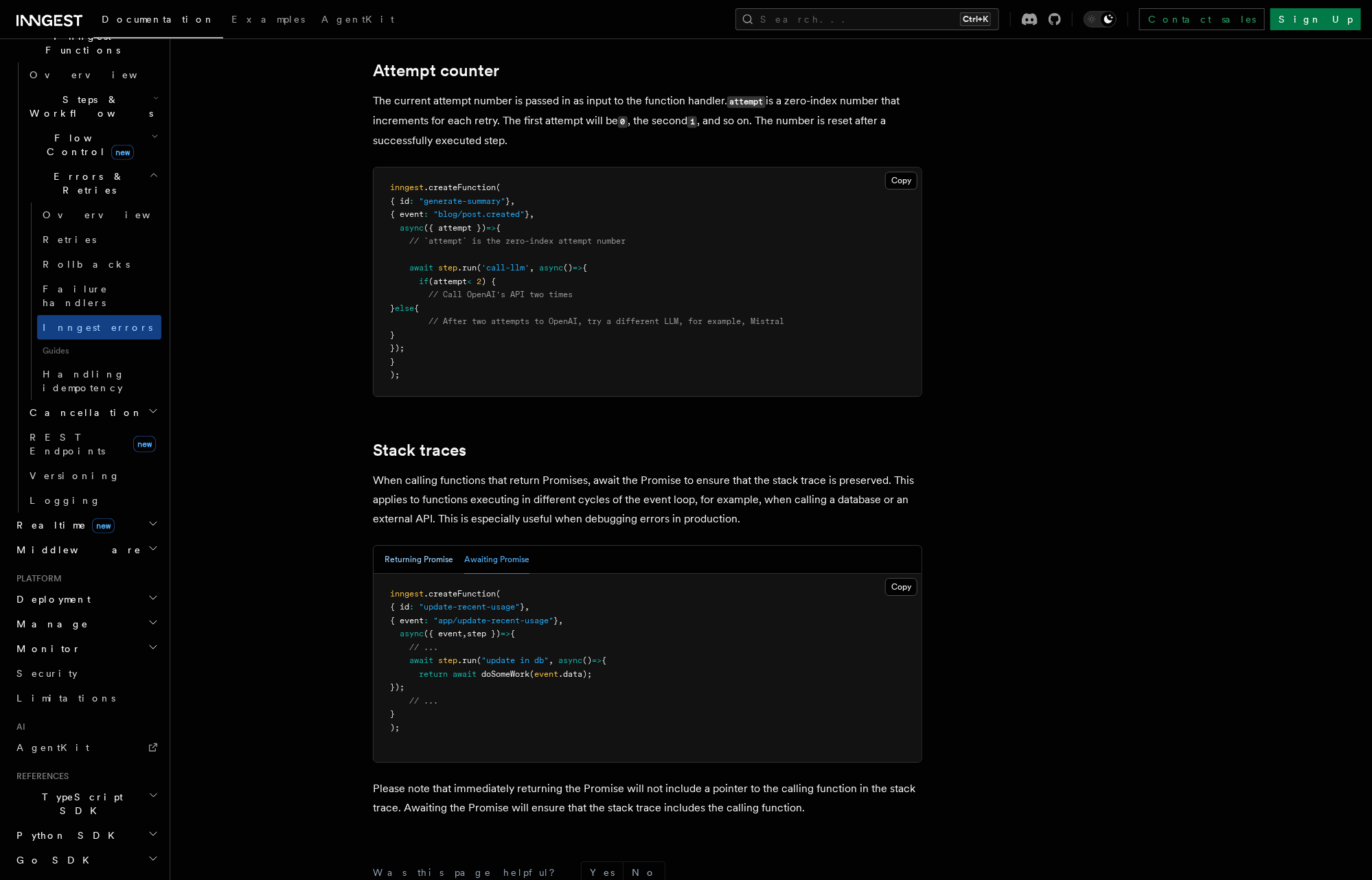
click at [417, 546] on button "Returning Promise" at bounding box center [419, 559] width 69 height 28
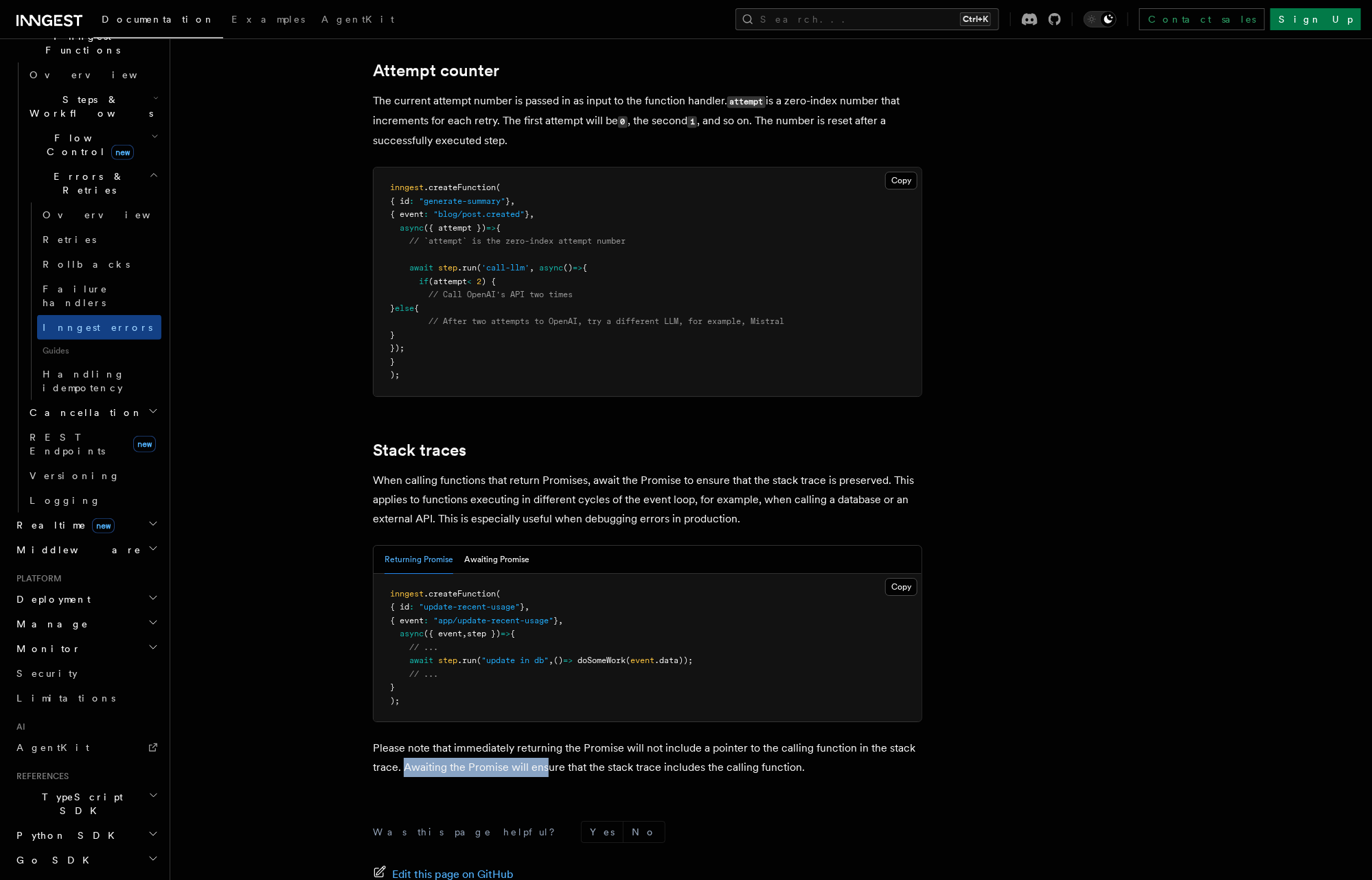
drag, startPoint x: 404, startPoint y: 728, endPoint x: 546, endPoint y: 721, distance: 142.2
click at [546, 739] on p "Please note that immediately returning the Promise will not include a pointer t…" at bounding box center [647, 758] width 550 height 38
click at [552, 739] on p "Please note that immediately returning the Promise will not include a pointer t…" at bounding box center [647, 758] width 550 height 38
click at [493, 546] on button "Awaiting Promise" at bounding box center [497, 559] width 65 height 28
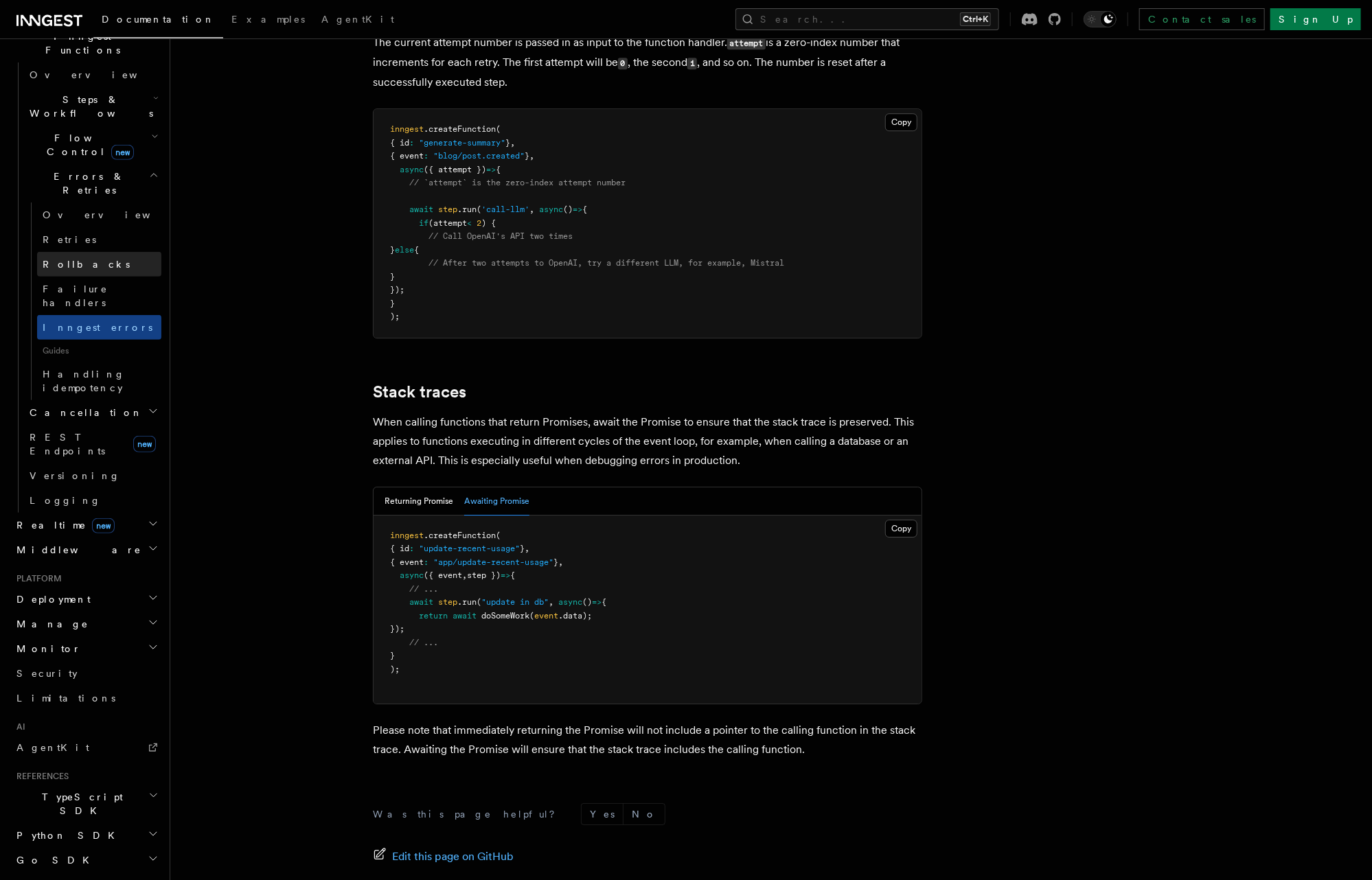
scroll to position [2747, 0]
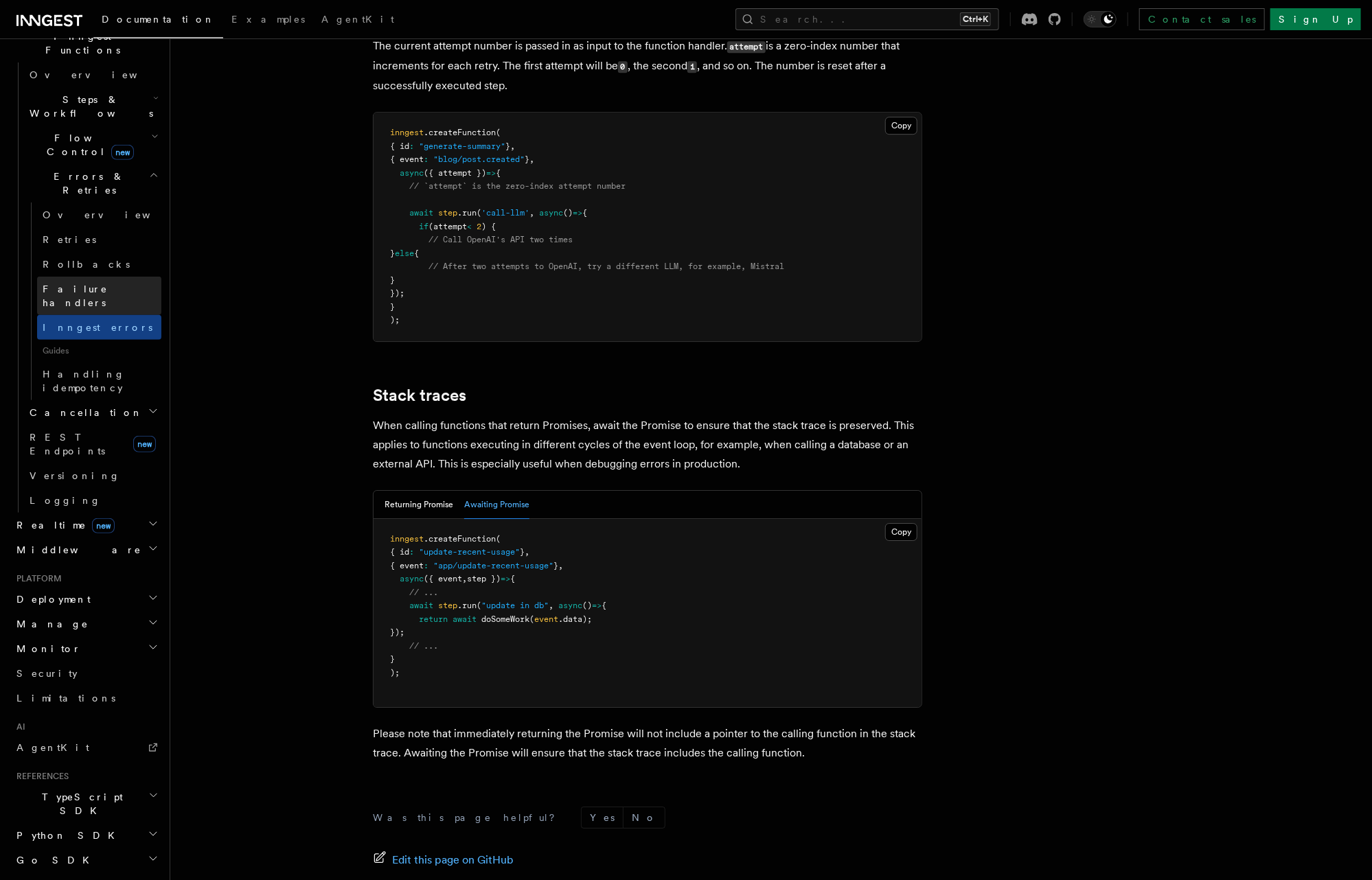
click at [104, 283] on span "Failure handlers" at bounding box center [75, 295] width 65 height 25
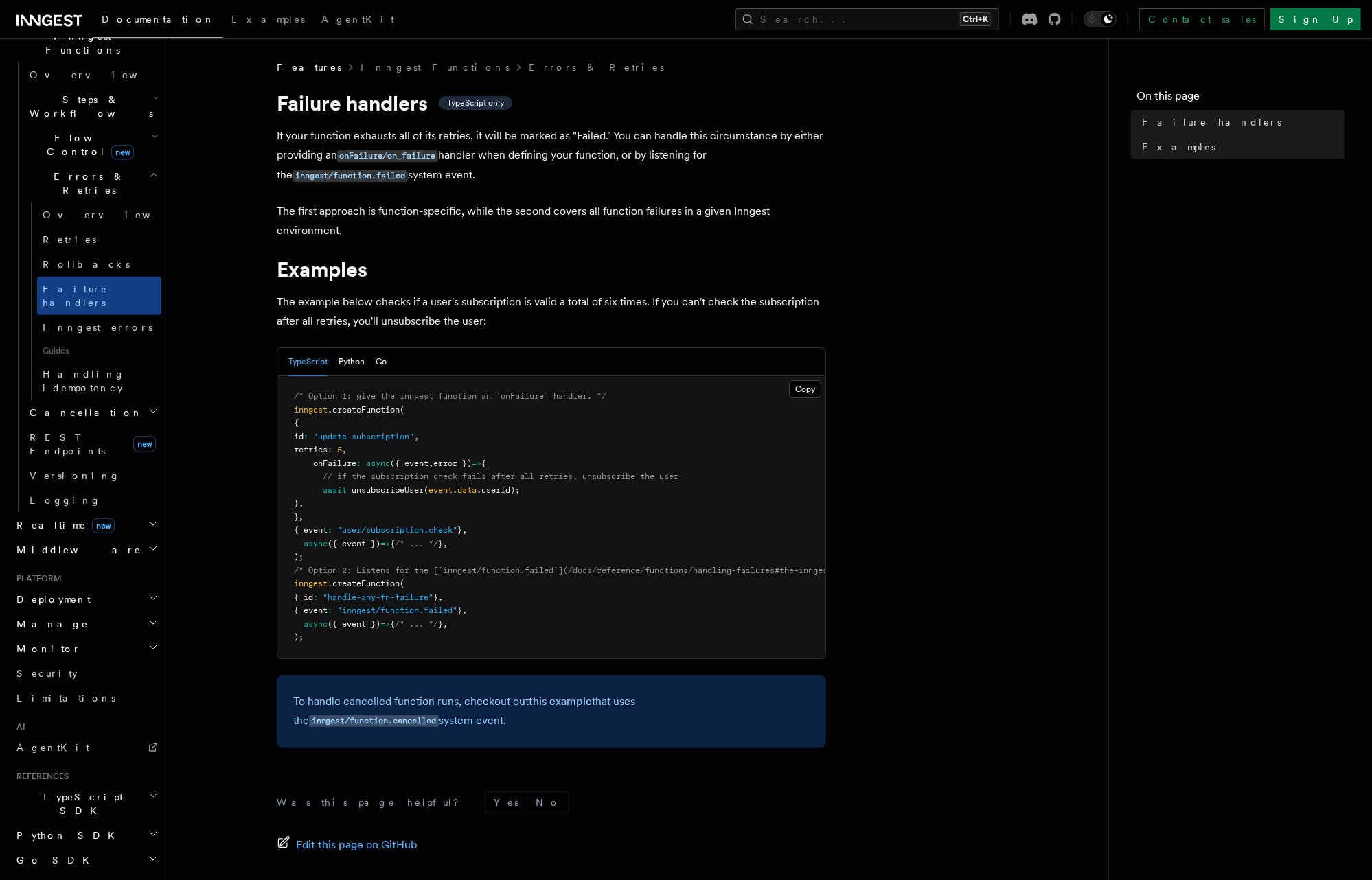
click at [148, 618] on icon "button" at bounding box center [153, 623] width 11 height 11
click at [150, 646] on icon "button" at bounding box center [153, 648] width 7 height 3
click at [99, 826] on link "Datadog" at bounding box center [93, 838] width 137 height 25
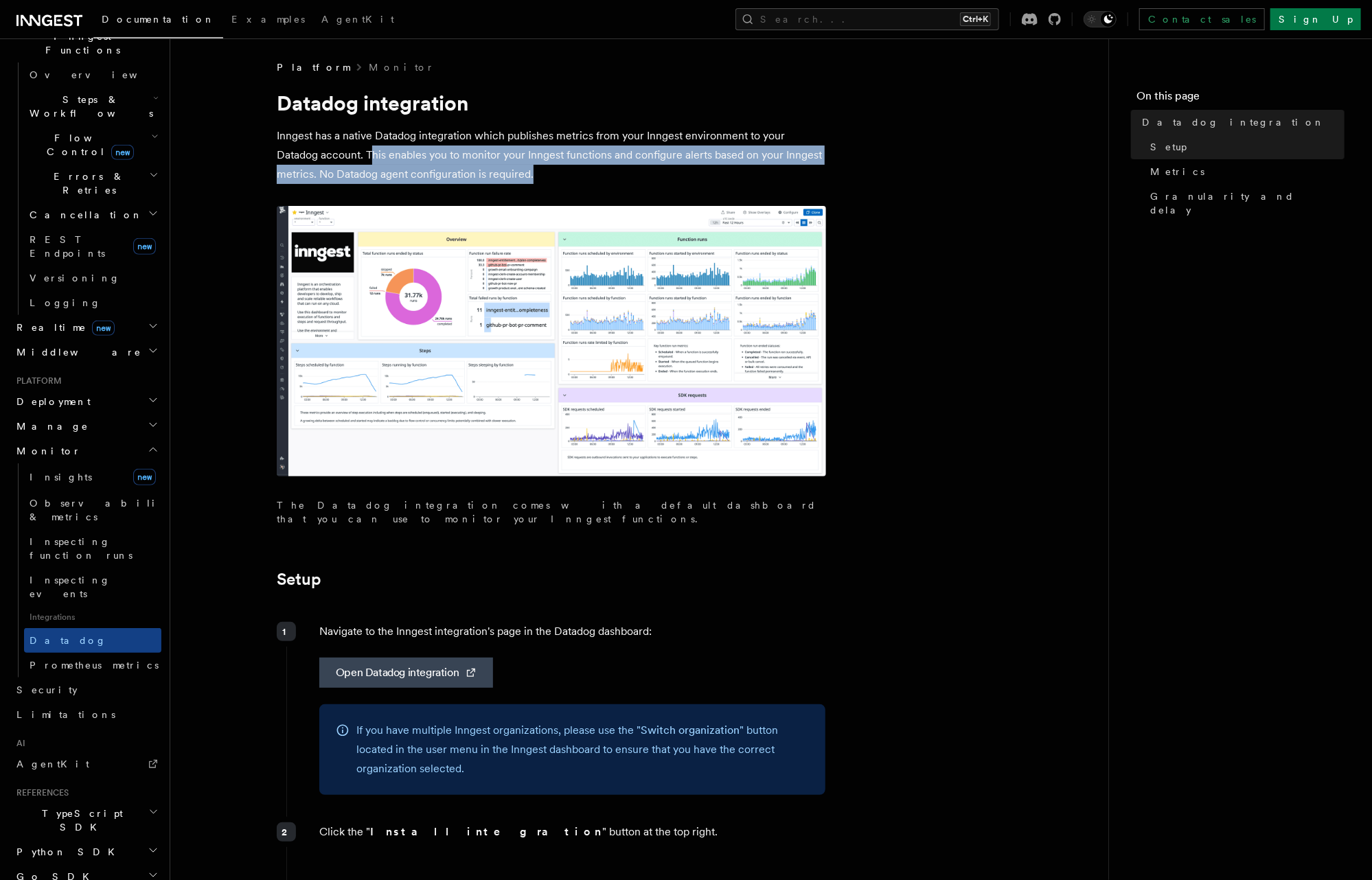
drag, startPoint x: 329, startPoint y: 156, endPoint x: 514, endPoint y: 176, distance: 186.1
click at [514, 176] on p "Inngest has a native Datadog integration which publishes metrics from your Inng…" at bounding box center [551, 155] width 550 height 57
click at [533, 177] on p "Inngest has a native Datadog integration which publishes metrics from your Inng…" at bounding box center [551, 155] width 550 height 57
drag, startPoint x: 483, startPoint y: 168, endPoint x: 323, endPoint y: 153, distance: 160.7
click at [323, 153] on p "Inngest has a native Datadog integration which publishes metrics from your Inng…" at bounding box center [551, 155] width 550 height 57
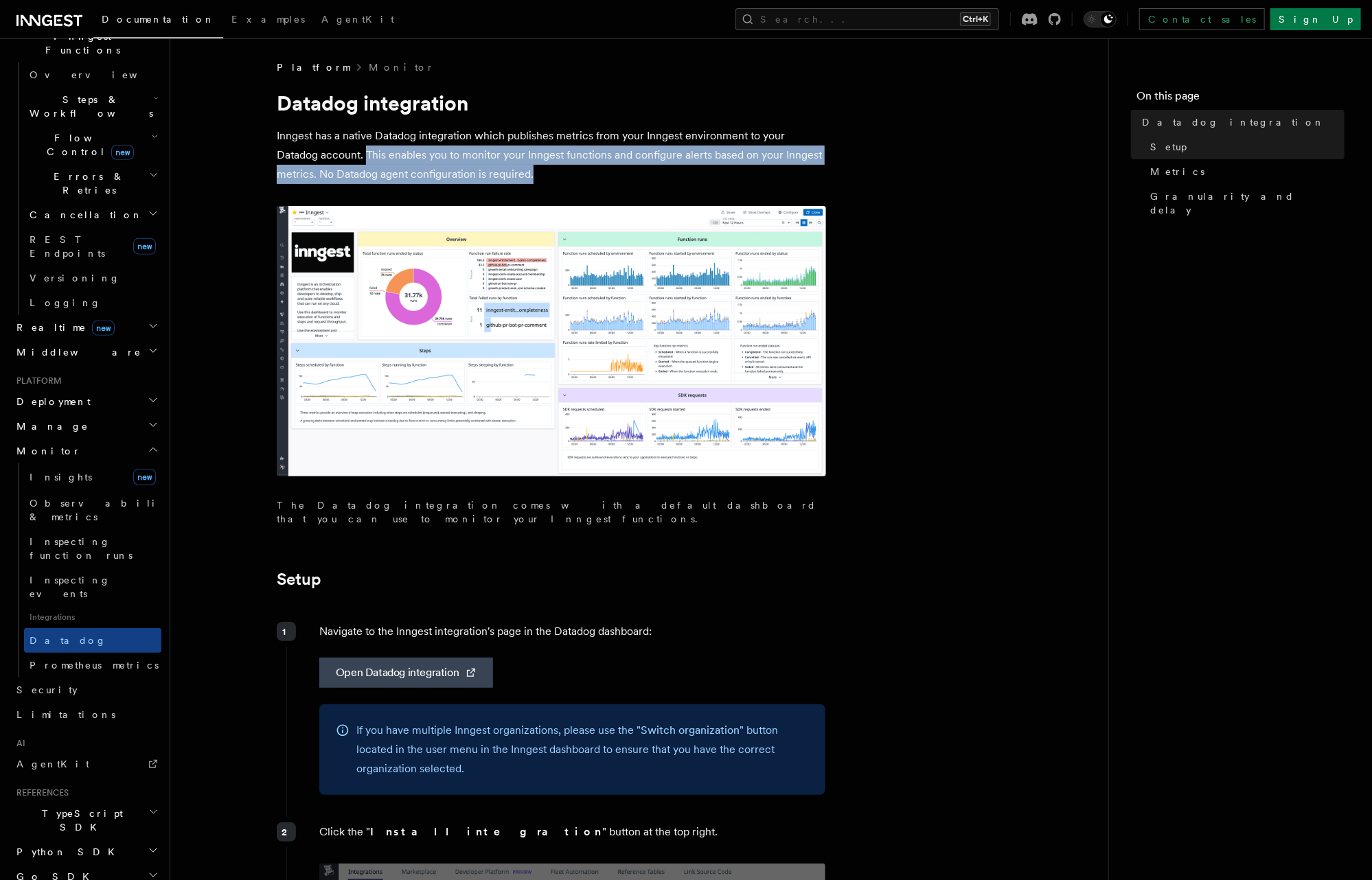
click at [450, 168] on p "Inngest has a native Datadog integration which publishes metrics from your Inng…" at bounding box center [551, 155] width 550 height 57
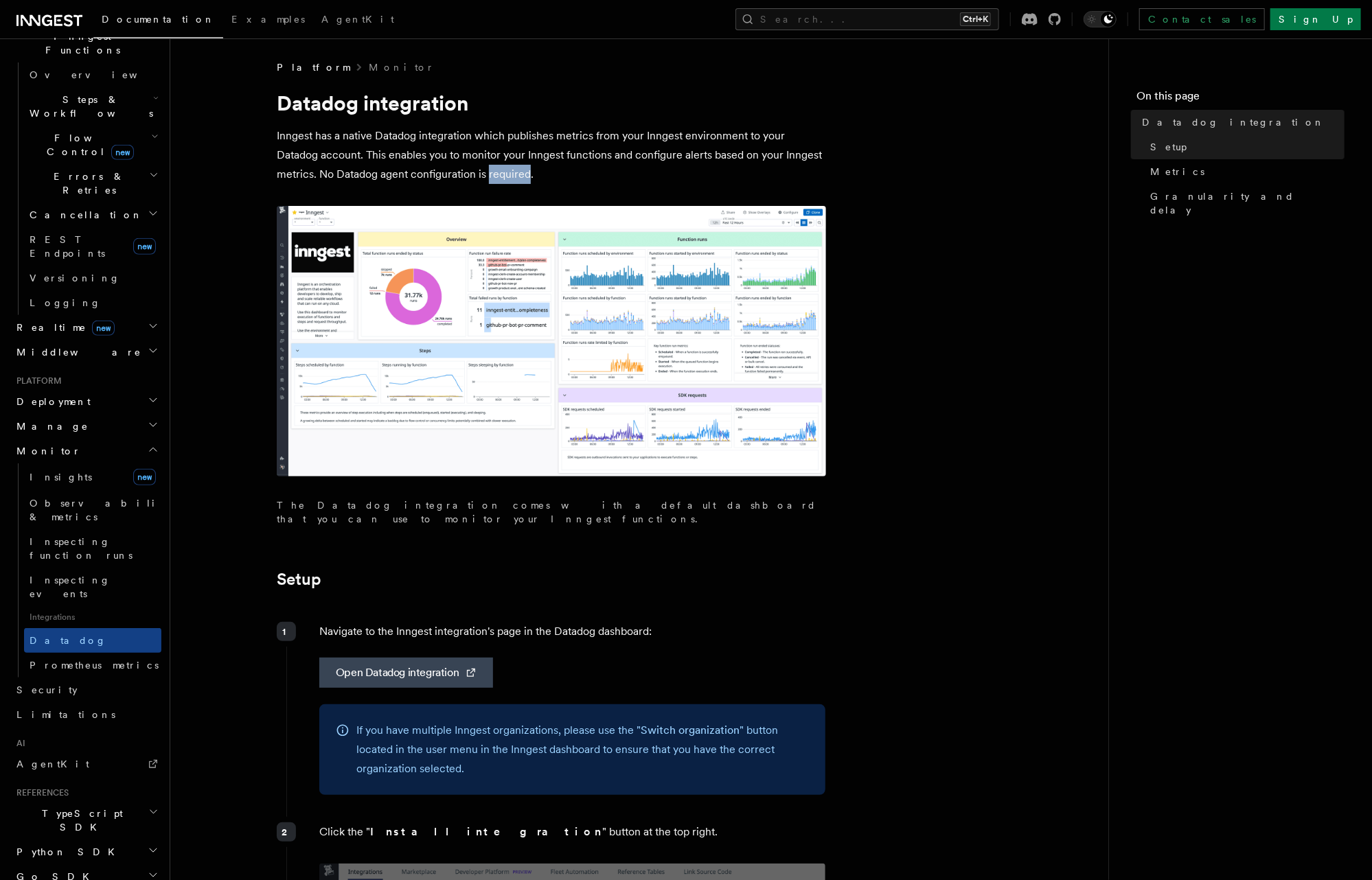
click at [450, 168] on p "Inngest has a native Datadog integration which publishes metrics from your Inng…" at bounding box center [551, 155] width 550 height 57
click at [514, 171] on p "Inngest has a native Datadog integration which publishes metrics from your Inng…" at bounding box center [551, 155] width 550 height 57
